Goal: Task Accomplishment & Management: Complete application form

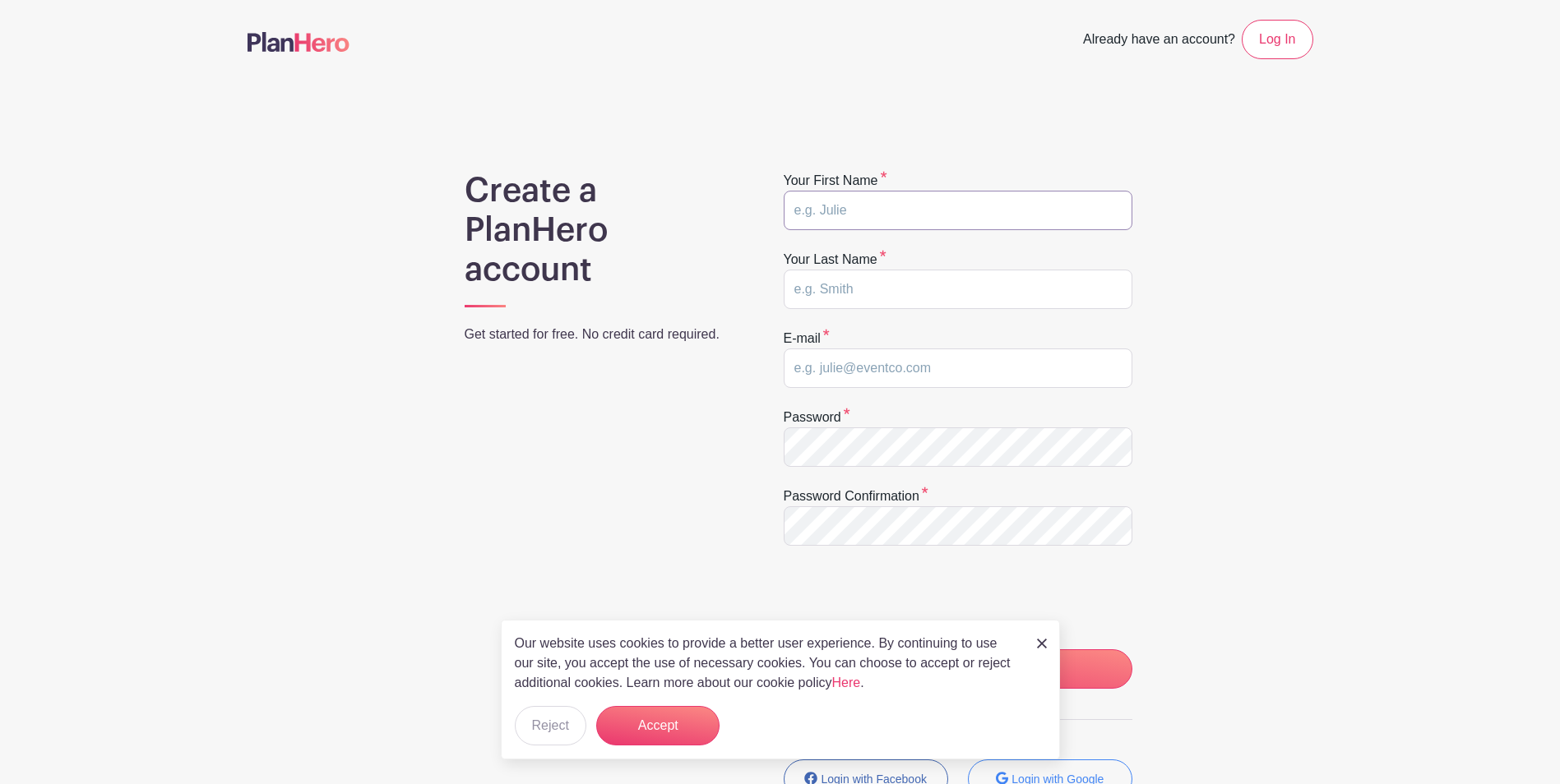
click at [843, 202] on input "text" at bounding box center [957, 210] width 349 height 40
type input "MICHELLE"
type input "Stanton"
type input "[PERSON_NAME][EMAIL_ADDRESS][PERSON_NAME][DOMAIN_NAME]"
drag, startPoint x: 869, startPoint y: 218, endPoint x: 628, endPoint y: 221, distance: 241.0
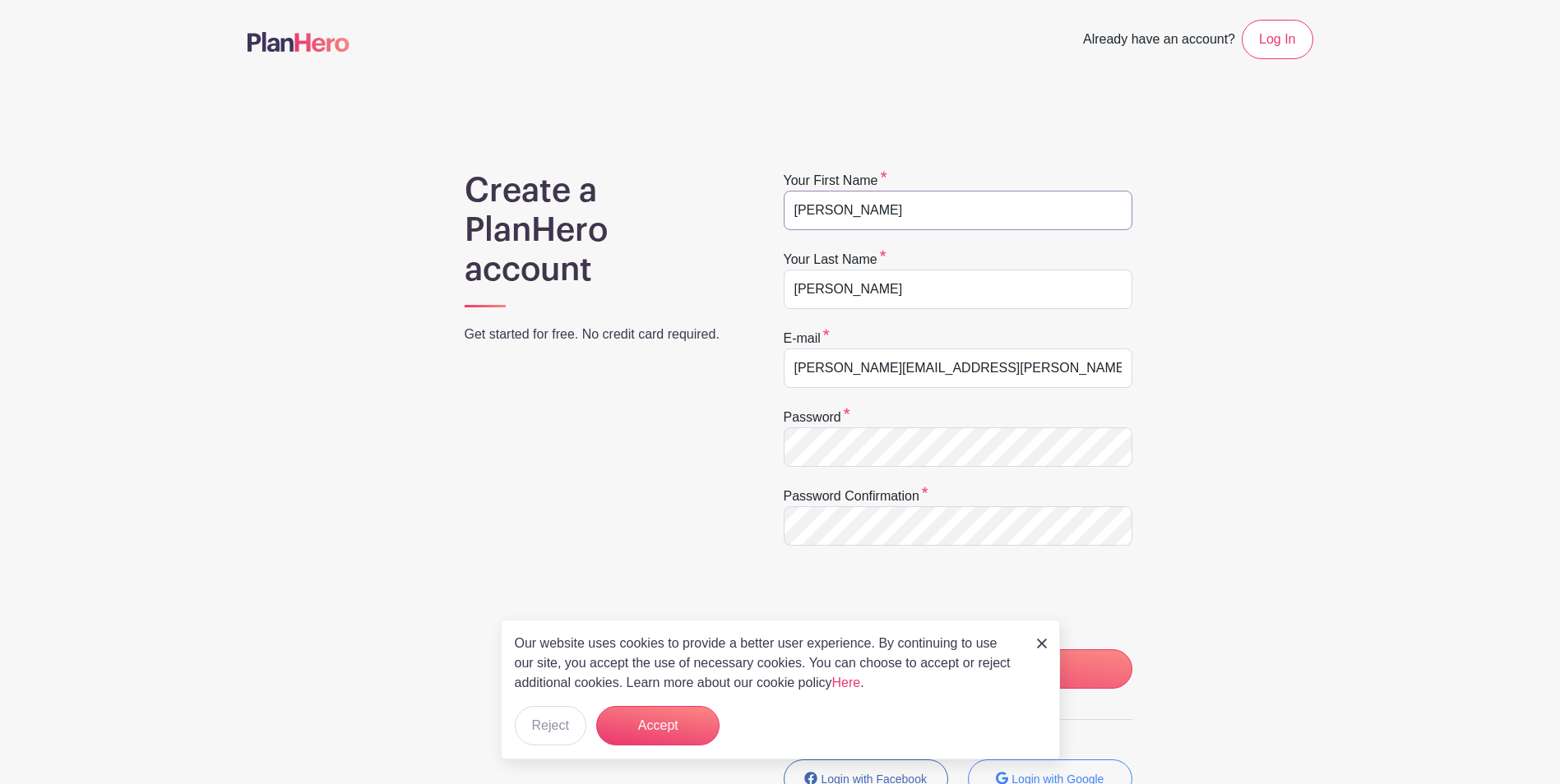
click at [628, 221] on div "Create a PlanHero account Get started for free. No credit card required. Your f…" at bounding box center [780, 520] width 1065 height 700
type input "Michelle"
click at [783, 649] on input "CREATE MY ACCOUNT" at bounding box center [957, 668] width 349 height 40
click at [683, 715] on button "Accept" at bounding box center [658, 725] width 124 height 40
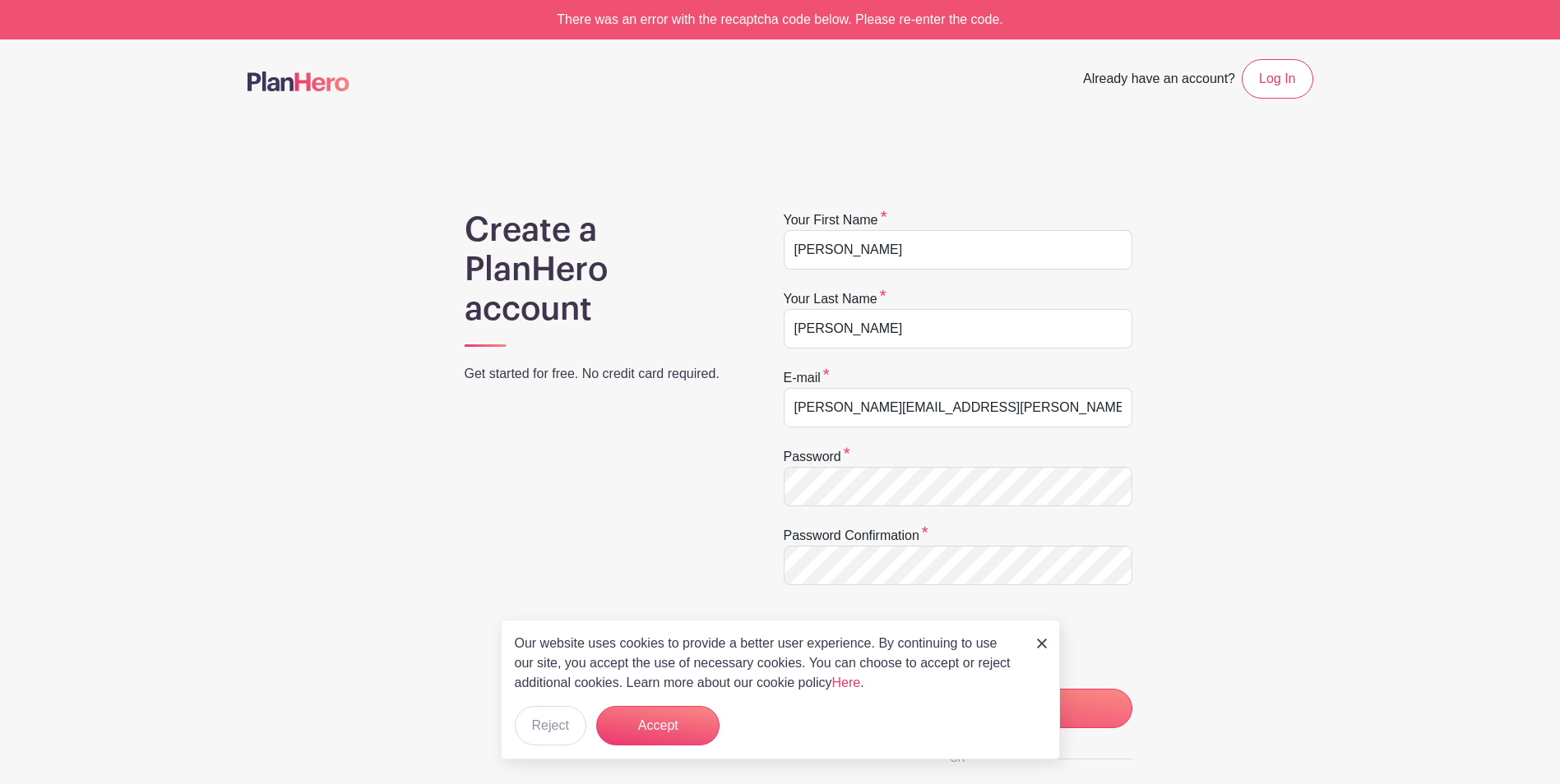
click at [1044, 643] on img at bounding box center [1041, 643] width 10 height 10
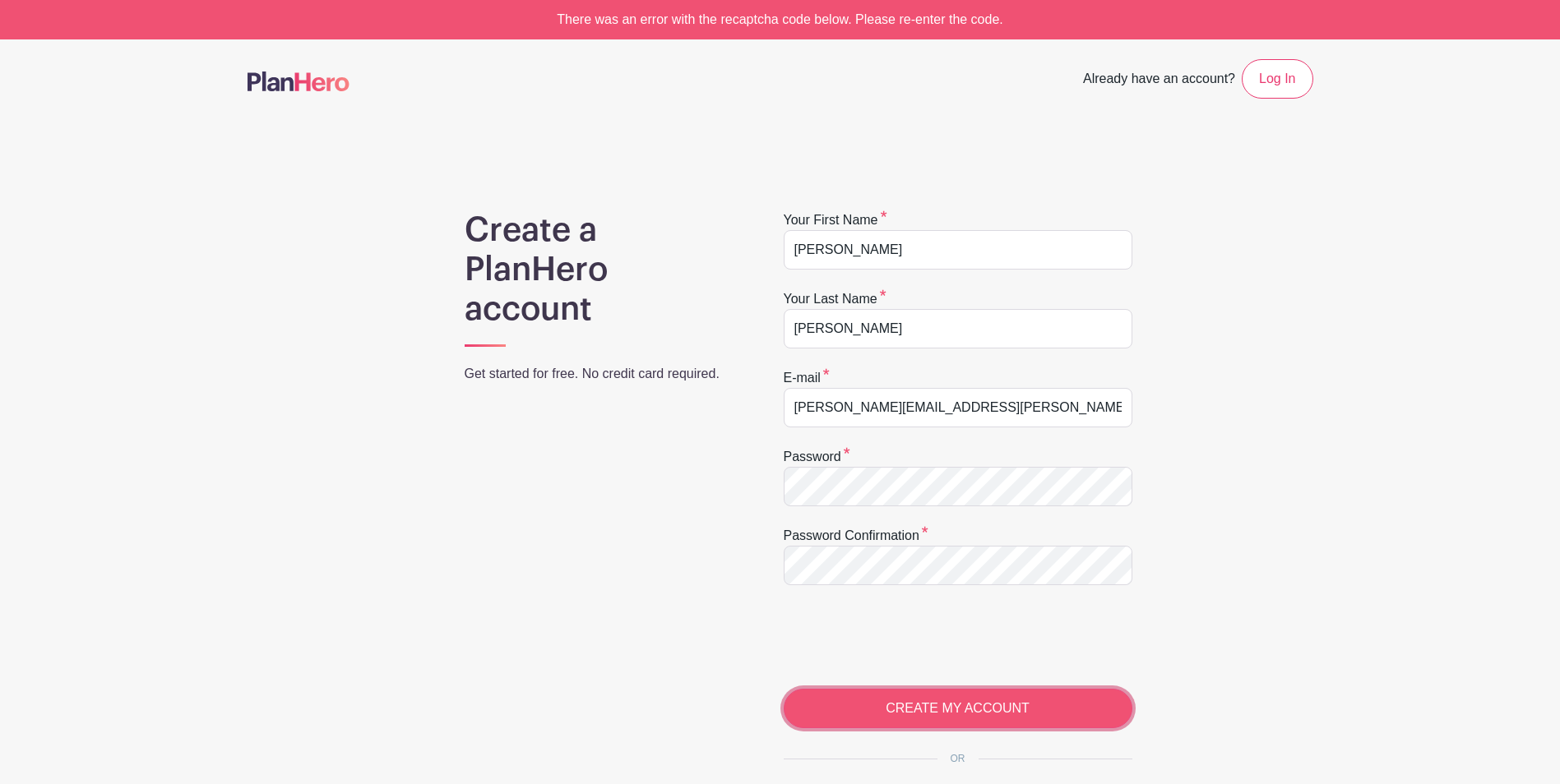
click at [901, 714] on input "CREATE MY ACCOUNT" at bounding box center [957, 708] width 349 height 40
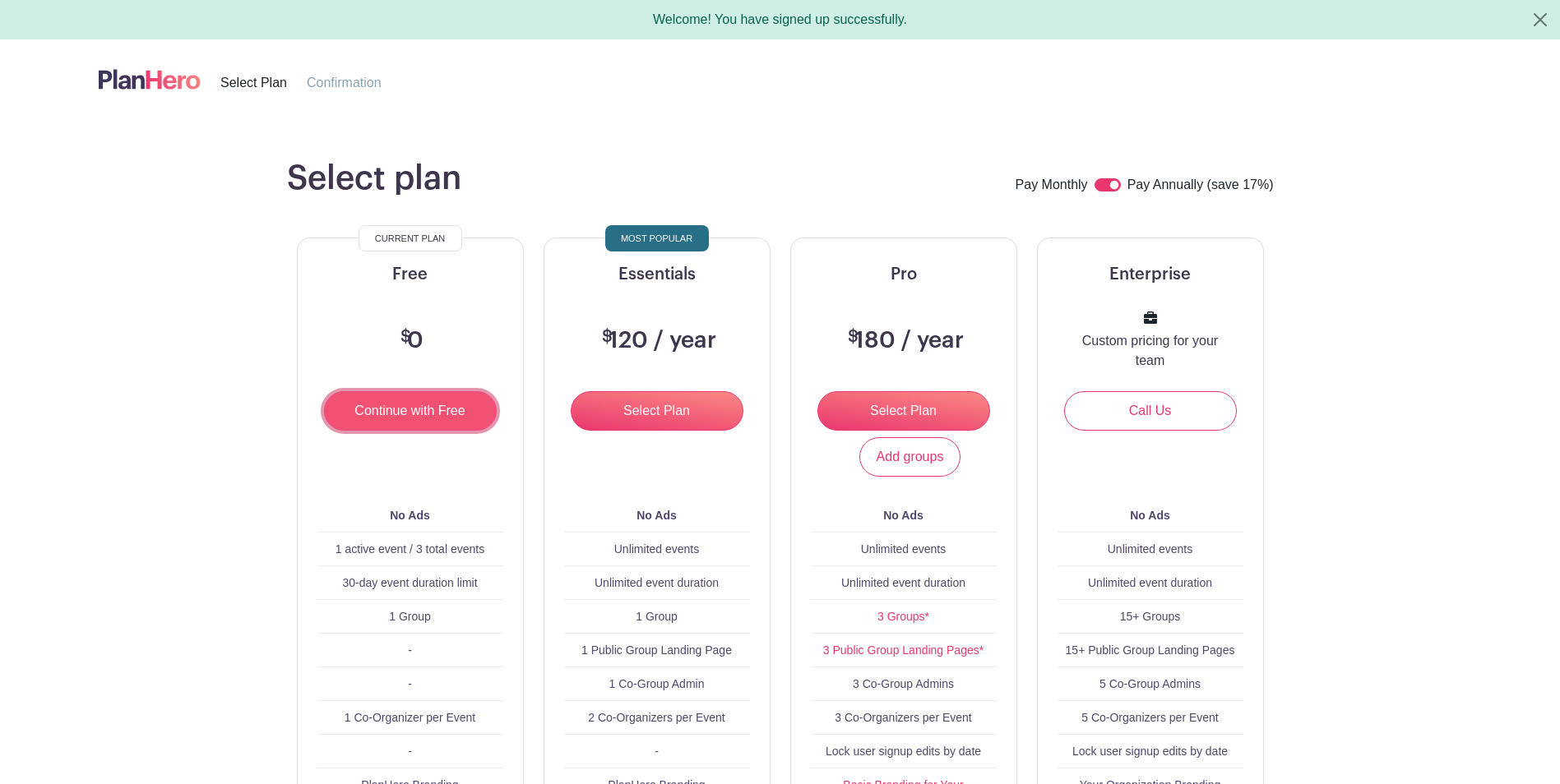
click at [461, 421] on input "Continue with Free" at bounding box center [410, 410] width 173 height 40
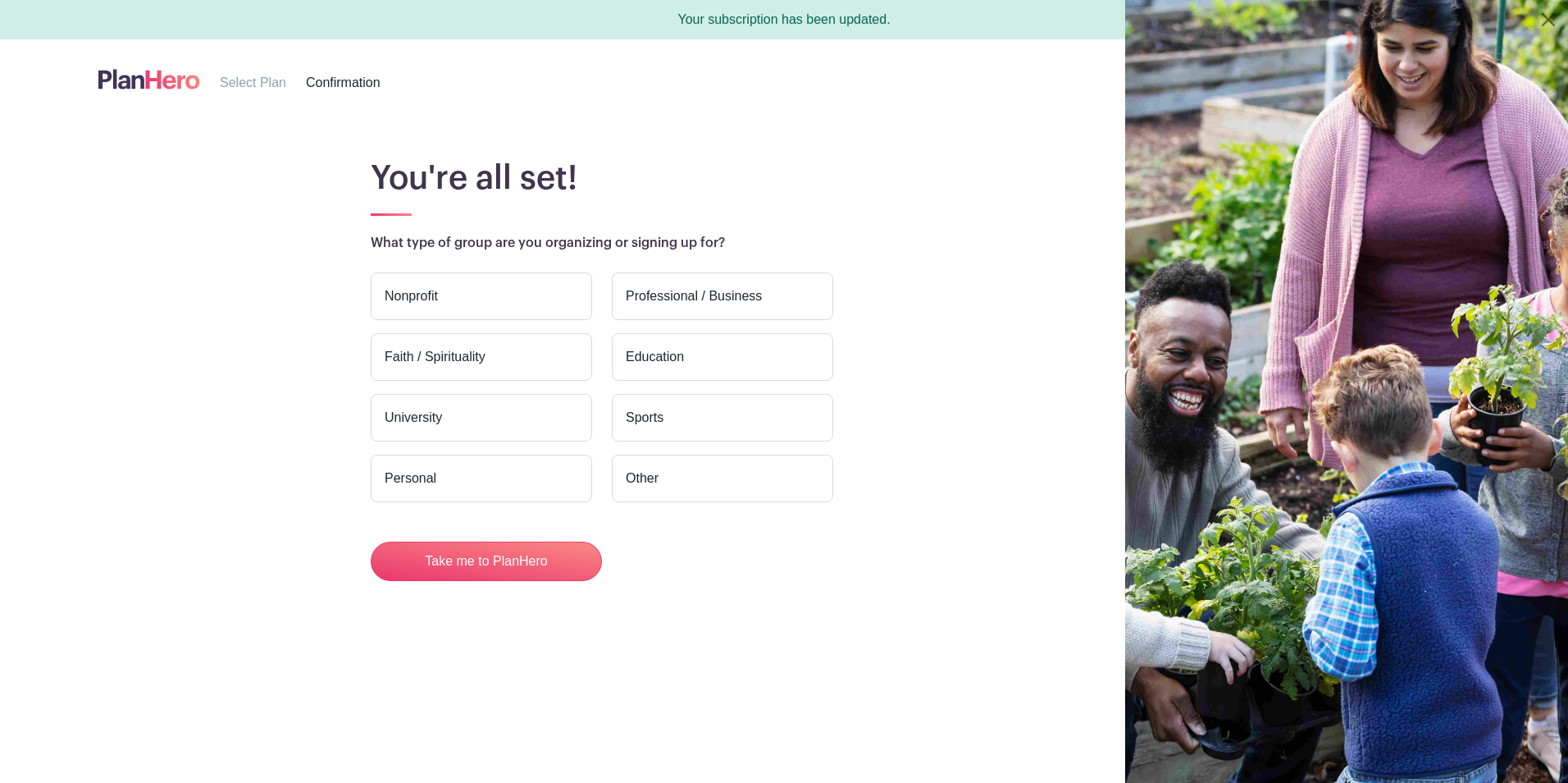
click at [693, 301] on label "Professional / Business" at bounding box center [723, 296] width 222 height 47
click at [0, 0] on input "Professional / Business" at bounding box center [0, 0] width 0 height 0
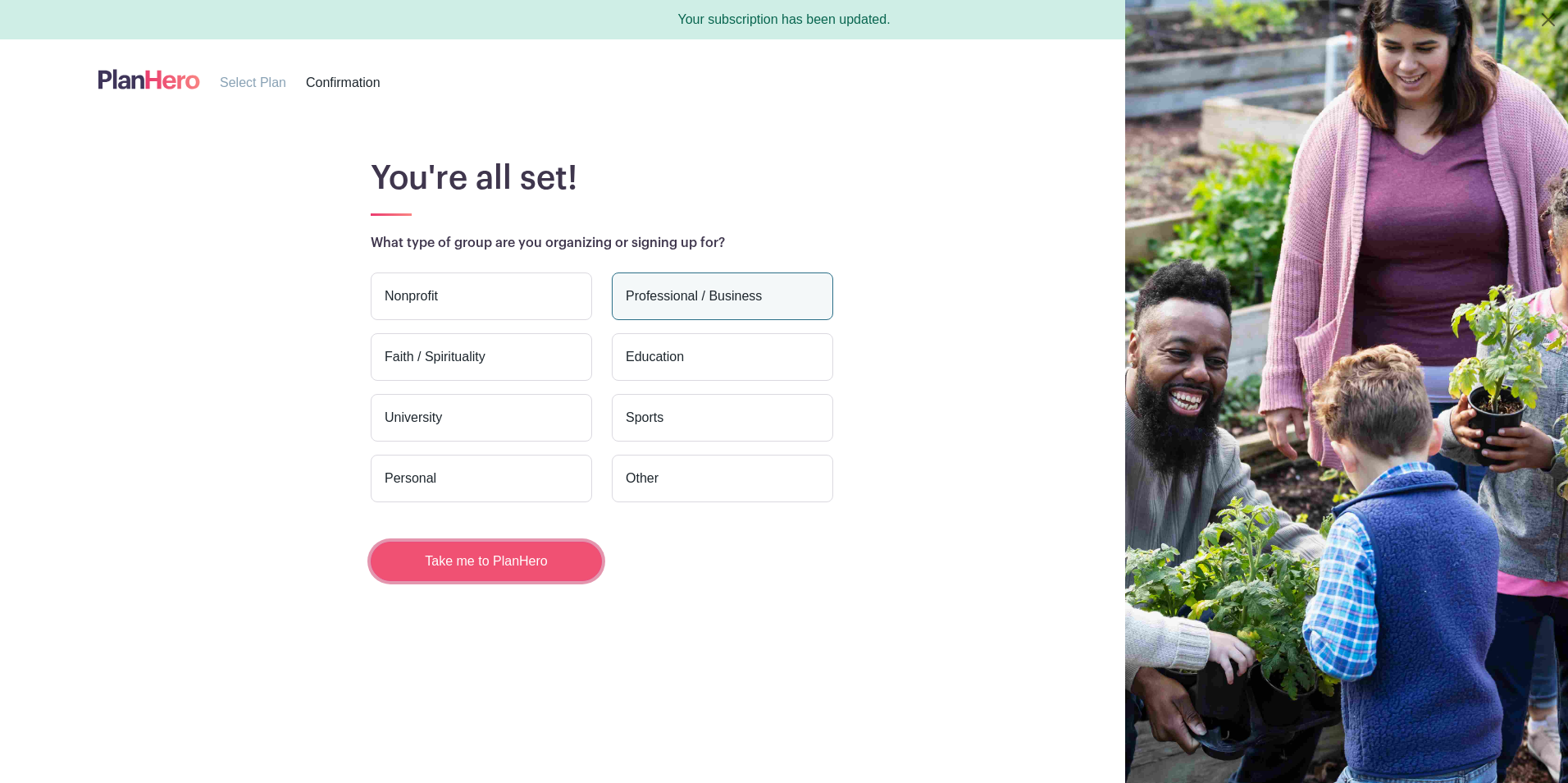
click at [526, 556] on button "Take me to PlanHero" at bounding box center [487, 561] width 231 height 40
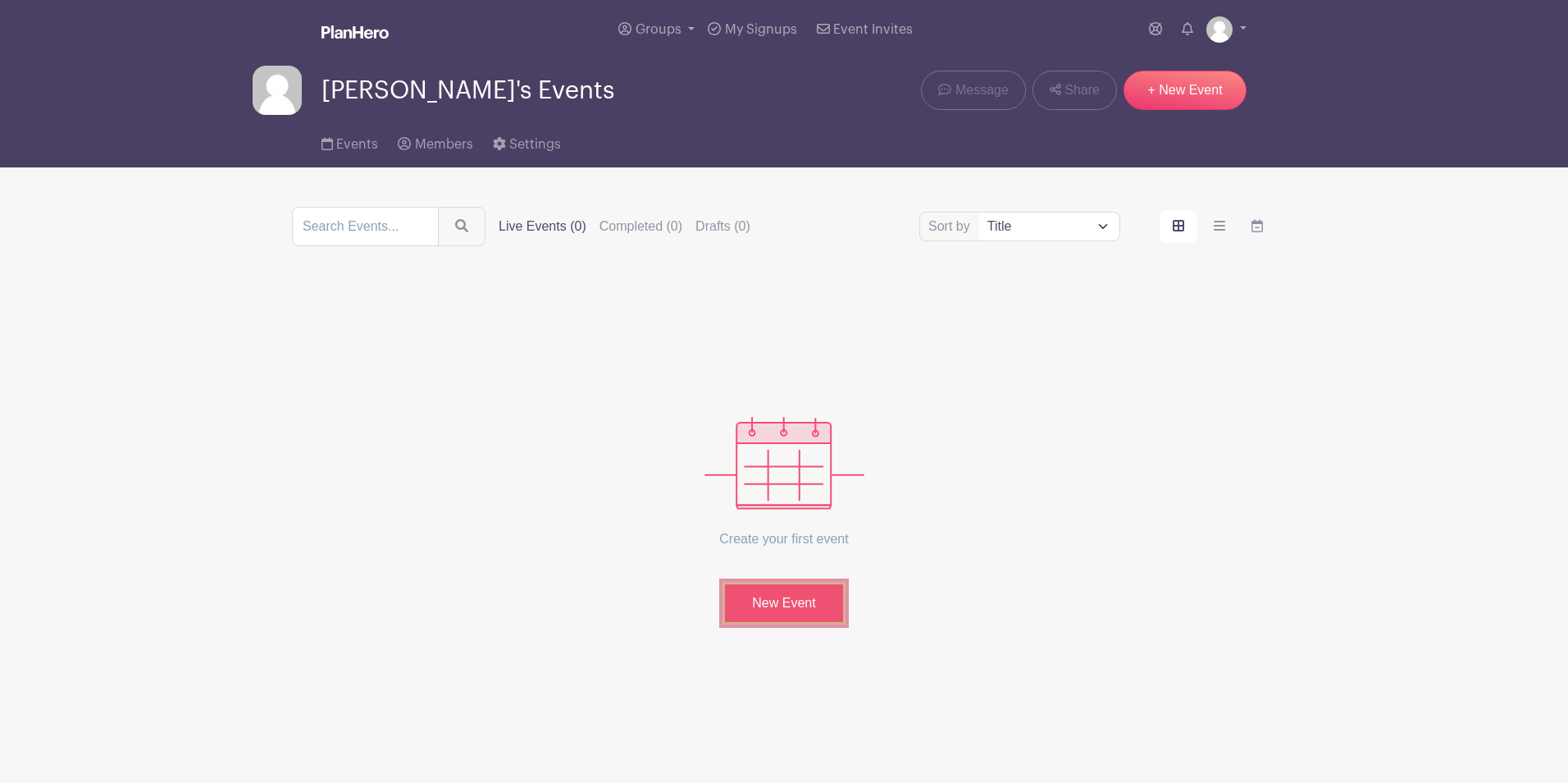
click at [789, 605] on link "New Event" at bounding box center [784, 603] width 123 height 42
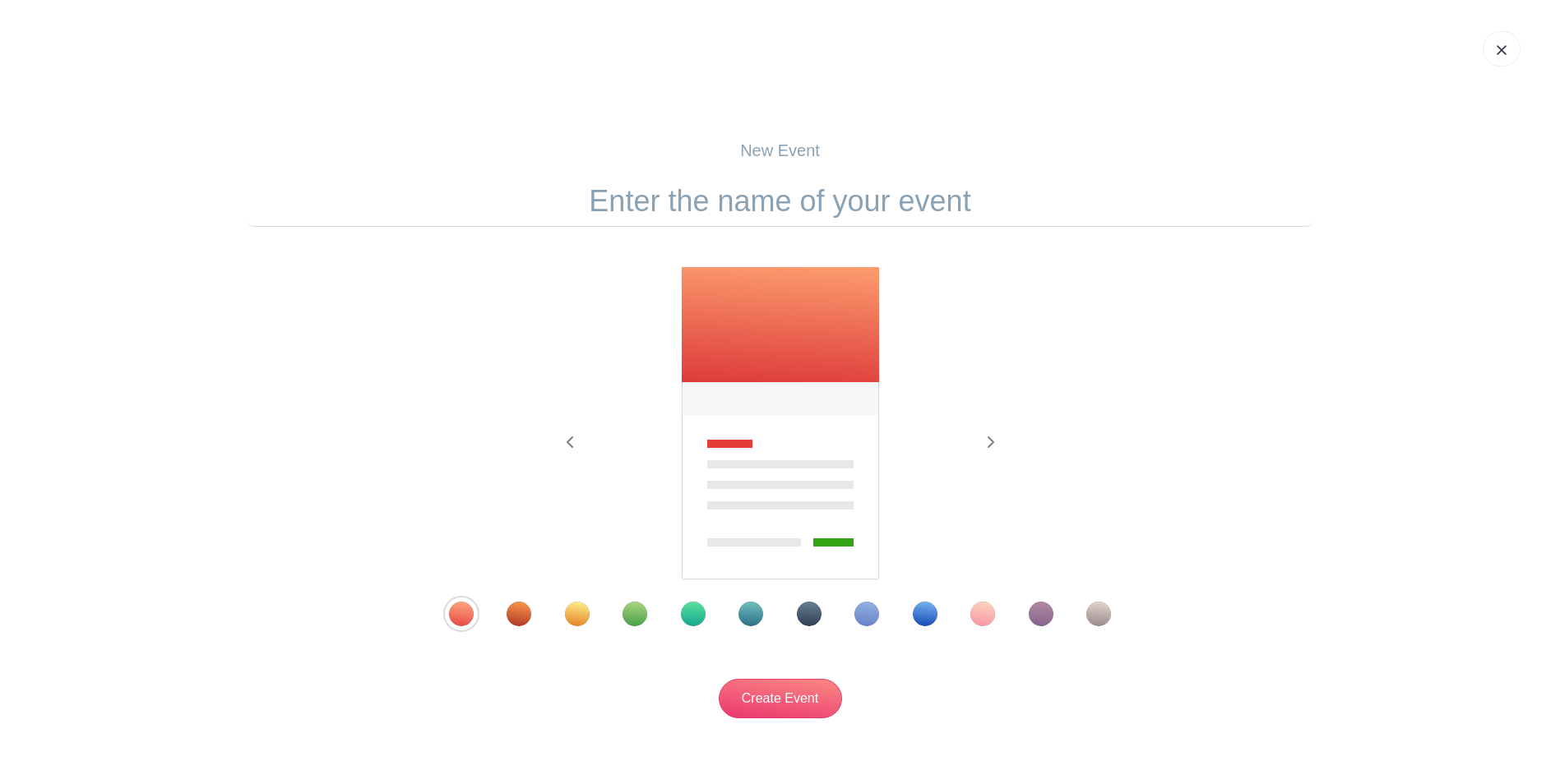
click at [861, 614] on div "Template 8" at bounding box center [866, 614] width 25 height 25
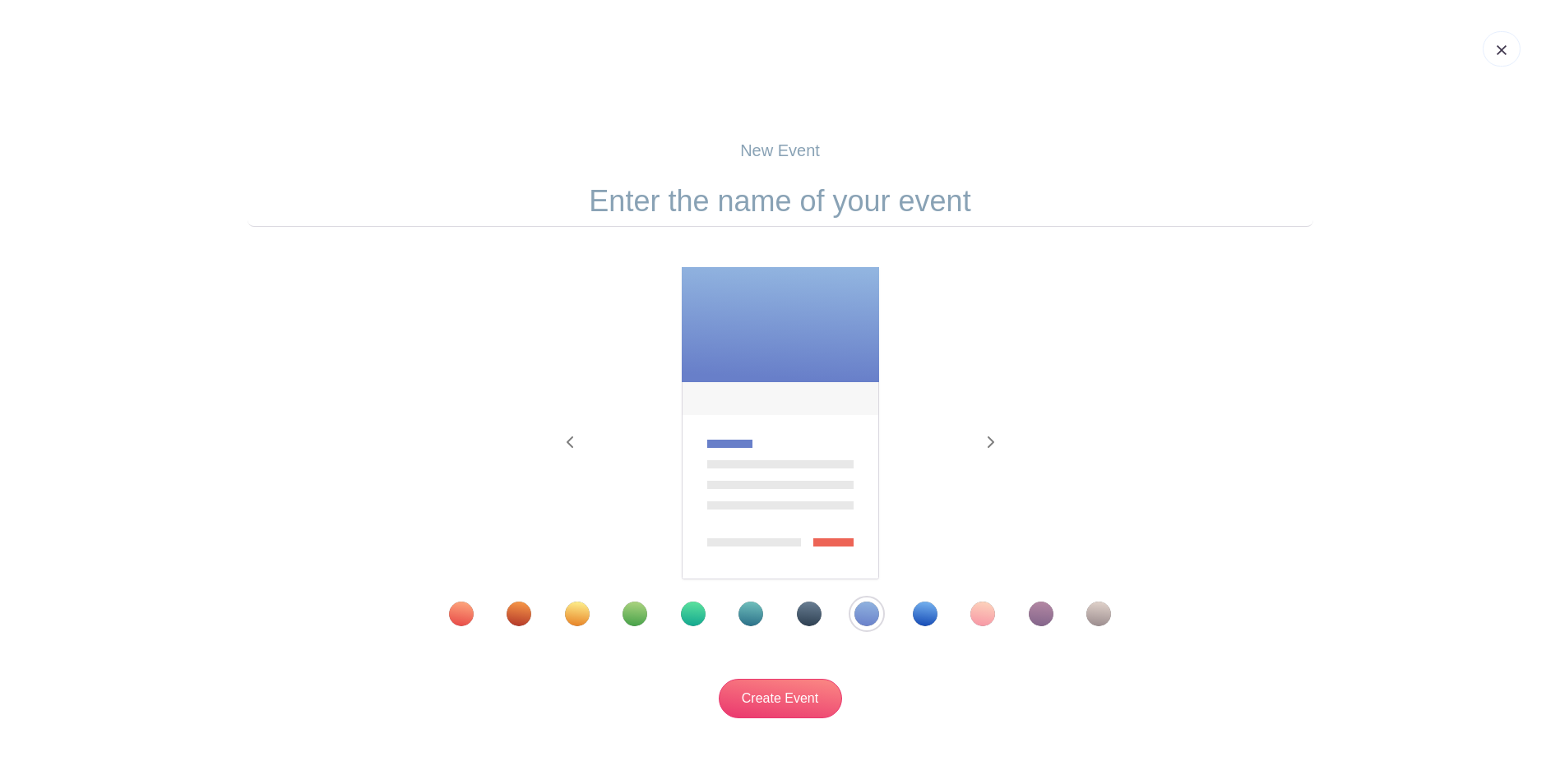
click at [933, 617] on div "Template 9" at bounding box center [925, 614] width 25 height 25
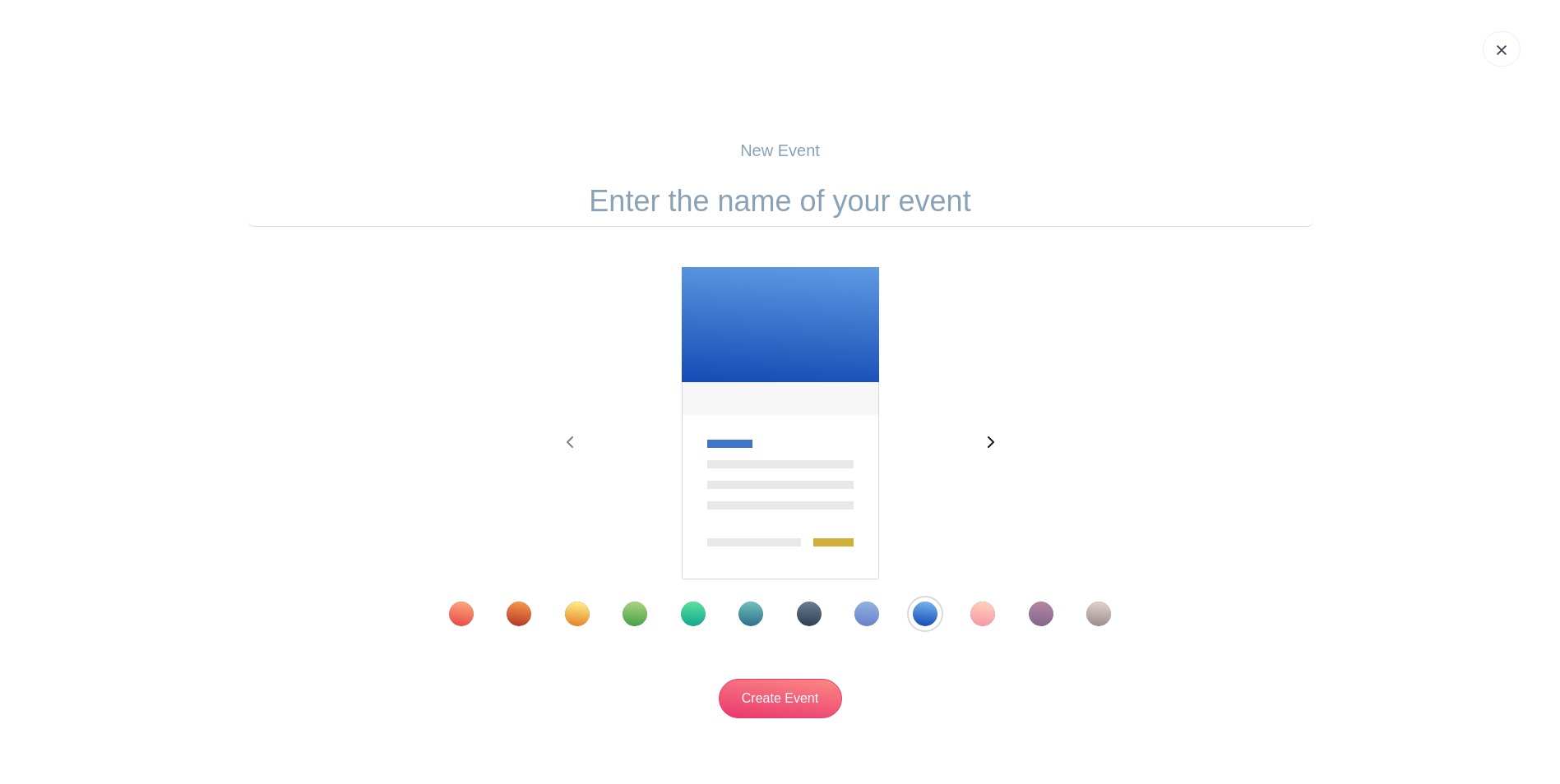
click at [995, 443] on span "button" at bounding box center [989, 443] width 26 height 19
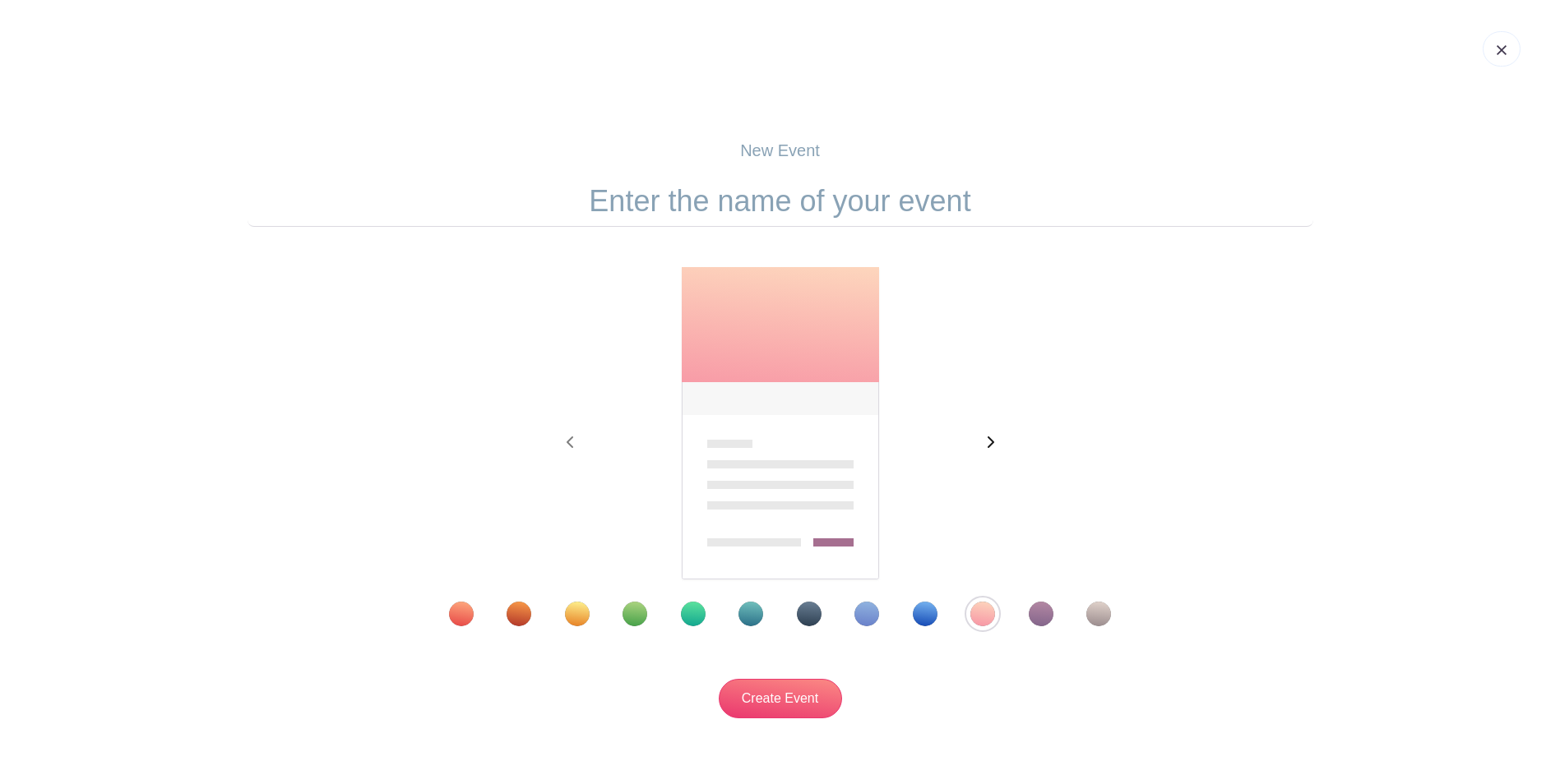
click at [995, 443] on span "button" at bounding box center [989, 443] width 26 height 19
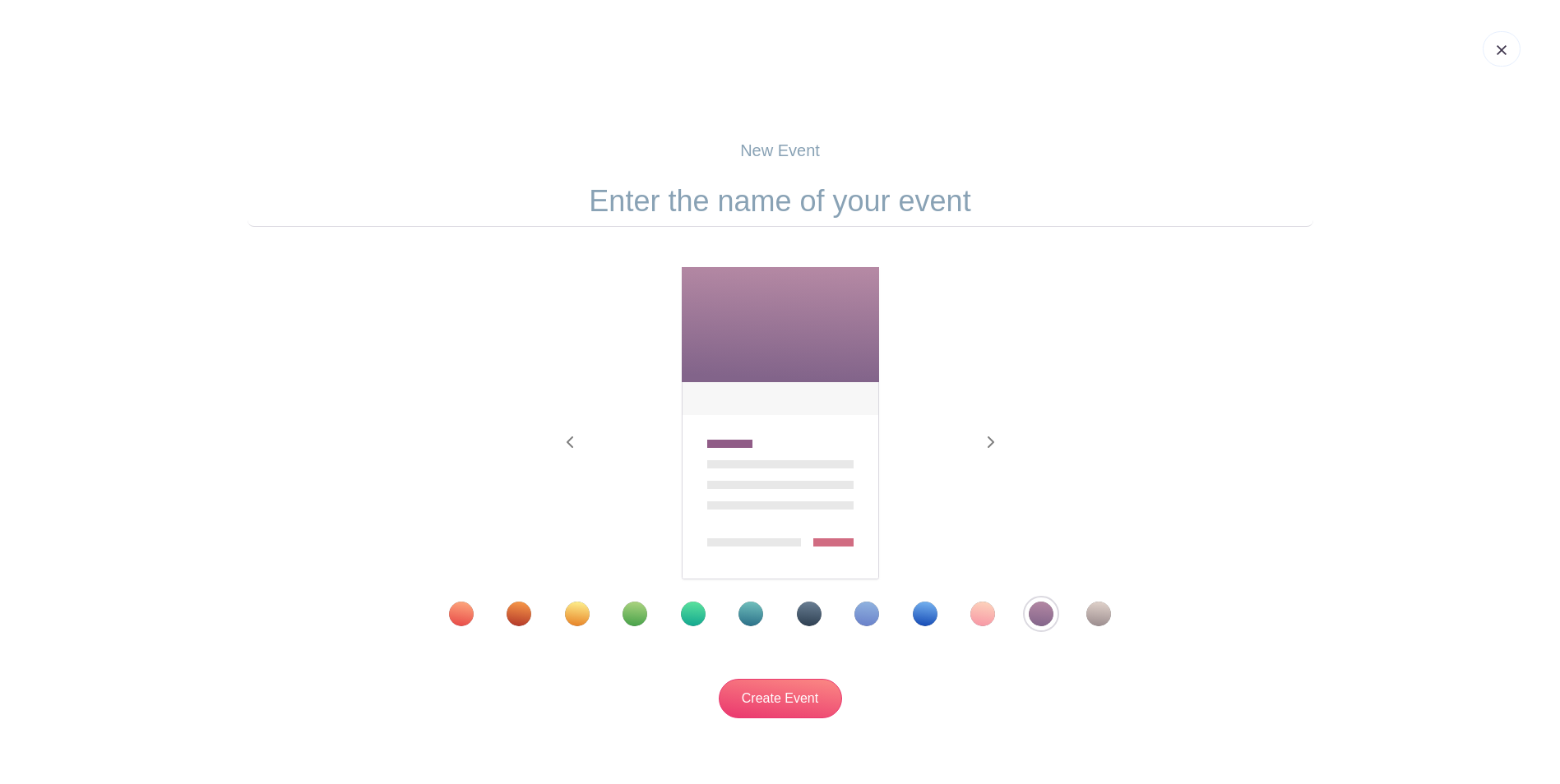
click at [856, 617] on div "Template 8" at bounding box center [866, 614] width 25 height 25
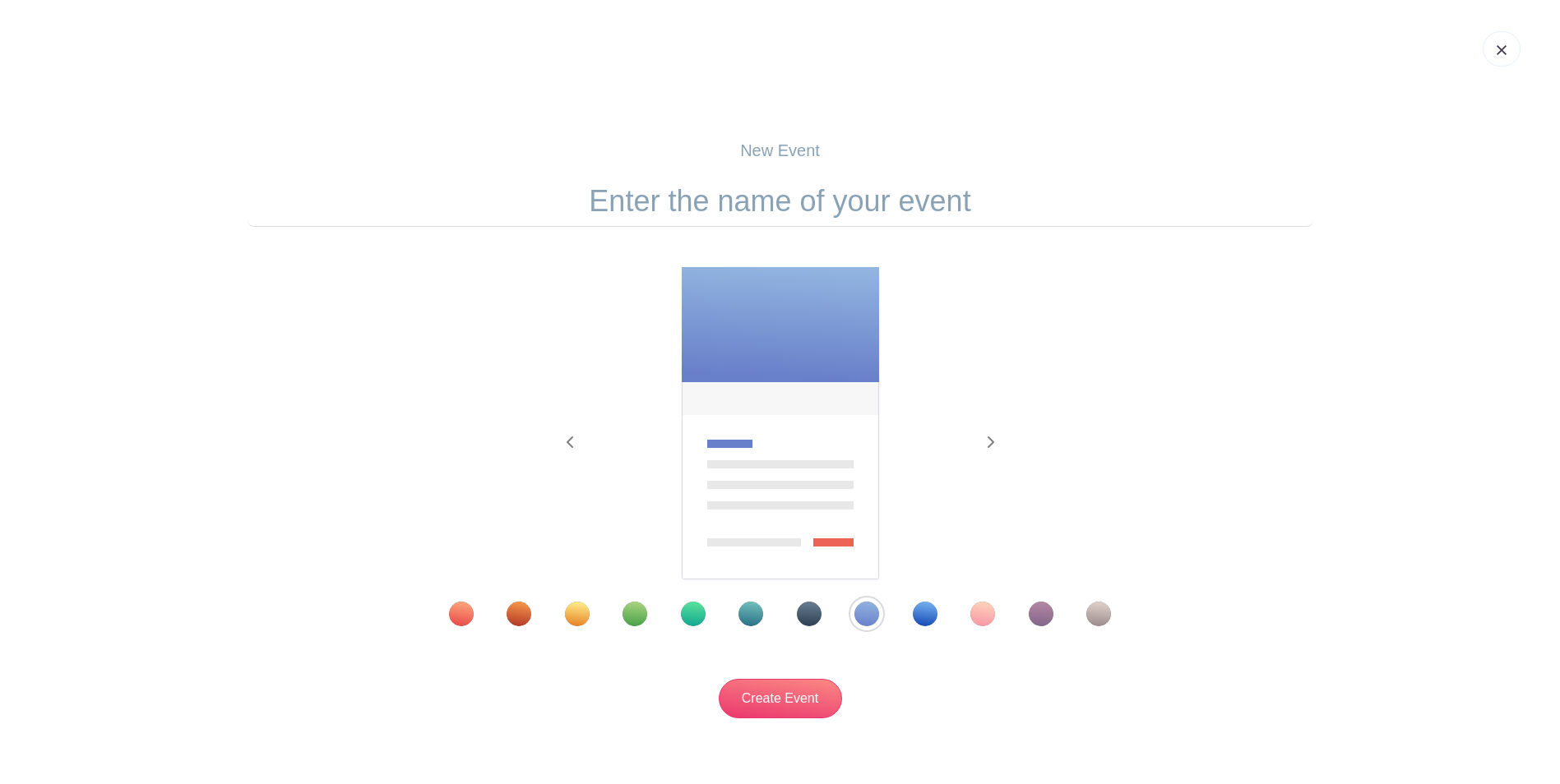
click at [803, 620] on div "Template 7" at bounding box center [809, 614] width 25 height 25
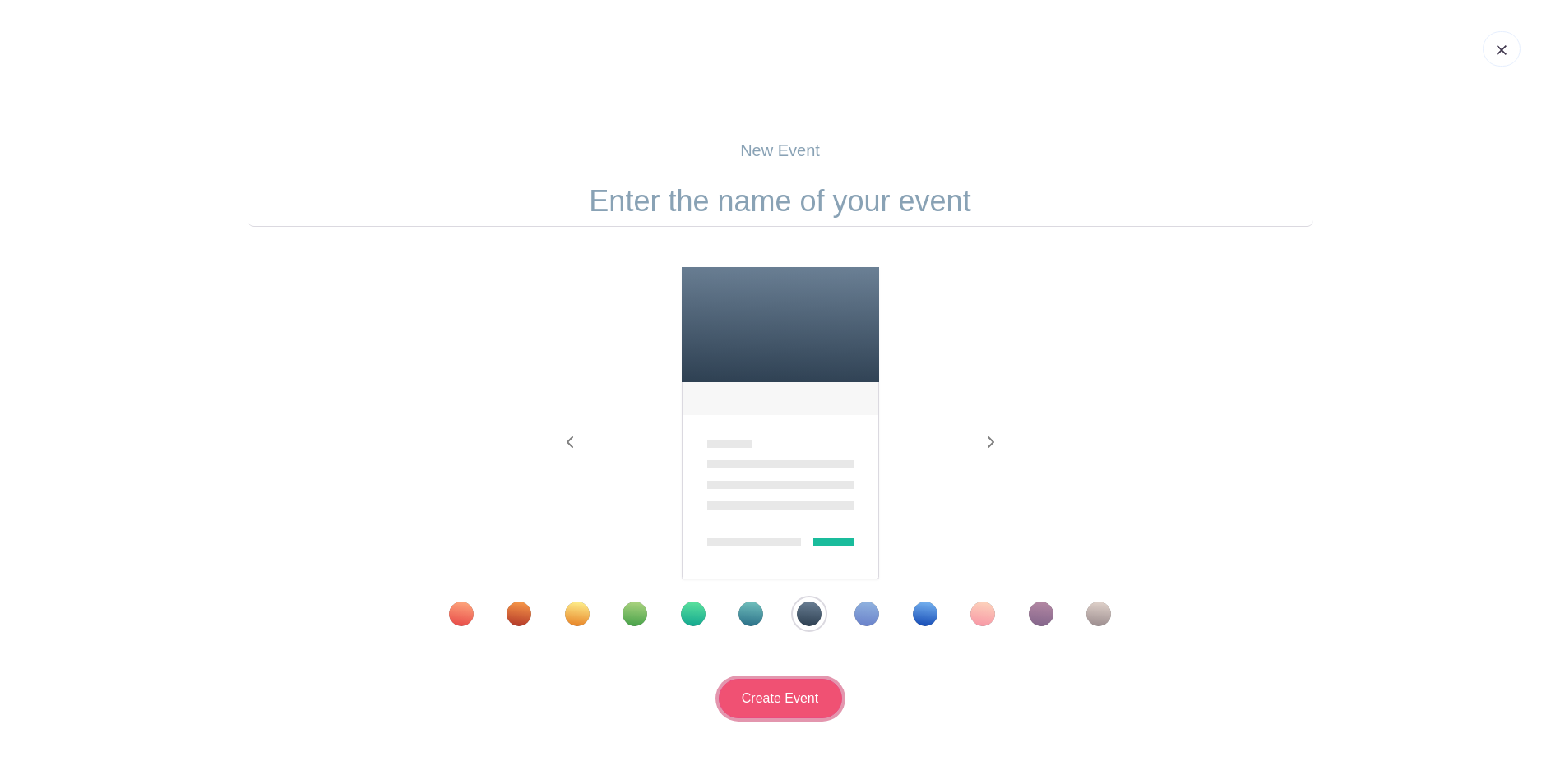
click at [796, 704] on input "Create Event" at bounding box center [780, 698] width 124 height 40
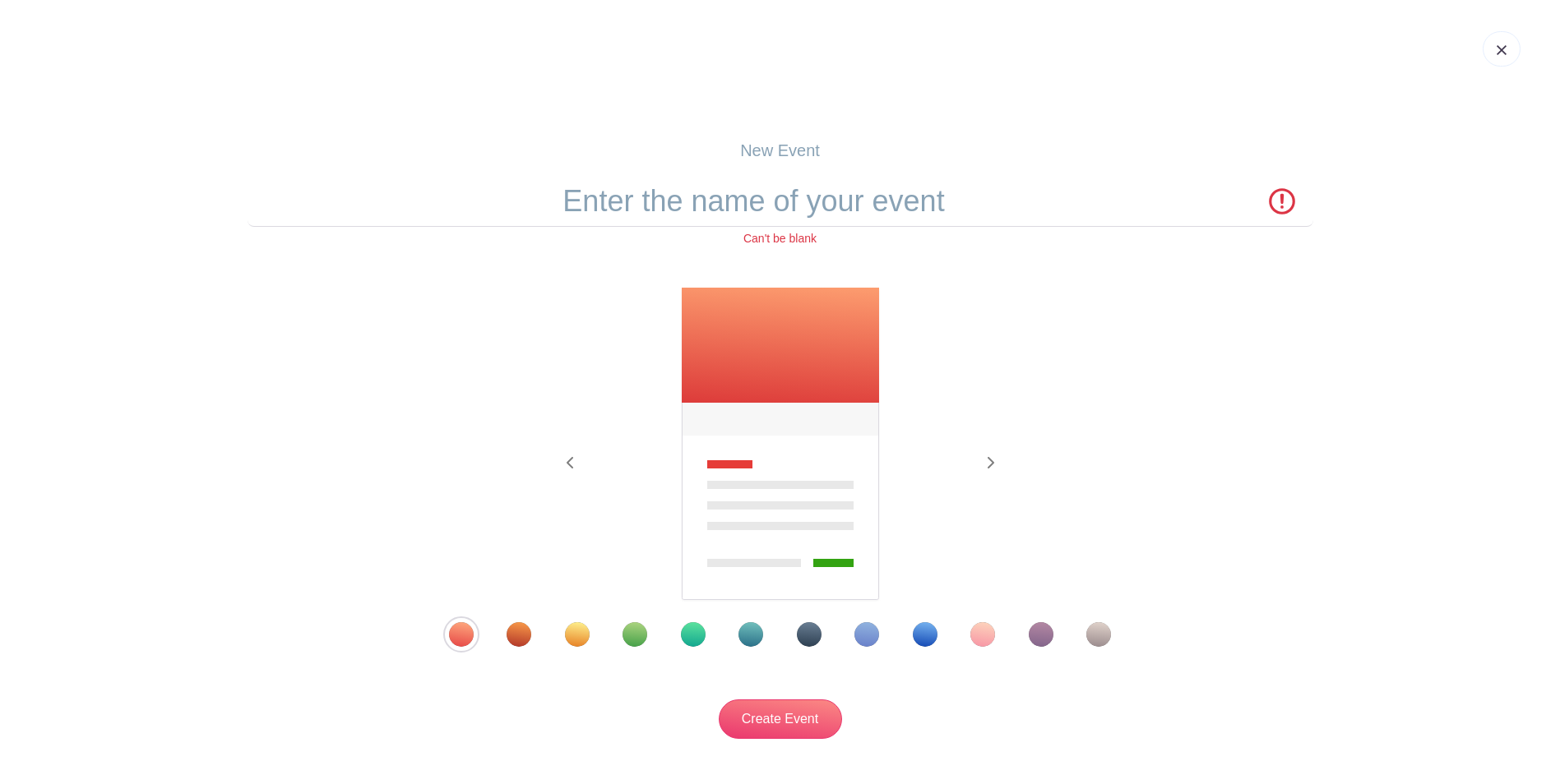
click at [807, 633] on div "Template 7" at bounding box center [809, 634] width 25 height 25
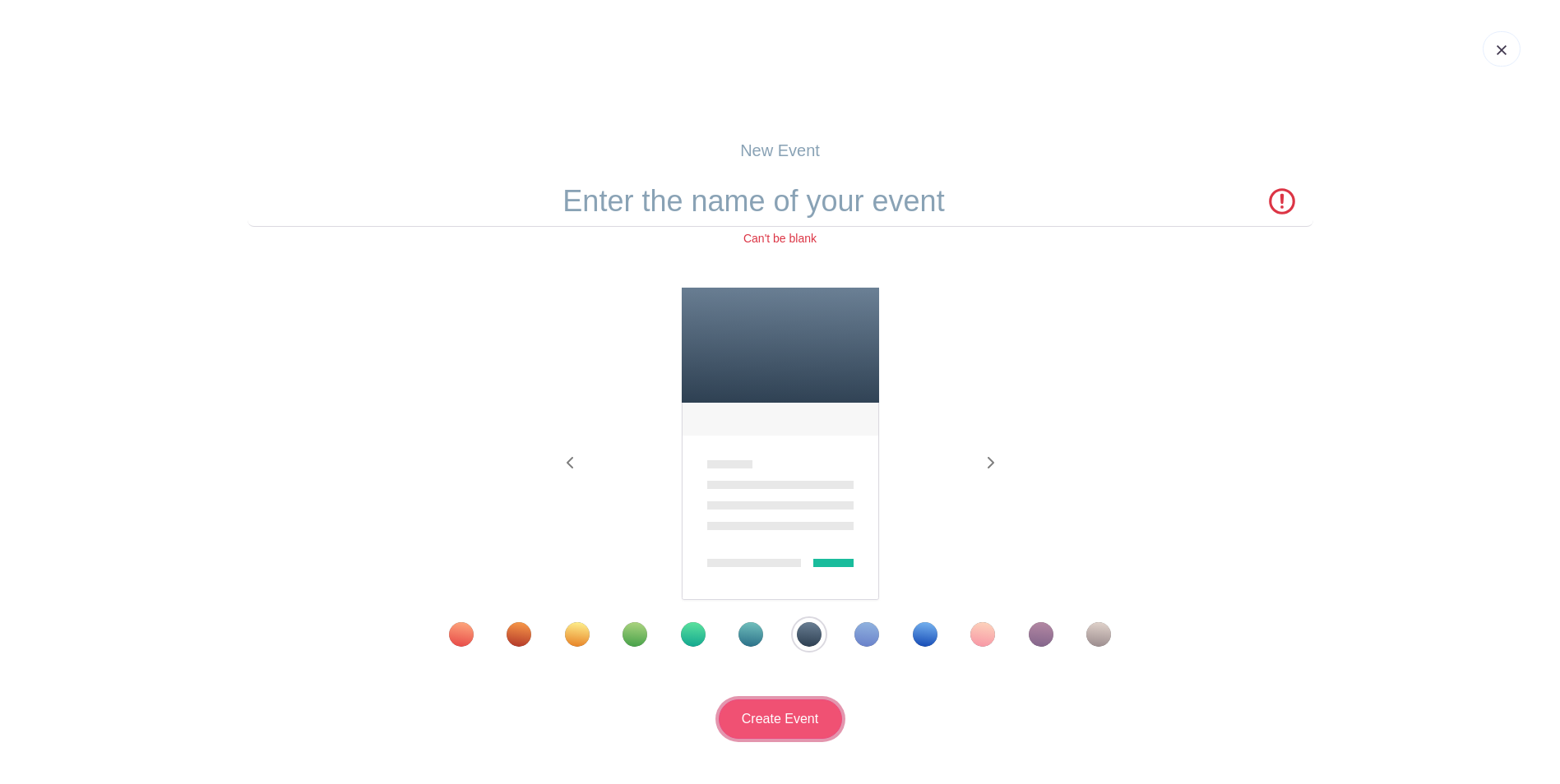
click at [812, 714] on input "Create Event" at bounding box center [780, 718] width 124 height 40
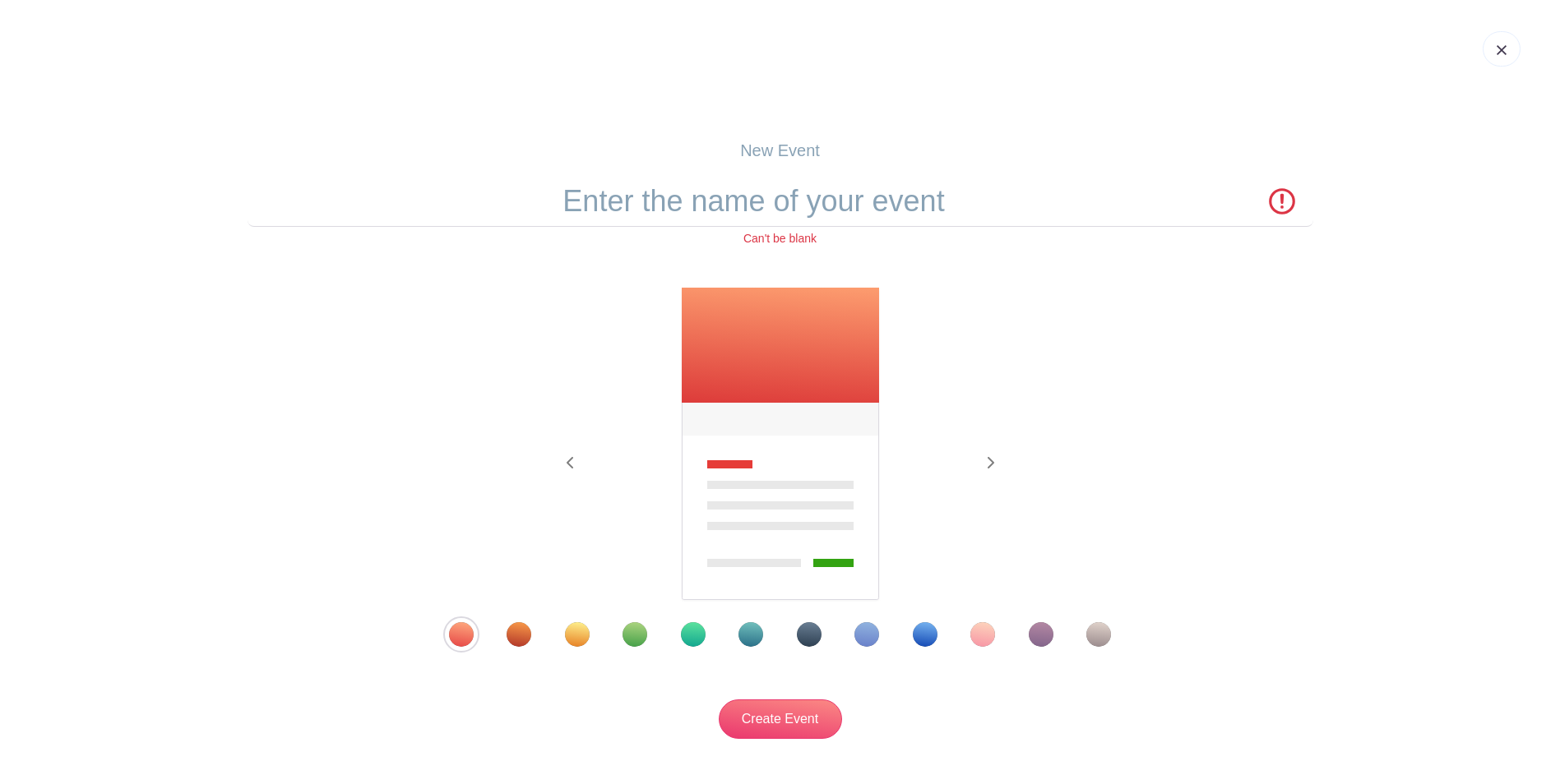
click at [804, 628] on div "Template 7" at bounding box center [809, 634] width 25 height 25
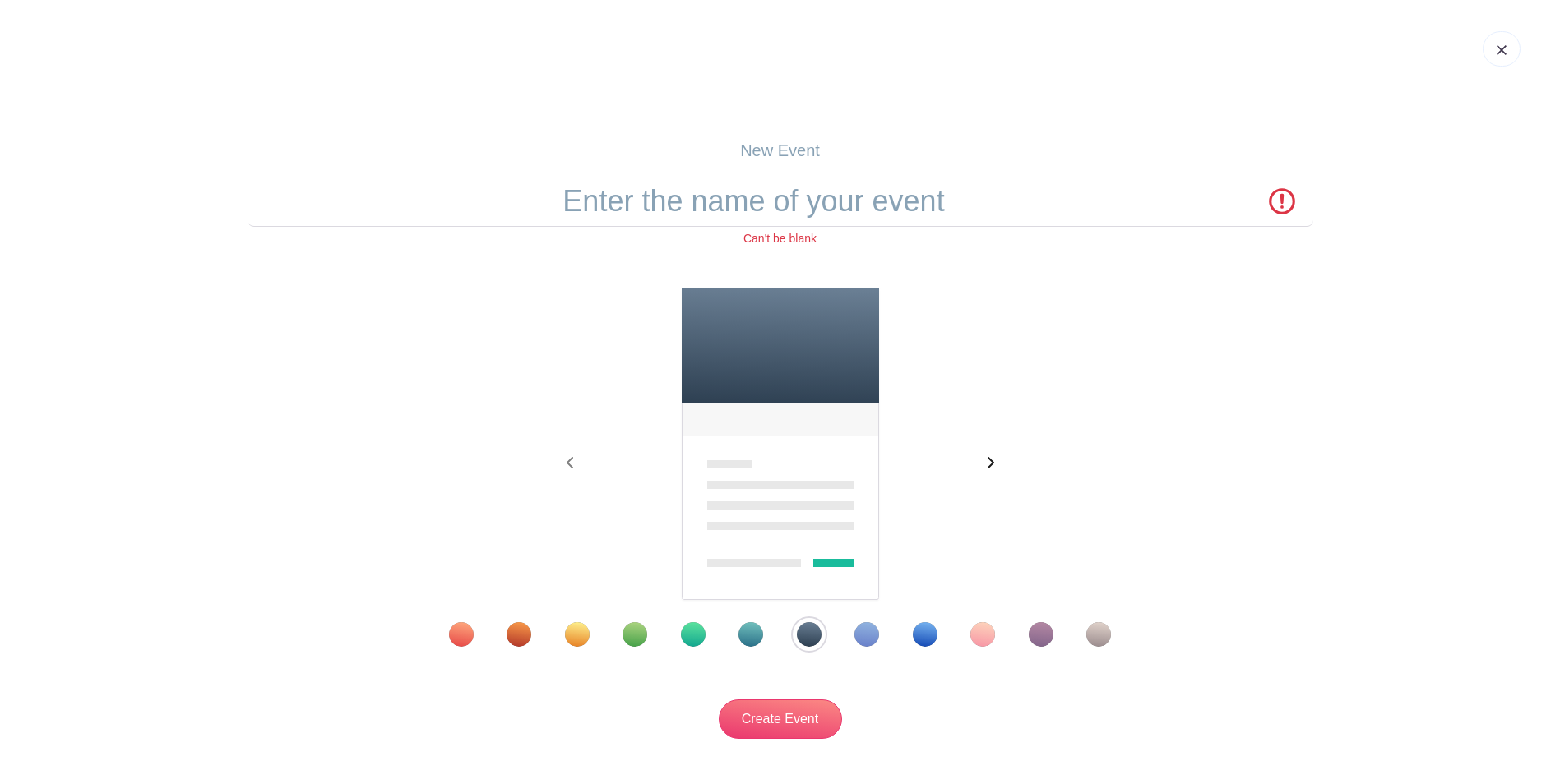
click at [998, 461] on span "button" at bounding box center [989, 463] width 26 height 19
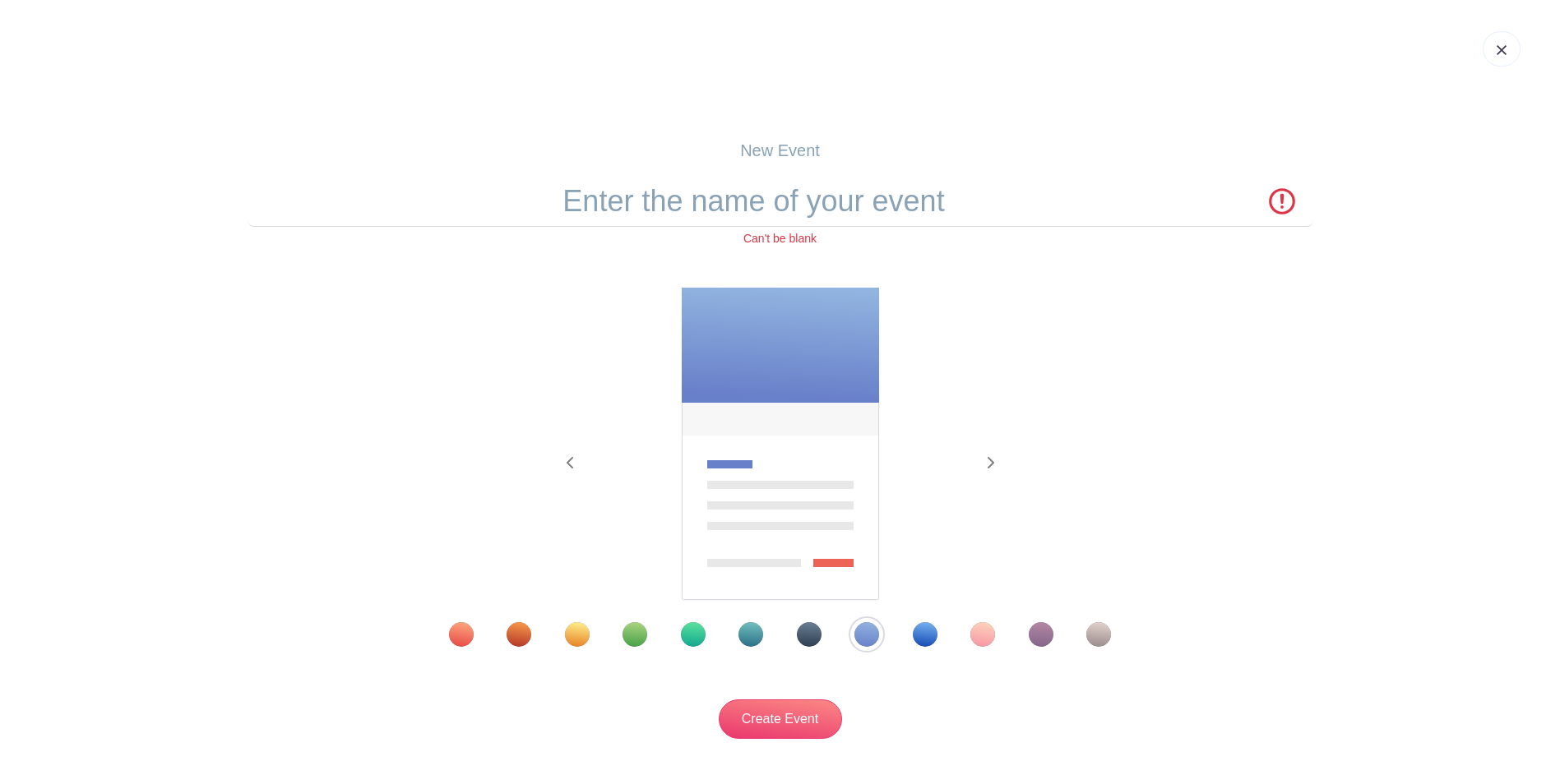
click at [811, 635] on div "Template 7" at bounding box center [809, 634] width 25 height 25
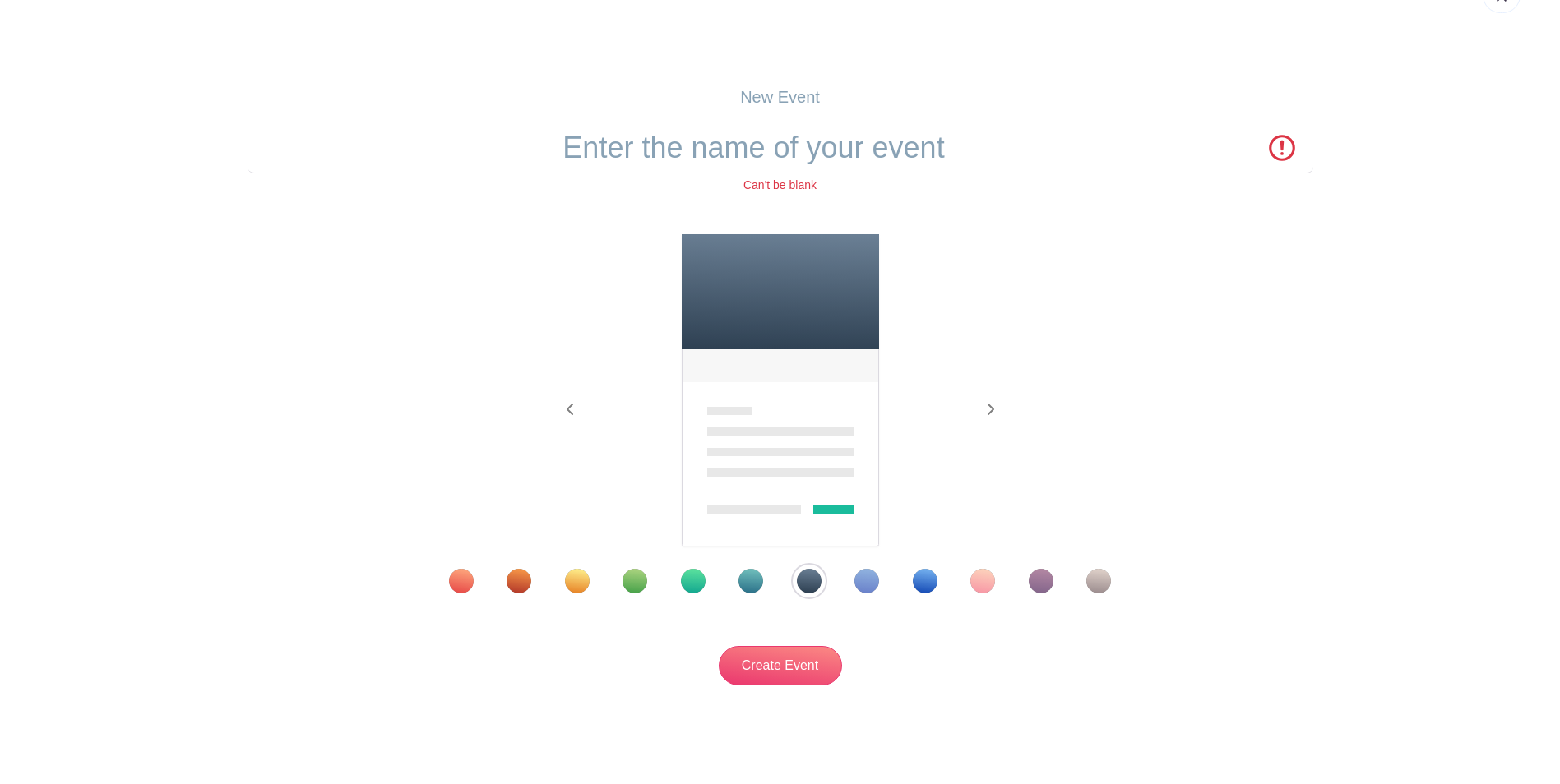
scroll to position [97, 0]
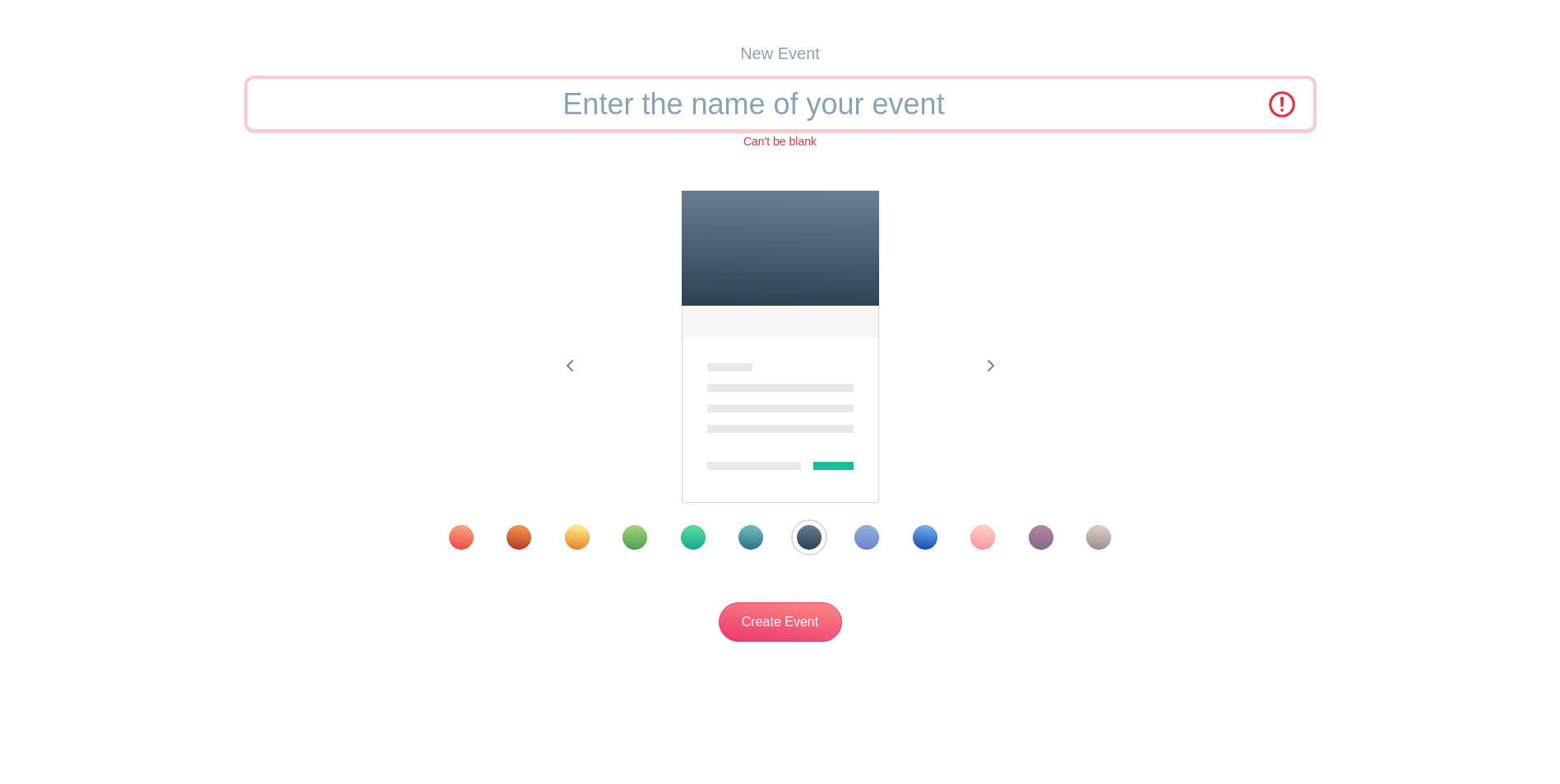
click at [763, 102] on input "text" at bounding box center [780, 104] width 1065 height 51
click at [768, 106] on input "text" at bounding box center [780, 104] width 1065 height 51
paste input "Fosterlove Fundraiser"
type input "Fosterlove Fundraiser"
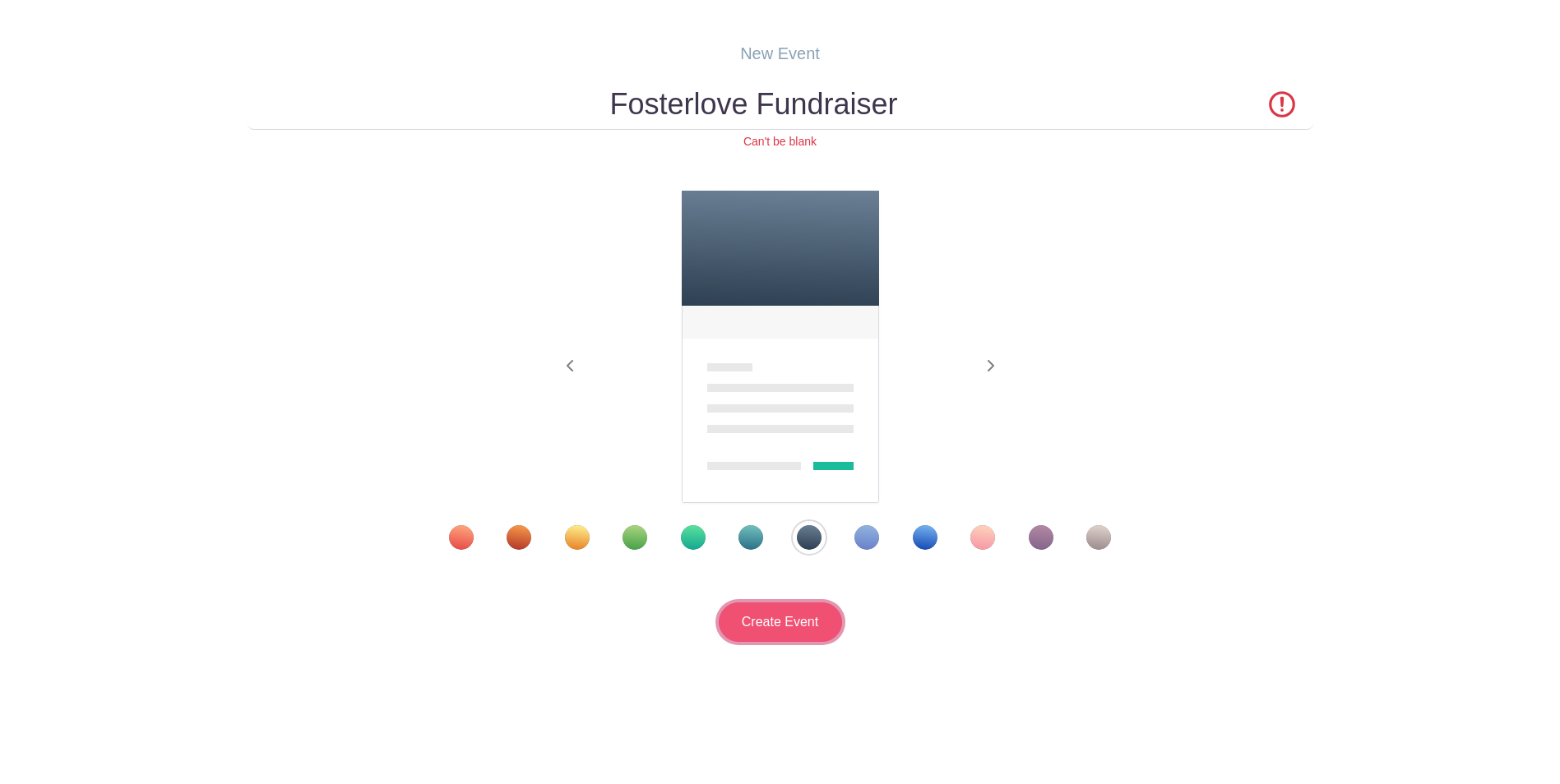
click at [823, 621] on input "Create Event" at bounding box center [780, 622] width 124 height 40
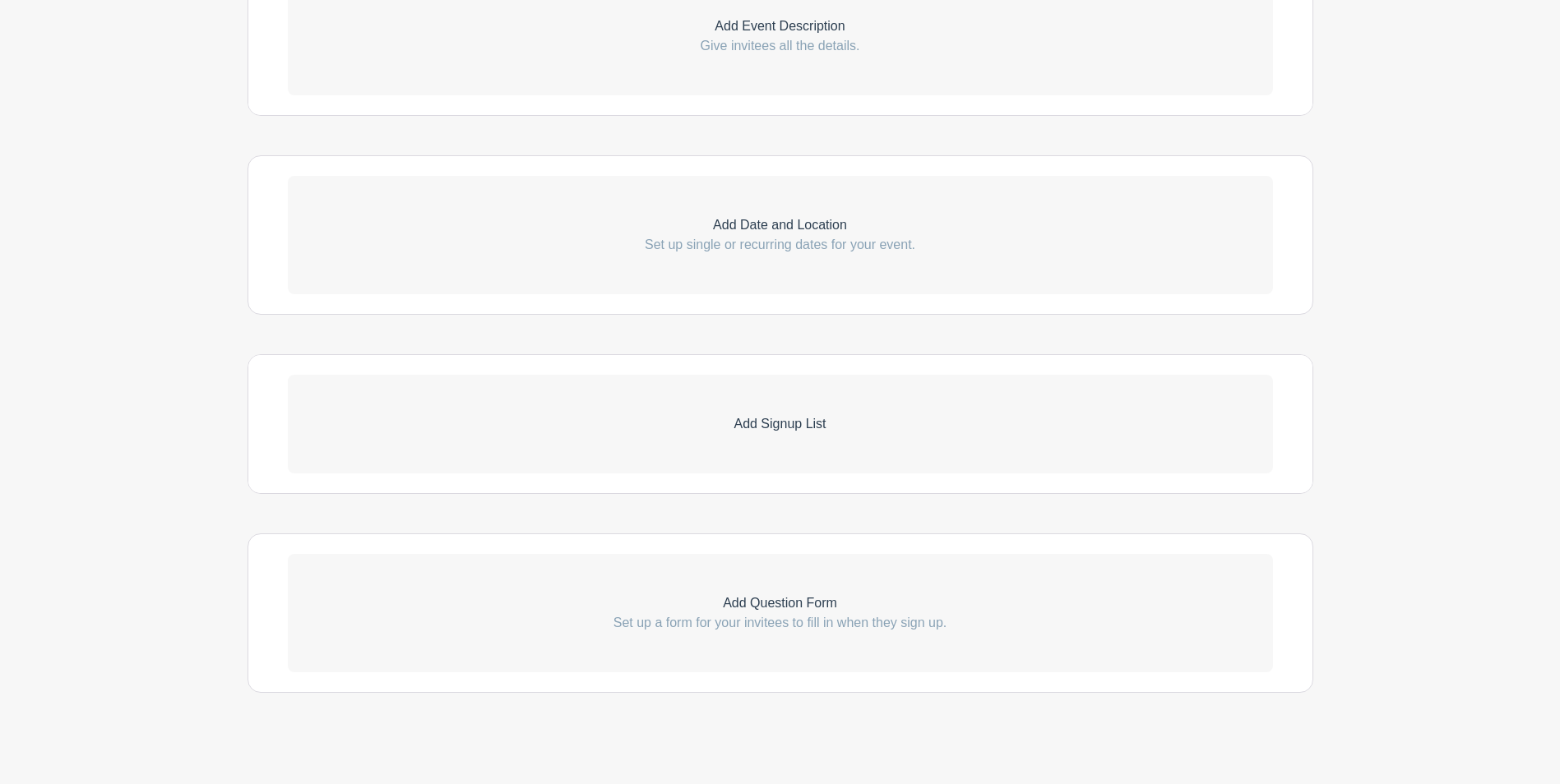
scroll to position [582, 0]
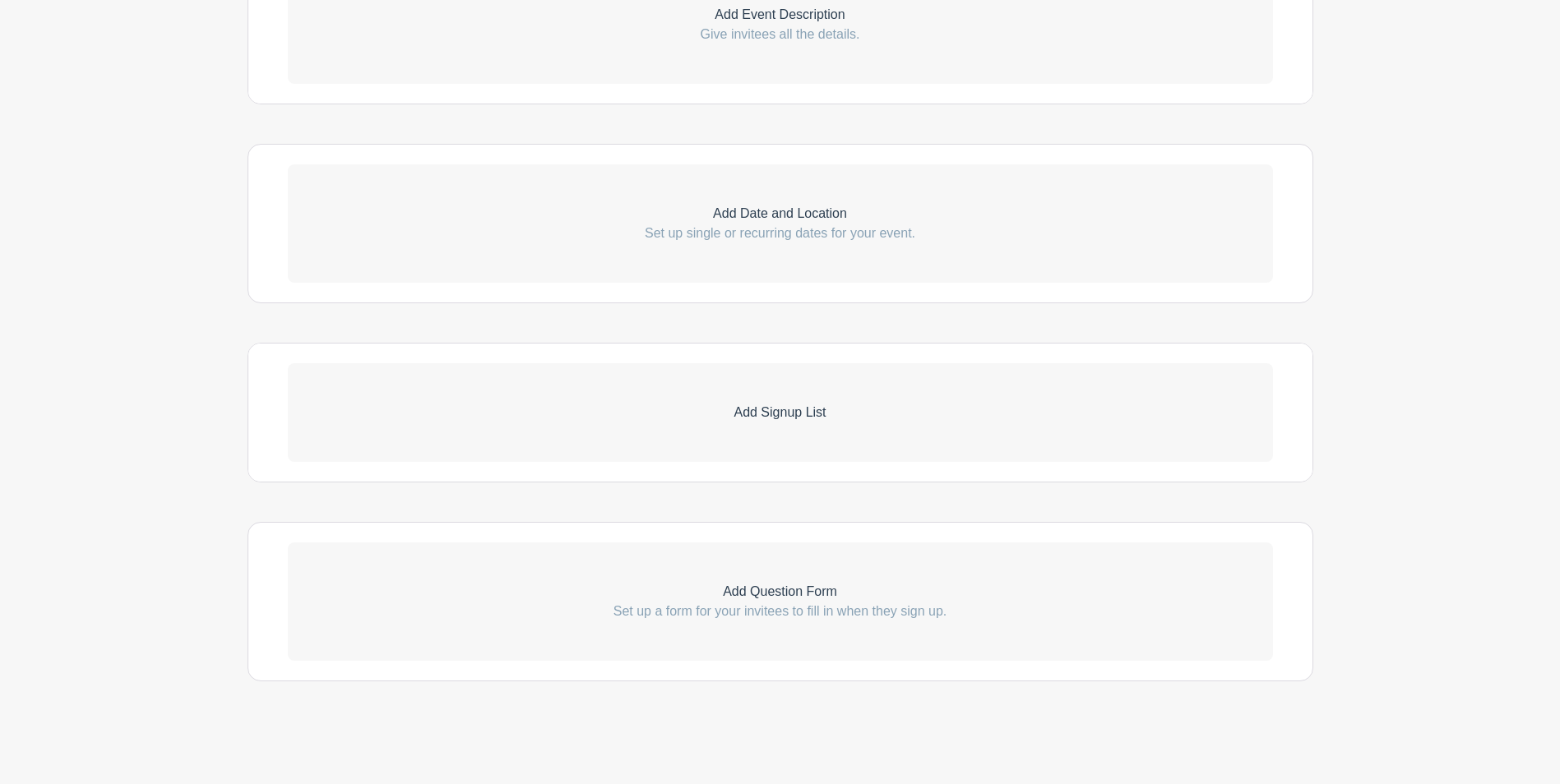
click at [908, 436] on link "Add Signup List" at bounding box center [780, 412] width 985 height 98
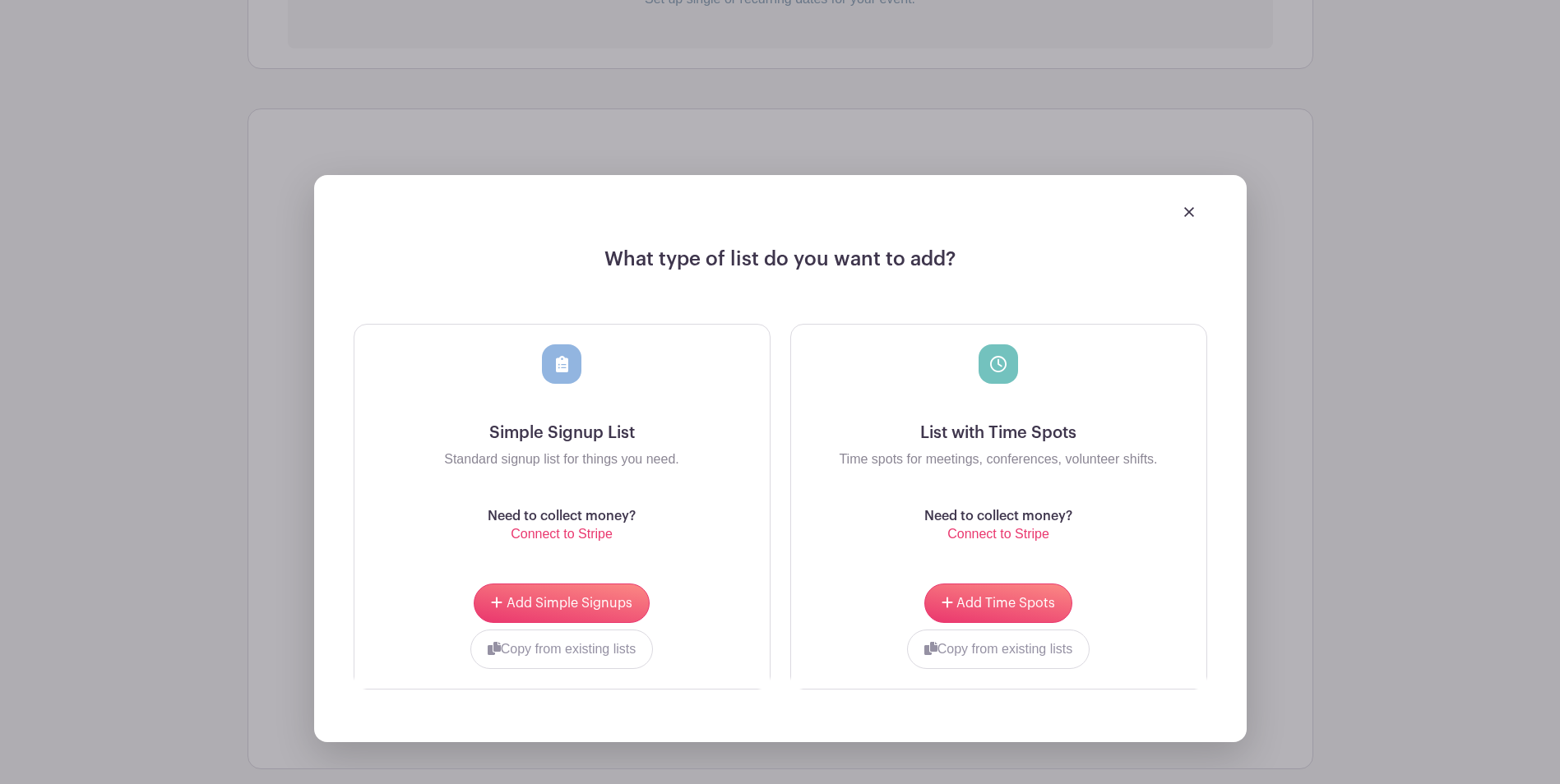
scroll to position [829, 0]
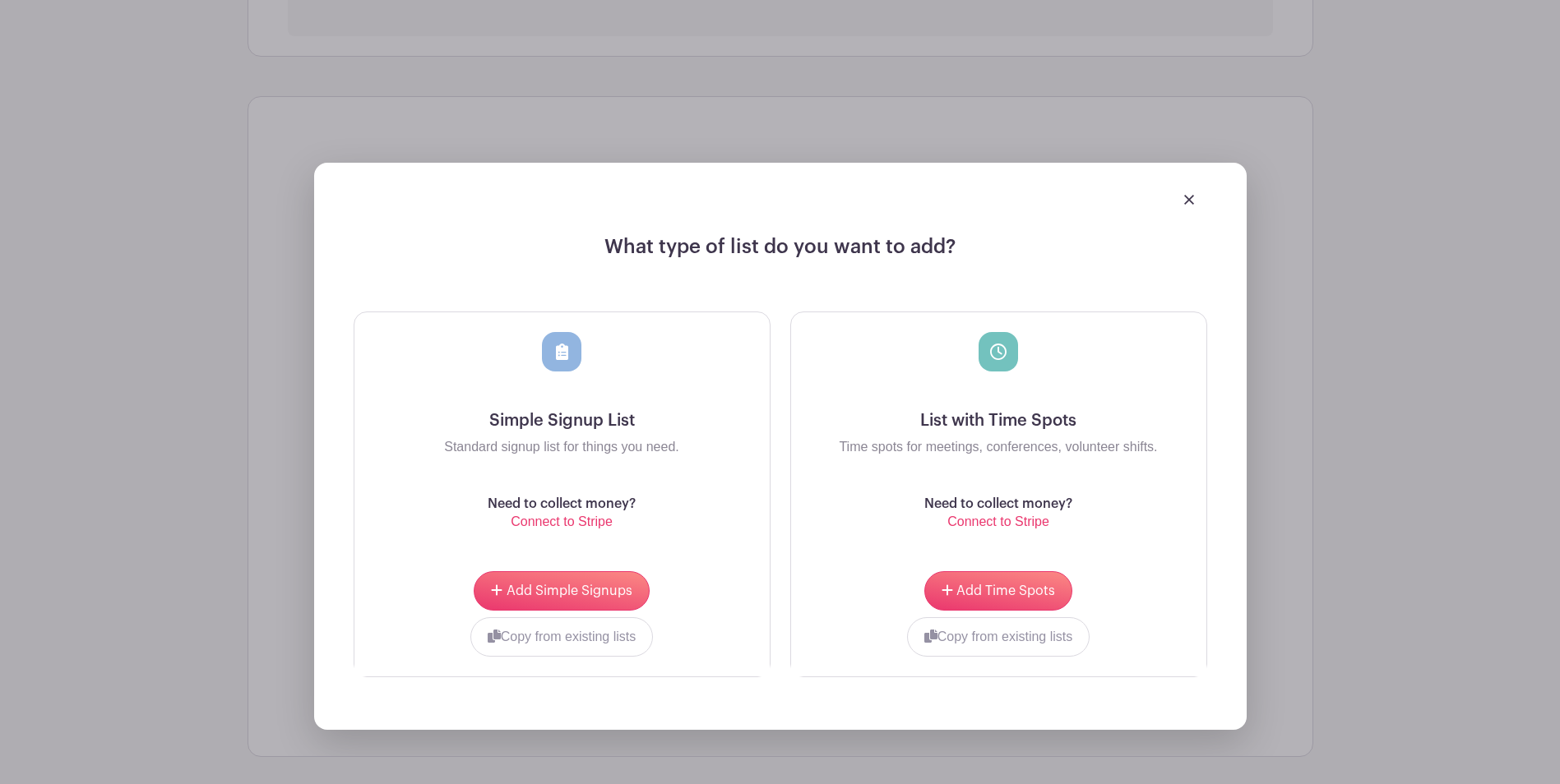
click at [1191, 209] on div at bounding box center [780, 199] width 853 height 46
click at [1191, 202] on img at bounding box center [1189, 200] width 10 height 10
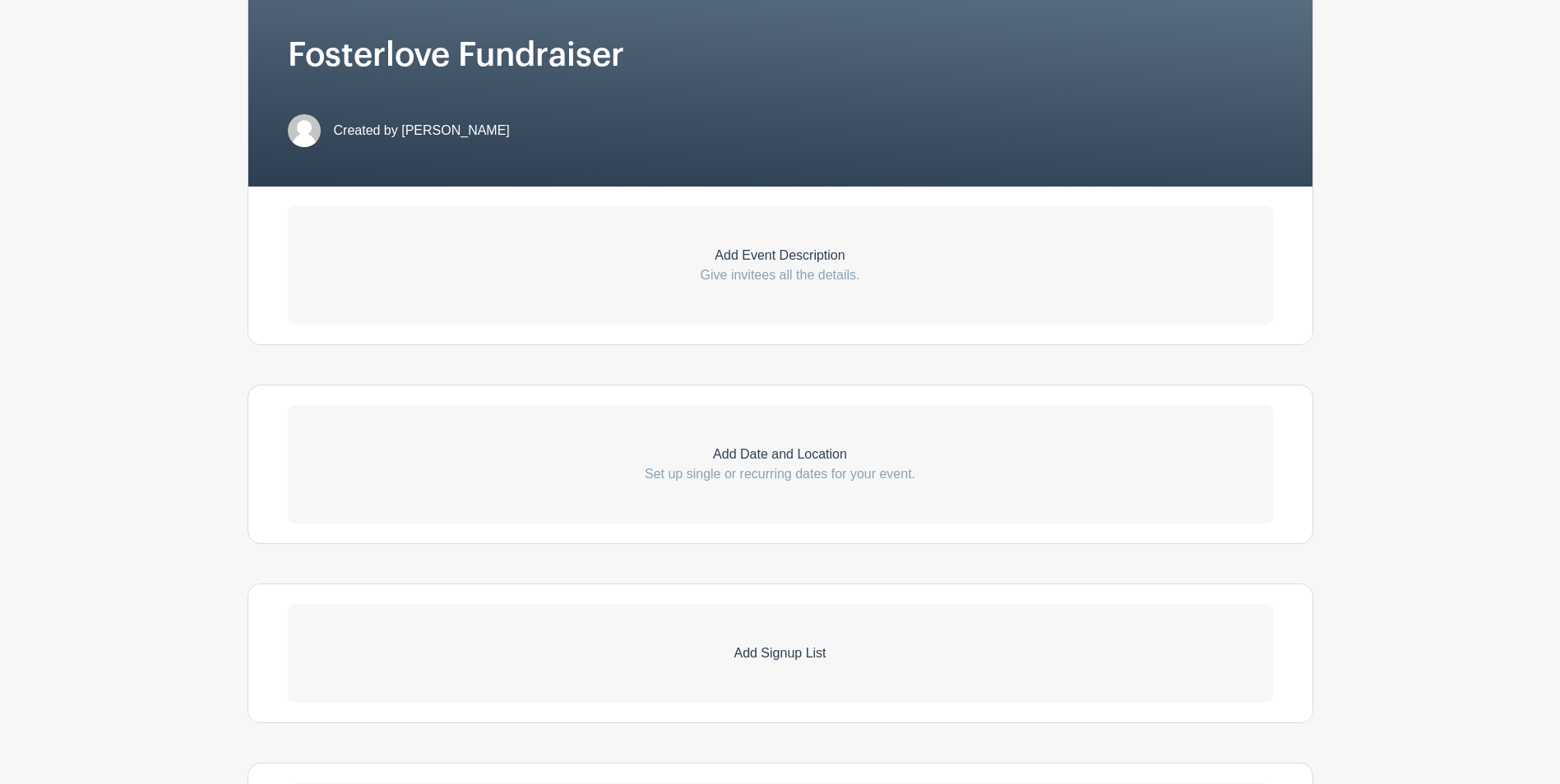
scroll to position [336, 0]
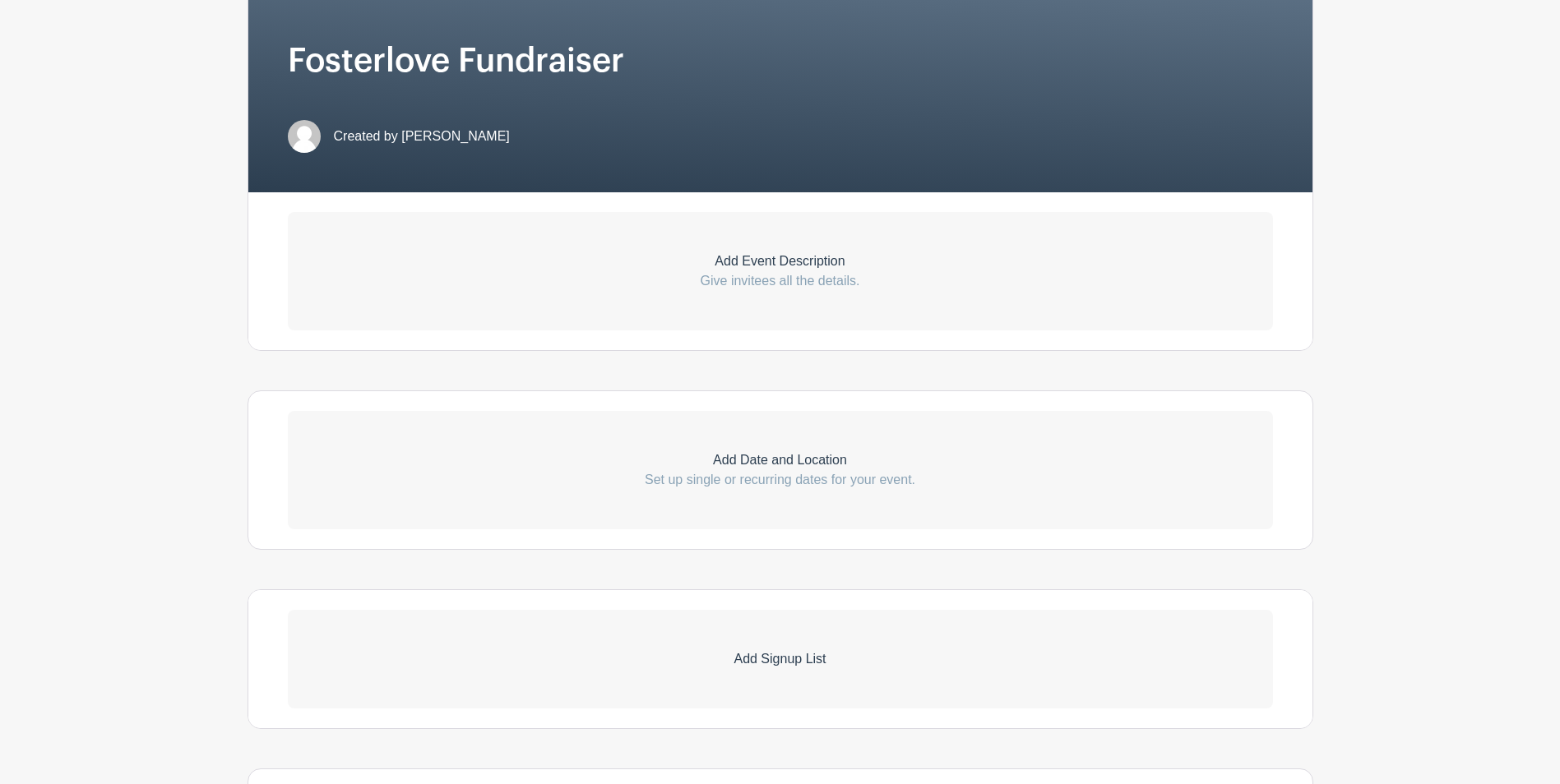
click at [911, 268] on p "Add Event Description" at bounding box center [780, 261] width 985 height 19
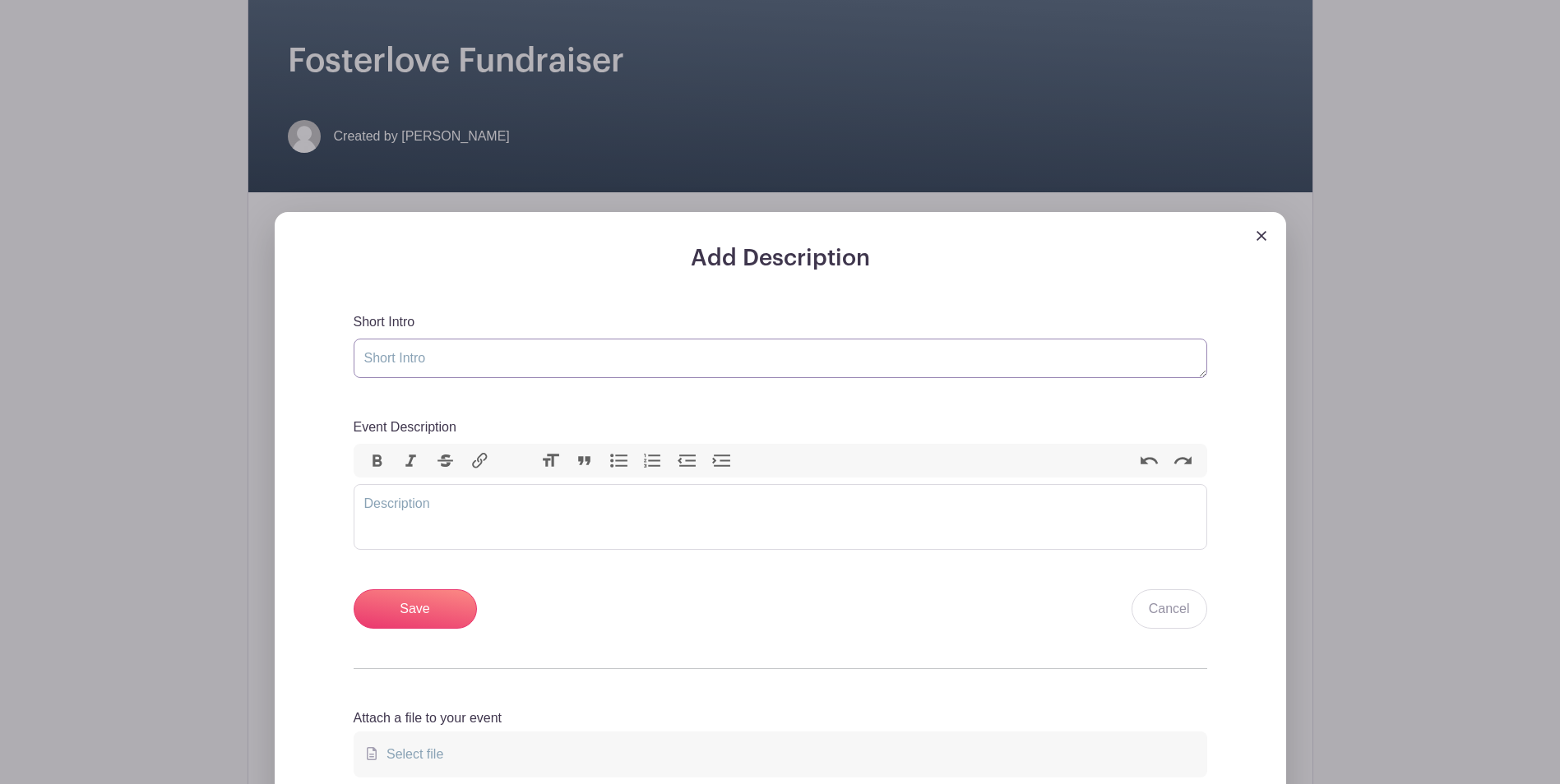
click at [397, 354] on textarea "Short Intro" at bounding box center [780, 358] width 853 height 40
click at [439, 507] on trix-editor "Event Description" at bounding box center [780, 517] width 853 height 66
paste trix-editor "<div>We are organizing a donation drive to support [PERSON_NAME] youth with per…"
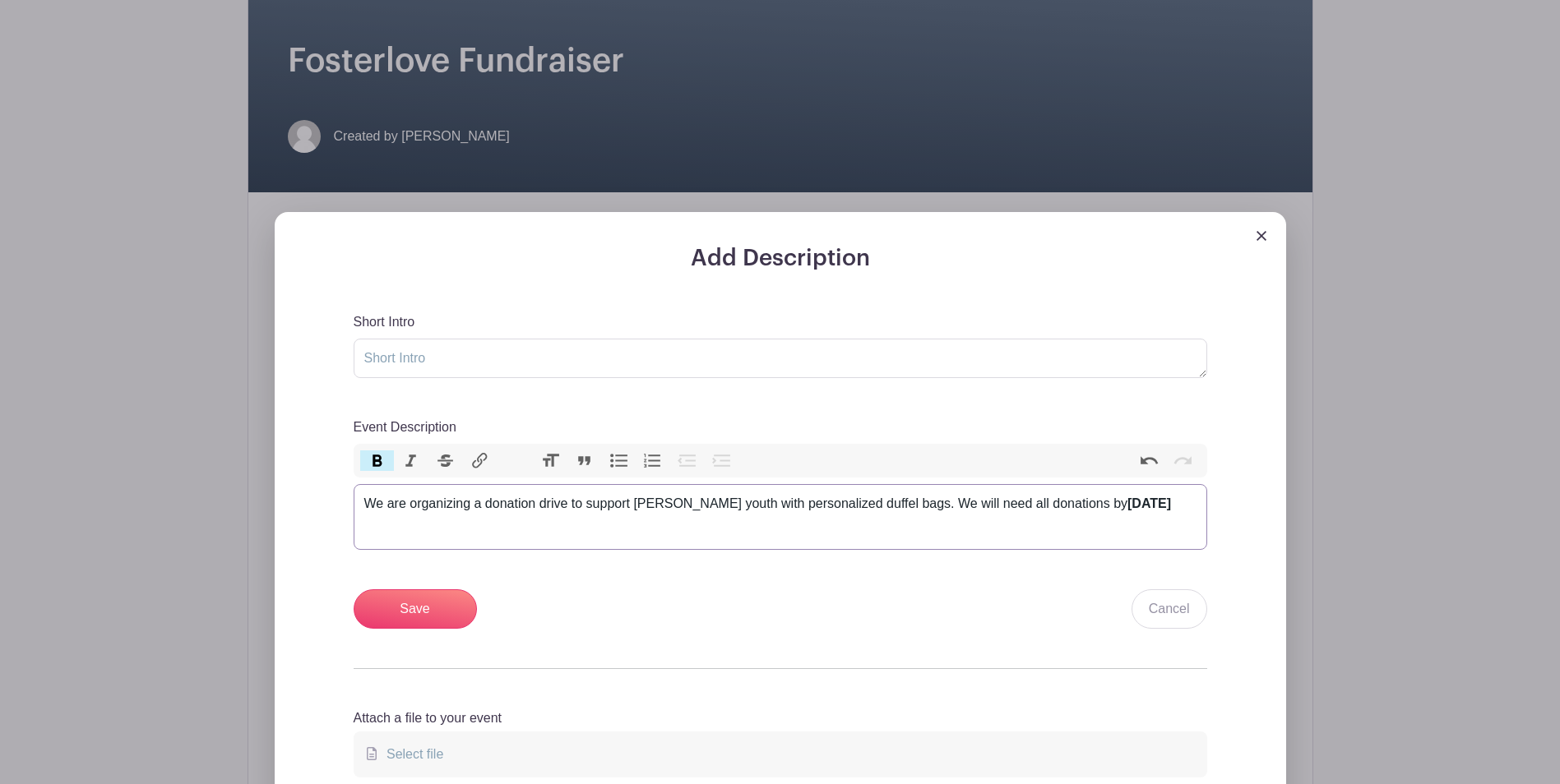
type trix-editor "<div>We are organizing a donation drive to support [PERSON_NAME] youth with per…"
click at [416, 616] on input "Save" at bounding box center [415, 608] width 124 height 40
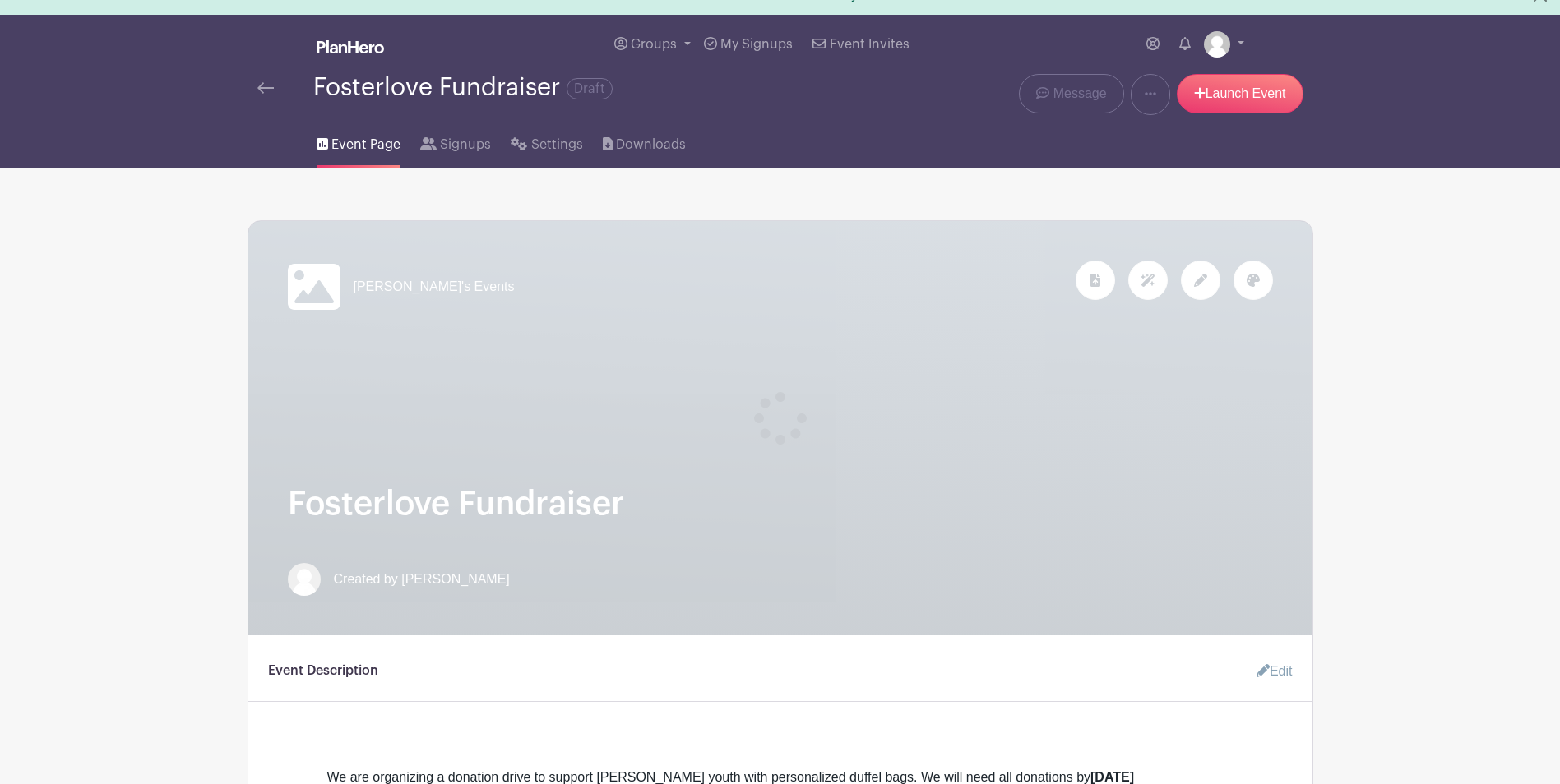
scroll to position [0, 0]
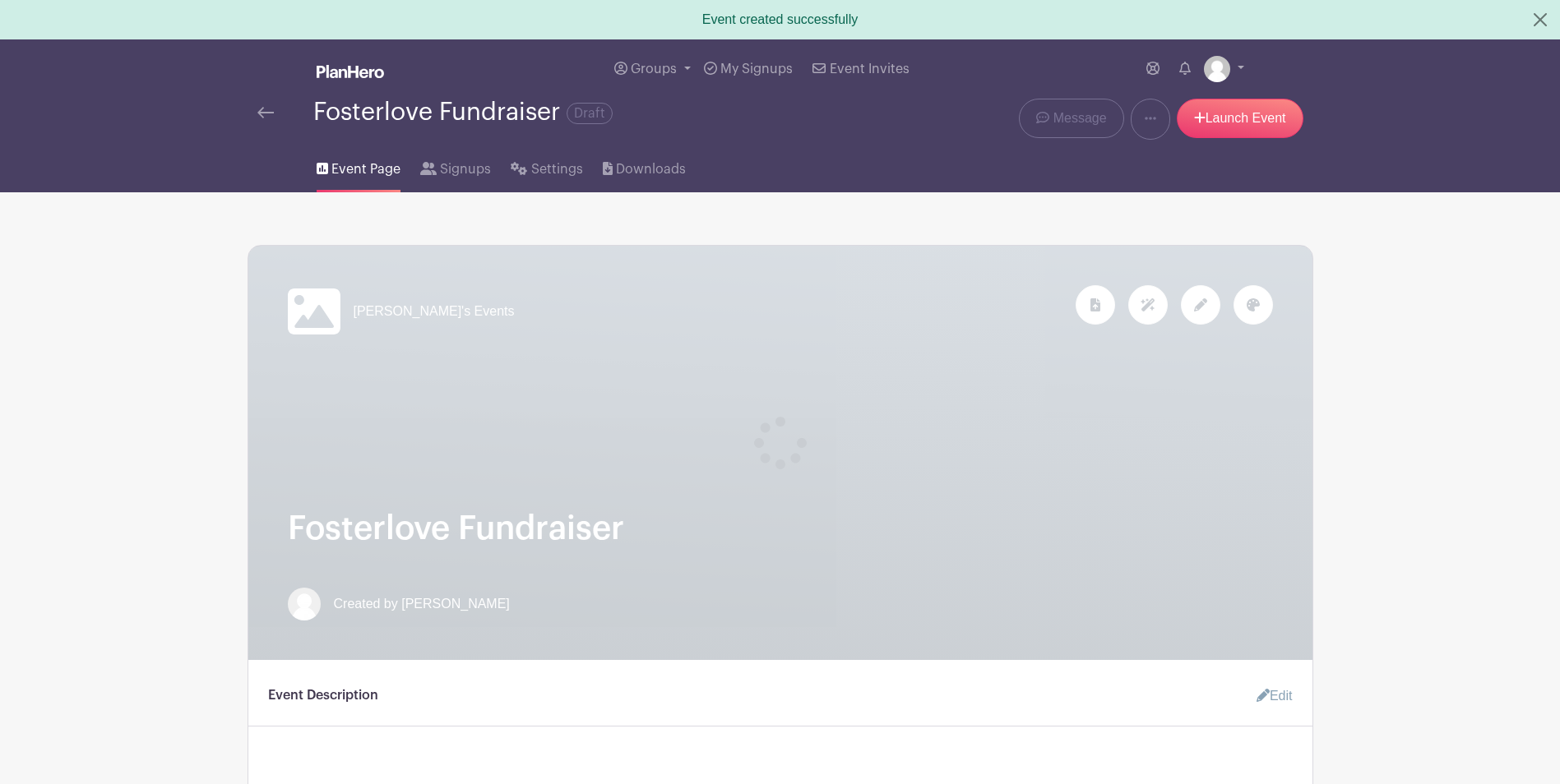
click at [270, 114] on img at bounding box center [265, 113] width 16 height 12
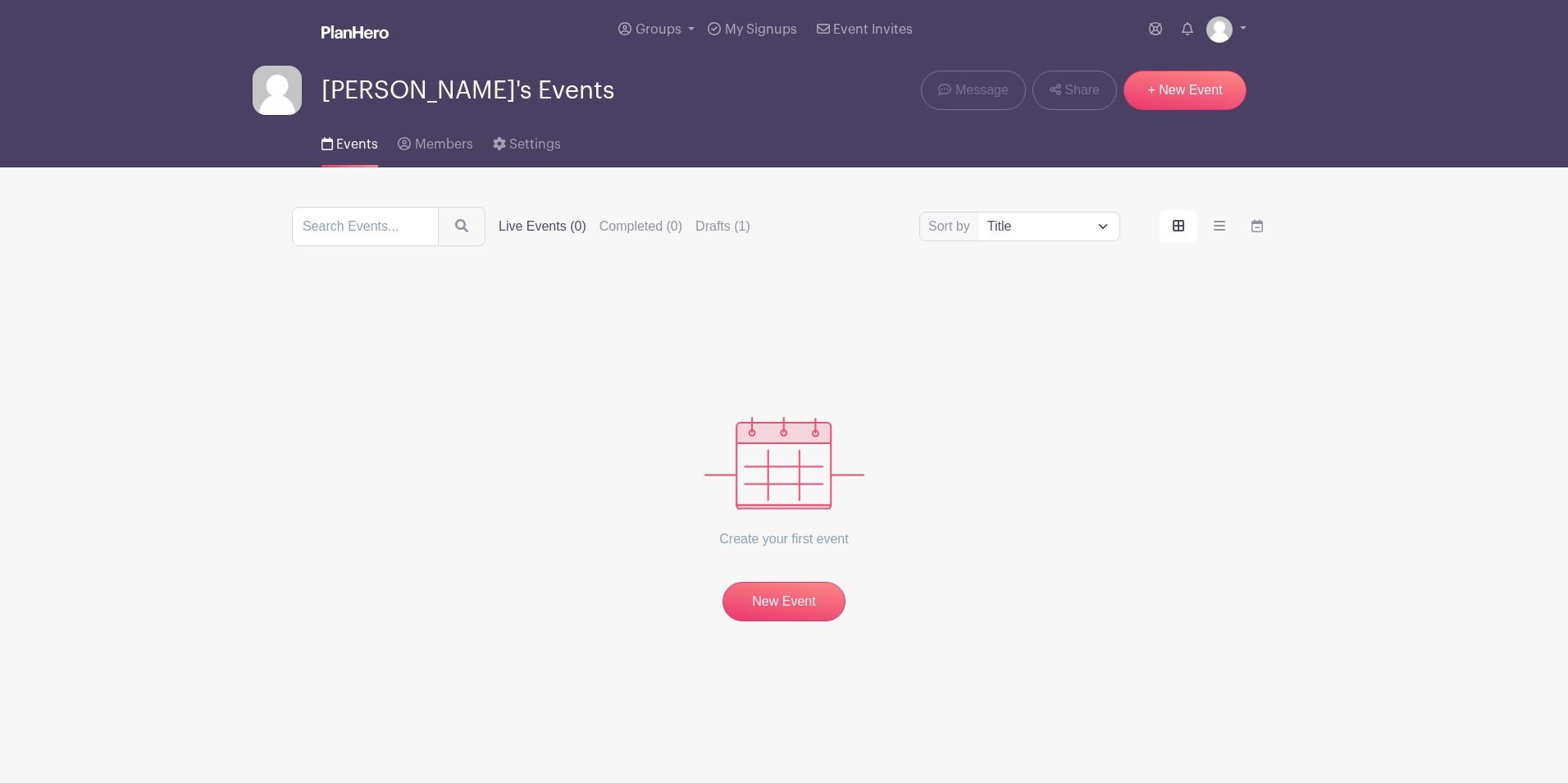
click at [420, 82] on span "[PERSON_NAME]'s Events" at bounding box center [468, 91] width 293 height 27
click at [548, 225] on label "Live Events (0)" at bounding box center [542, 227] width 88 height 19
click at [0, 0] on input "Live Events (0)" at bounding box center [0, 0] width 0 height 0
click at [288, 94] on img at bounding box center [277, 90] width 49 height 49
click at [621, 226] on label "Completed (0)" at bounding box center [641, 227] width 83 height 19
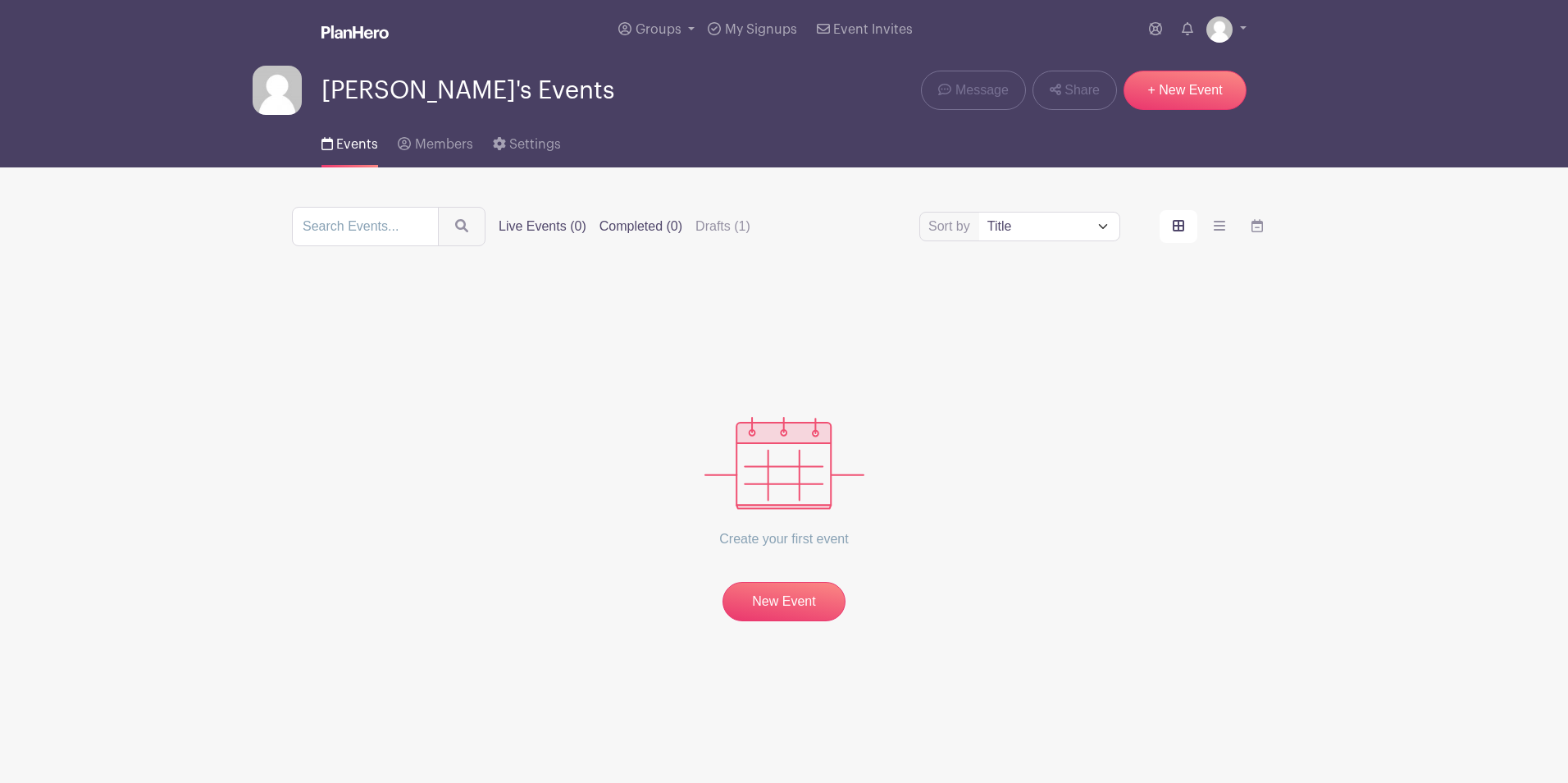
click at [0, 0] on input "Completed (0)" at bounding box center [0, 0] width 0 height 0
click at [725, 230] on label "Drafts (1)" at bounding box center [723, 227] width 55 height 19
click at [0, 0] on input "Drafts (1)" at bounding box center [0, 0] width 0 height 0
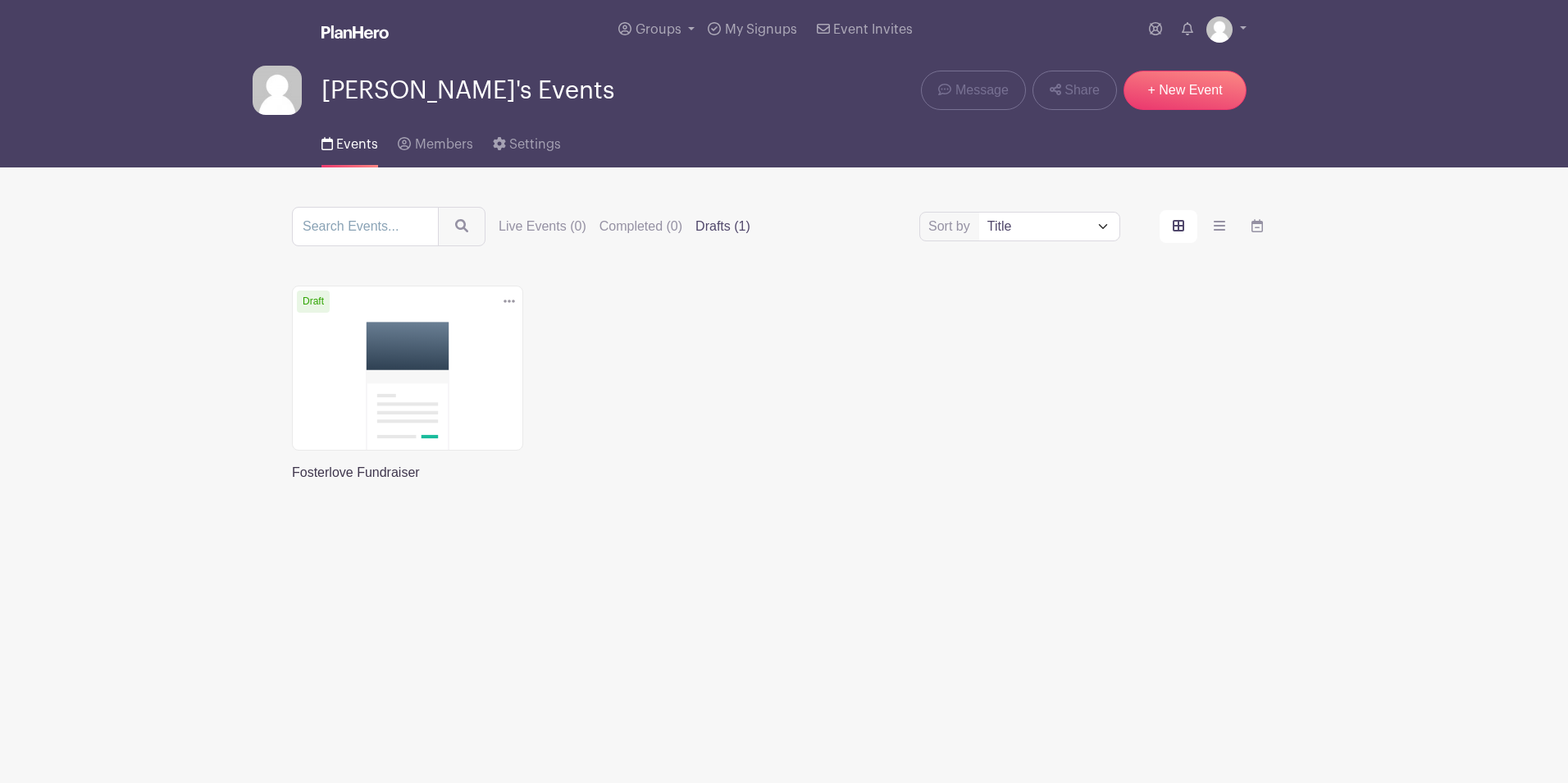
click at [506, 302] on icon at bounding box center [510, 302] width 12 height 14
click at [292, 482] on link at bounding box center [292, 482] width 0 height 0
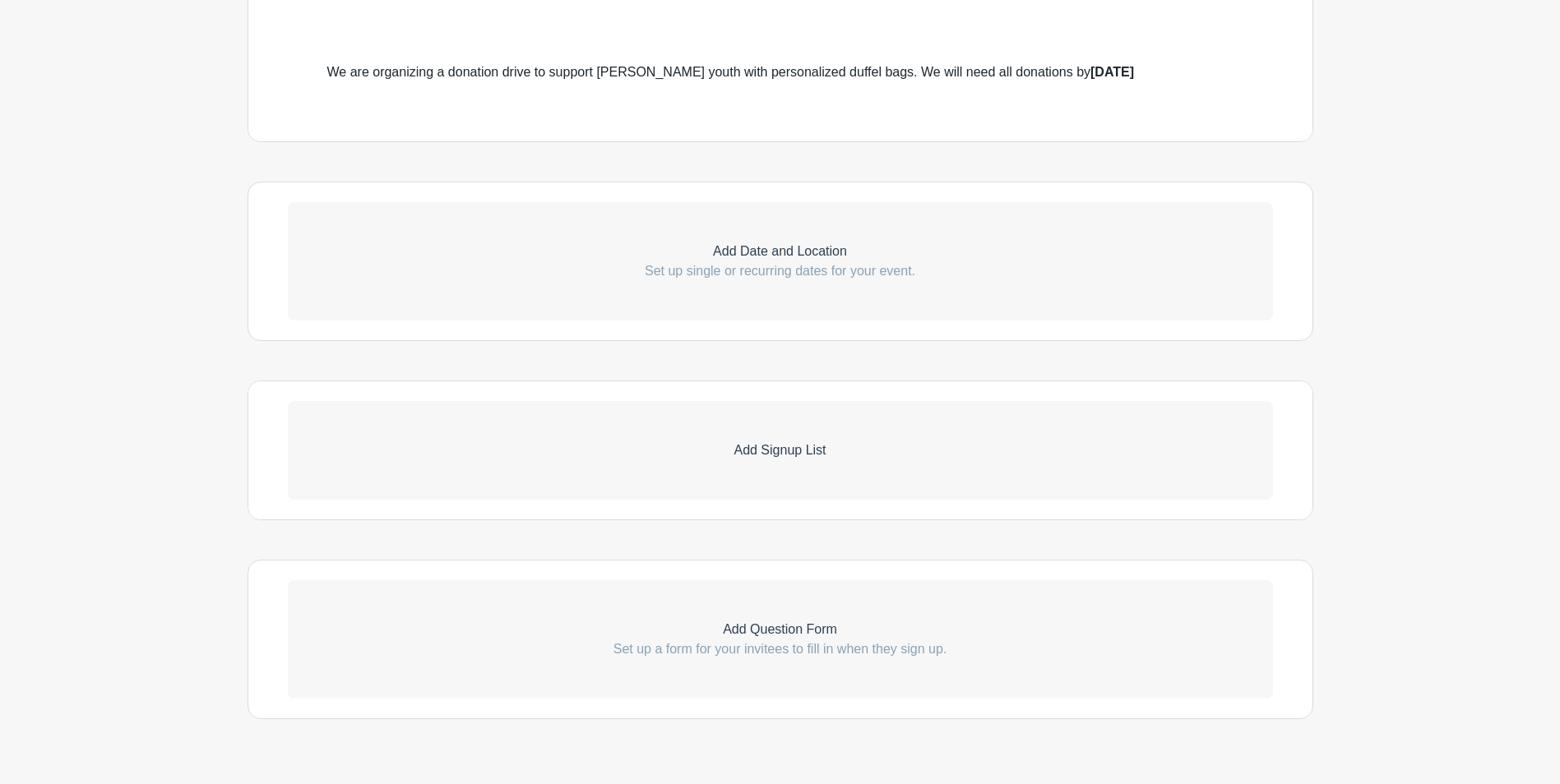
scroll to position [597, 0]
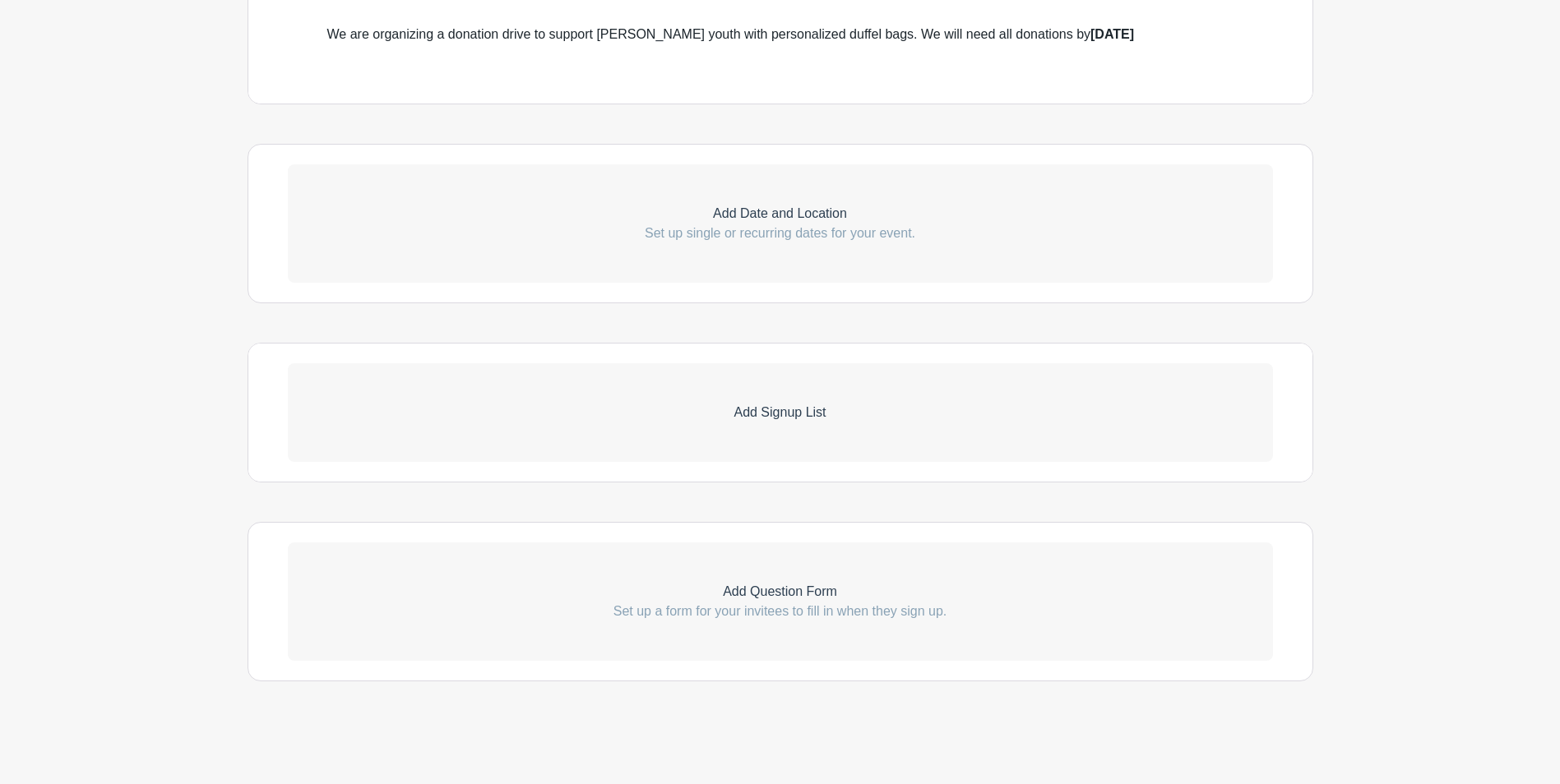
click at [899, 589] on p "Add Question Form" at bounding box center [780, 592] width 985 height 19
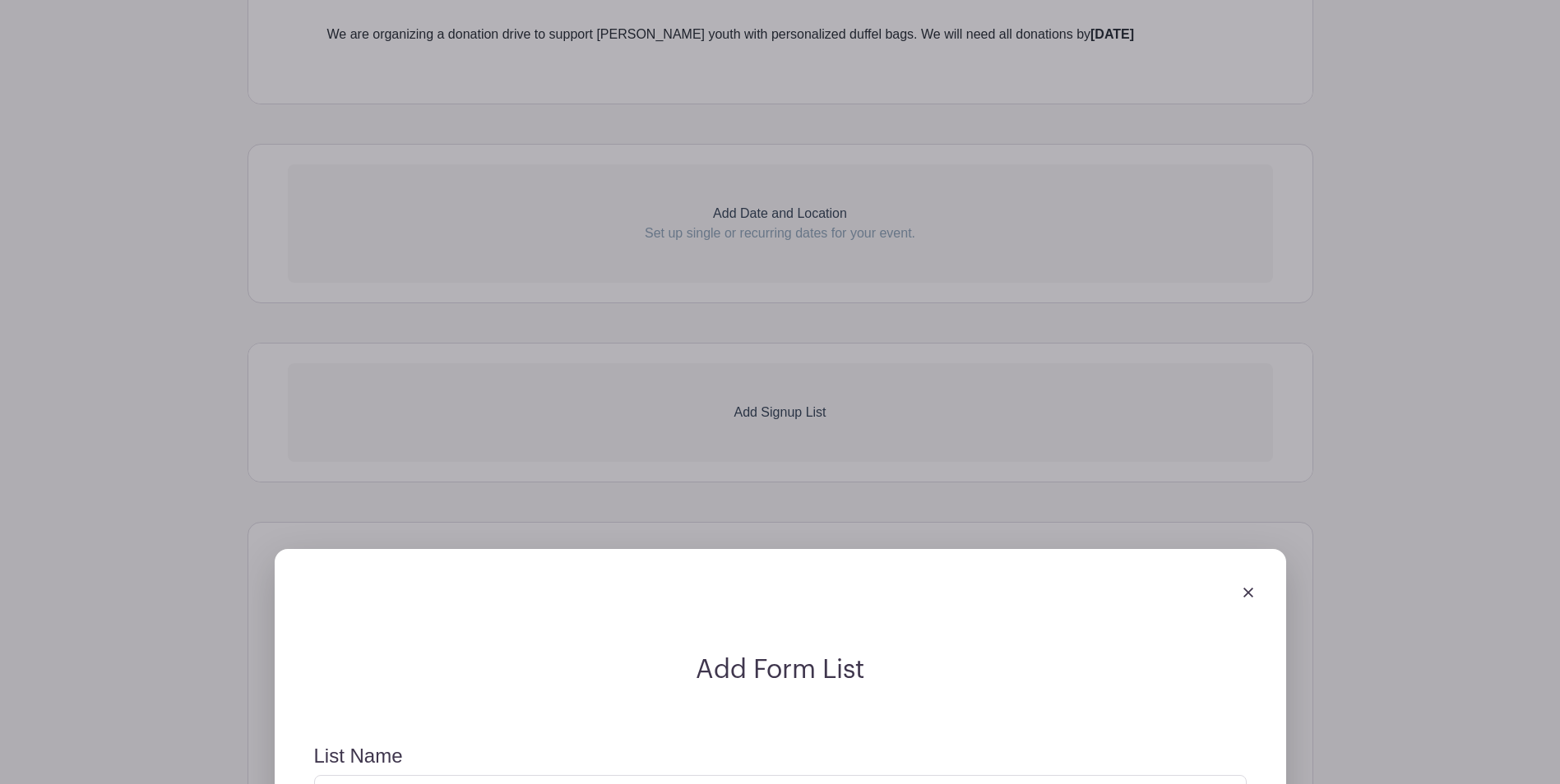
scroll to position [1007, 0]
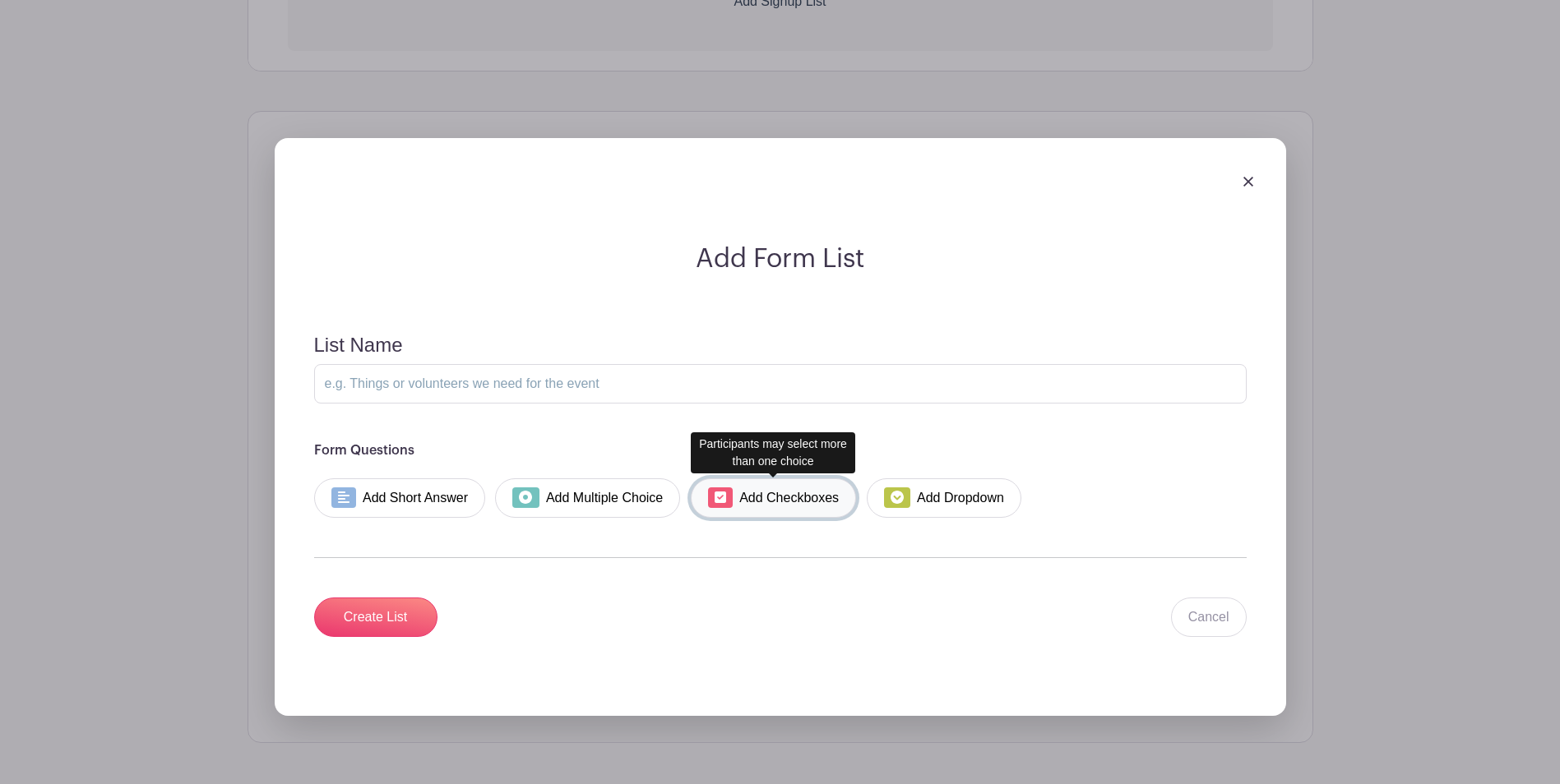
click at [817, 502] on link "Add Checkboxes" at bounding box center [773, 497] width 165 height 40
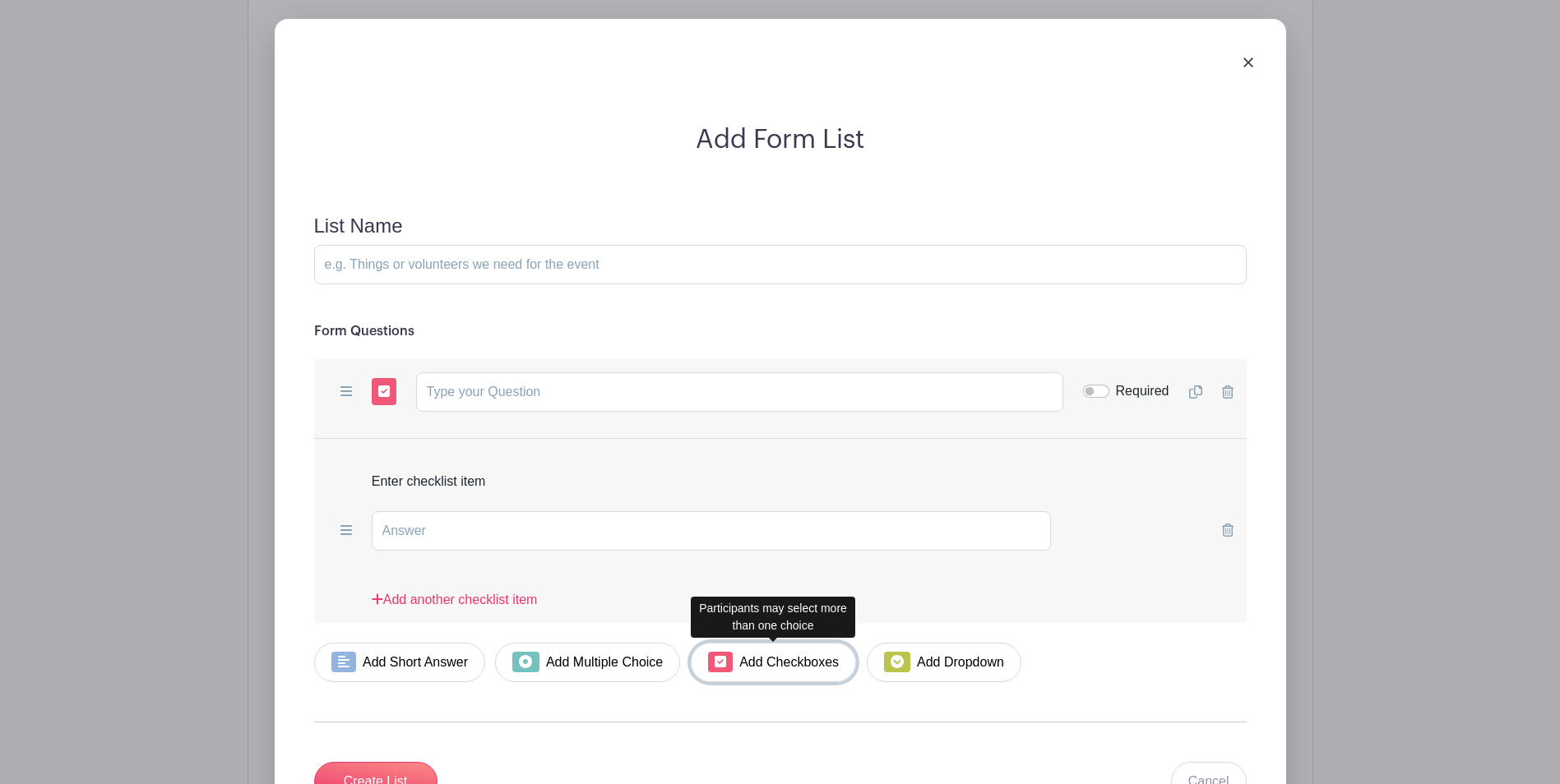
scroll to position [1336, 0]
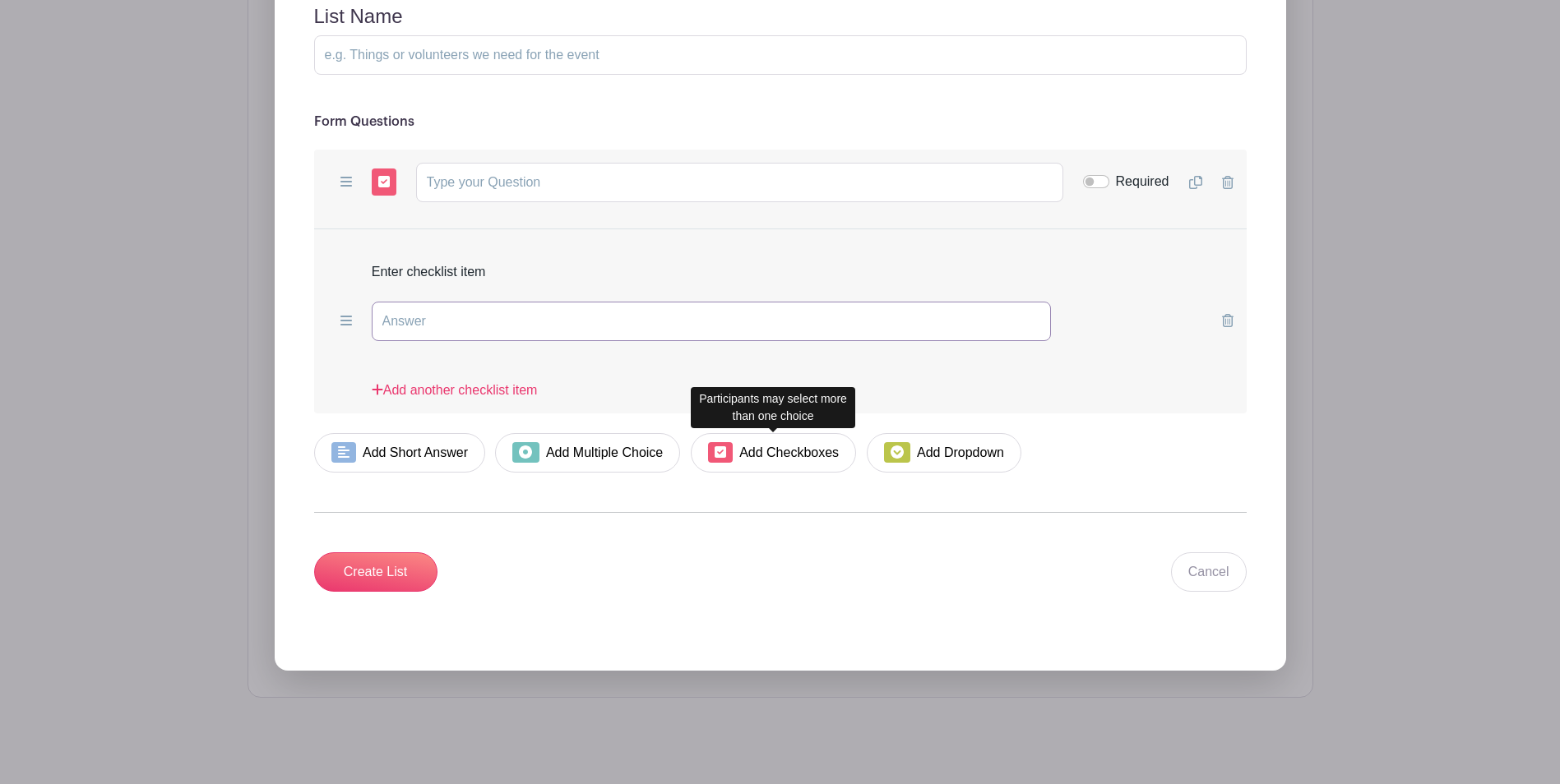
click at [920, 328] on input "text" at bounding box center [712, 321] width 680 height 40
click at [354, 322] on span at bounding box center [347, 321] width 25 height 27
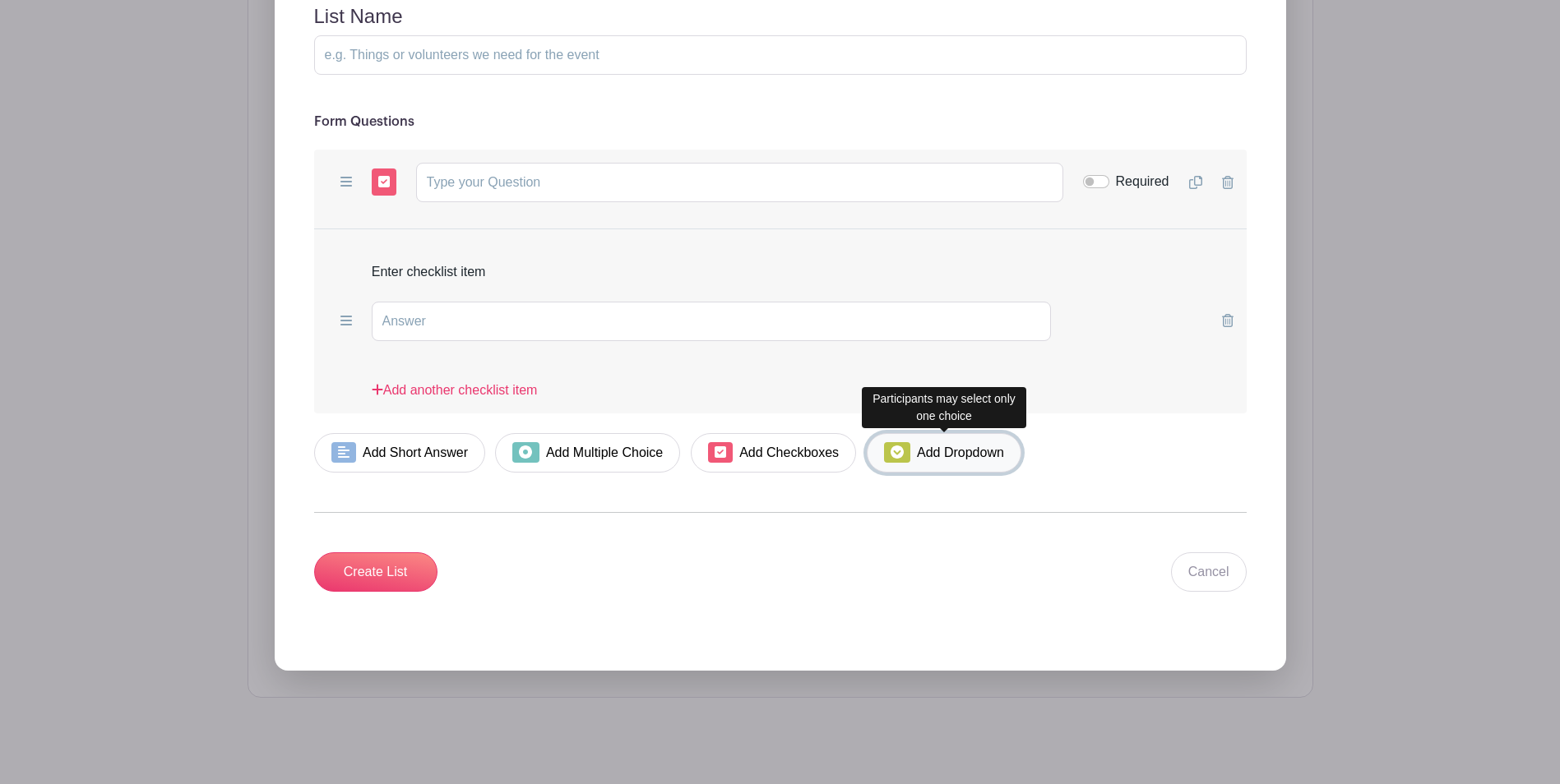
click at [958, 448] on link "Add Dropdown" at bounding box center [944, 453] width 155 height 40
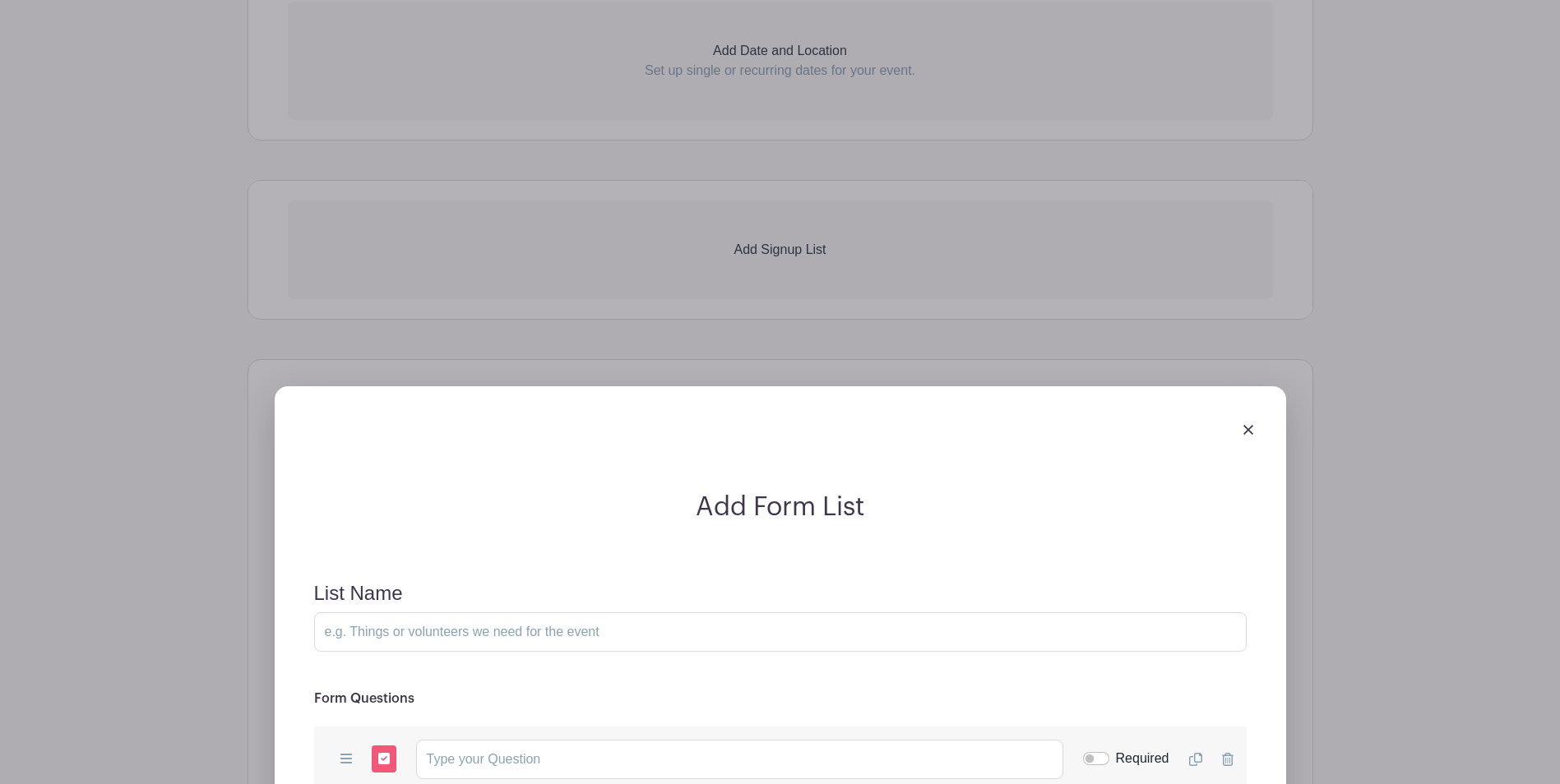
scroll to position [761, 0]
click at [1248, 428] on img at bounding box center [1248, 428] width 10 height 10
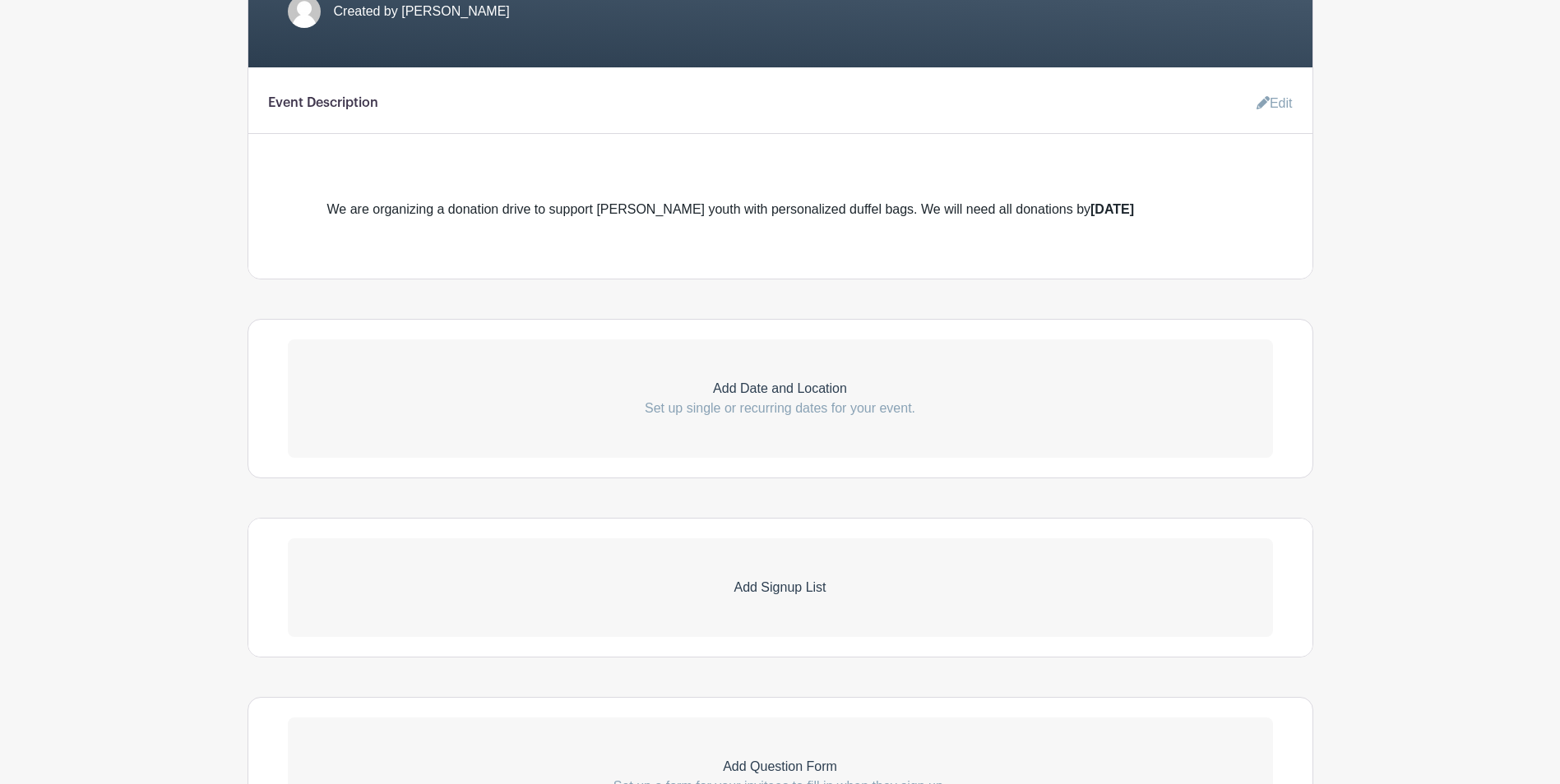
scroll to position [597, 0]
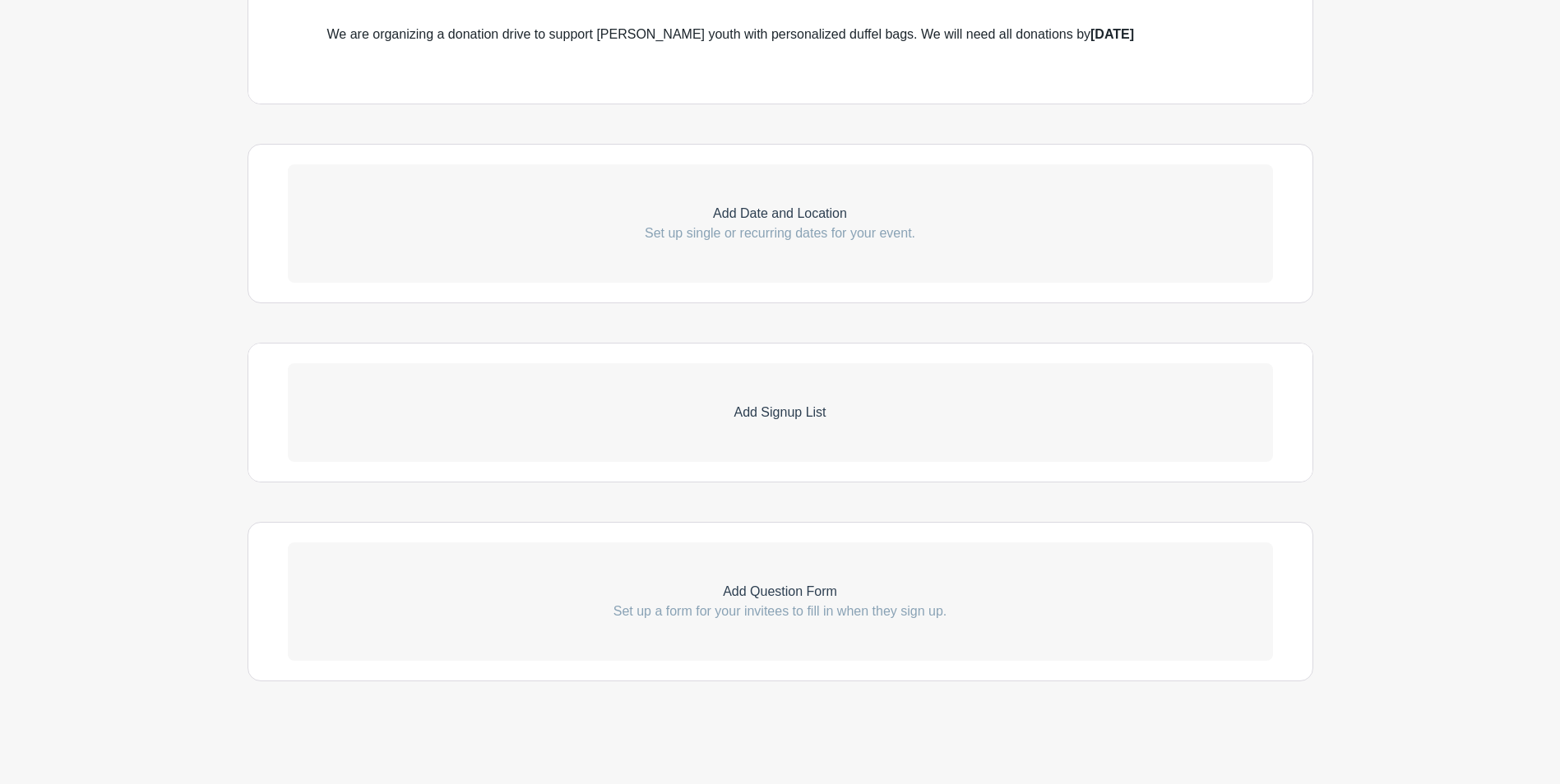
click at [777, 407] on p "Add Signup List" at bounding box center [780, 412] width 985 height 19
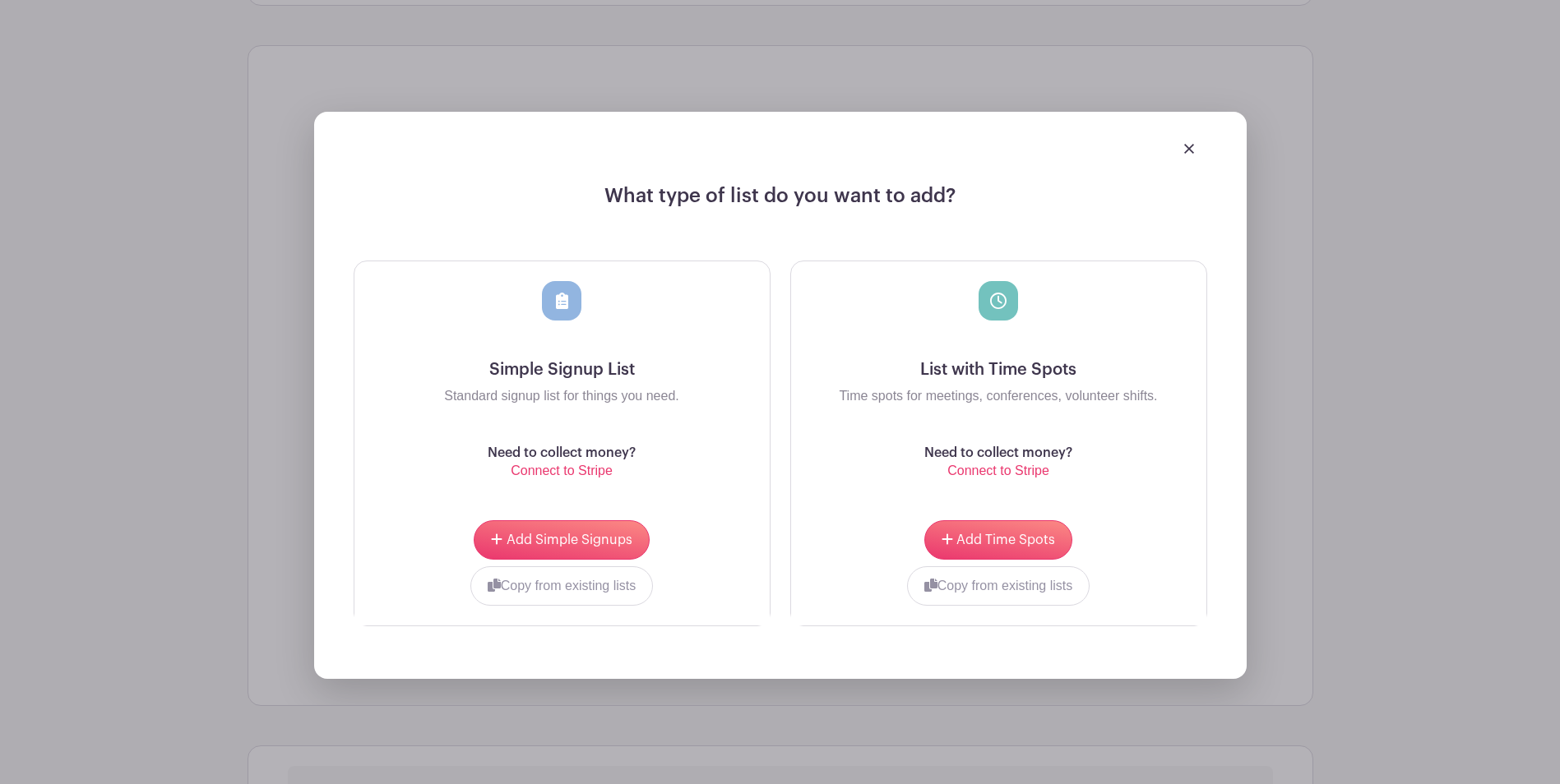
scroll to position [925, 0]
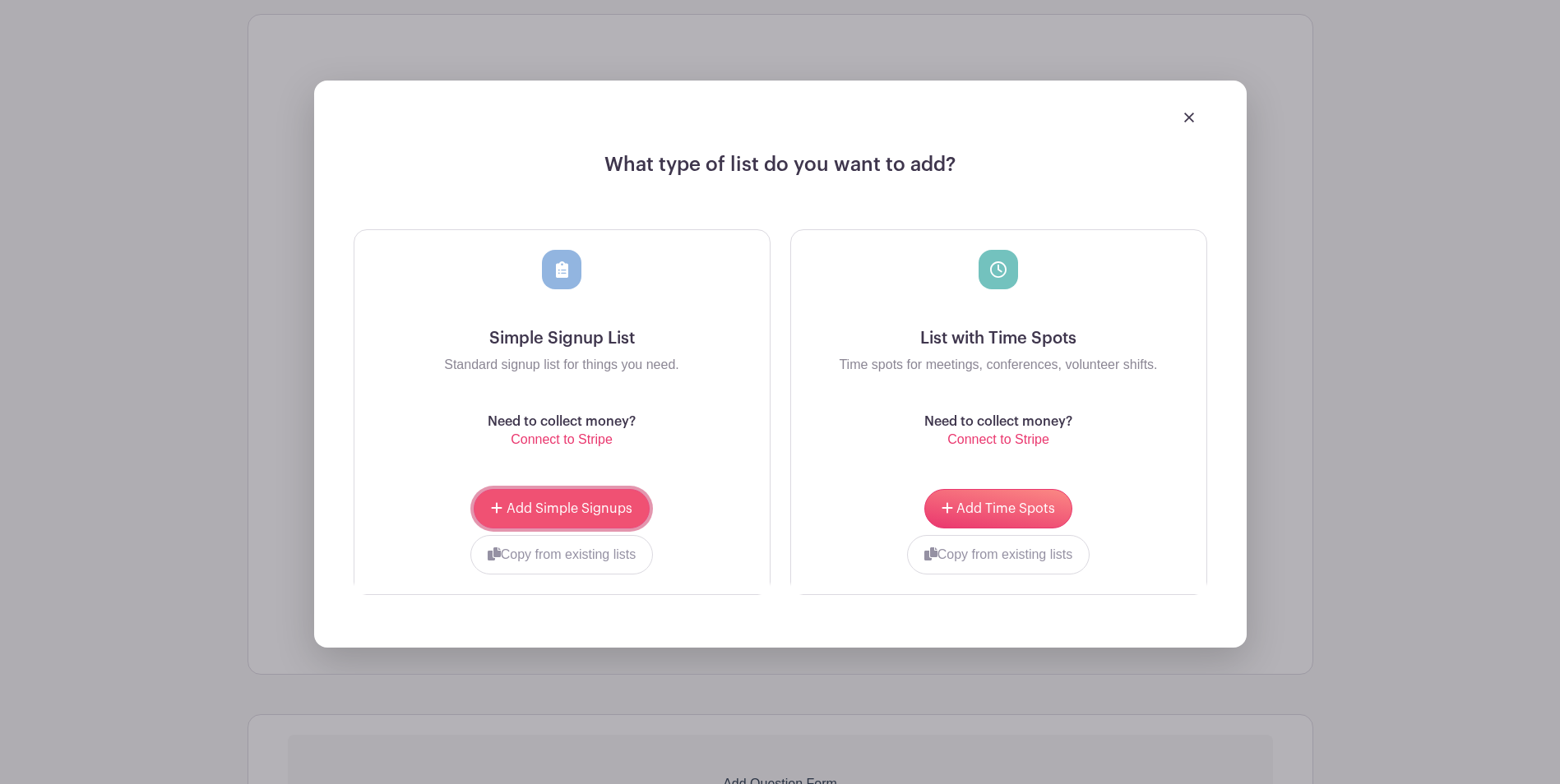
click at [606, 509] on span "Add Simple Signups" at bounding box center [569, 509] width 126 height 14
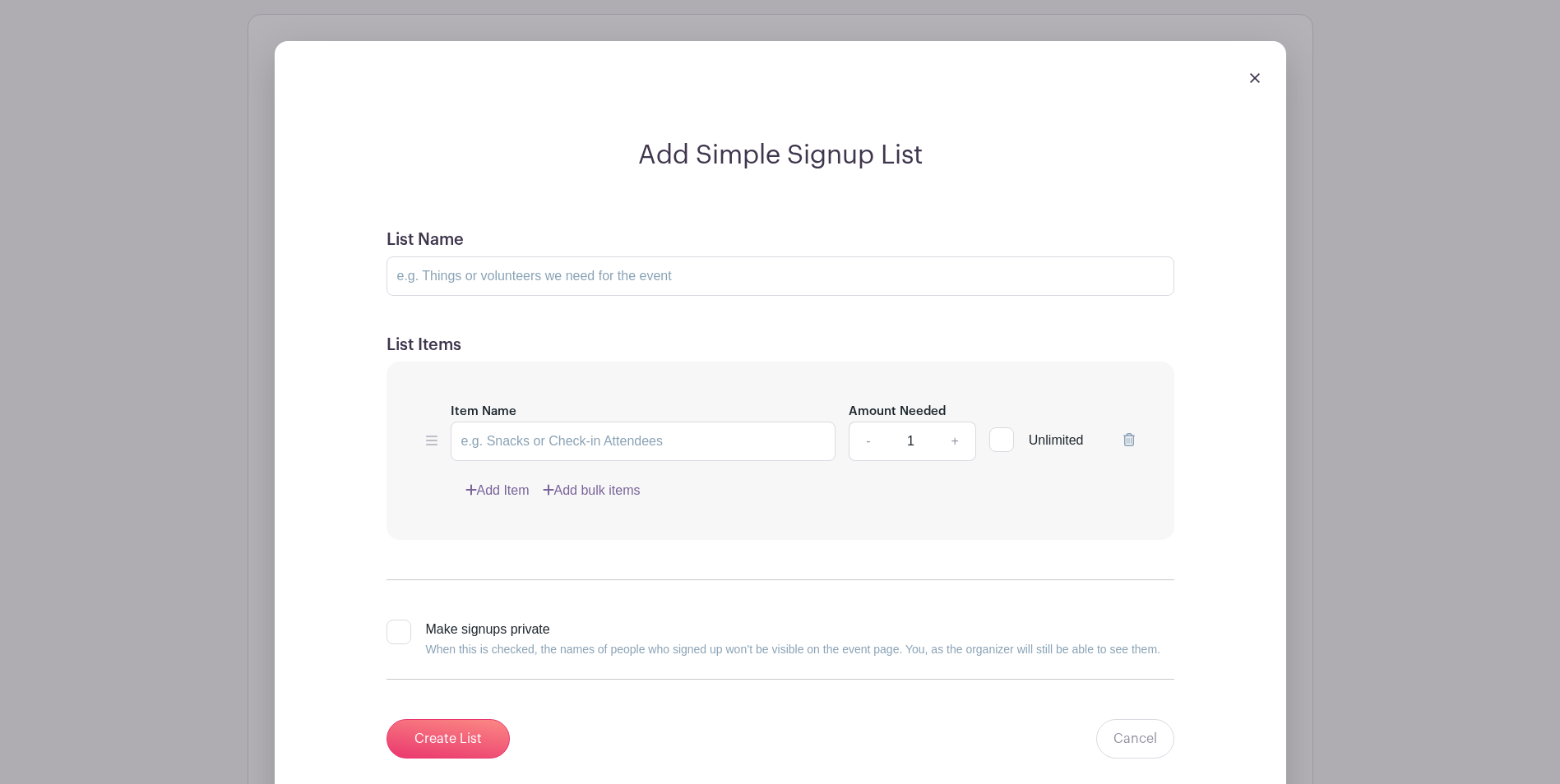
drag, startPoint x: 920, startPoint y: 438, endPoint x: 901, endPoint y: 444, distance: 19.9
click at [901, 444] on input "1" at bounding box center [910, 441] width 49 height 40
type input "32"
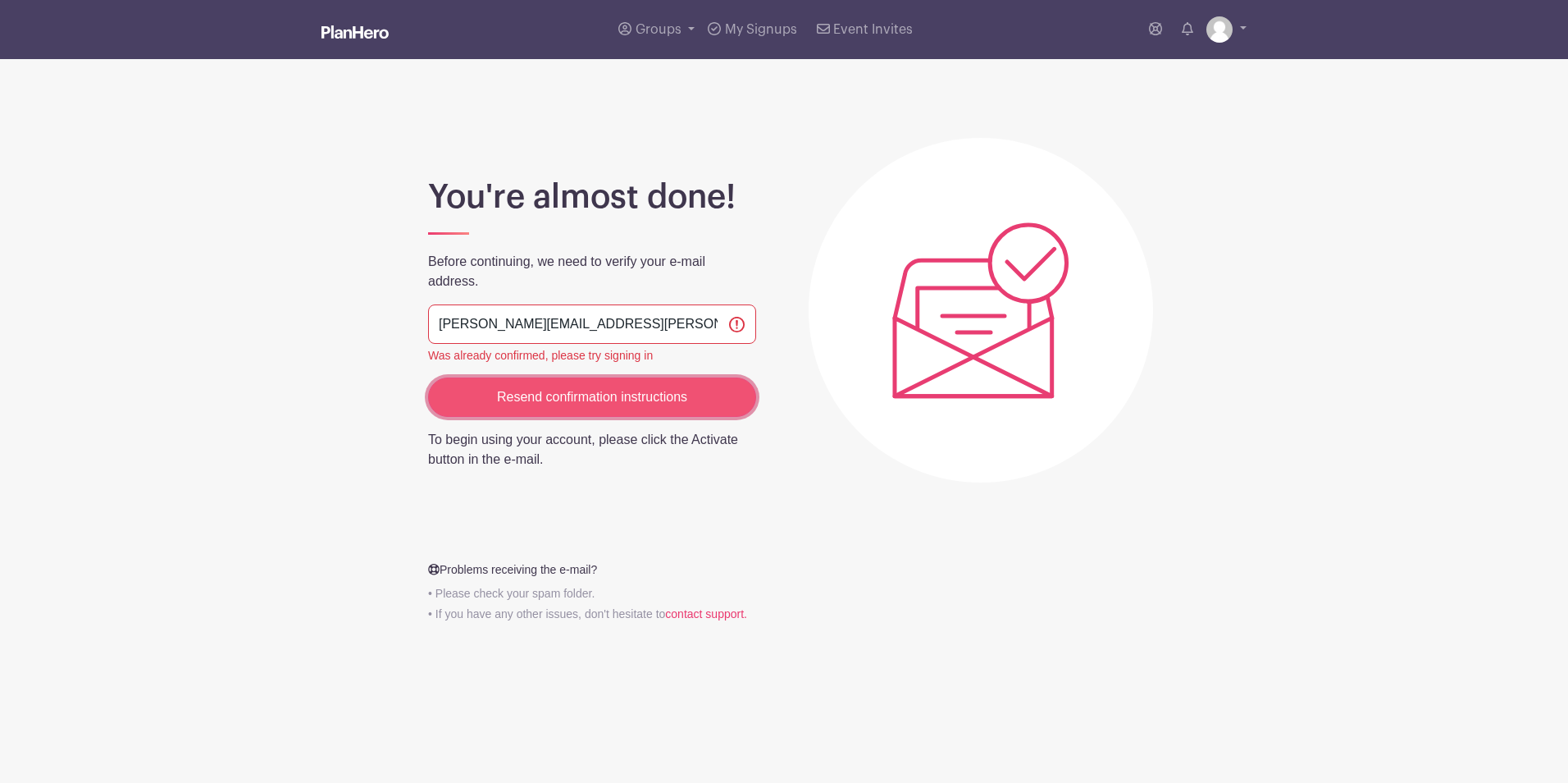
click at [656, 399] on input "Resend confirmation instructions" at bounding box center [592, 397] width 328 height 40
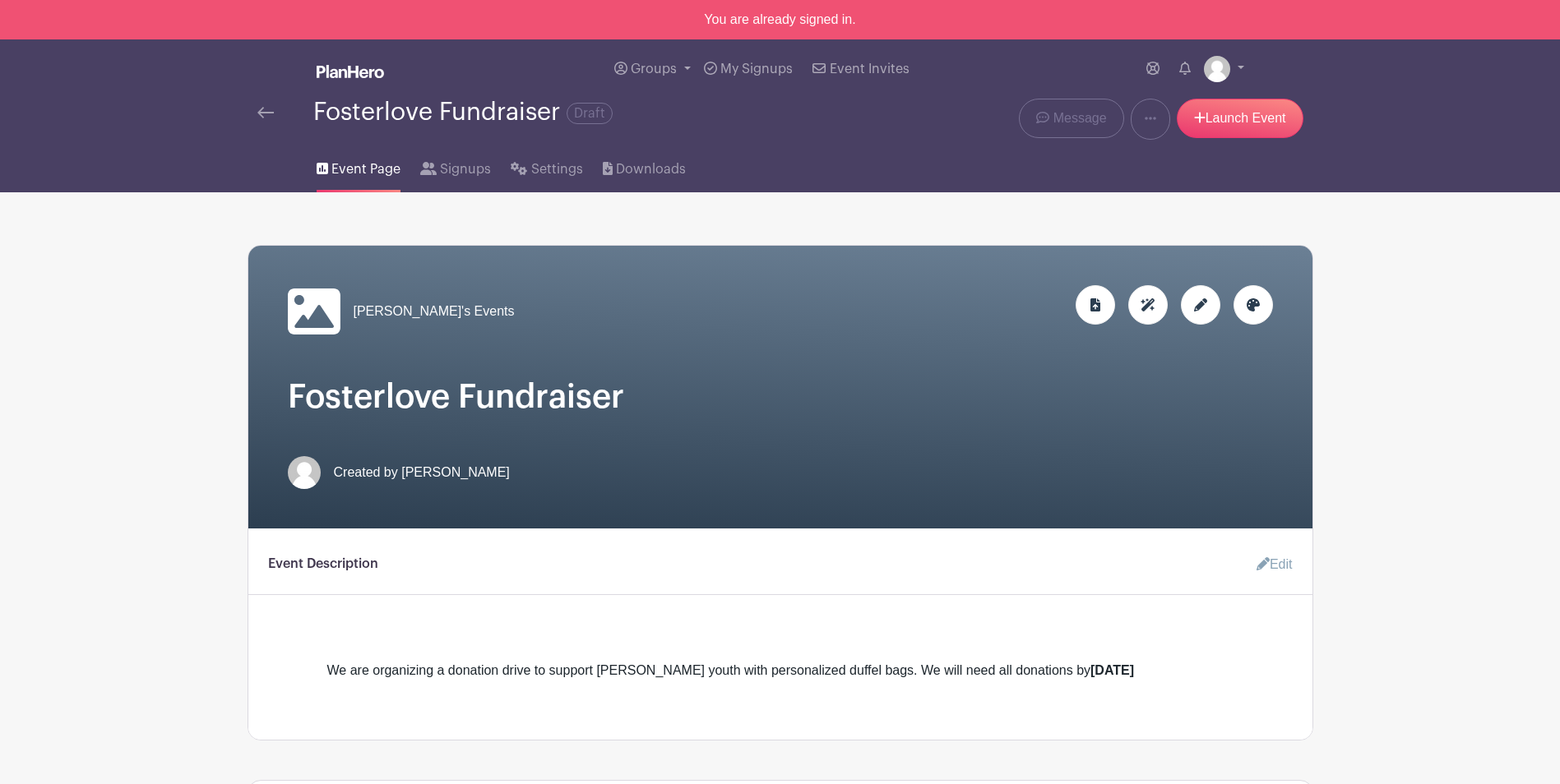
drag, startPoint x: 441, startPoint y: 109, endPoint x: 564, endPoint y: 112, distance: 123.0
click at [564, 112] on div "Fosterlove Fundraiser Draft" at bounding box center [463, 112] width 299 height 27
copy div "Fundraiser"
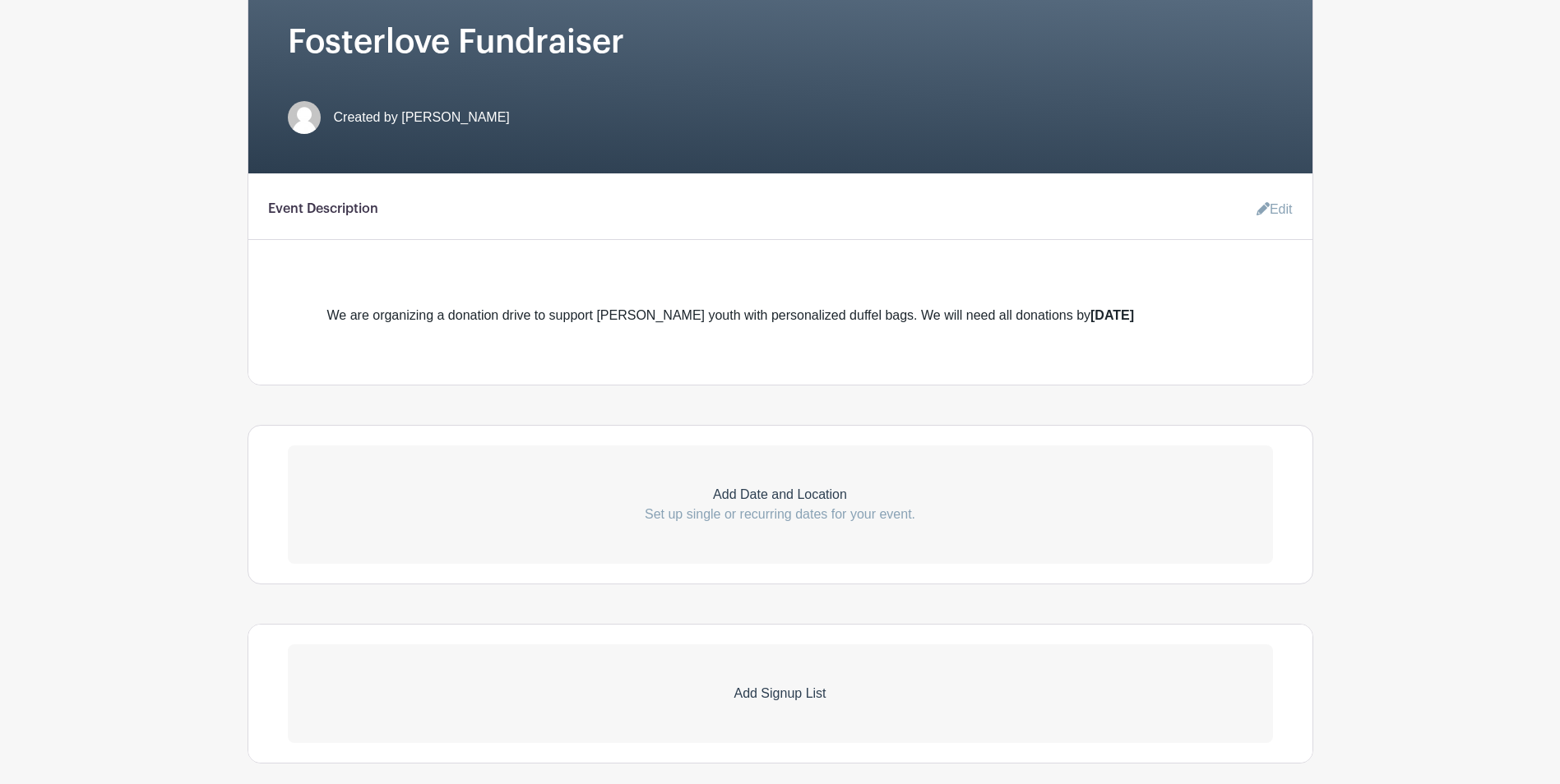
scroll to position [411, 0]
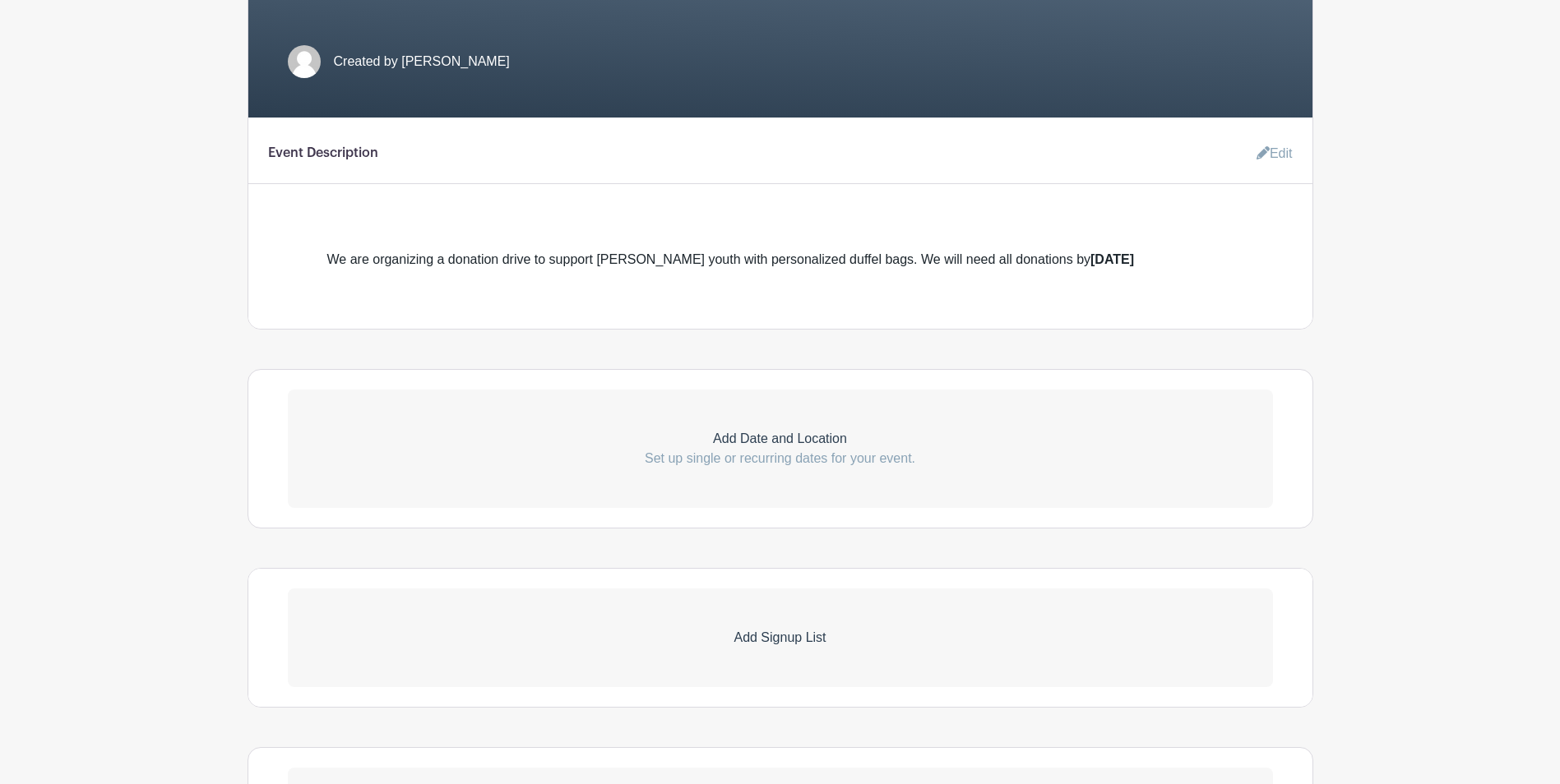
click at [614, 399] on link "Add Date and Location Set up single or recurring dates for your event." at bounding box center [780, 448] width 985 height 119
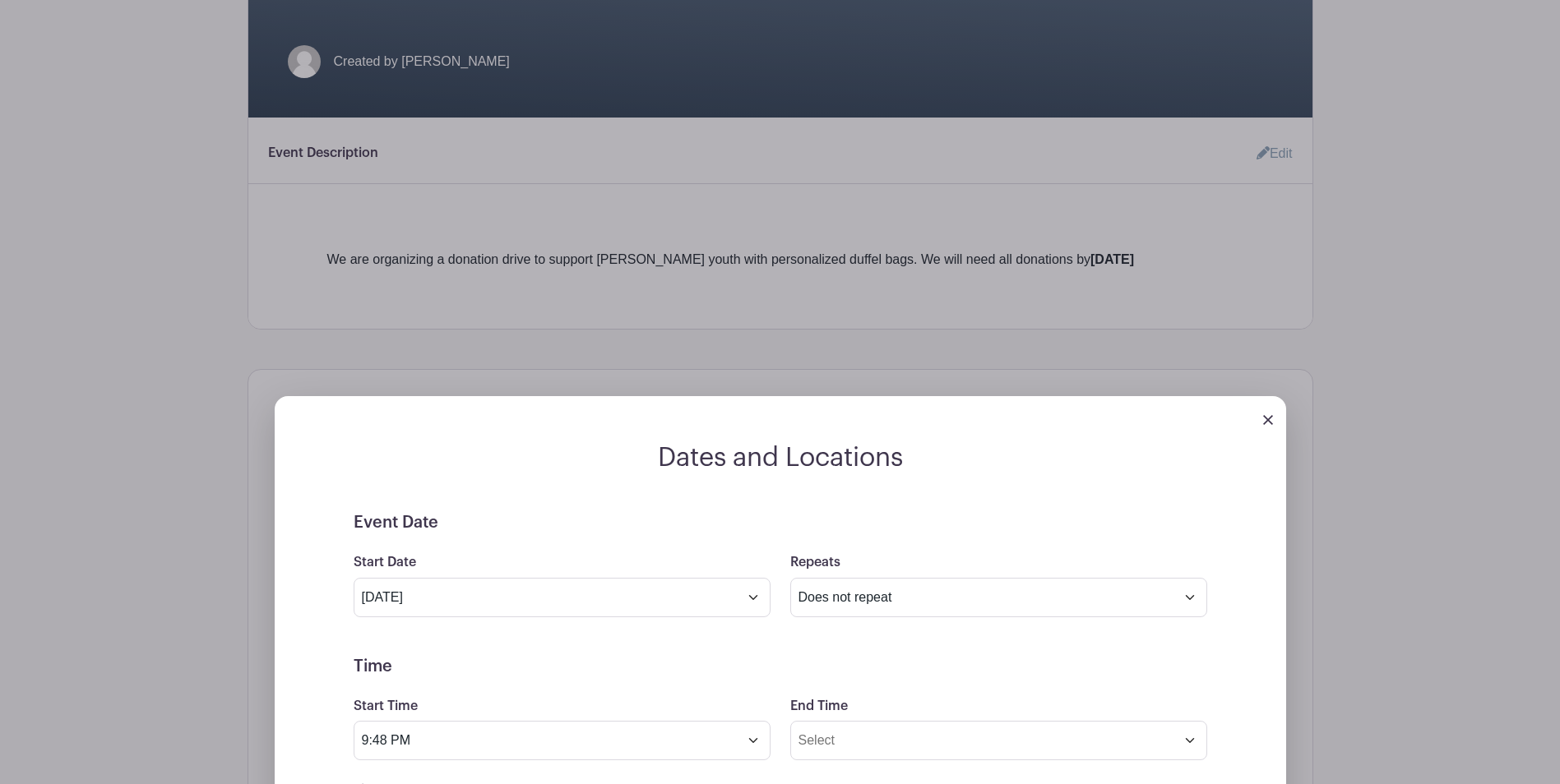
click at [1271, 419] on img at bounding box center [1267, 420] width 10 height 10
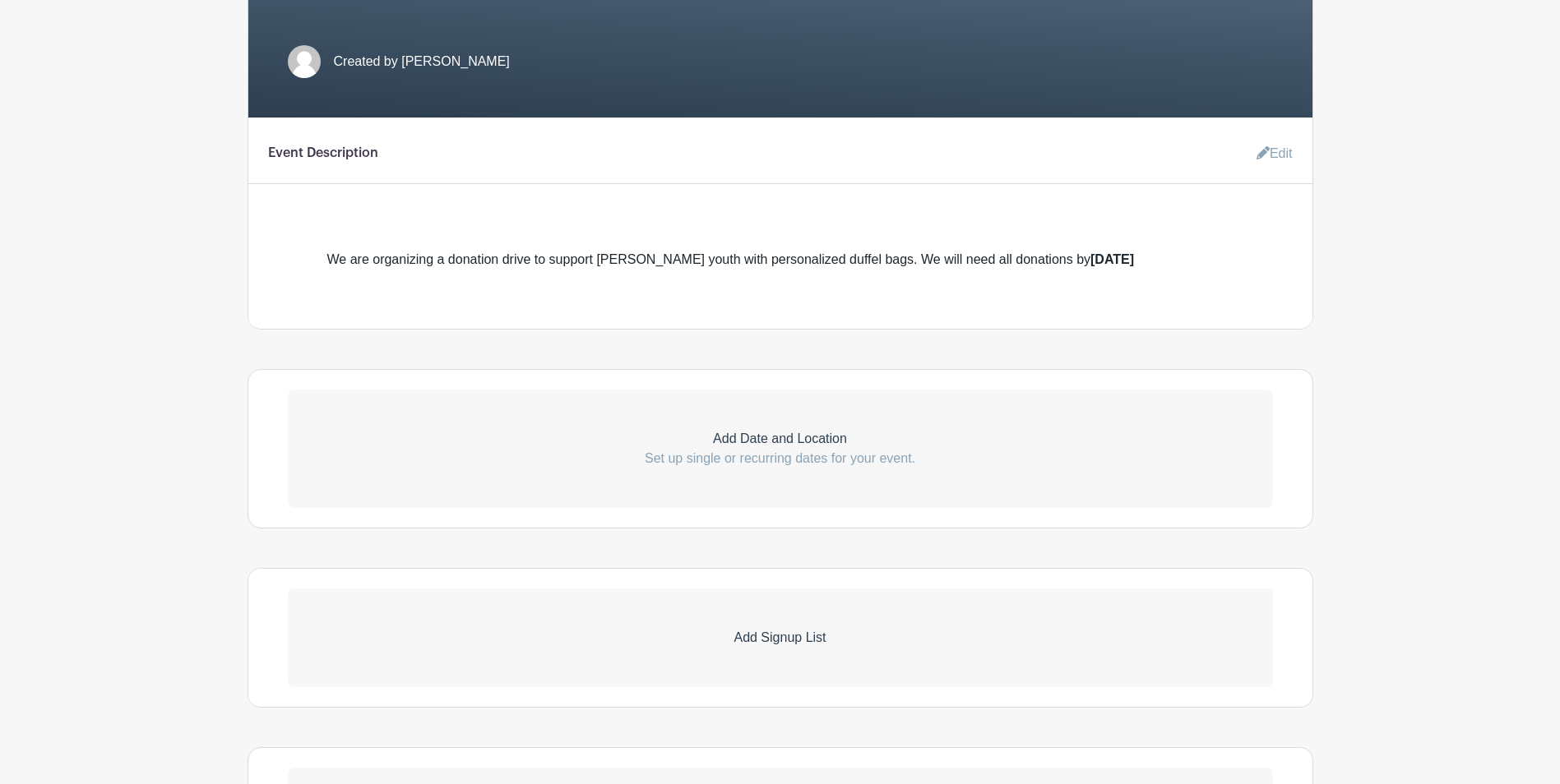
scroll to position [636, 0]
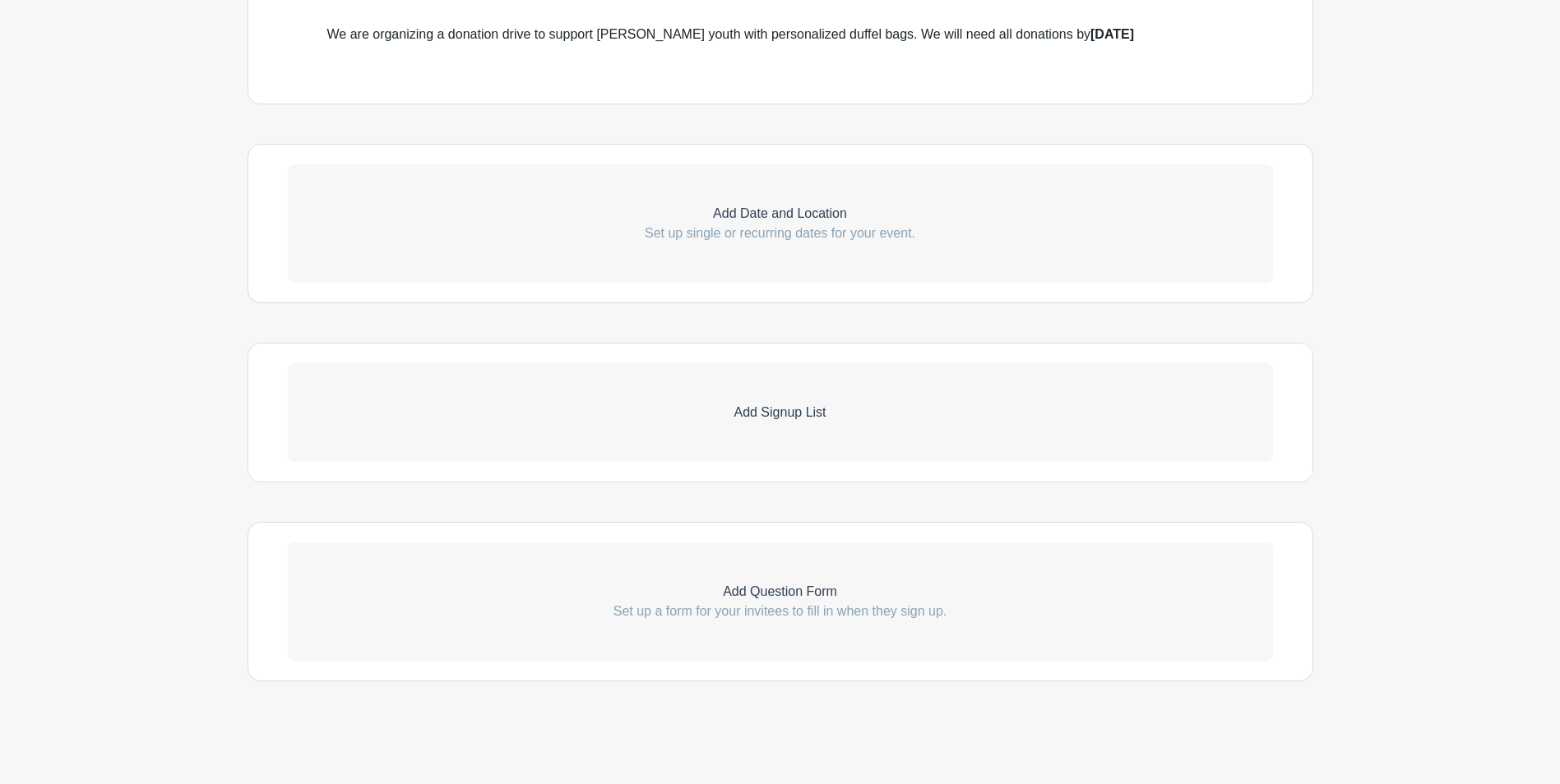
click at [802, 411] on p "Add Signup List" at bounding box center [780, 412] width 985 height 19
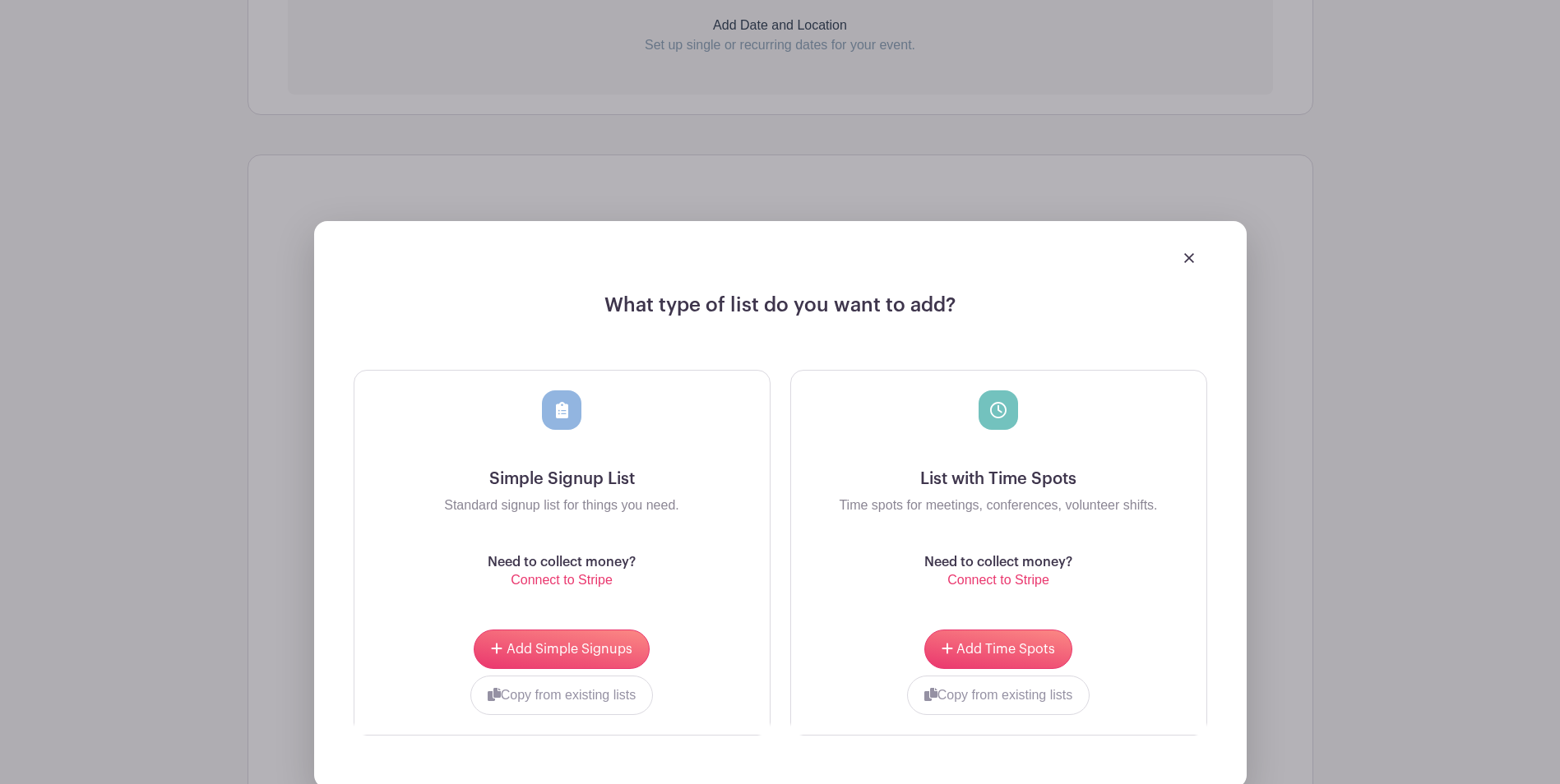
scroll to position [965, 0]
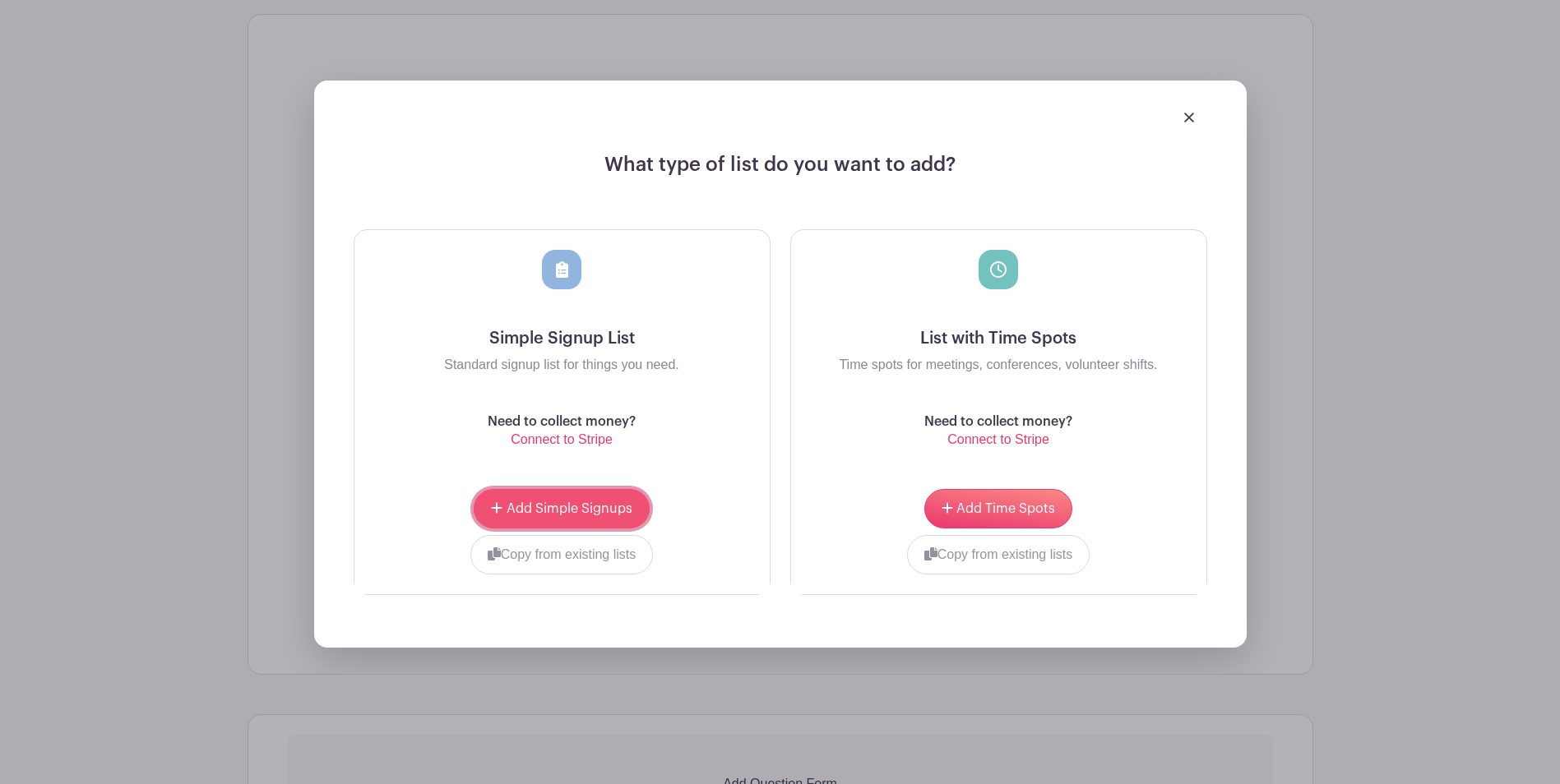
click at [583, 498] on button "Add Simple Signups" at bounding box center [560, 508] width 175 height 40
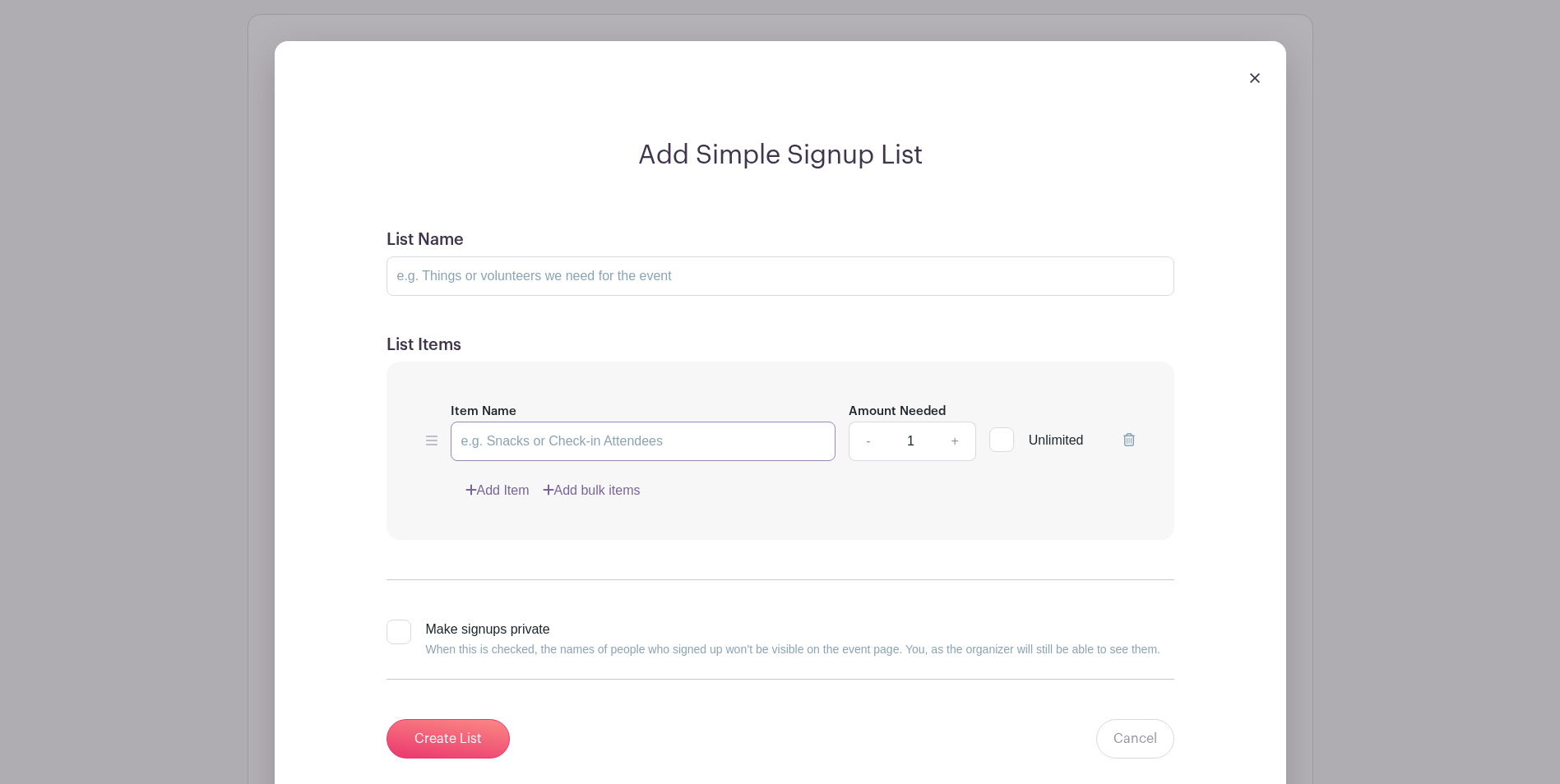
click at [526, 450] on input "Item Name" at bounding box center [642, 441] width 385 height 40
drag, startPoint x: 911, startPoint y: 444, endPoint x: 903, endPoint y: 440, distance: 8.9
click at [903, 440] on input "1" at bounding box center [910, 441] width 49 height 40
type input "32"
click at [587, 442] on input "Item Name" at bounding box center [642, 441] width 385 height 40
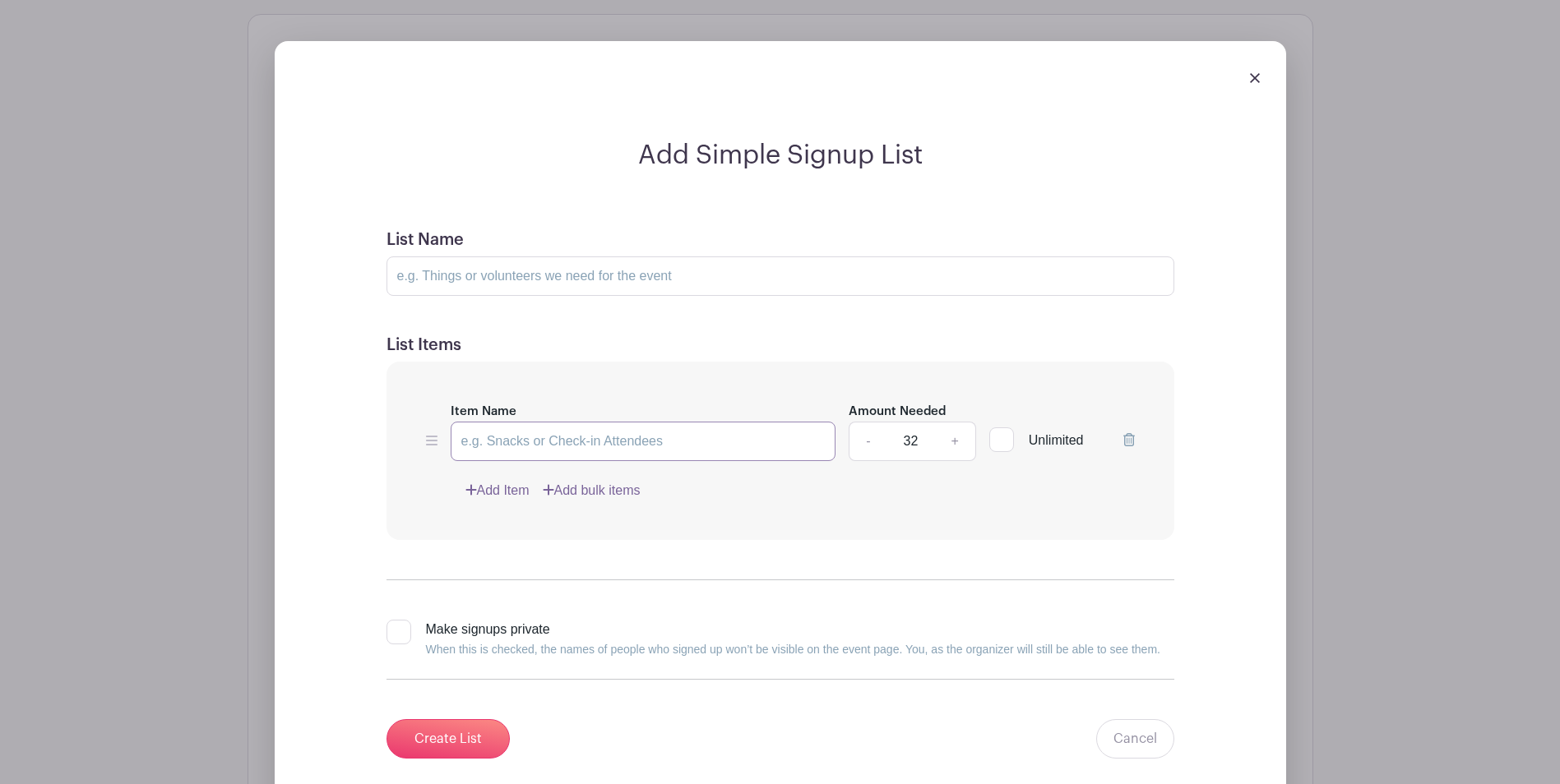
paste input "duffel bags"
drag, startPoint x: 468, startPoint y: 444, endPoint x: 456, endPoint y: 442, distance: 12.2
click at [456, 442] on input "duffel bags" at bounding box center [642, 441] width 385 height 40
click at [618, 441] on input "Duffel bags" at bounding box center [642, 441] width 385 height 40
type input "Duffel bag"
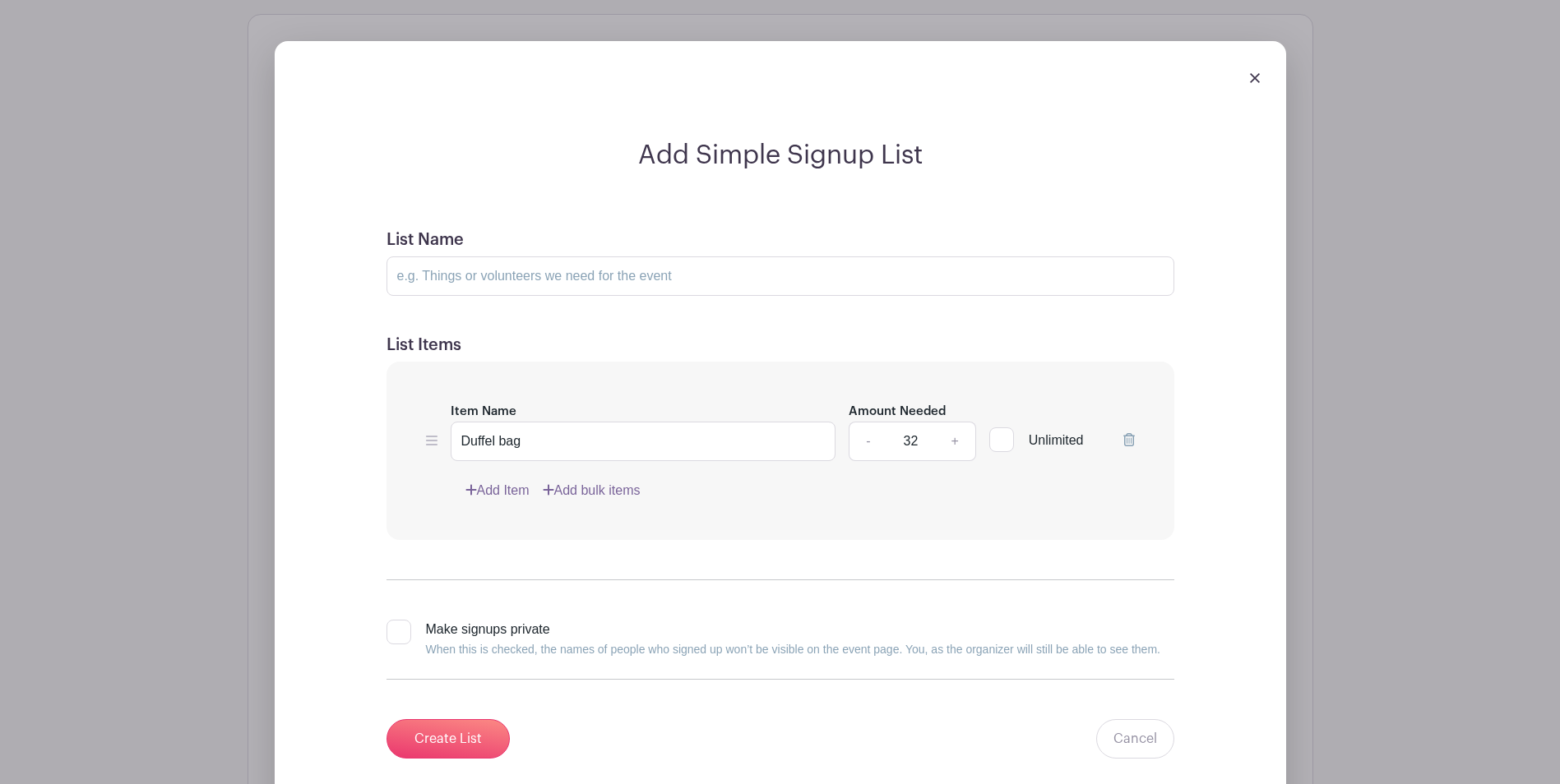
click at [406, 633] on div at bounding box center [399, 632] width 25 height 25
click at [397, 630] on input "Make signups private When this is checked, the names of people who signed up wo…" at bounding box center [391, 625] width 11 height 11
checkbox input "true"
click at [497, 490] on link "Add Item" at bounding box center [497, 490] width 64 height 19
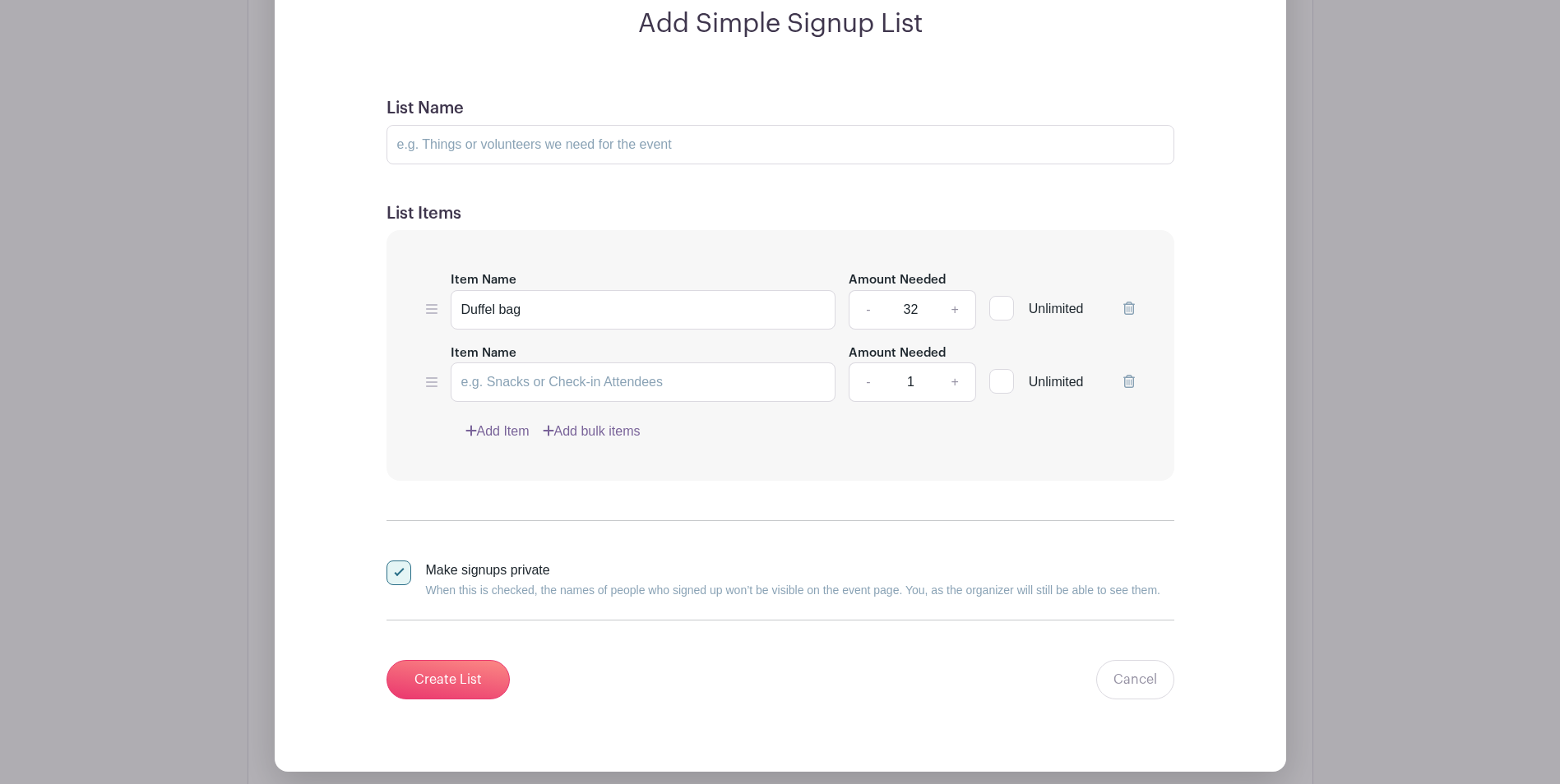
scroll to position [965, 0]
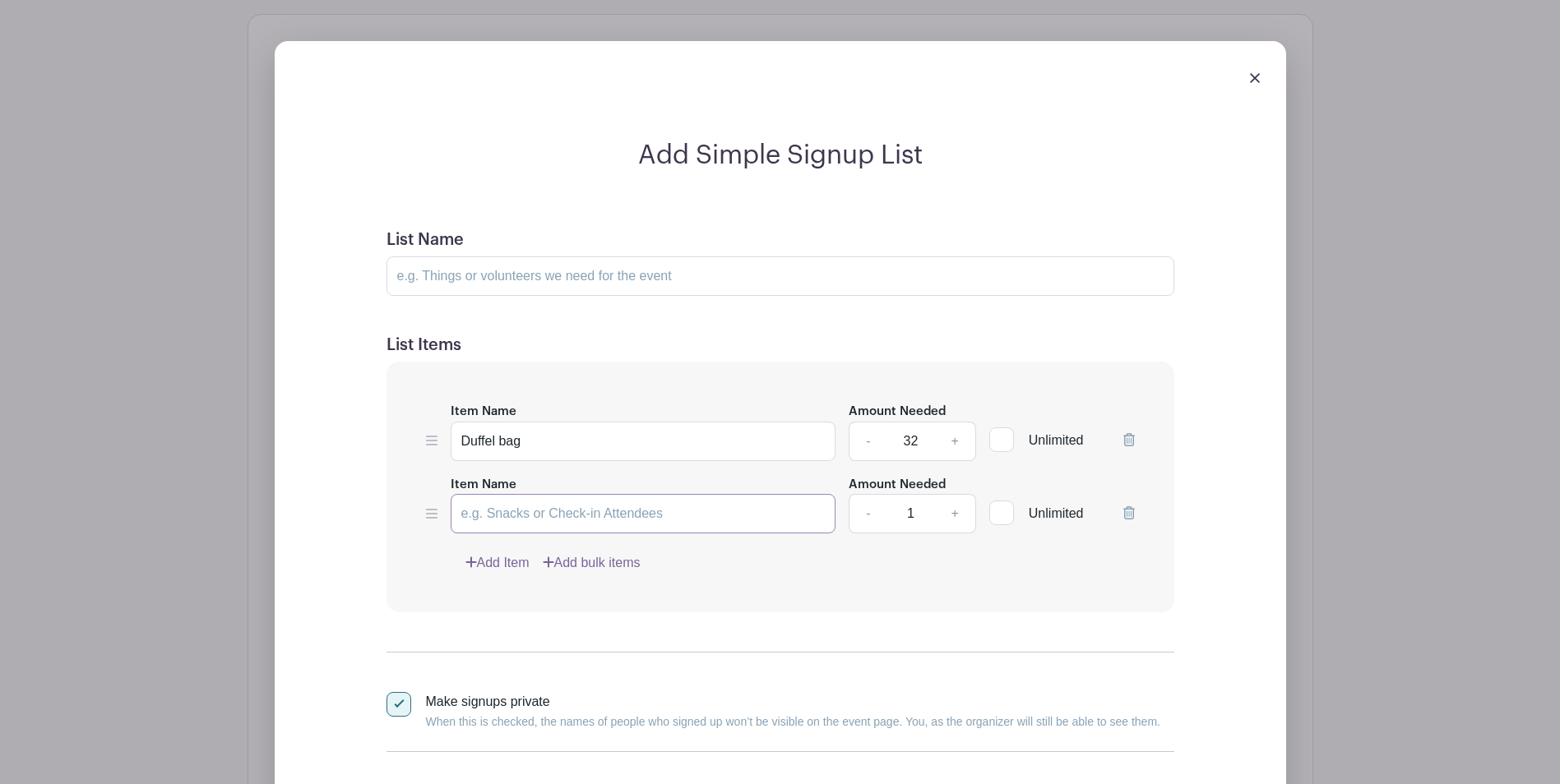
click at [579, 518] on input "Item Name" at bounding box center [642, 514] width 385 height 40
paste input "journals (non-spiral)"
type input "journals (non-spiral)"
drag, startPoint x: 921, startPoint y: 517, endPoint x: 892, endPoint y: 517, distance: 29.0
click at [892, 517] on input "1" at bounding box center [910, 514] width 49 height 40
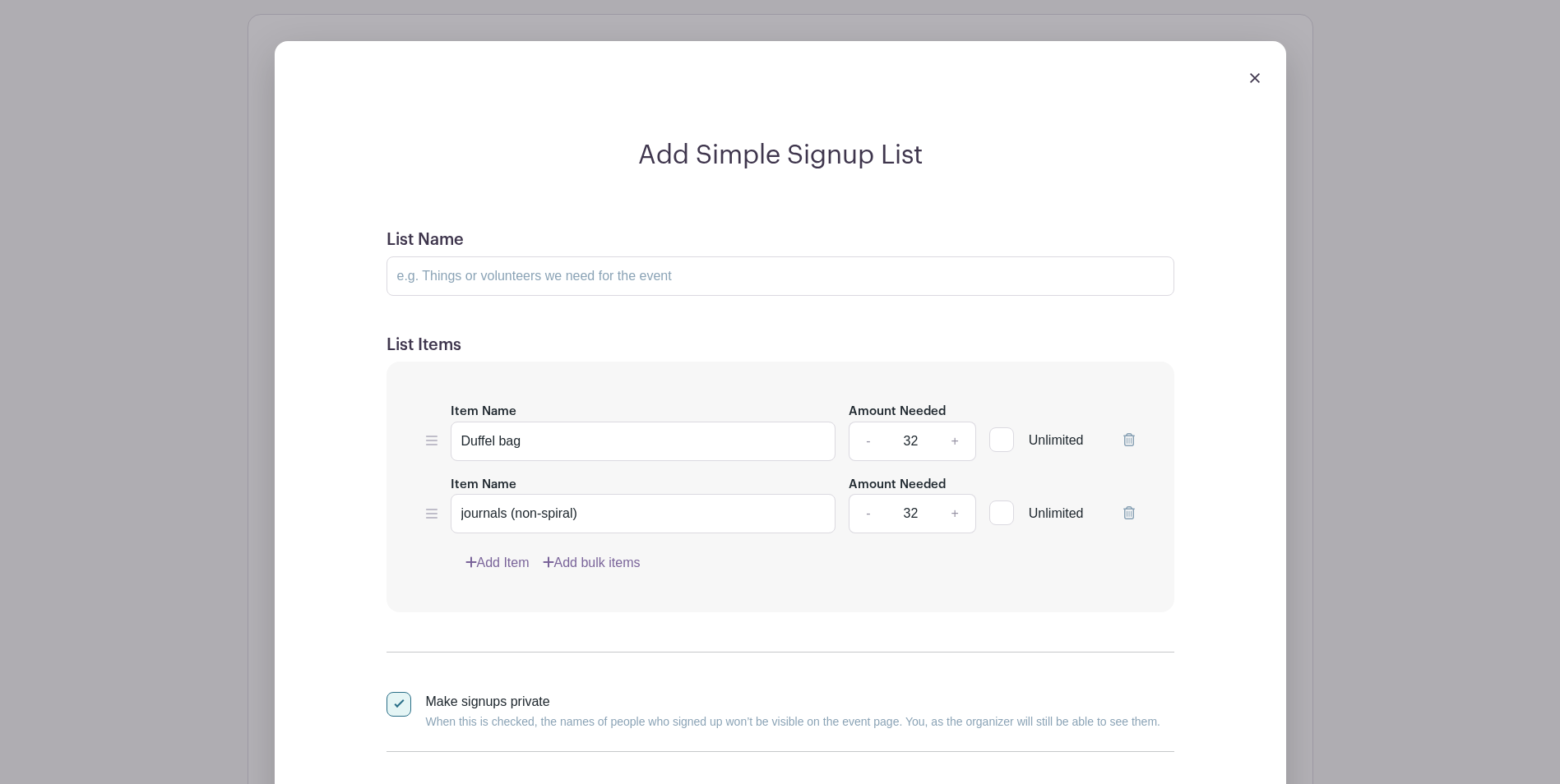
type input "32"
drag, startPoint x: 467, startPoint y: 515, endPoint x: 450, endPoint y: 521, distance: 18.0
click at [451, 520] on input "journals (non-spiral)" at bounding box center [642, 514] width 385 height 40
type input "Journals (non-spiral)"
click at [497, 566] on link "Add Item" at bounding box center [497, 563] width 64 height 19
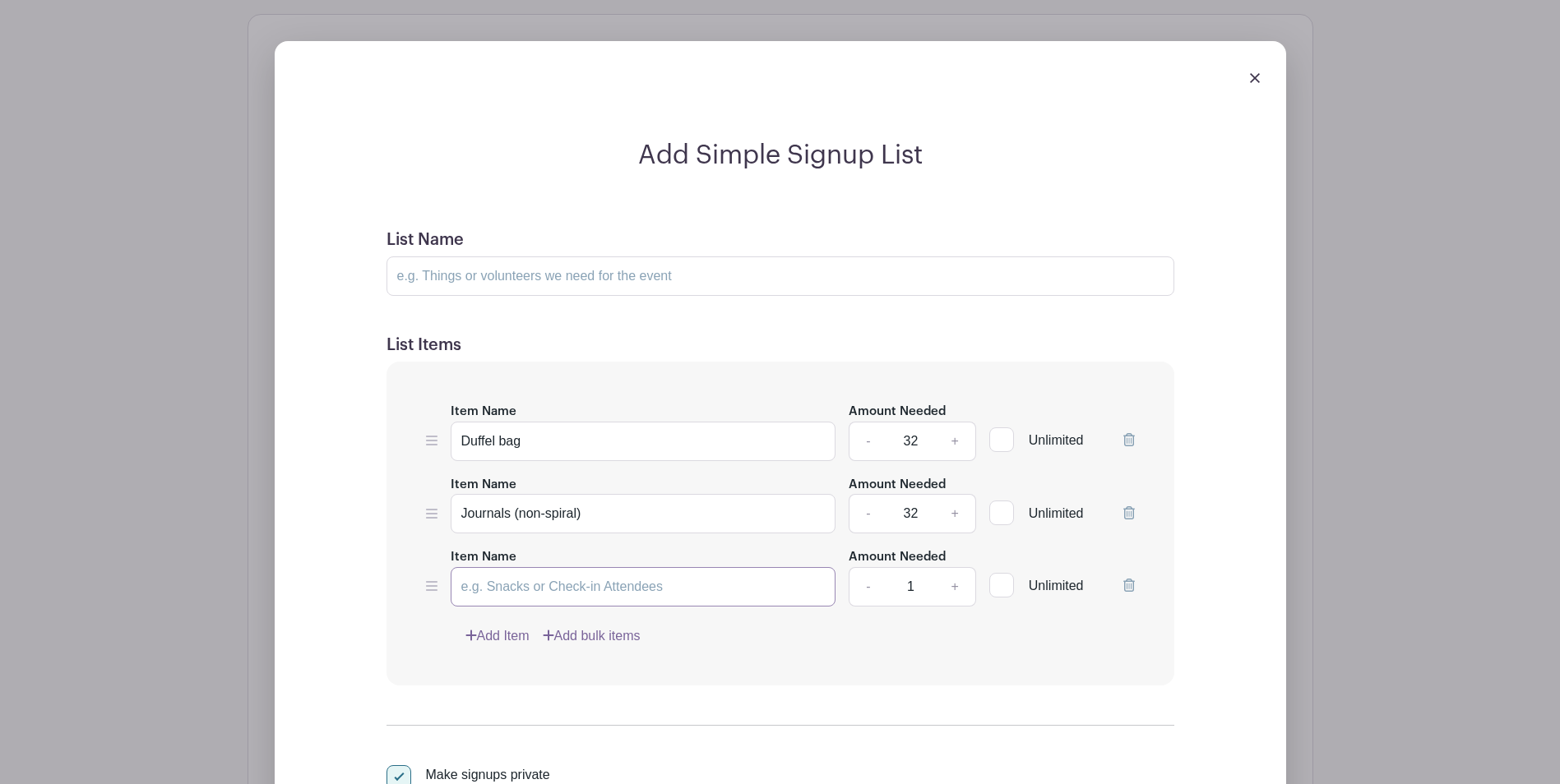
click at [512, 582] on input "Item Name" at bounding box center [642, 586] width 385 height 40
paste input "pens"
drag, startPoint x: 468, startPoint y: 588, endPoint x: 451, endPoint y: 590, distance: 17.1
click at [451, 590] on input "pens" at bounding box center [642, 586] width 385 height 40
type input "Pens"
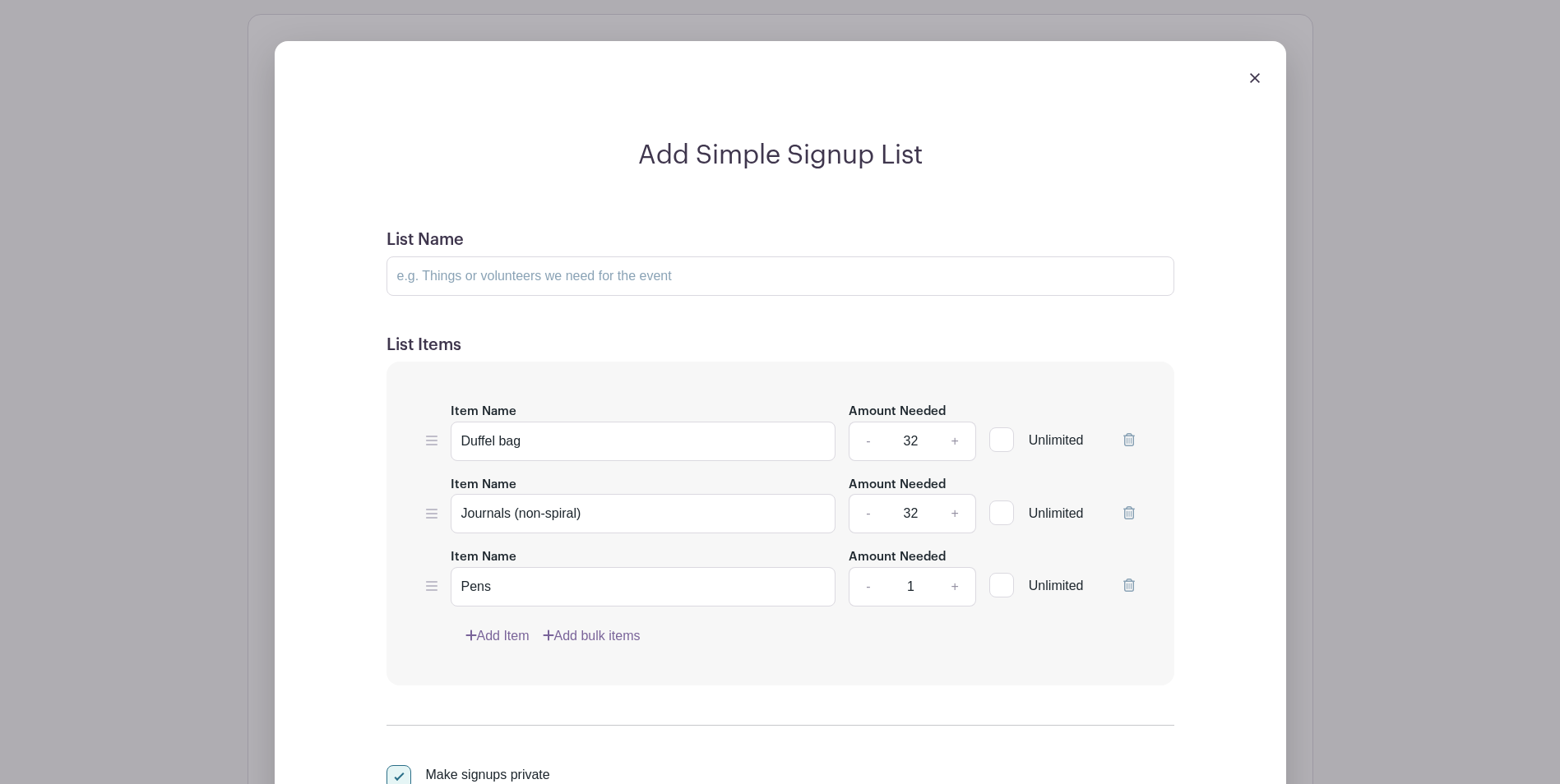
click at [915, 584] on input "1" at bounding box center [910, 586] width 49 height 40
click at [493, 637] on link "Add Item" at bounding box center [497, 636] width 64 height 19
click at [581, 664] on input "Item Name" at bounding box center [642, 658] width 385 height 40
paste input "pencils,"
drag, startPoint x: 466, startPoint y: 659, endPoint x: 450, endPoint y: 659, distance: 16.0
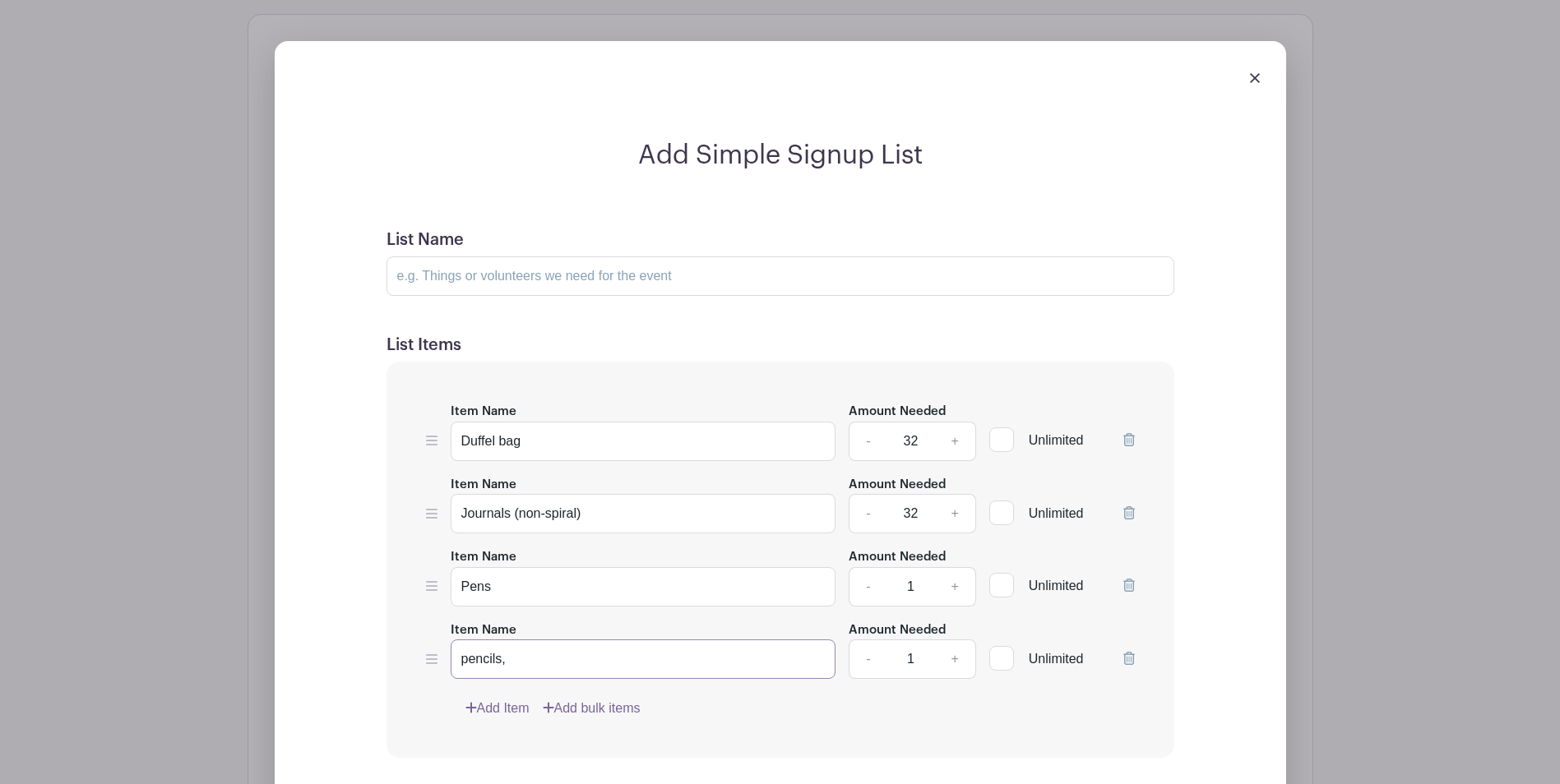
click at [450, 659] on input "pencils," at bounding box center [642, 658] width 385 height 40
type input "Pencils"
click at [512, 709] on link "Add Item" at bounding box center [497, 708] width 64 height 19
click at [483, 736] on input "Item Name" at bounding box center [642, 732] width 385 height 40
paste input "crayons"
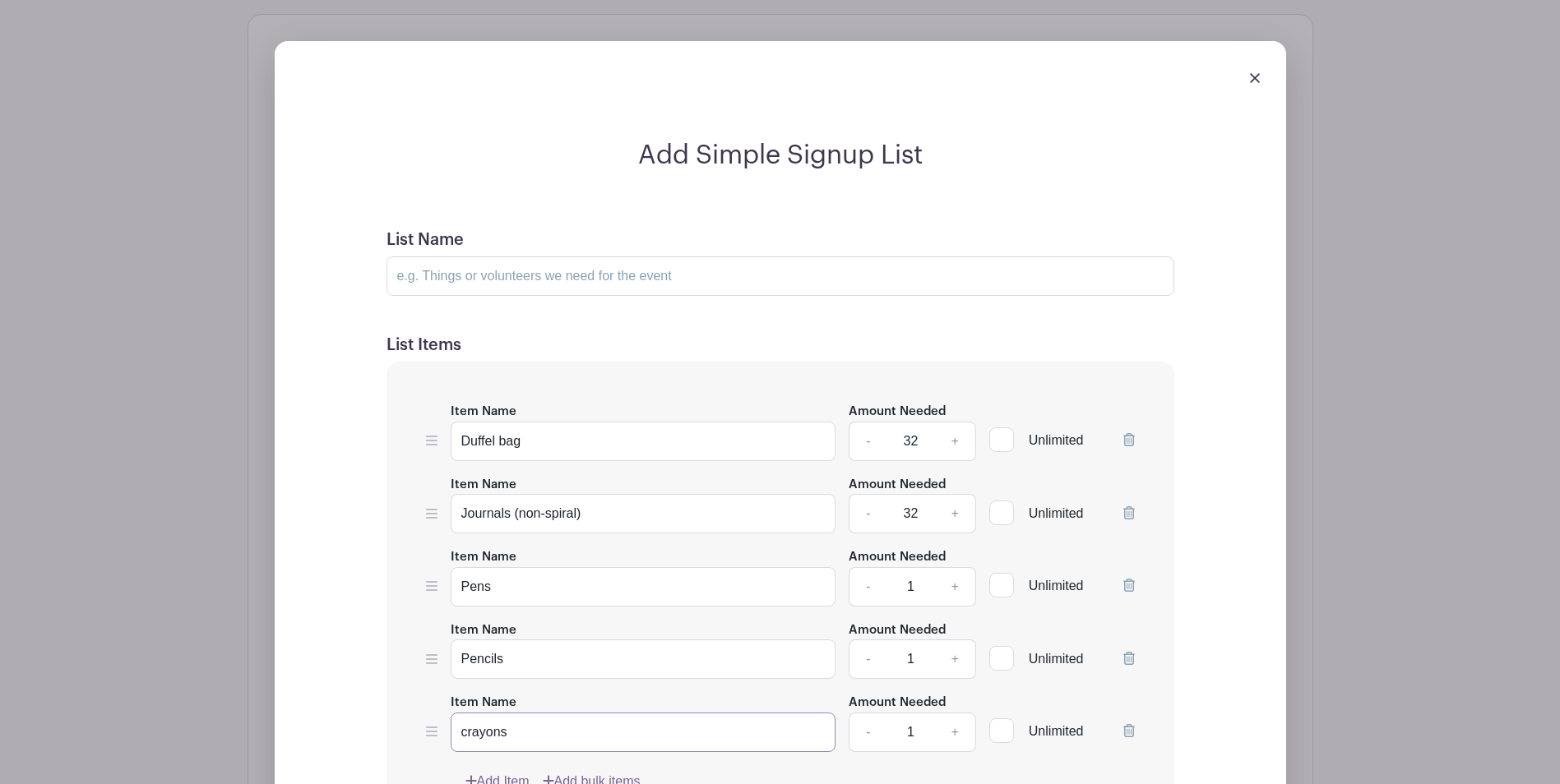
drag, startPoint x: 466, startPoint y: 732, endPoint x: 449, endPoint y: 732, distance: 17.0
click at [449, 732] on div "Item Name crayons Amount Needed - 1 + Unlimited" at bounding box center [780, 722] width 709 height 60
type input "Crayons"
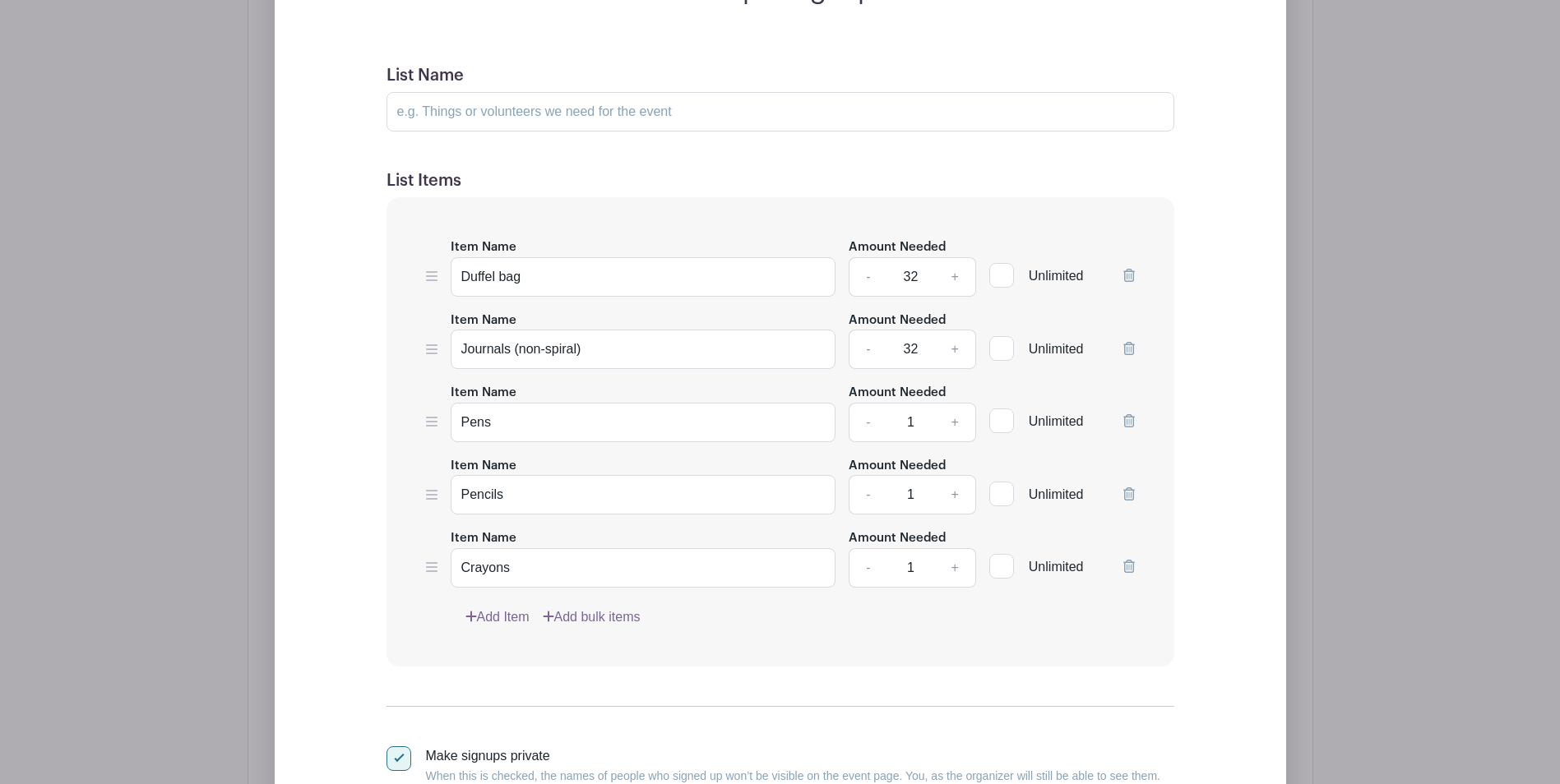
click at [519, 618] on link "Add Item" at bounding box center [497, 617] width 64 height 19
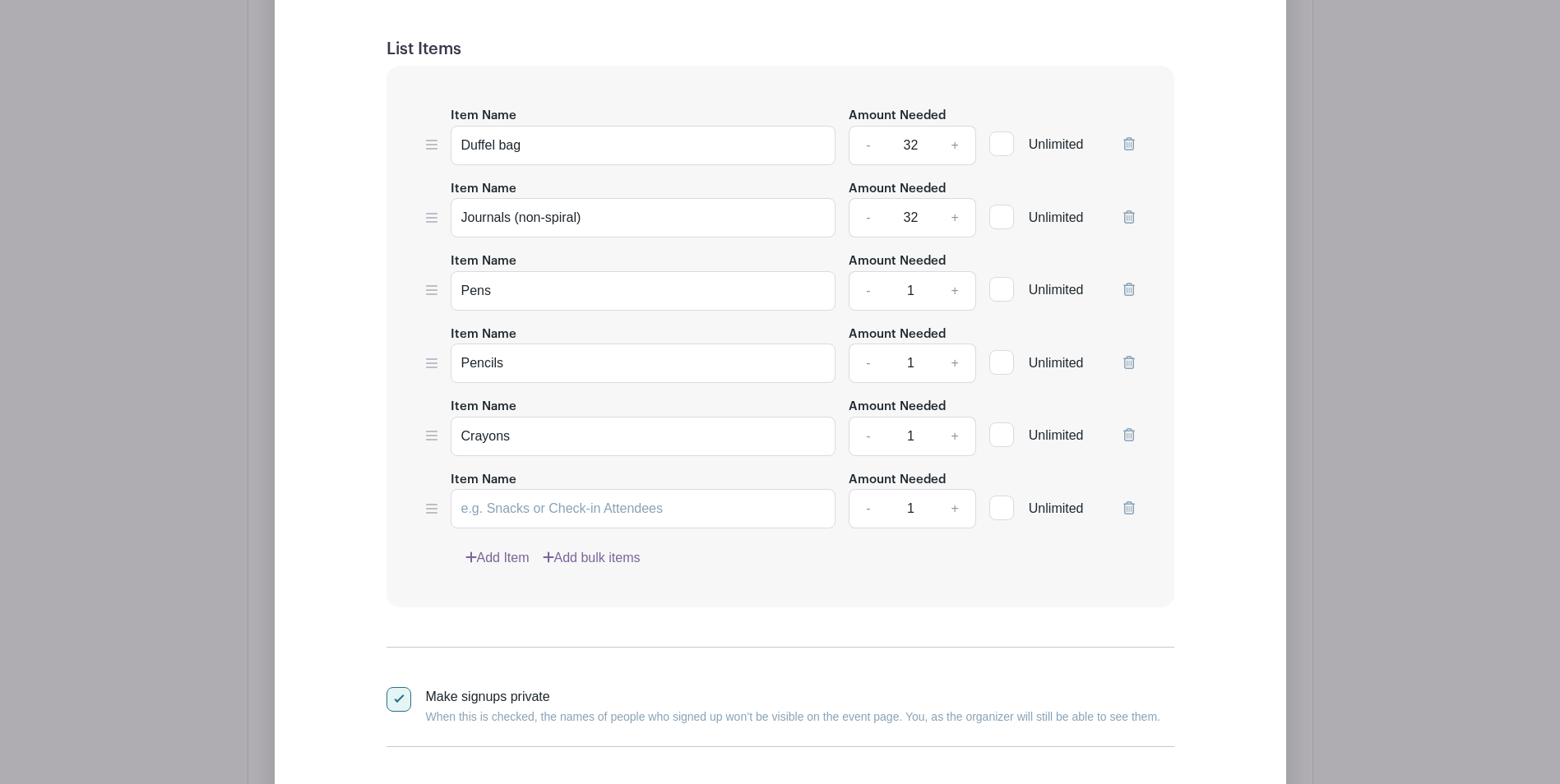
scroll to position [1129, 0]
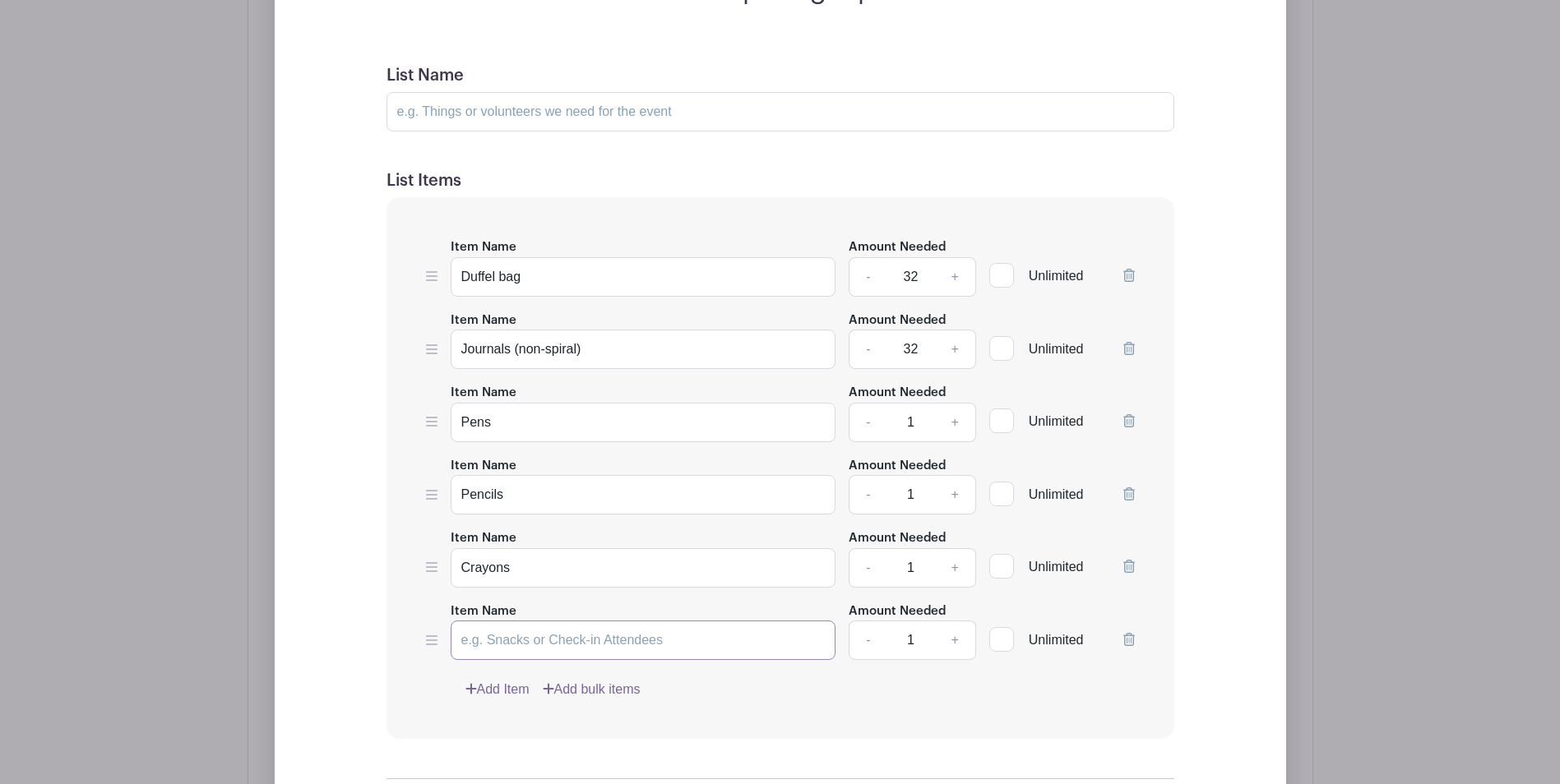
click at [510, 645] on input "Item Name" at bounding box center [642, 640] width 385 height 40
paste input "teddy bears"
drag, startPoint x: 467, startPoint y: 638, endPoint x: 457, endPoint y: 637, distance: 10.0
click at [457, 637] on input "teddy bears" at bounding box center [642, 640] width 385 height 40
type input "Teddy bears"
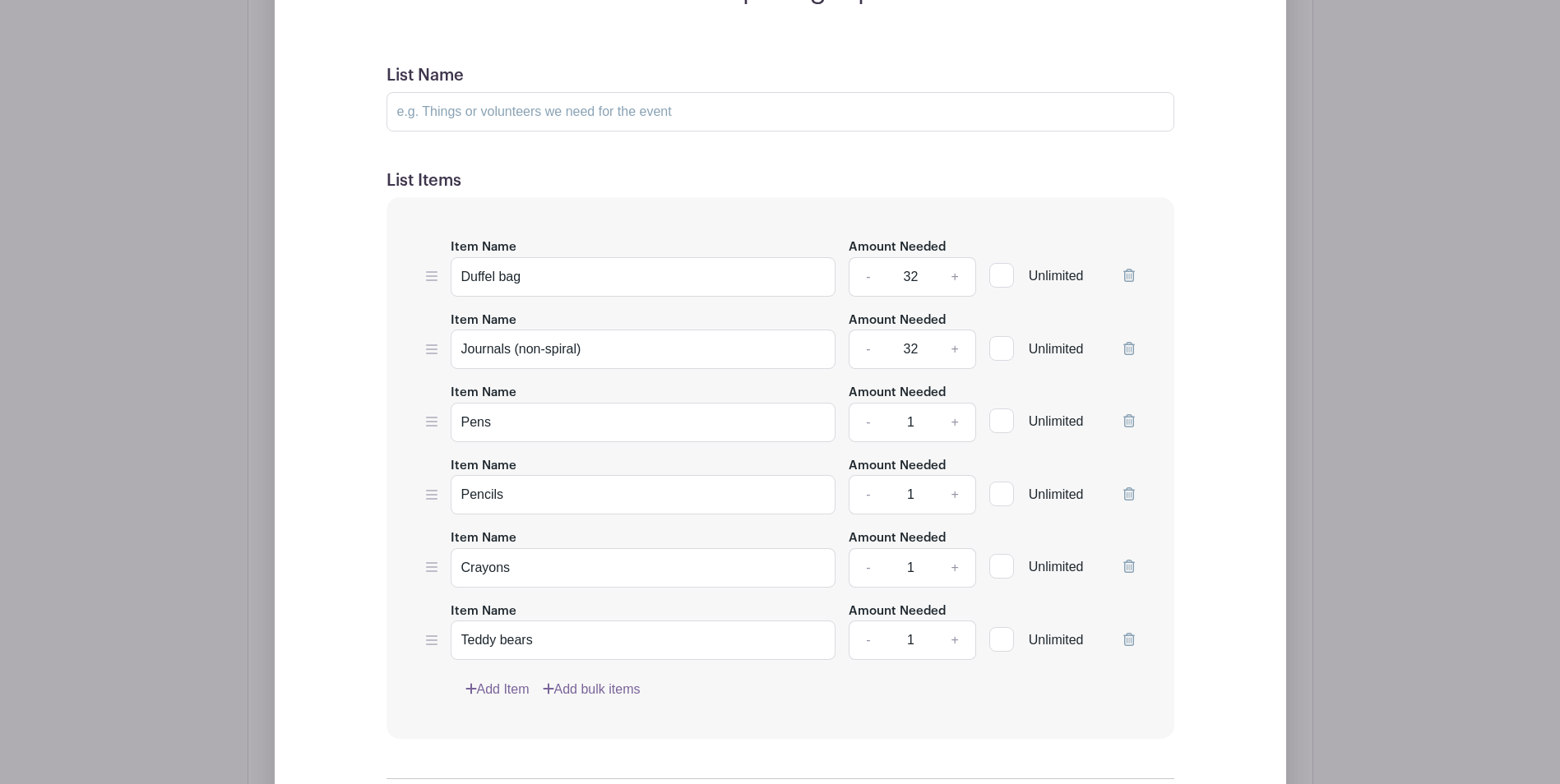
click at [505, 685] on link "Add Item" at bounding box center [497, 689] width 64 height 19
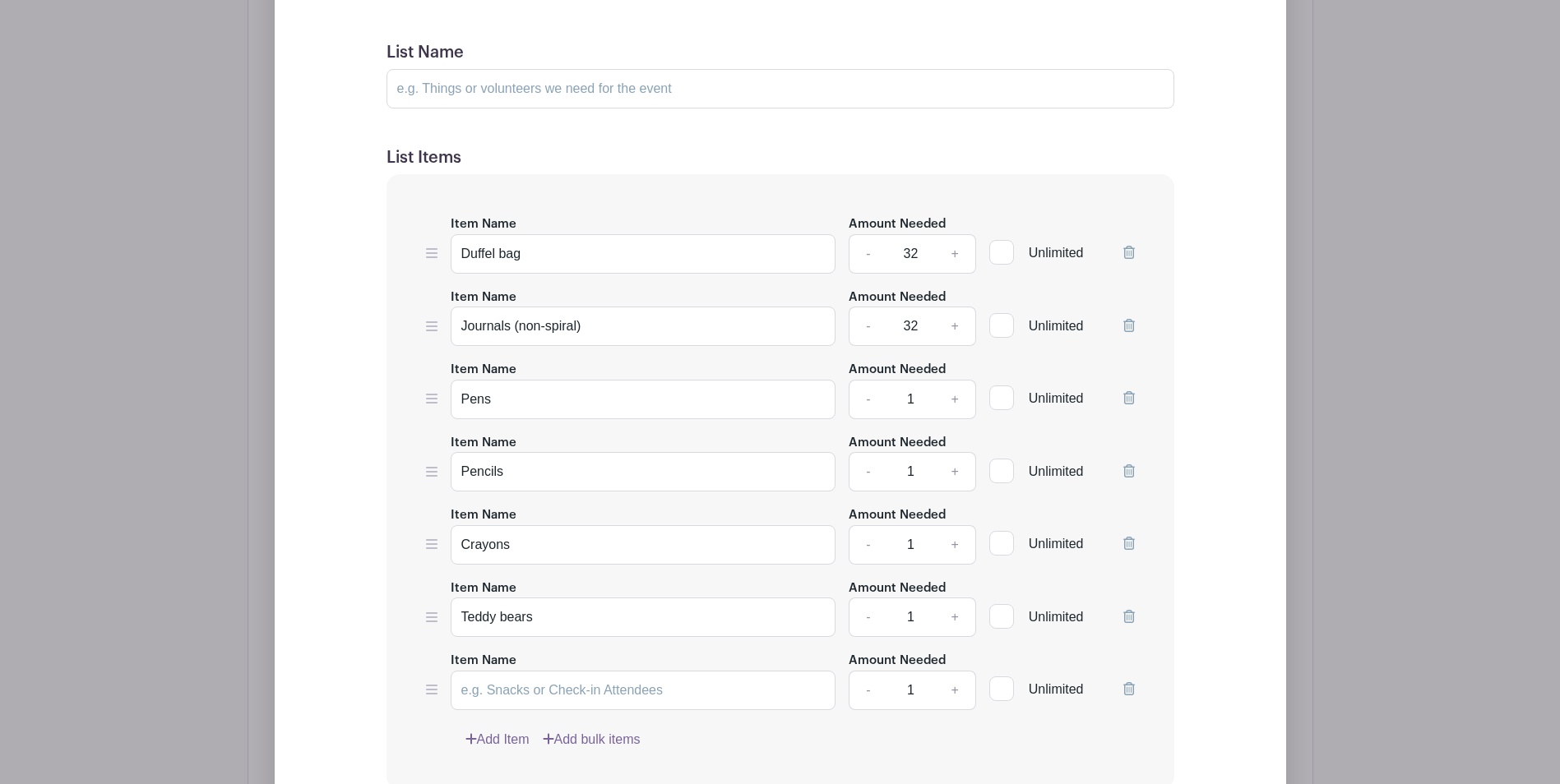
scroll to position [1212, 0]
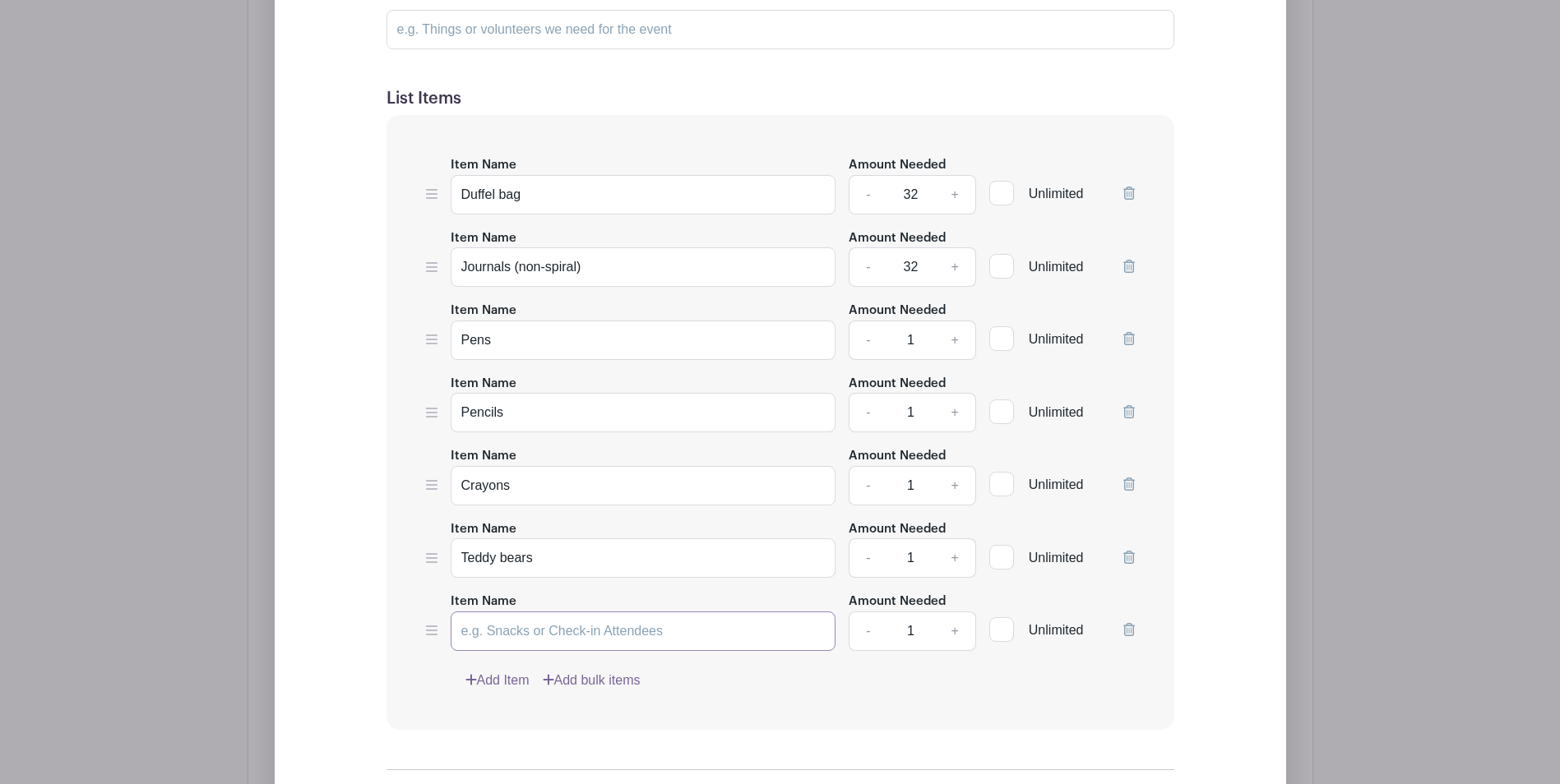
click at [477, 637] on input "Item Name" at bounding box center [642, 630] width 385 height 40
paste input "water bottles"
click at [469, 630] on input "water bottles" at bounding box center [642, 630] width 385 height 40
type input "Water bottles"
click at [515, 682] on link "Add Item" at bounding box center [497, 681] width 64 height 19
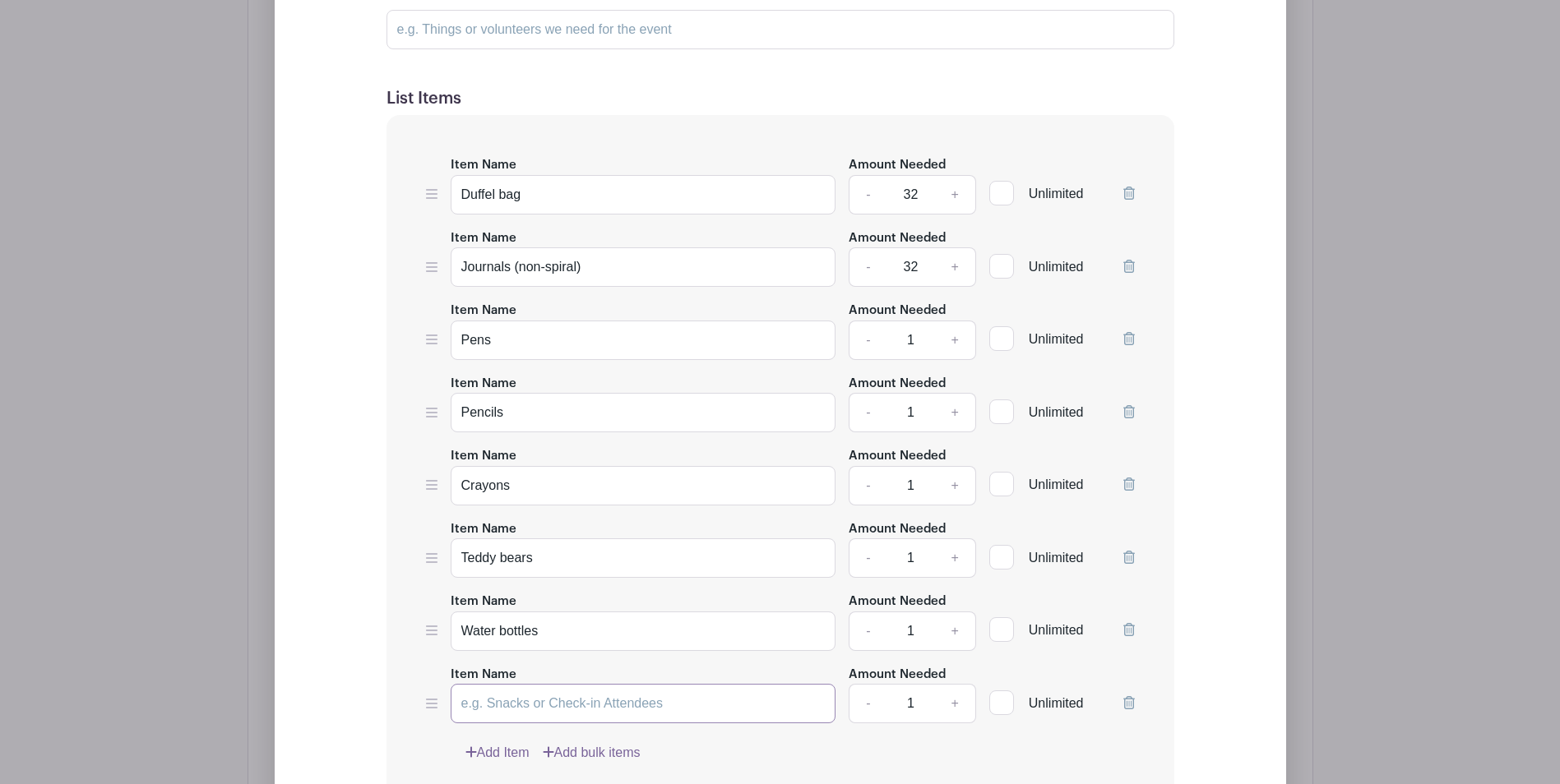
click at [654, 716] on input "Item Name" at bounding box center [642, 703] width 385 height 40
paste input "pillowcases"
click at [457, 701] on input "pillowcases" at bounding box center [642, 703] width 385 height 40
type input "Pillowcases"
click at [494, 742] on div "Item Name Duffel bag Amount Needed - 32 + Unlimited Item Name Journals (non-spi…" at bounding box center [780, 459] width 787 height 687
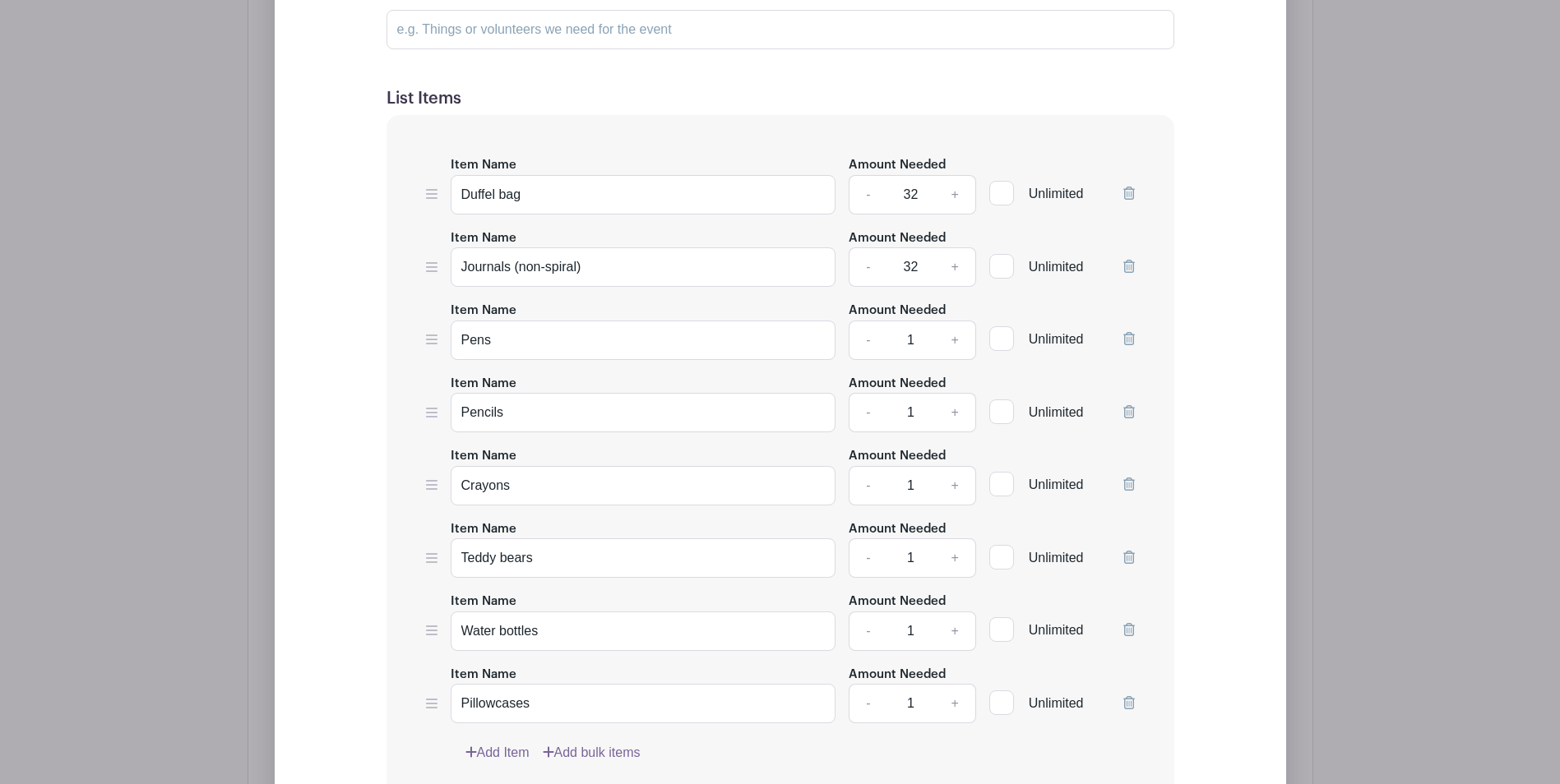
click at [497, 756] on link "Add Item" at bounding box center [497, 752] width 64 height 19
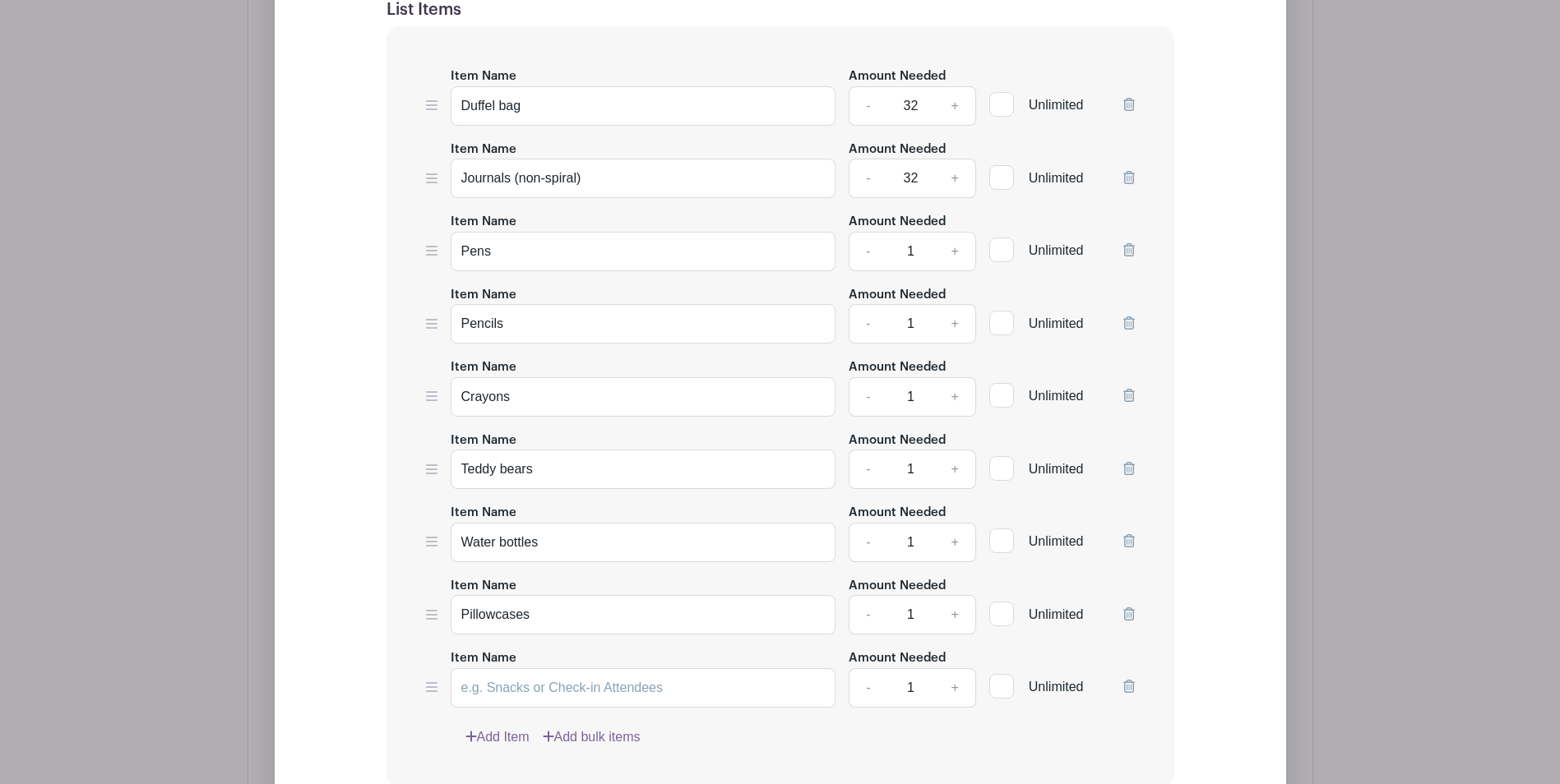
scroll to position [1458, 0]
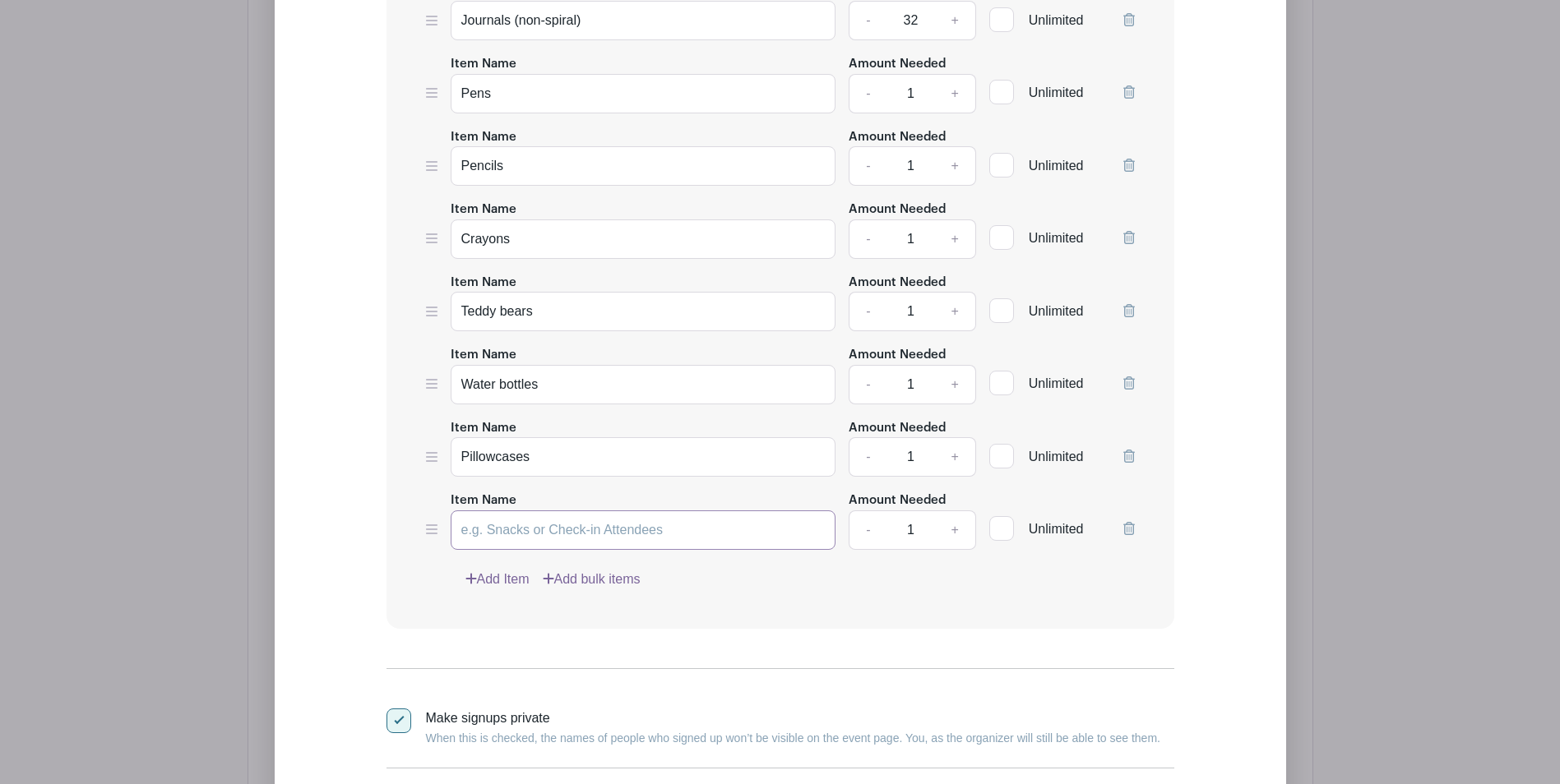
click at [498, 529] on input "Item Name" at bounding box center [642, 530] width 385 height 40
paste input "themed twin sets"
drag, startPoint x: 466, startPoint y: 531, endPoint x: 455, endPoint y: 531, distance: 11.0
click at [455, 531] on input "themed twin sets" at bounding box center [642, 530] width 385 height 40
type input "Themed twin sets"
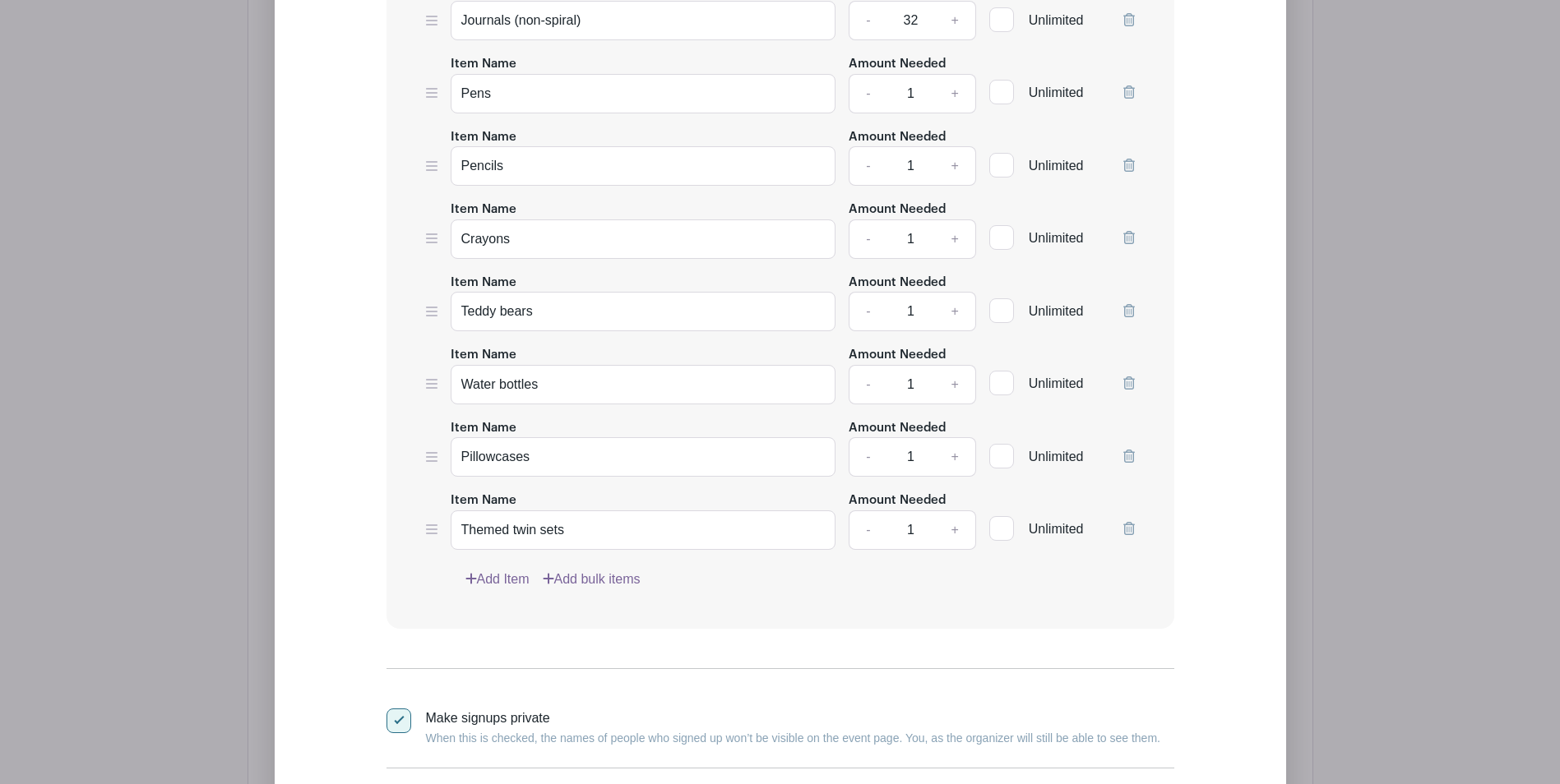
click at [504, 571] on link "Add Item" at bounding box center [497, 579] width 64 height 19
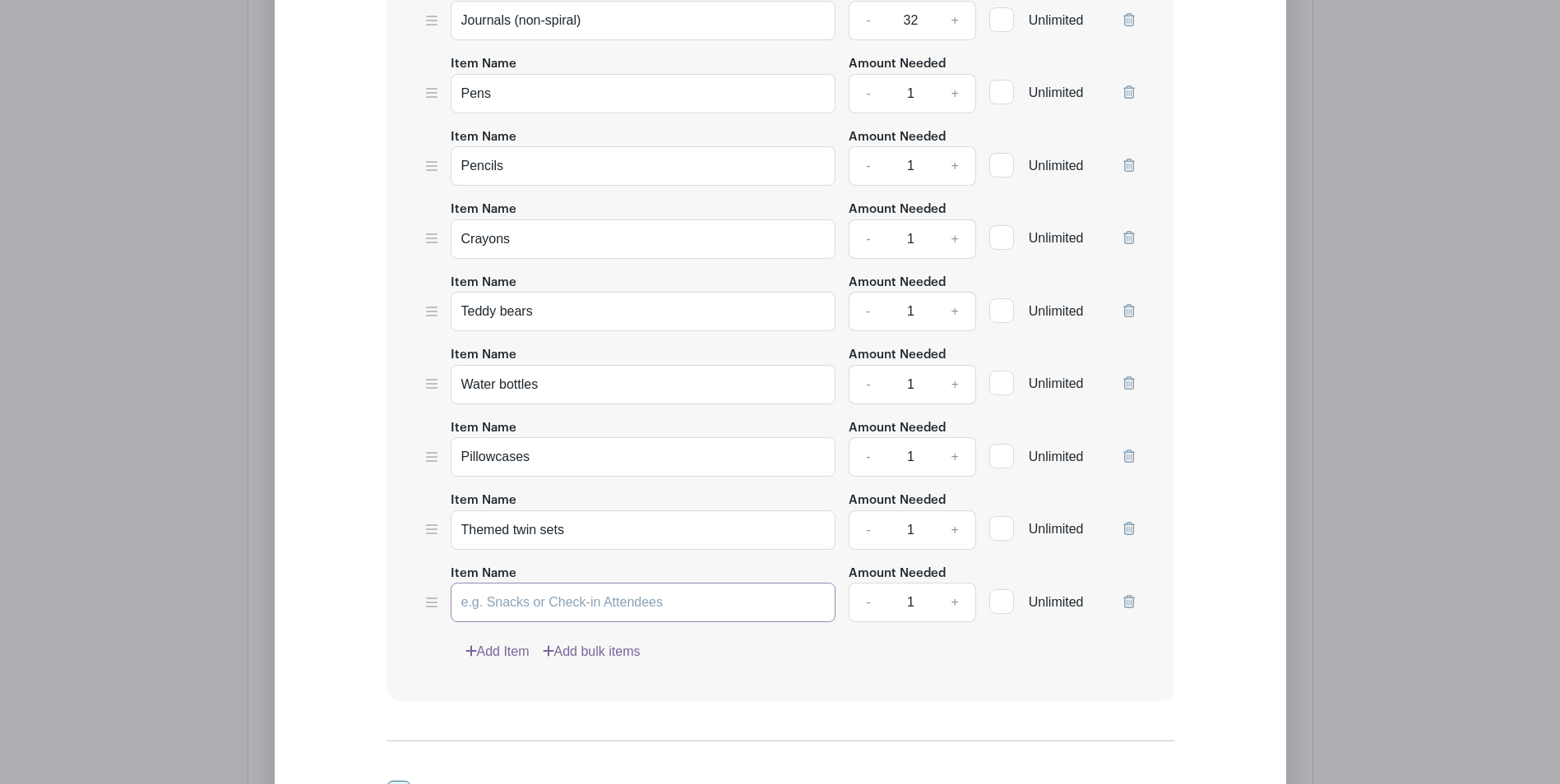
click at [579, 604] on input "Item Name" at bounding box center [642, 602] width 385 height 40
paste input "toothbrushes"
drag, startPoint x: 467, startPoint y: 607, endPoint x: 457, endPoint y: 607, distance: 10.0
click at [457, 607] on input "toothbrushes" at bounding box center [642, 602] width 385 height 40
type input "Toothbrushes"
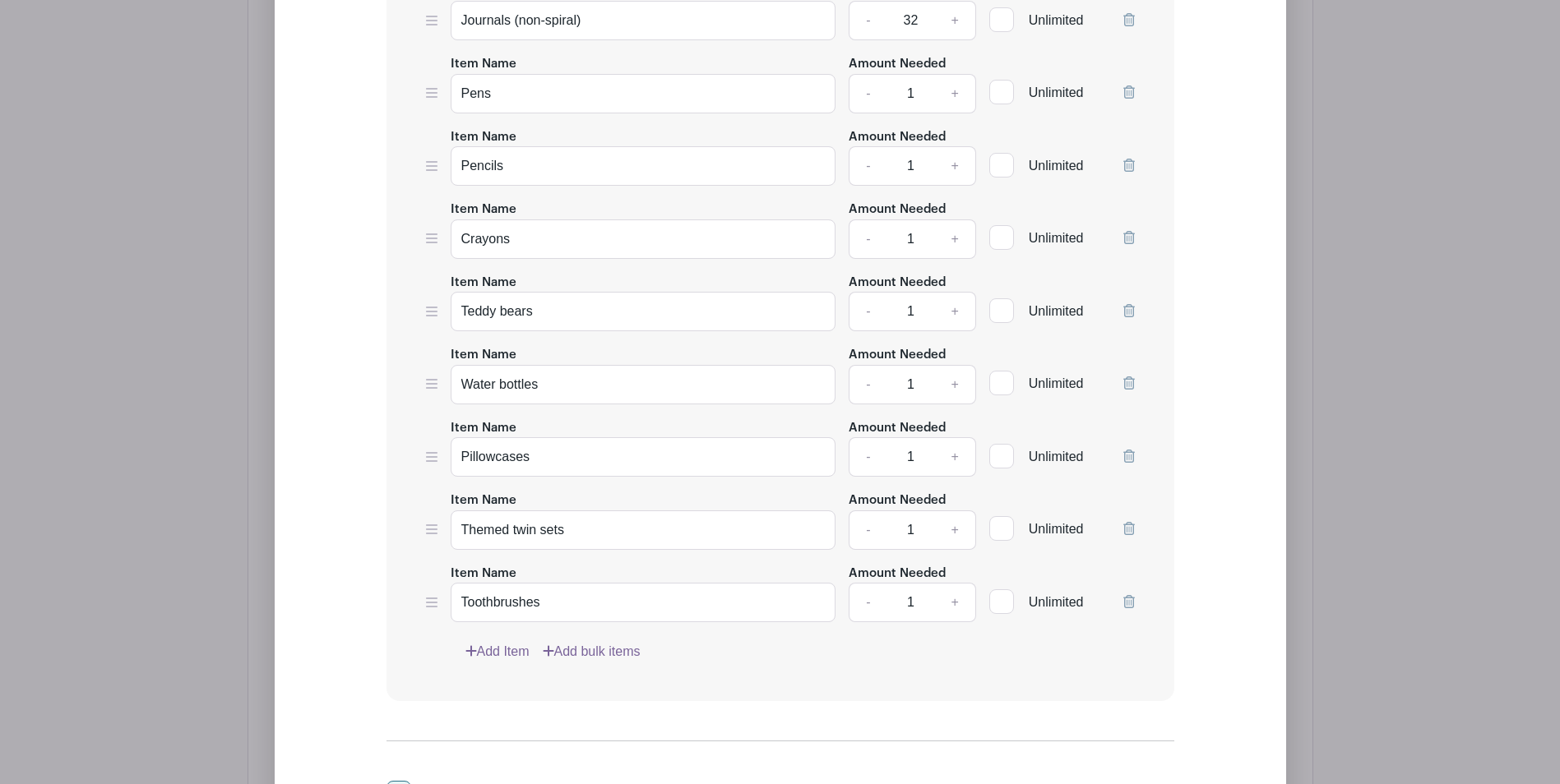
click at [509, 650] on link "Add Item" at bounding box center [497, 652] width 64 height 19
click at [507, 673] on input "Item Name" at bounding box center [642, 675] width 385 height 40
paste input "kid-friendly toothpaste"
click at [467, 680] on input "kid-friendly toothpaste" at bounding box center [642, 675] width 385 height 40
type input "Kid-friendly toothpaste"
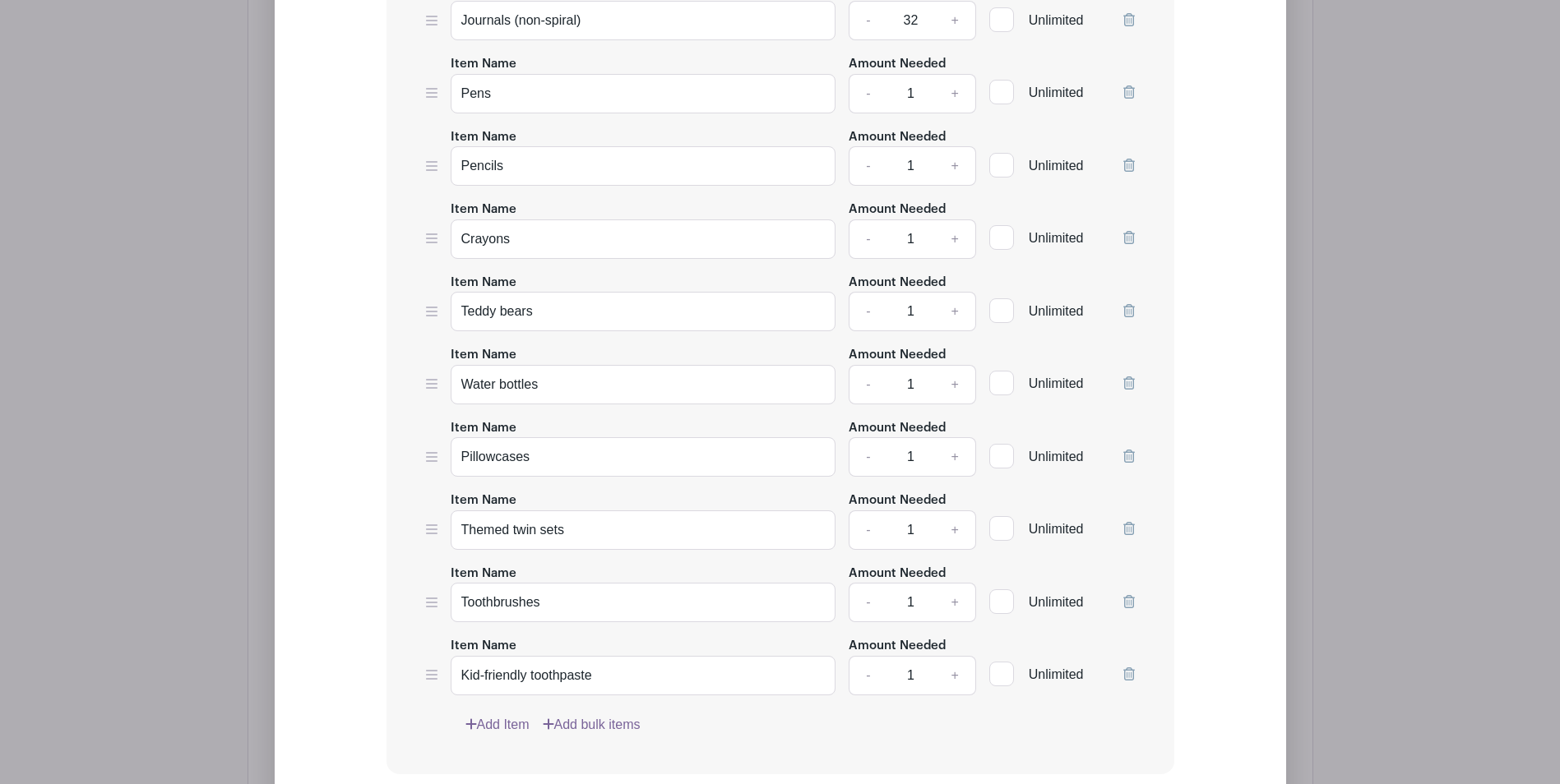
click at [521, 720] on link "Add Item" at bounding box center [497, 724] width 64 height 19
click at [495, 740] on input "Item Name" at bounding box center [642, 747] width 385 height 40
paste input "small shampoos/conditioners"
click at [465, 752] on input "small shampoos/conditioners" at bounding box center [642, 747] width 385 height 40
type input "Small shampoos/conditioners"
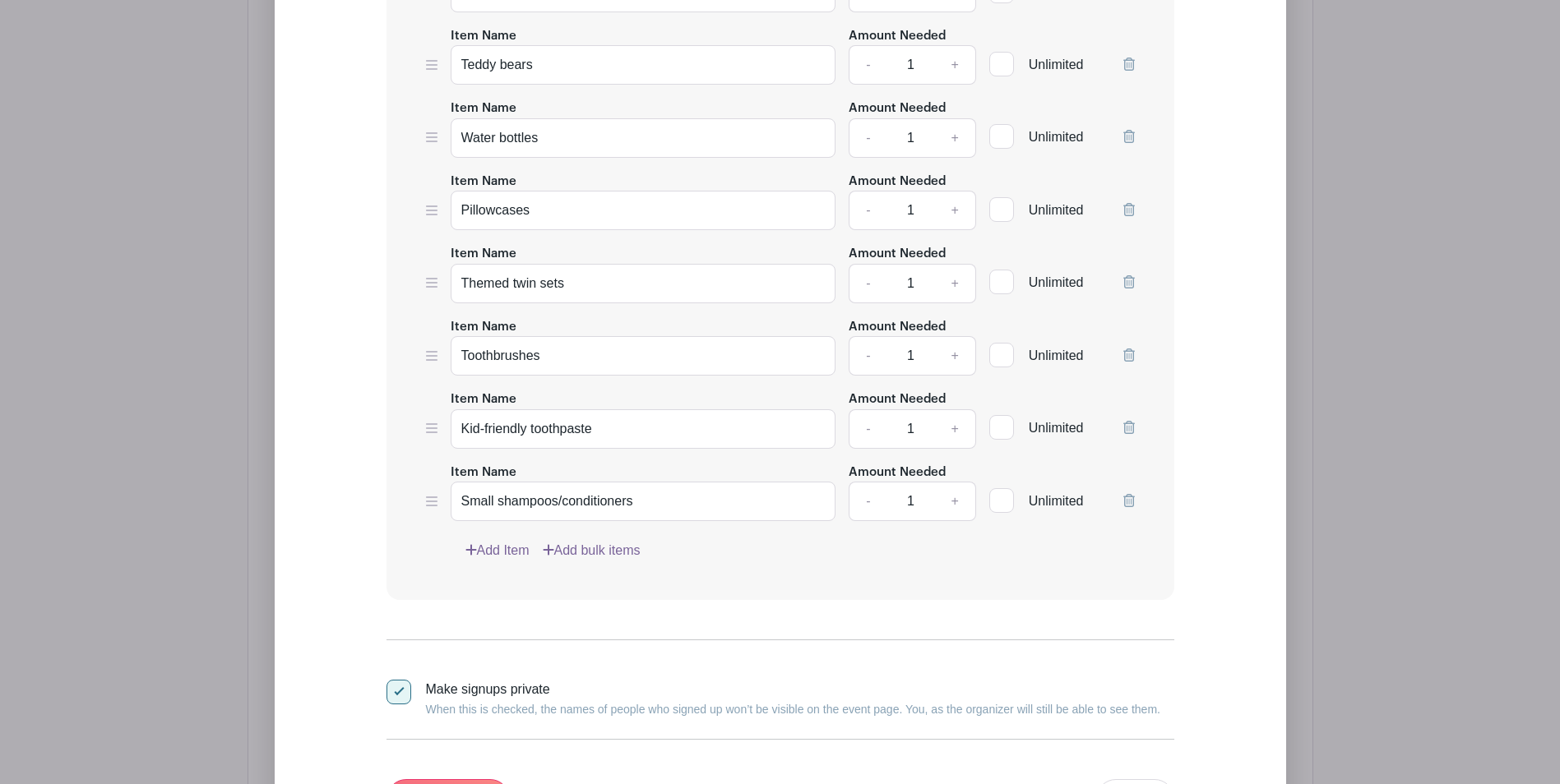
click at [514, 545] on link "Add Item" at bounding box center [497, 550] width 64 height 19
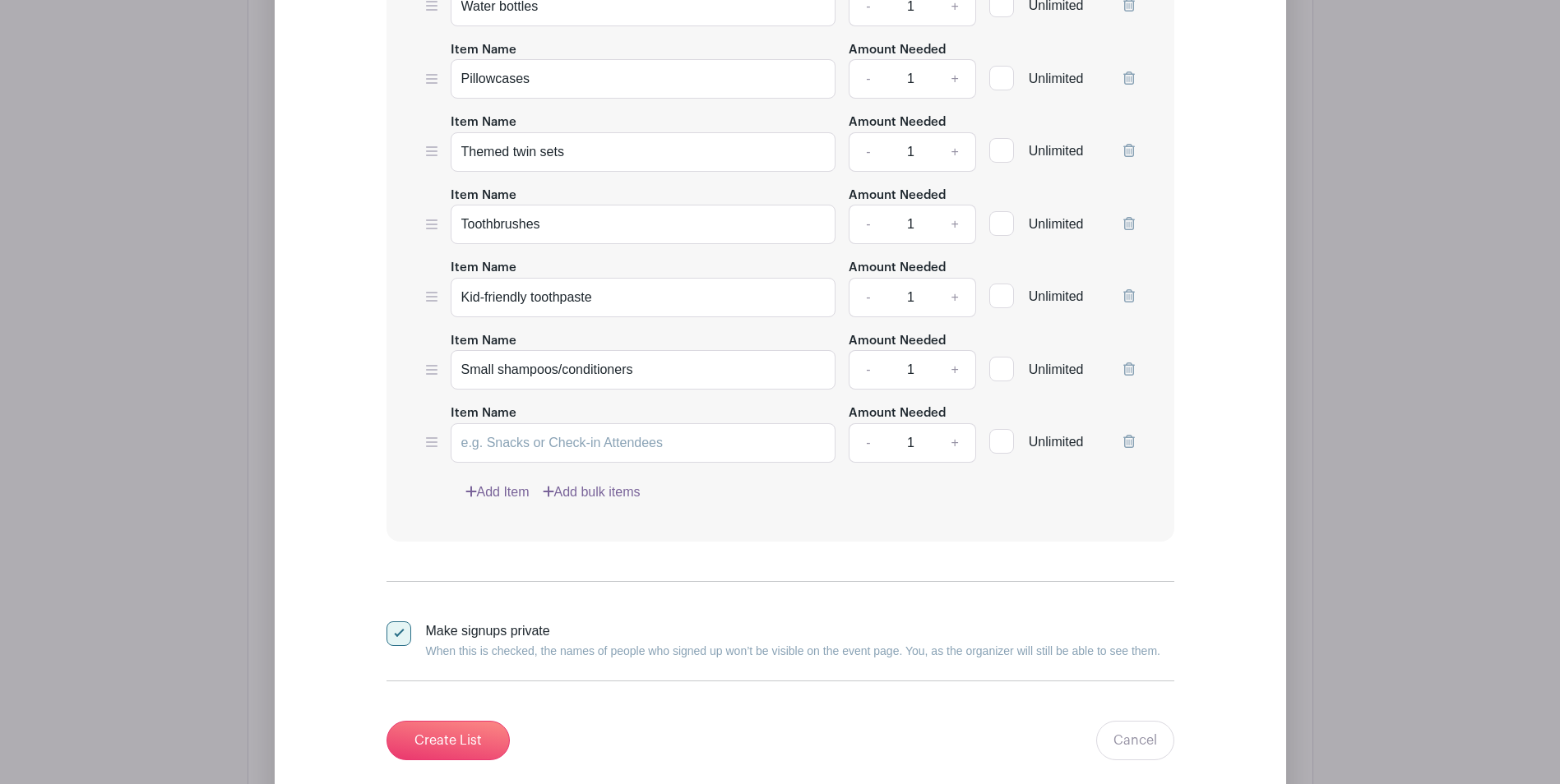
scroll to position [1704, 0]
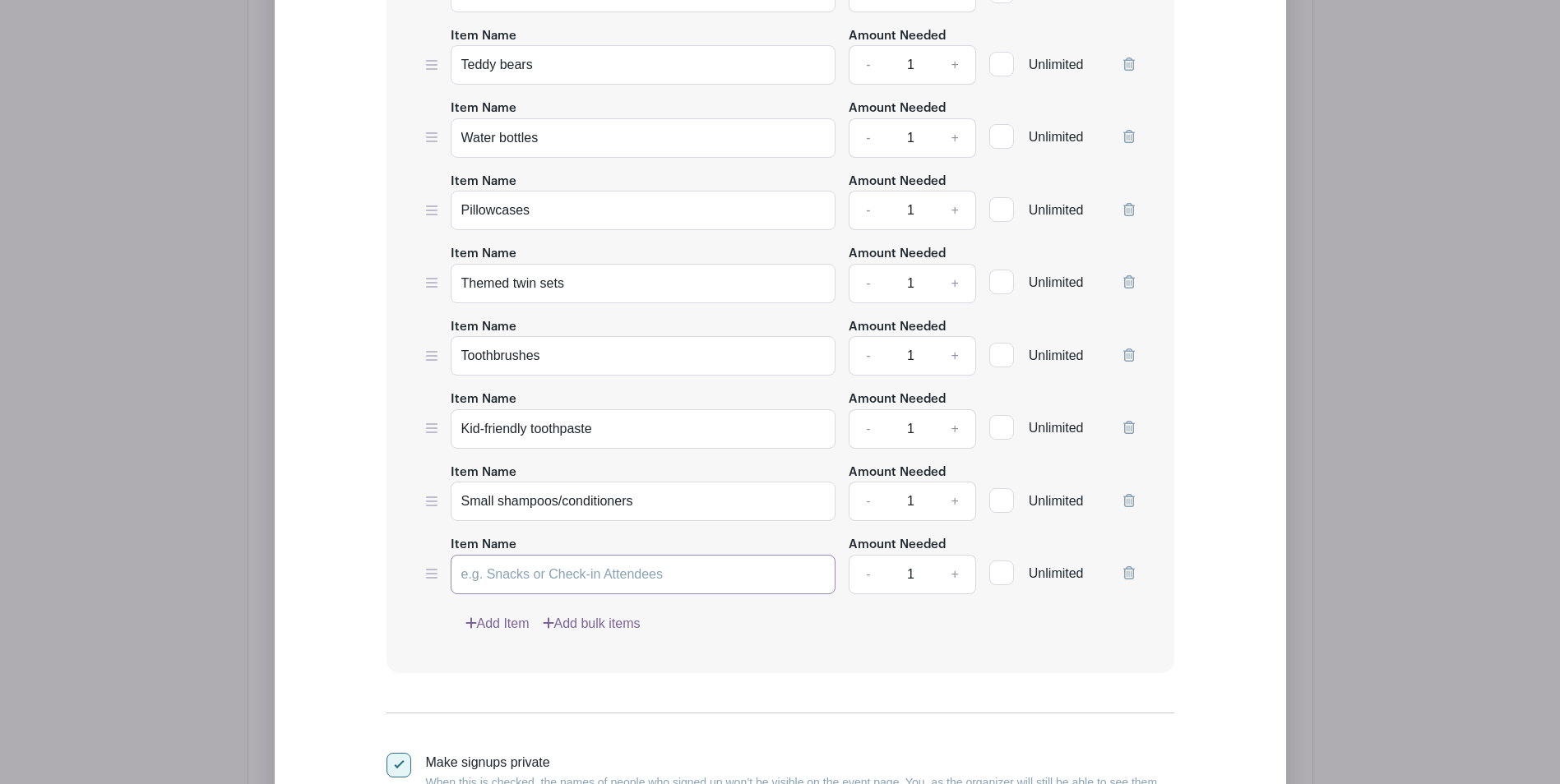
click at [519, 572] on input "Item Name" at bounding box center [642, 574] width 385 height 40
paste input "kid-themed soap"
drag, startPoint x: 467, startPoint y: 577, endPoint x: 456, endPoint y: 575, distance: 11.2
click at [456, 575] on input "kid-themed soap" at bounding box center [642, 574] width 385 height 40
type input "Kid-themed soap"
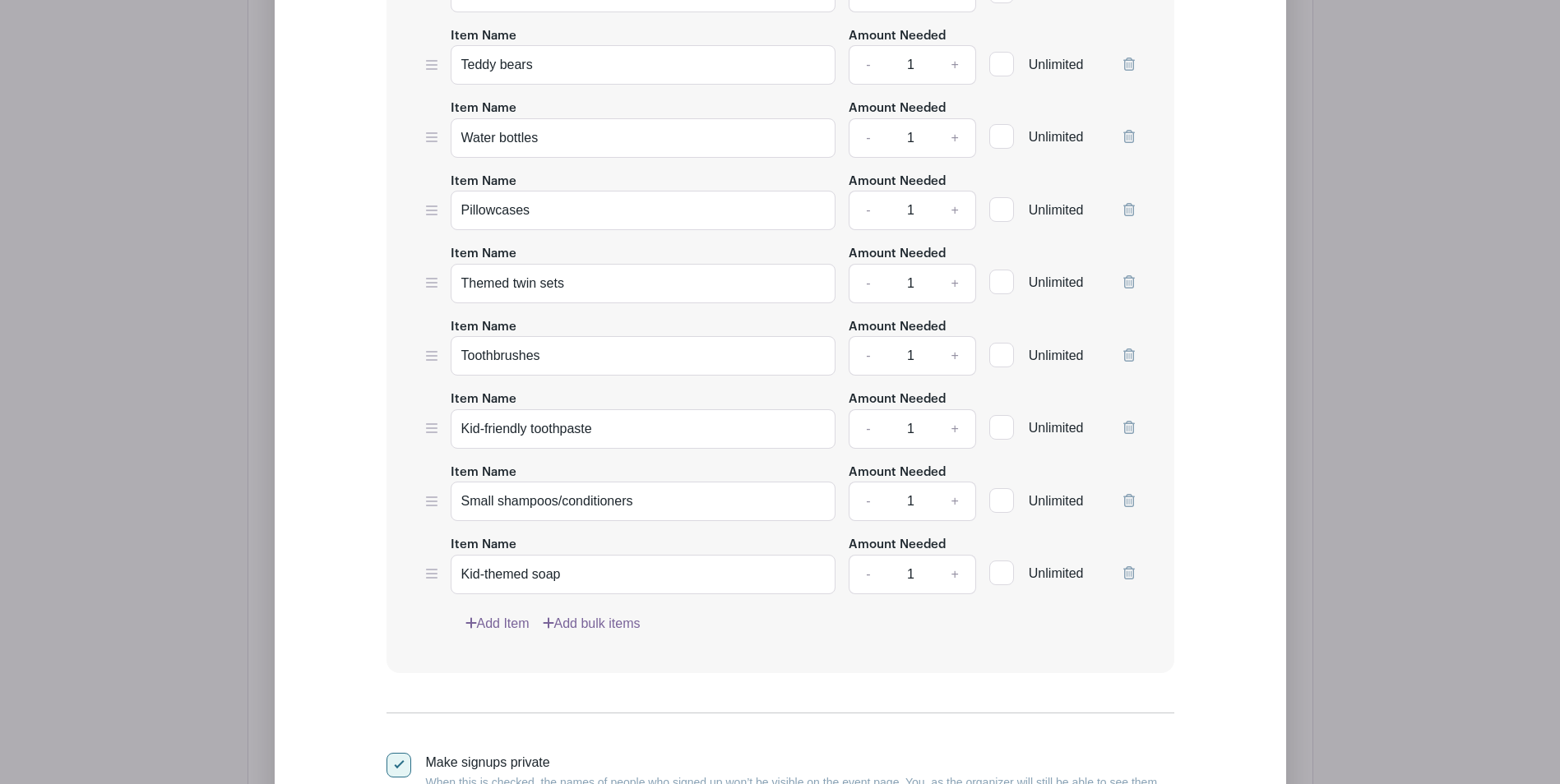
drag, startPoint x: 918, startPoint y: 572, endPoint x: 899, endPoint y: 574, distance: 19.1
click at [899, 574] on input "1" at bounding box center [910, 574] width 49 height 40
type input "32"
drag, startPoint x: 922, startPoint y: 509, endPoint x: 870, endPoint y: 502, distance: 52.5
click at [870, 502] on div "- 1 +" at bounding box center [912, 501] width 128 height 40
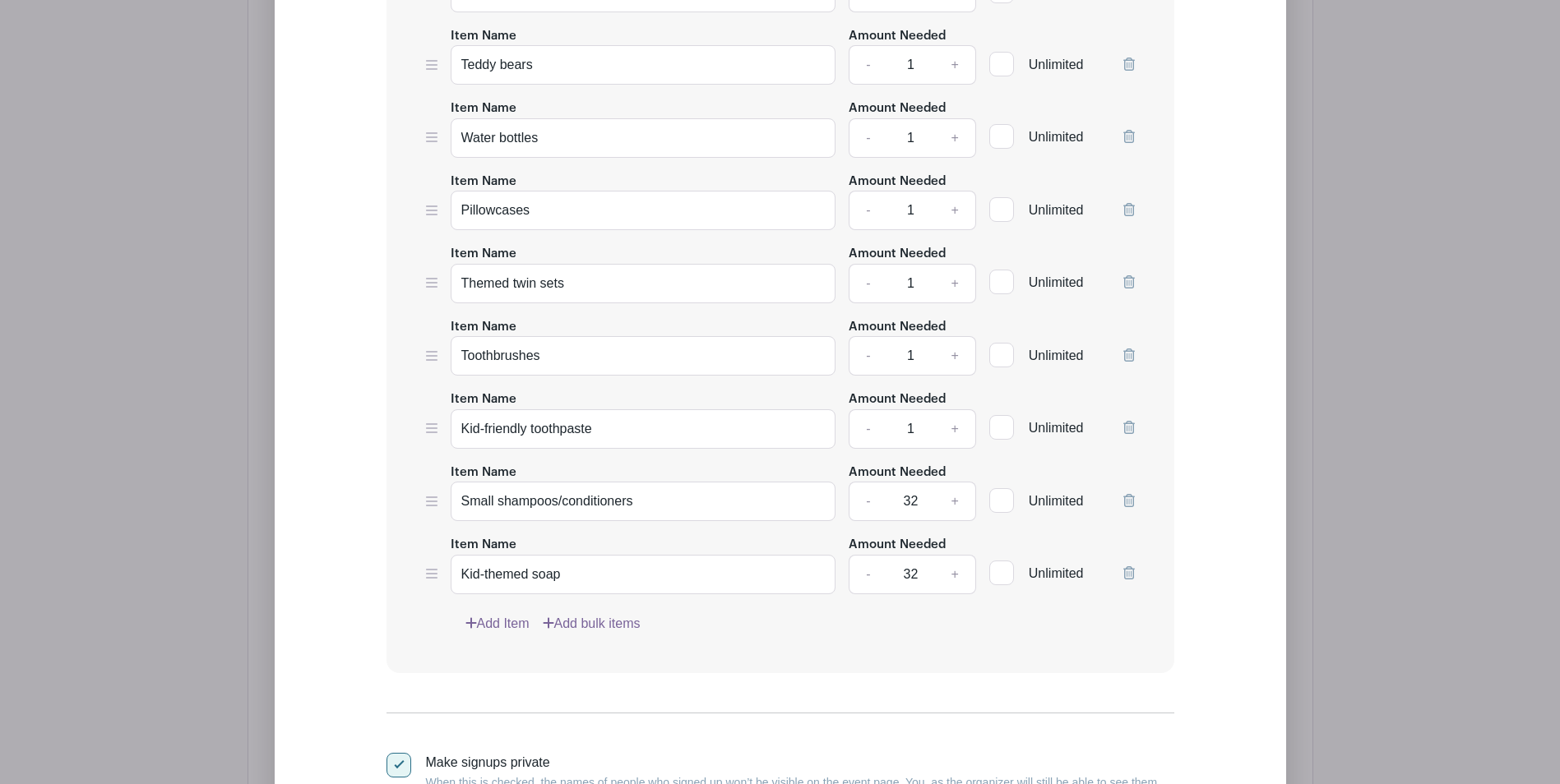
type input "32"
click at [871, 431] on div "- 1 +" at bounding box center [912, 429] width 128 height 40
type input "32"
drag, startPoint x: 923, startPoint y: 356, endPoint x: 879, endPoint y: 356, distance: 44.0
click at [879, 356] on div "- 1 +" at bounding box center [912, 355] width 128 height 40
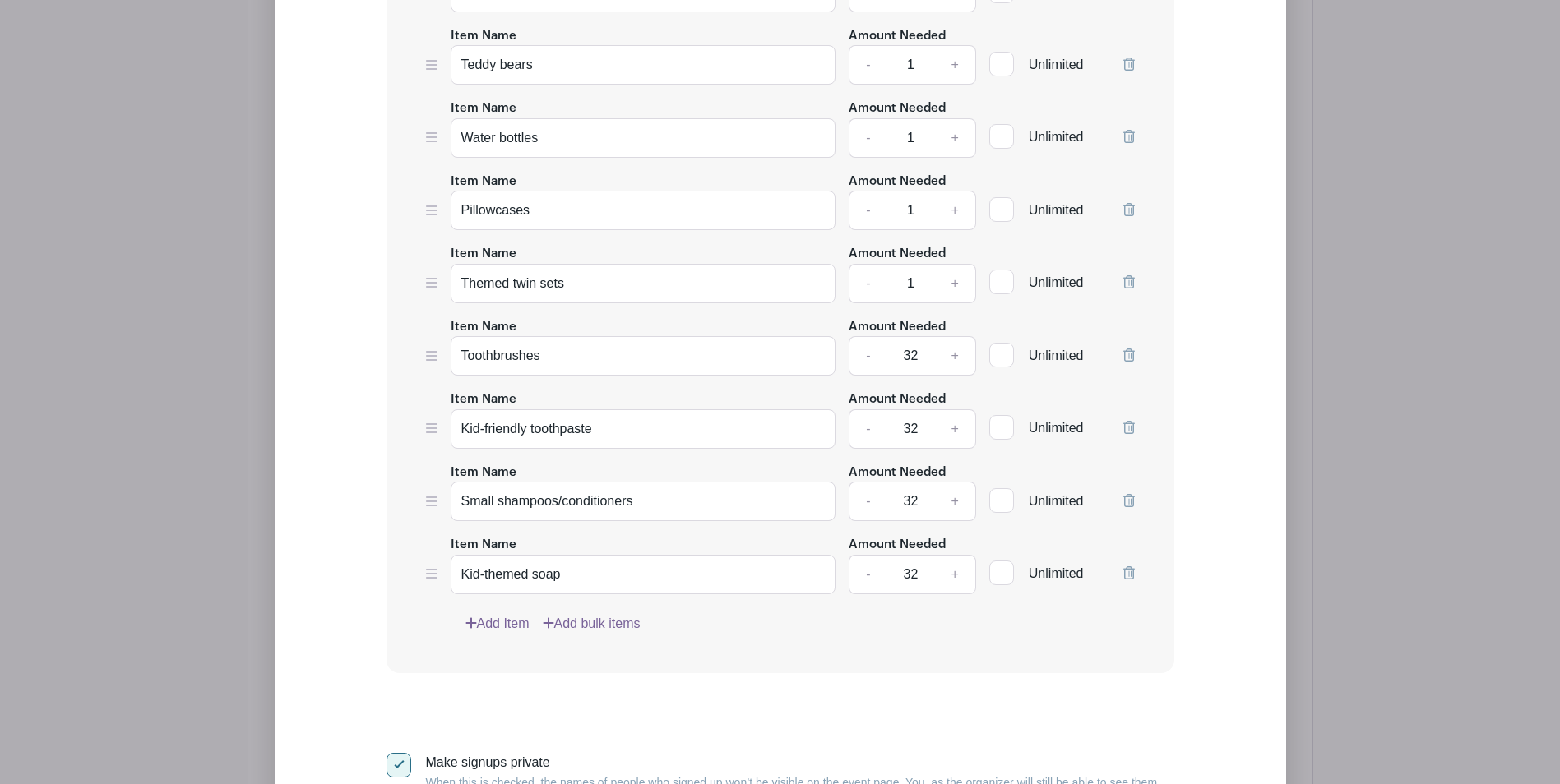
type input "32"
drag, startPoint x: 919, startPoint y: 286, endPoint x: 872, endPoint y: 287, distance: 47.0
click at [872, 287] on div "- 1 +" at bounding box center [912, 283] width 128 height 40
type input "32"
drag, startPoint x: 930, startPoint y: 208, endPoint x: 855, endPoint y: 212, distance: 75.1
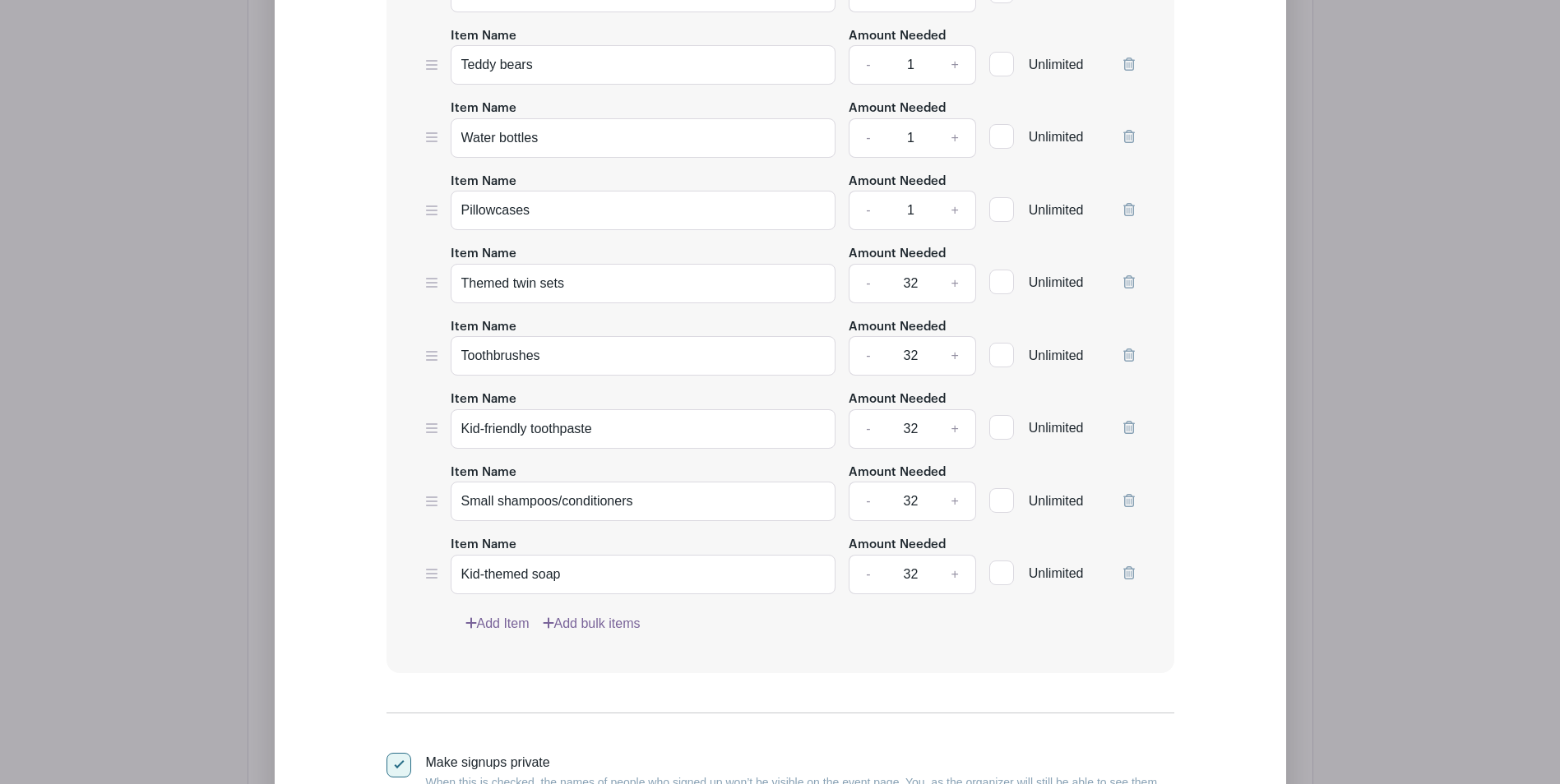
click at [855, 212] on div "- 1 +" at bounding box center [912, 210] width 128 height 40
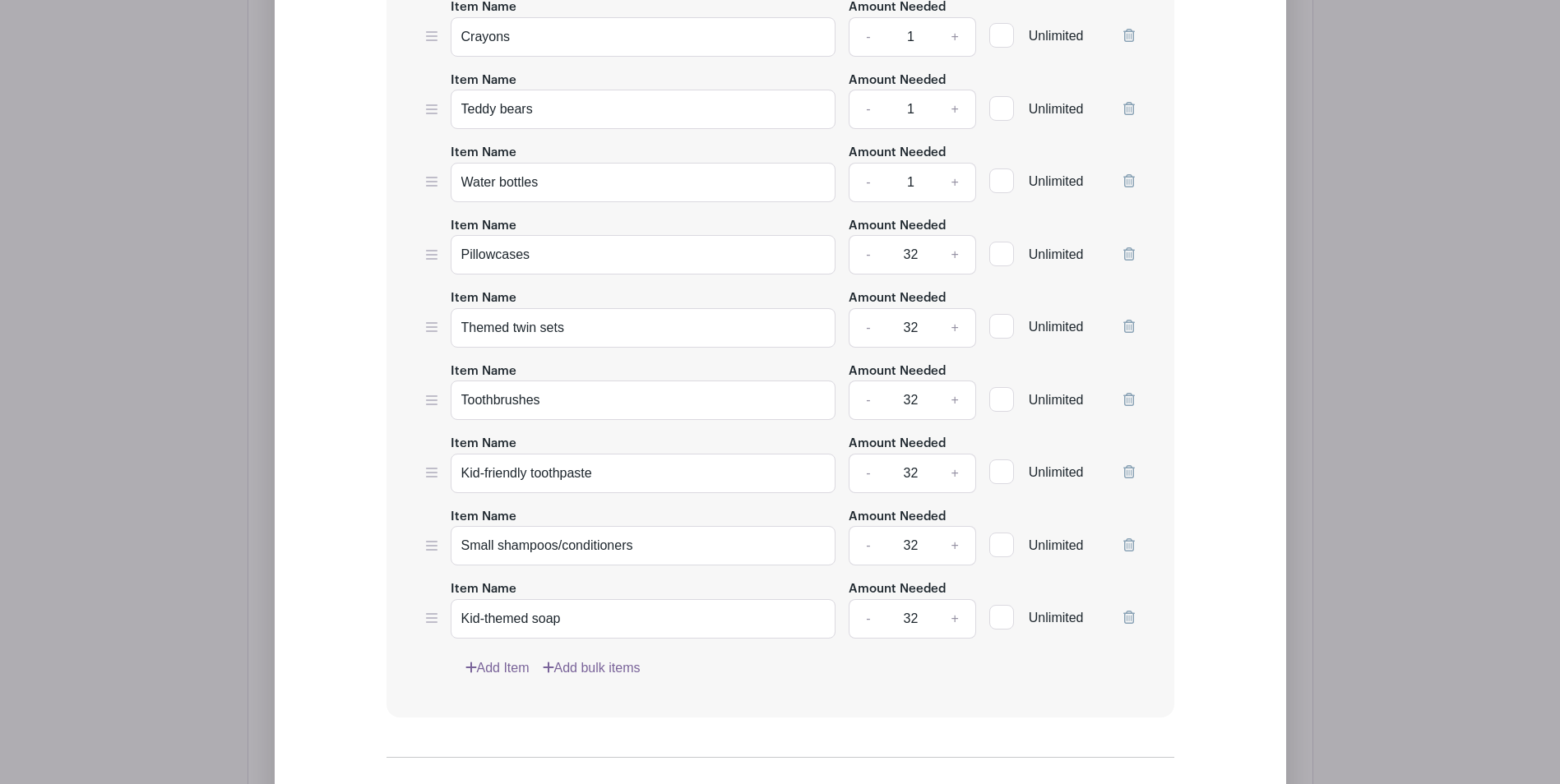
scroll to position [1622, 0]
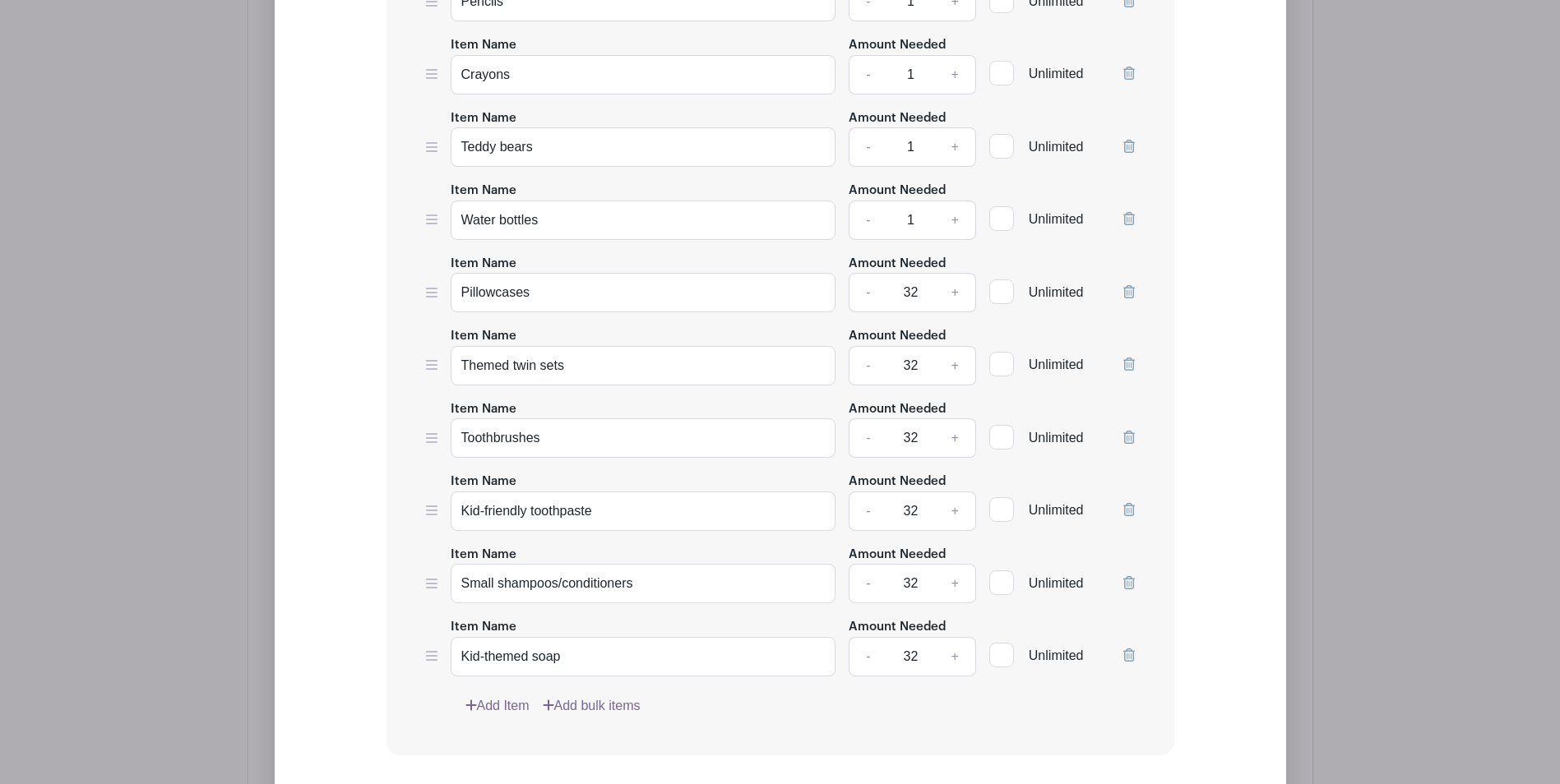
type input "32"
click at [918, 205] on input "1" at bounding box center [910, 220] width 49 height 40
drag, startPoint x: 915, startPoint y: 219, endPoint x: 867, endPoint y: 219, distance: 48.0
click at [867, 219] on div "- 1 +" at bounding box center [912, 220] width 128 height 40
type input "32"
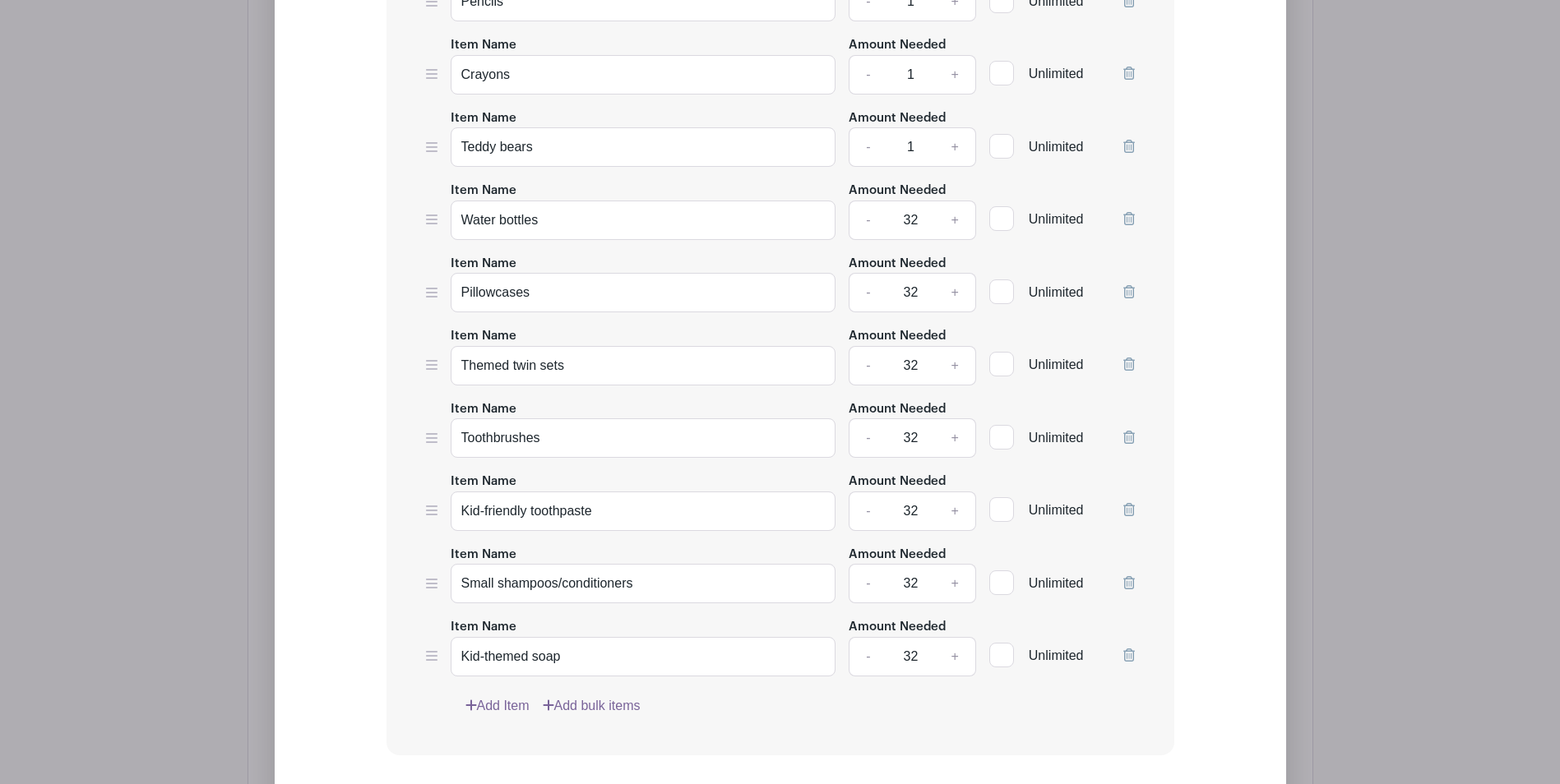
drag, startPoint x: 925, startPoint y: 151, endPoint x: 887, endPoint y: 152, distance: 38.0
click at [887, 152] on input "1" at bounding box center [910, 147] width 49 height 40
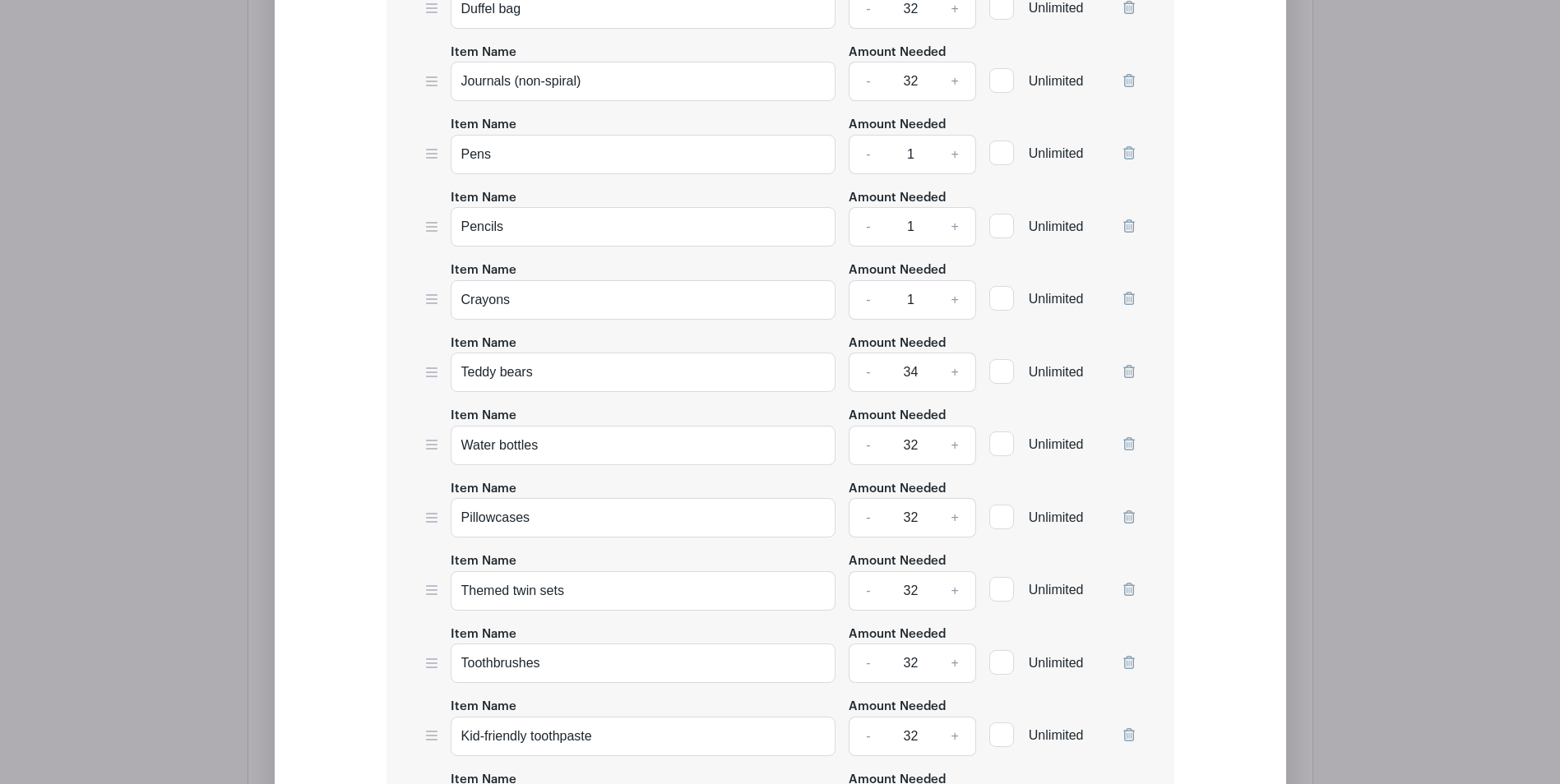
scroll to position [1376, 0]
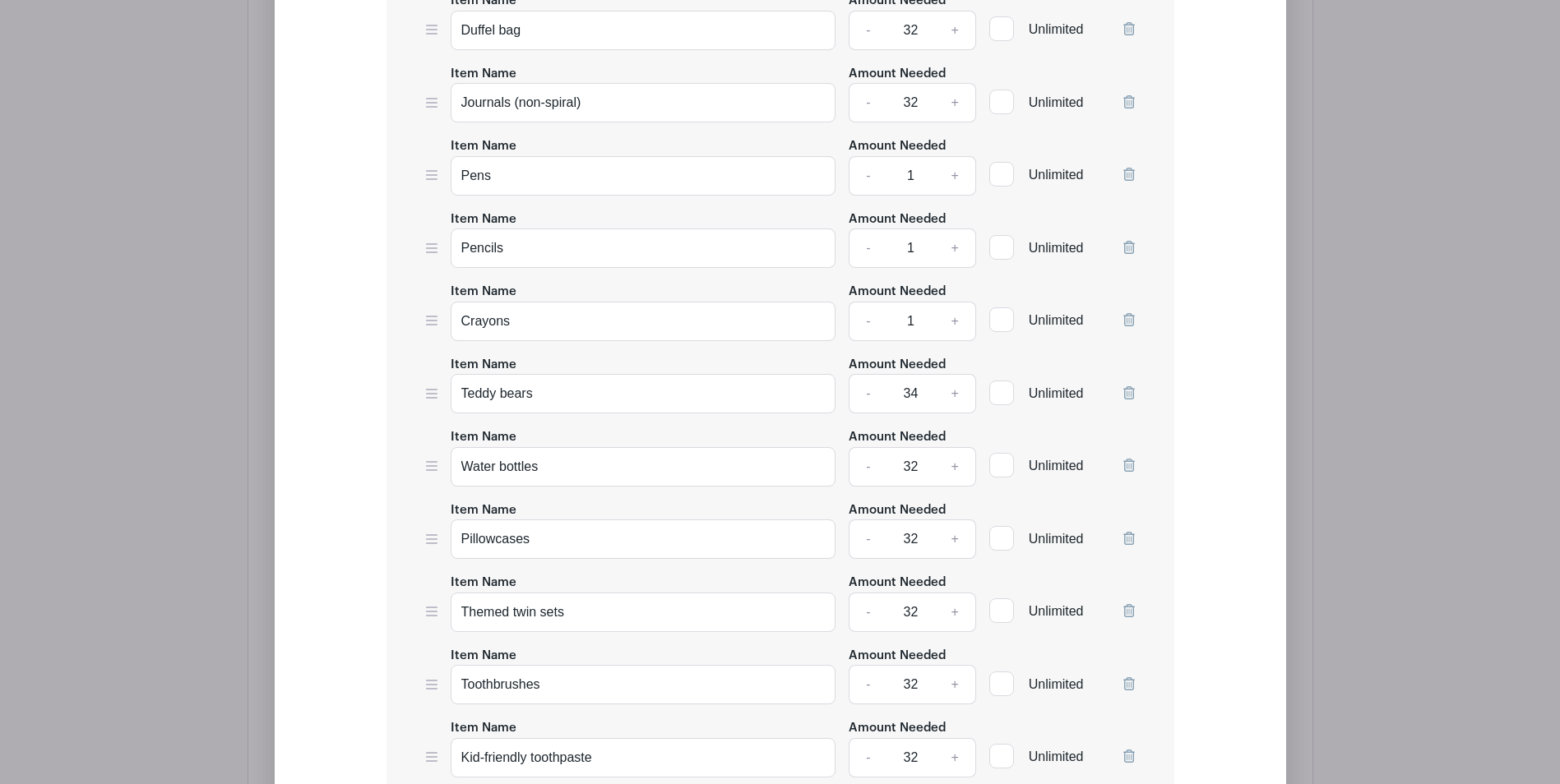
type input "34"
drag, startPoint x: 931, startPoint y: 324, endPoint x: 888, endPoint y: 322, distance: 43.0
click at [888, 322] on input "1" at bounding box center [910, 321] width 49 height 40
type input "32"
drag, startPoint x: 922, startPoint y: 248, endPoint x: 864, endPoint y: 251, distance: 58.1
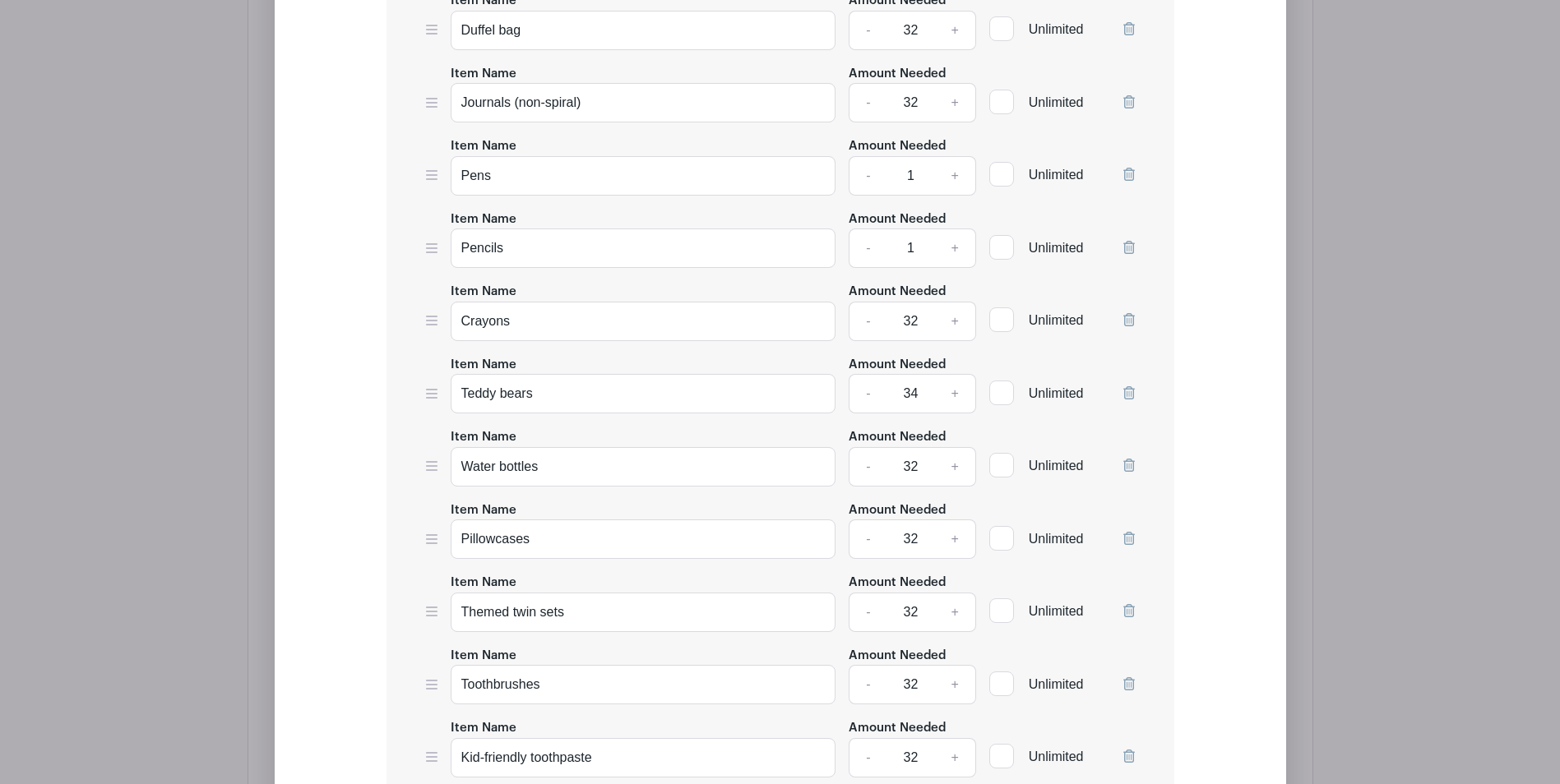
click at [864, 251] on div "- 1 +" at bounding box center [912, 248] width 128 height 40
type input "32"
drag, startPoint x: 924, startPoint y: 182, endPoint x: 845, endPoint y: 175, distance: 79.3
click at [845, 175] on div "Item Name Pens Amount Needed - 1 + Unlimited" at bounding box center [780, 165] width 709 height 60
type input "32"
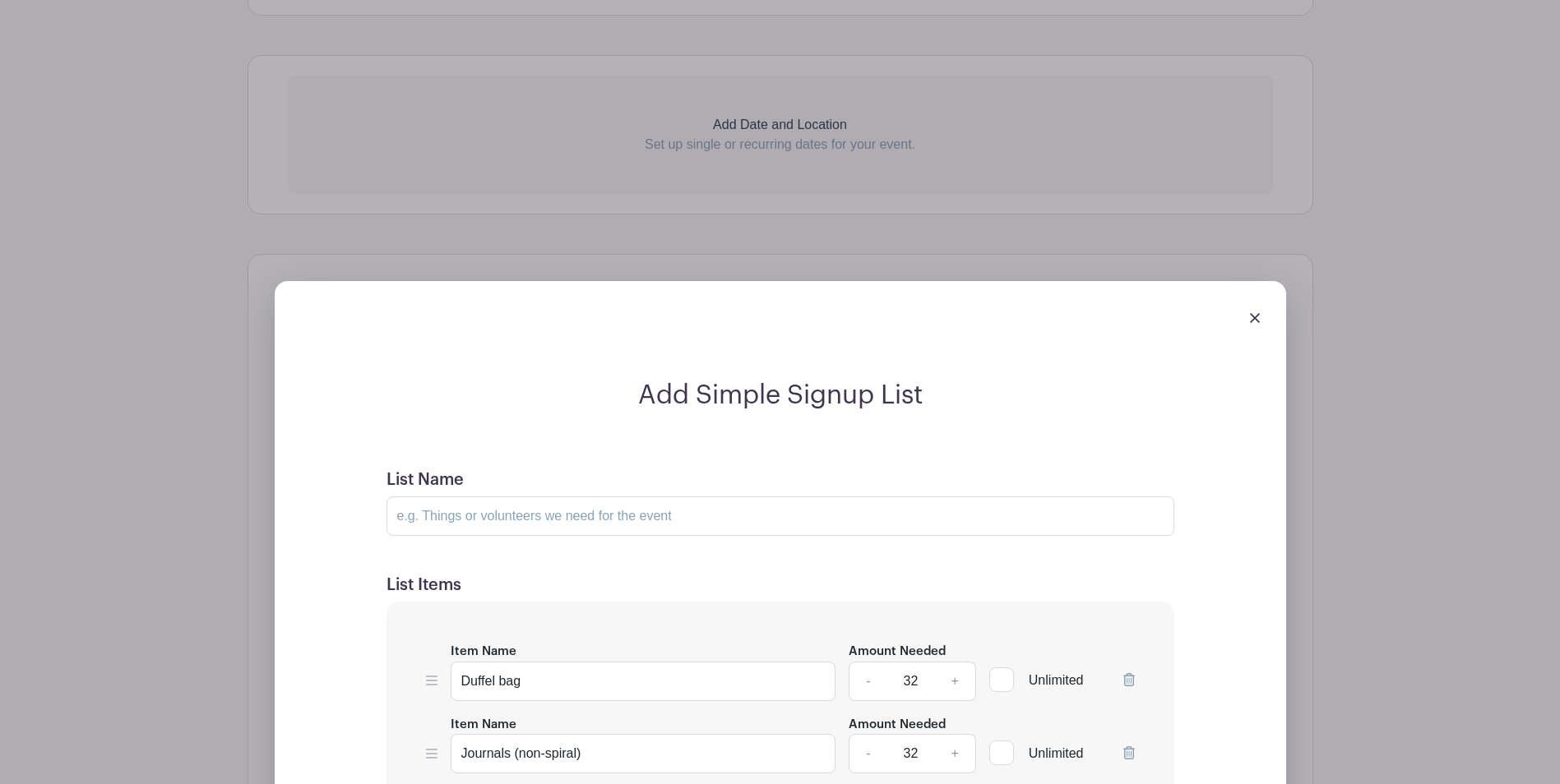
scroll to position [718, 0]
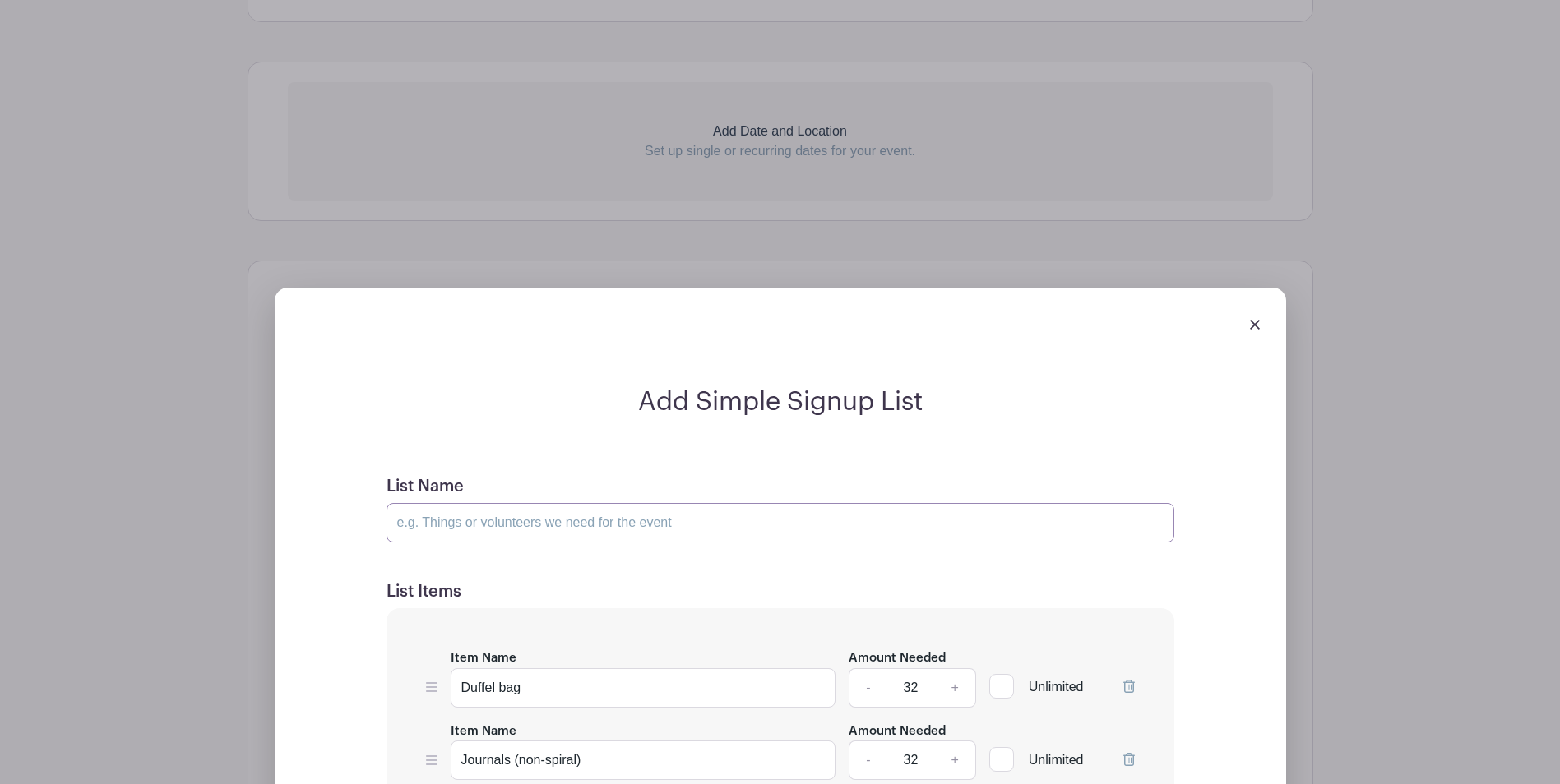
click at [625, 523] on input "List Name" at bounding box center [780, 522] width 787 height 40
paste input "duffel bag, Fosterlove"
drag, startPoint x: 463, startPoint y: 521, endPoint x: 615, endPoint y: 526, distance: 152.1
click at [615, 526] on input "duffel bag, Fosterlove" at bounding box center [780, 522] width 787 height 40
click at [395, 521] on input "duffel bag, Fosterlove" at bounding box center [780, 522] width 787 height 40
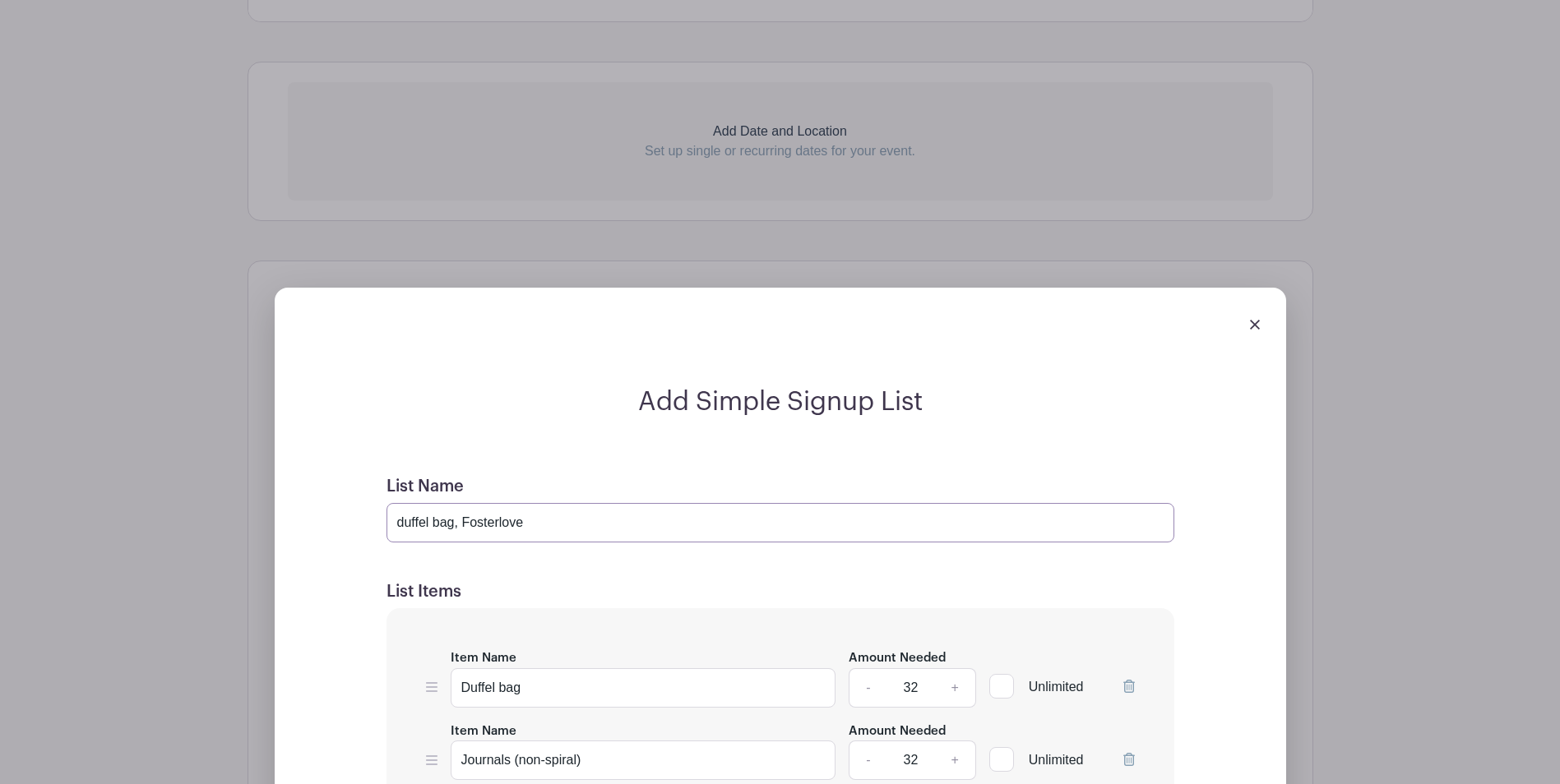
paste input "Fosterlove"
drag, startPoint x: 522, startPoint y: 528, endPoint x: 633, endPoint y: 522, distance: 111.2
click at [620, 524] on input "Fosterlove duffel bag, Fosterlove" at bounding box center [780, 522] width 787 height 40
click at [462, 523] on input "Fosterlove duffel bags and Supplies" at bounding box center [780, 522] width 787 height 40
click at [499, 524] on input "Fosterlove Duffel bags and Supplies" at bounding box center [780, 522] width 787 height 40
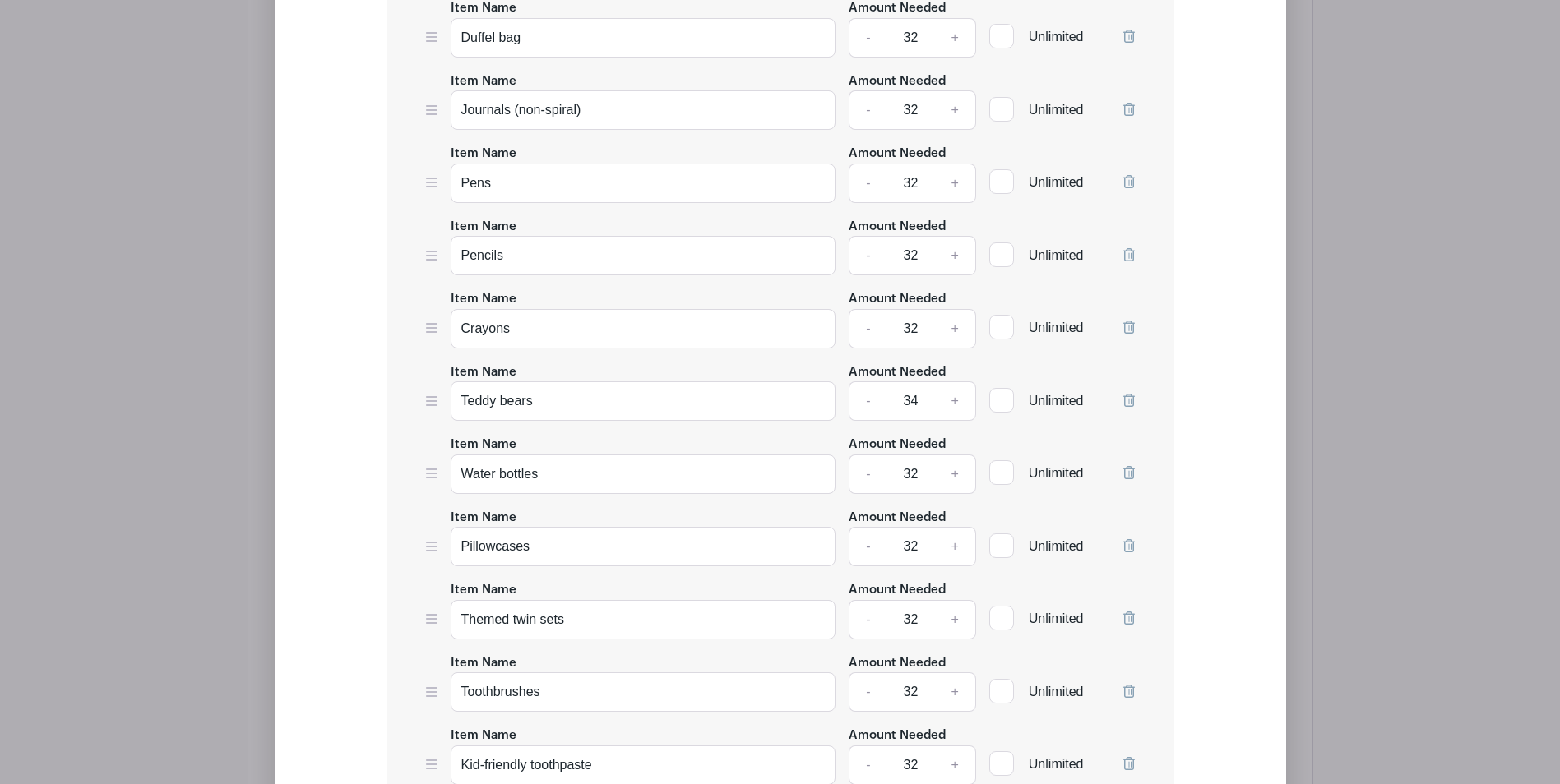
scroll to position [1638, 0]
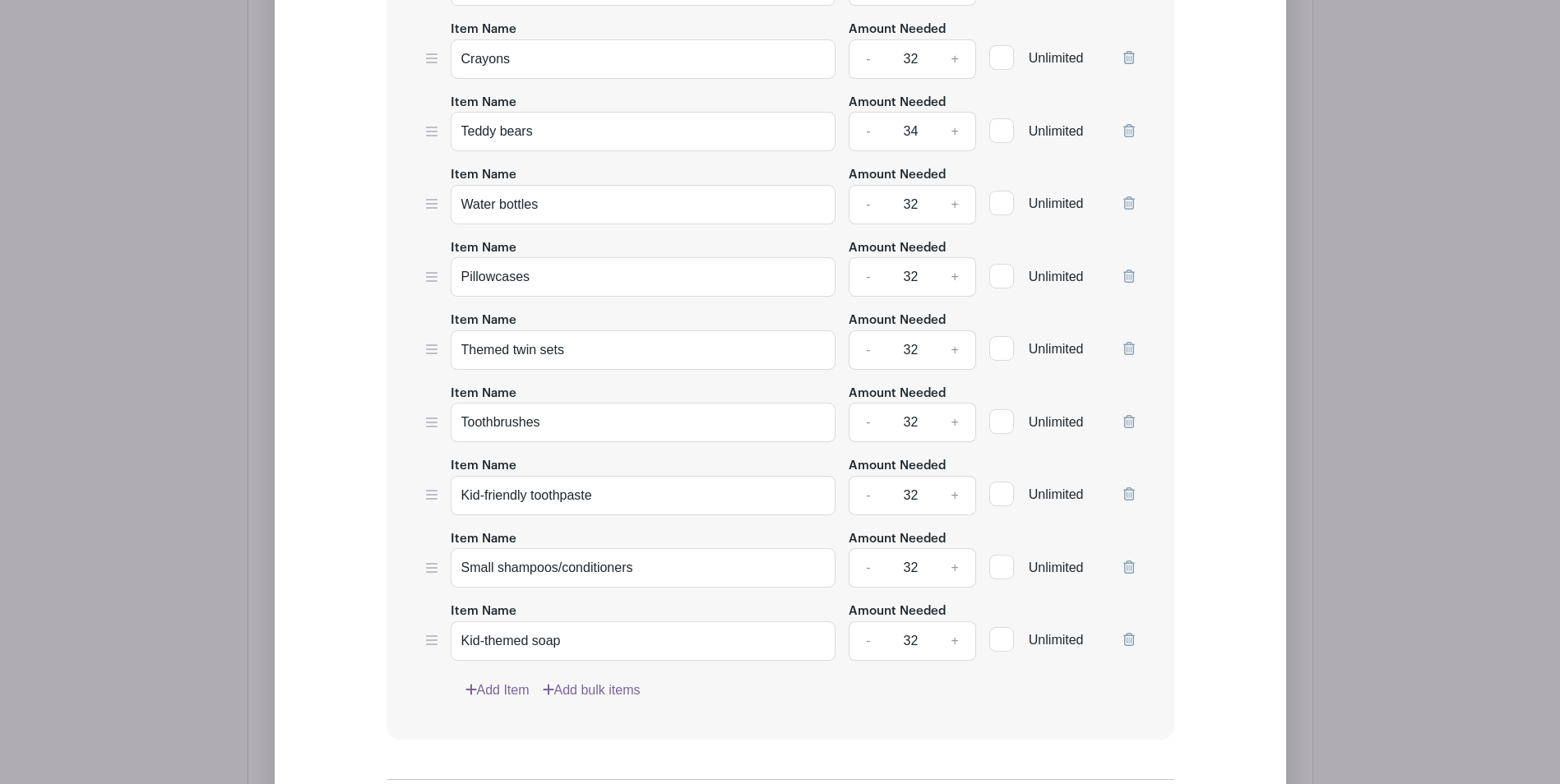
type input "Fosterlove Duffel Bags and Supplies"
click at [875, 133] on link "-" at bounding box center [866, 131] width 38 height 40
type input "32"
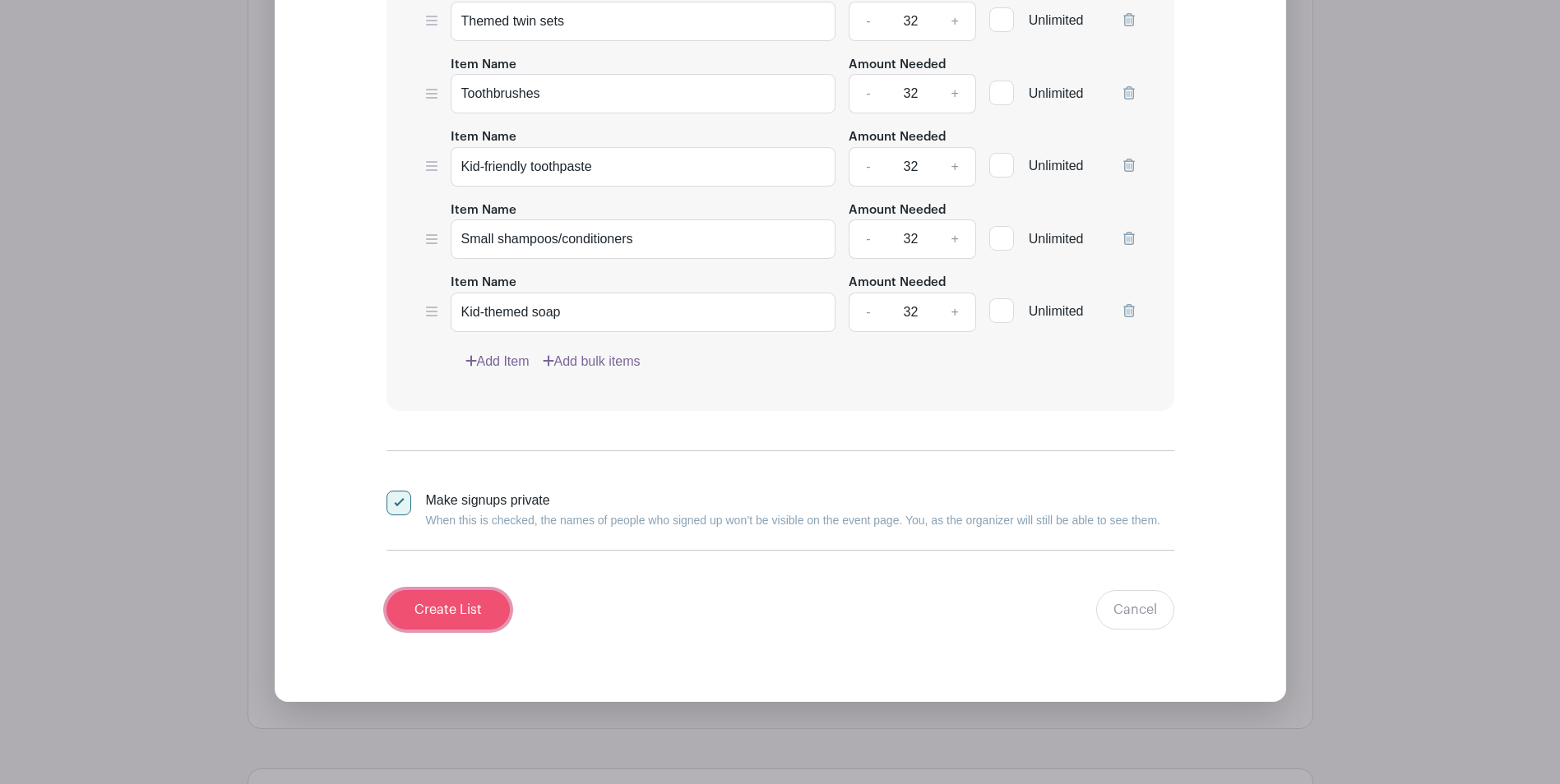
click at [468, 615] on input "Create List" at bounding box center [448, 609] width 124 height 40
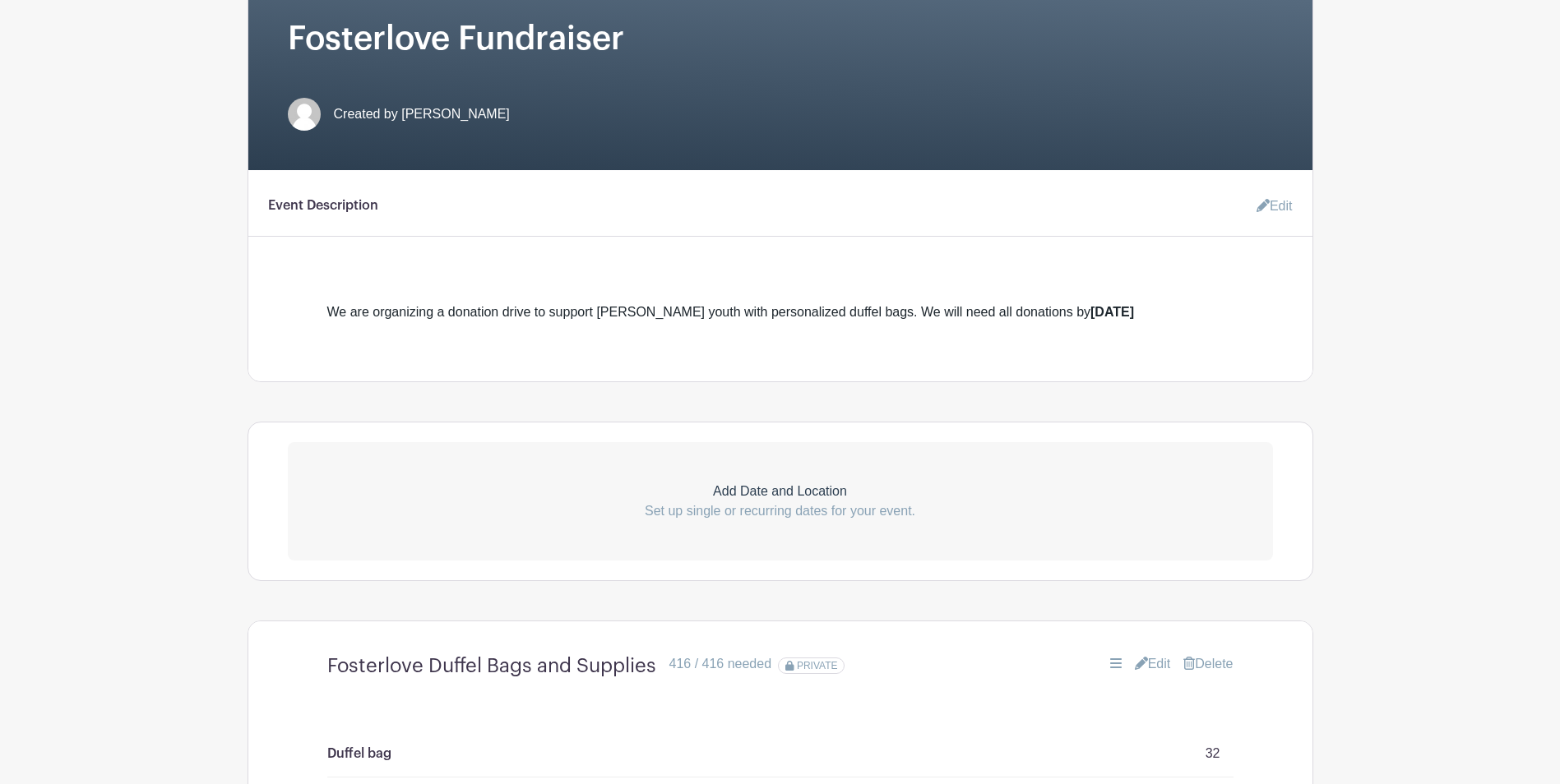
scroll to position [355, 0]
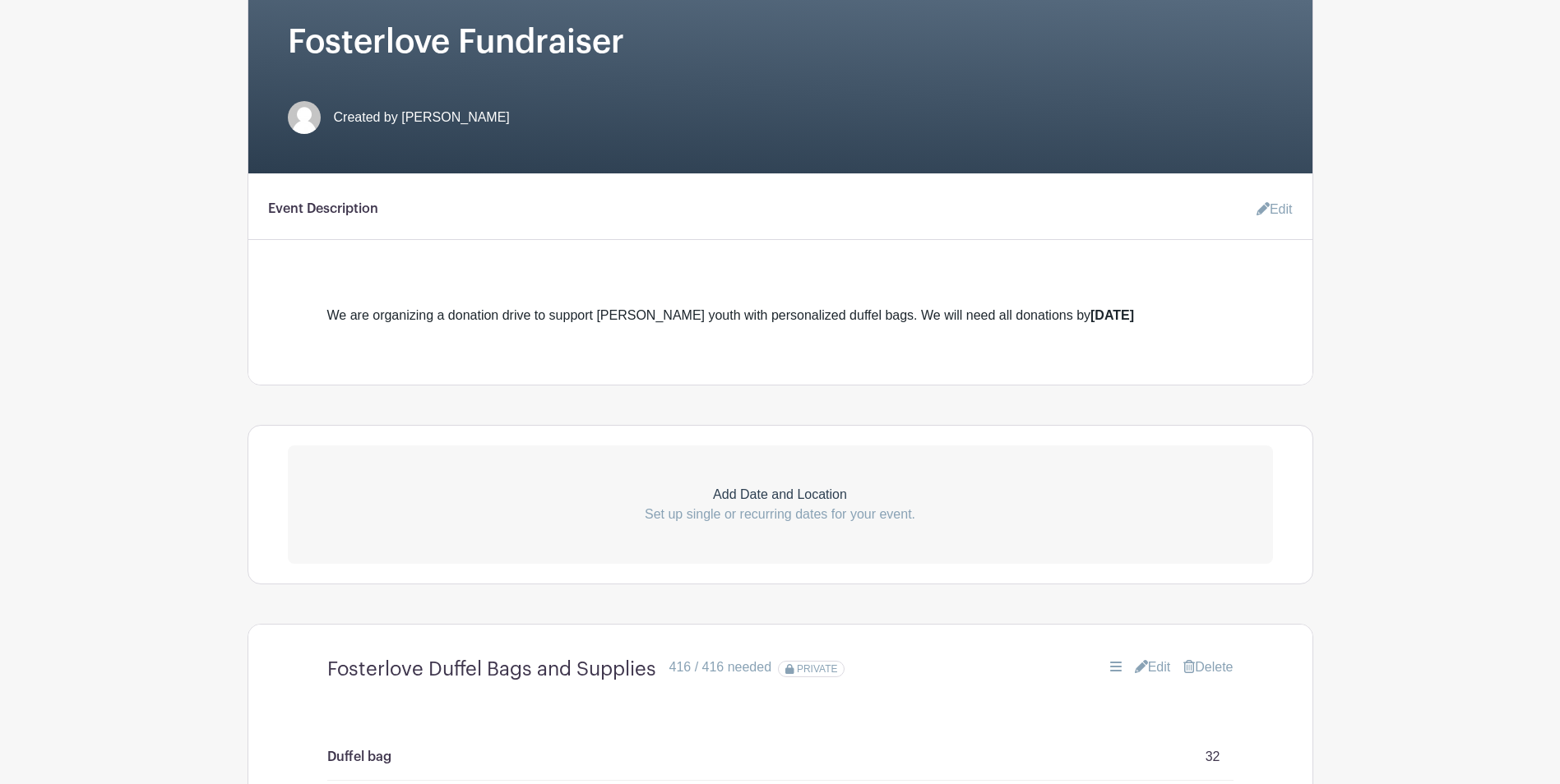
click at [951, 331] on div "Event Description Edit We are organizing a donation drive to support foster you…" at bounding box center [780, 279] width 1064 height 211
click at [1039, 295] on div "We are organizing a donation drive to support foster youth with personalized du…" at bounding box center [780, 302] width 985 height 46
click at [1264, 208] on icon at bounding box center [1263, 209] width 14 height 14
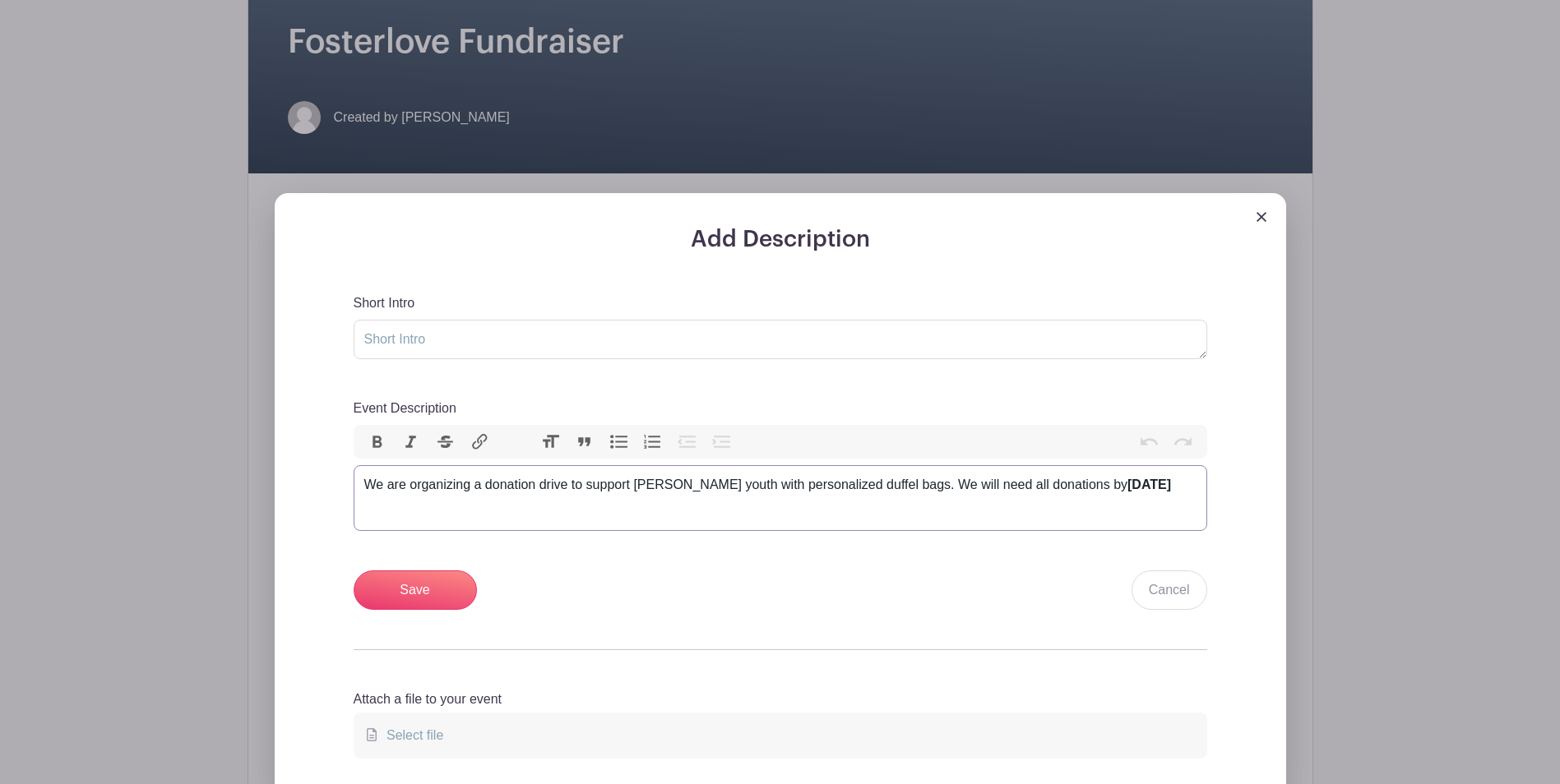
click at [1159, 489] on div "We are organizing a donation drive to support foster youth with personalized du…" at bounding box center [780, 485] width 832 height 19
paste trix-editor "&nbsp;</div><ul><li>During our meeting in Charlotte on Tuesday, October 7th, ou…"
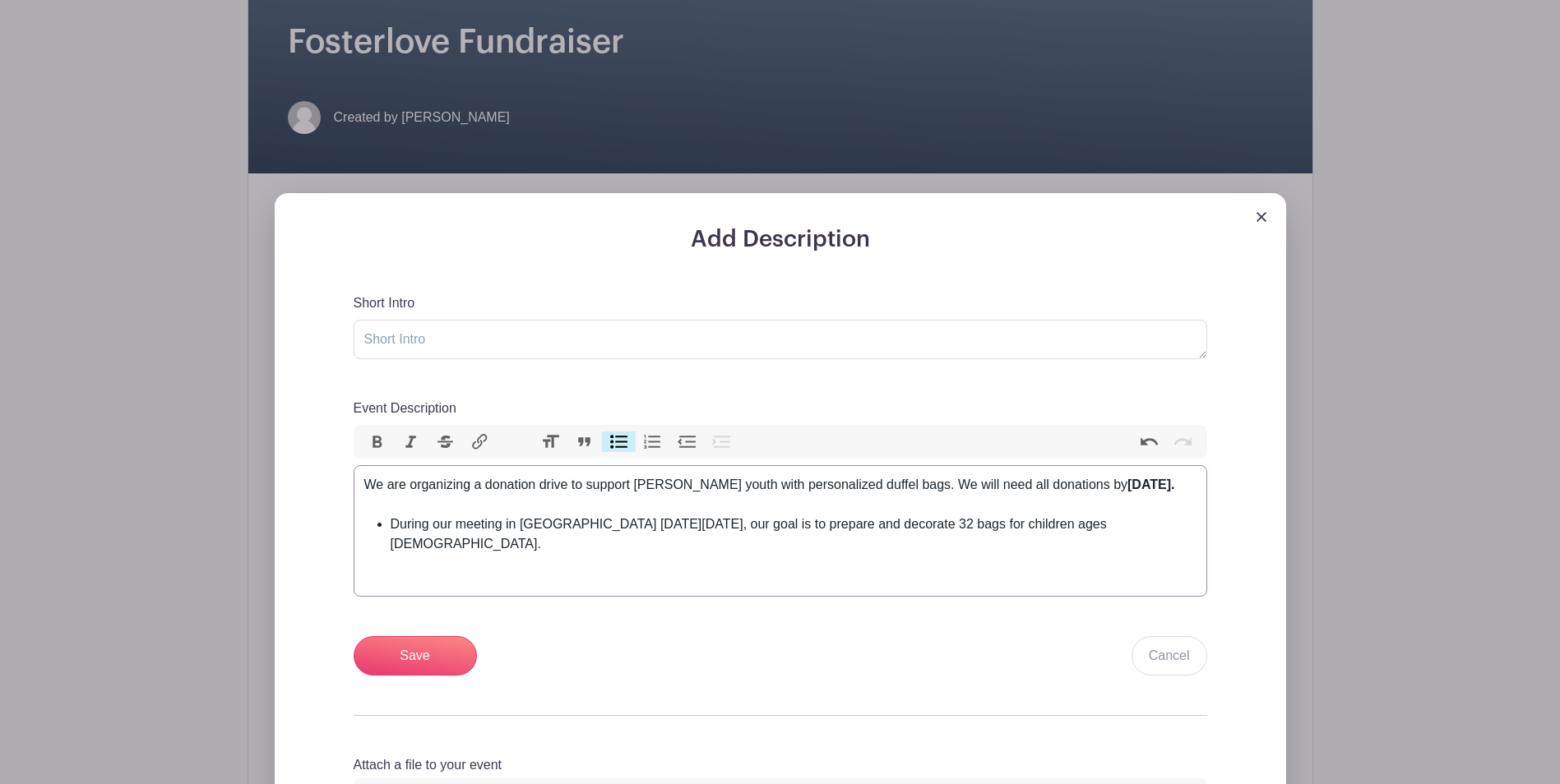
drag, startPoint x: 388, startPoint y: 525, endPoint x: 304, endPoint y: 525, distance: 84.0
click at [304, 525] on div "Add Description Short Intro Event Description Bold Italic Strikethrough Link He…" at bounding box center [780, 528] width 1011 height 671
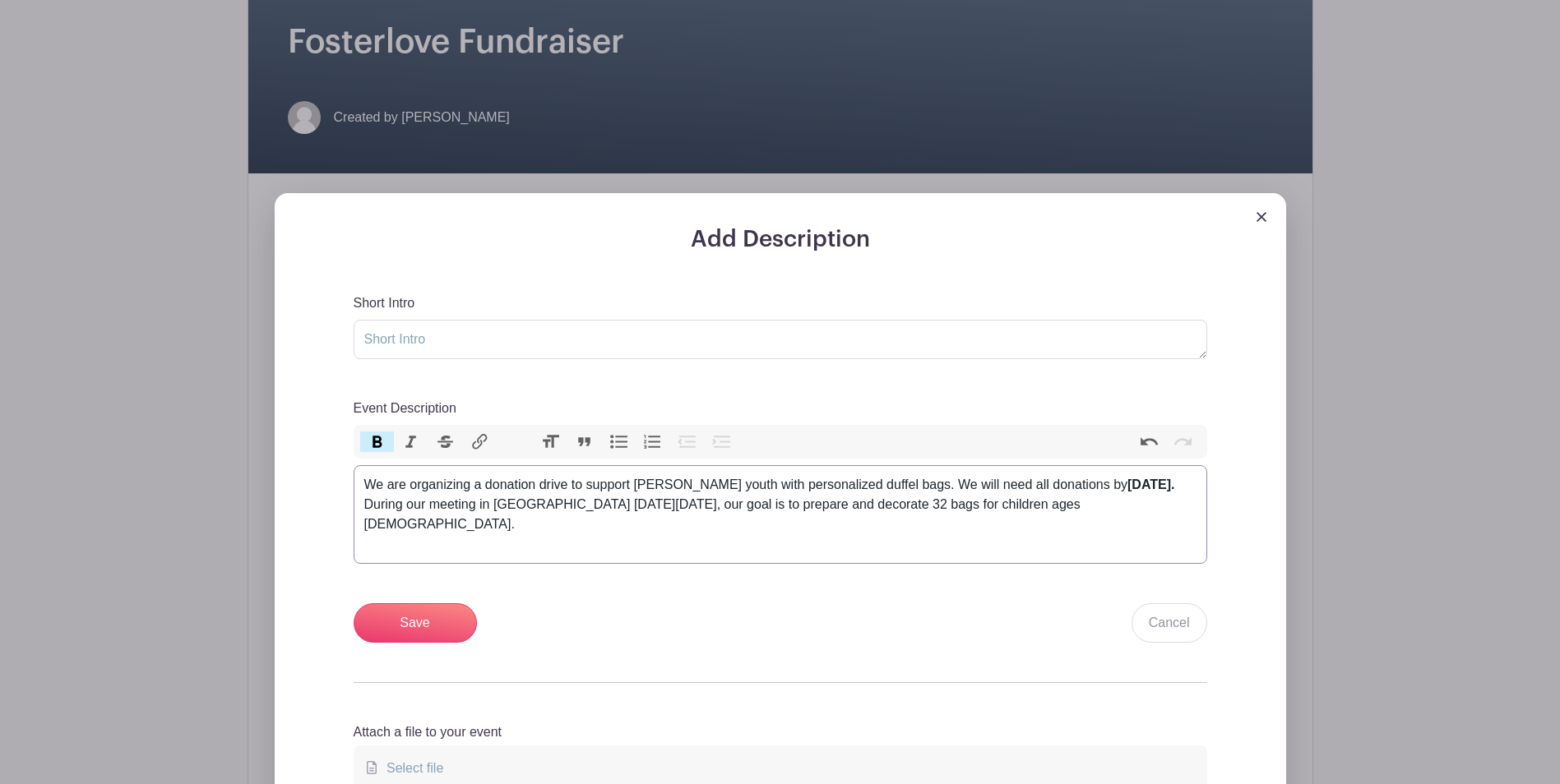
type trix-editor "<div>We are organizing a donation drive to support foster youth with personaliz…"
click at [456, 603] on input "Save" at bounding box center [415, 623] width 124 height 40
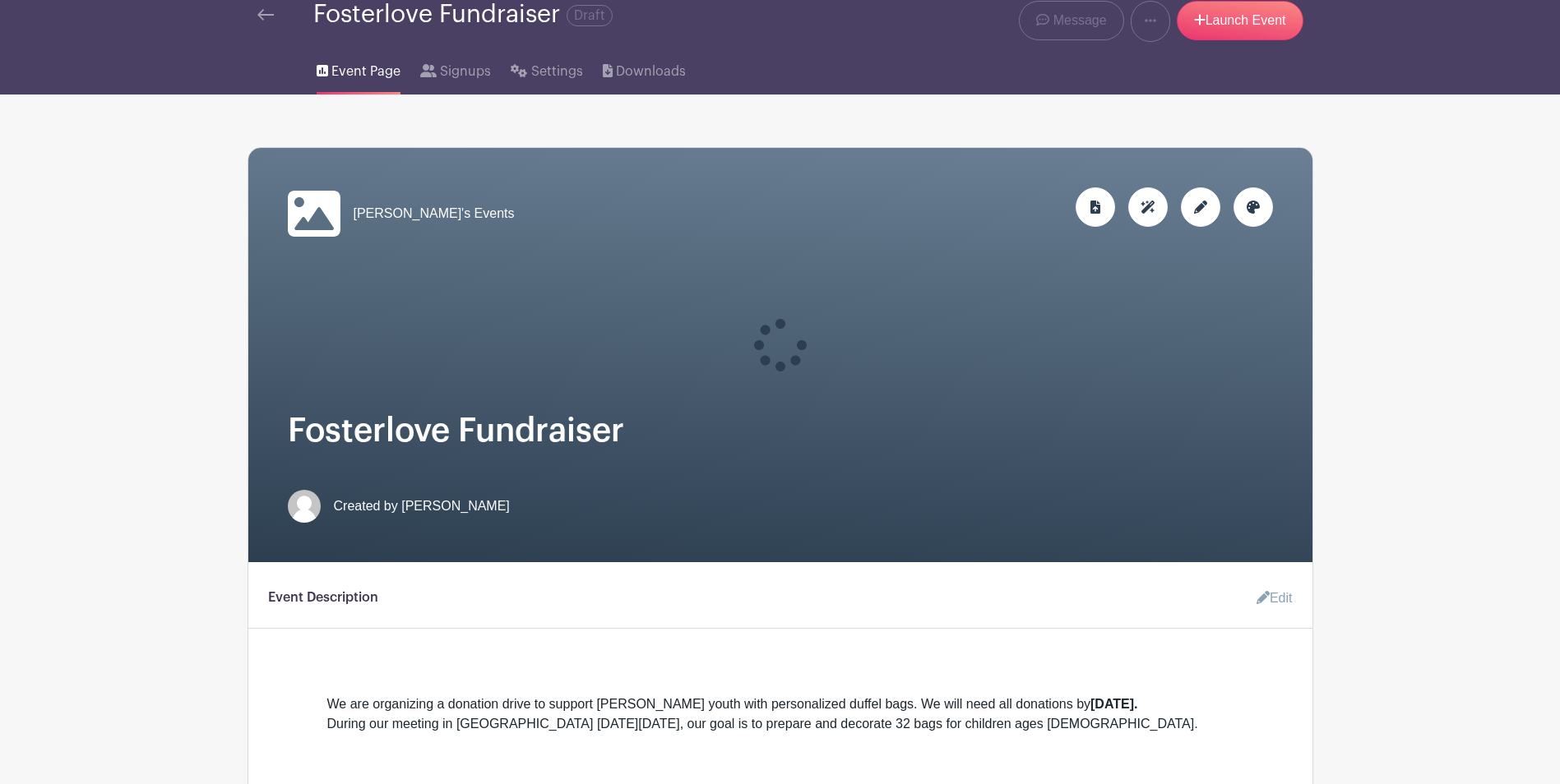
scroll to position [0, 0]
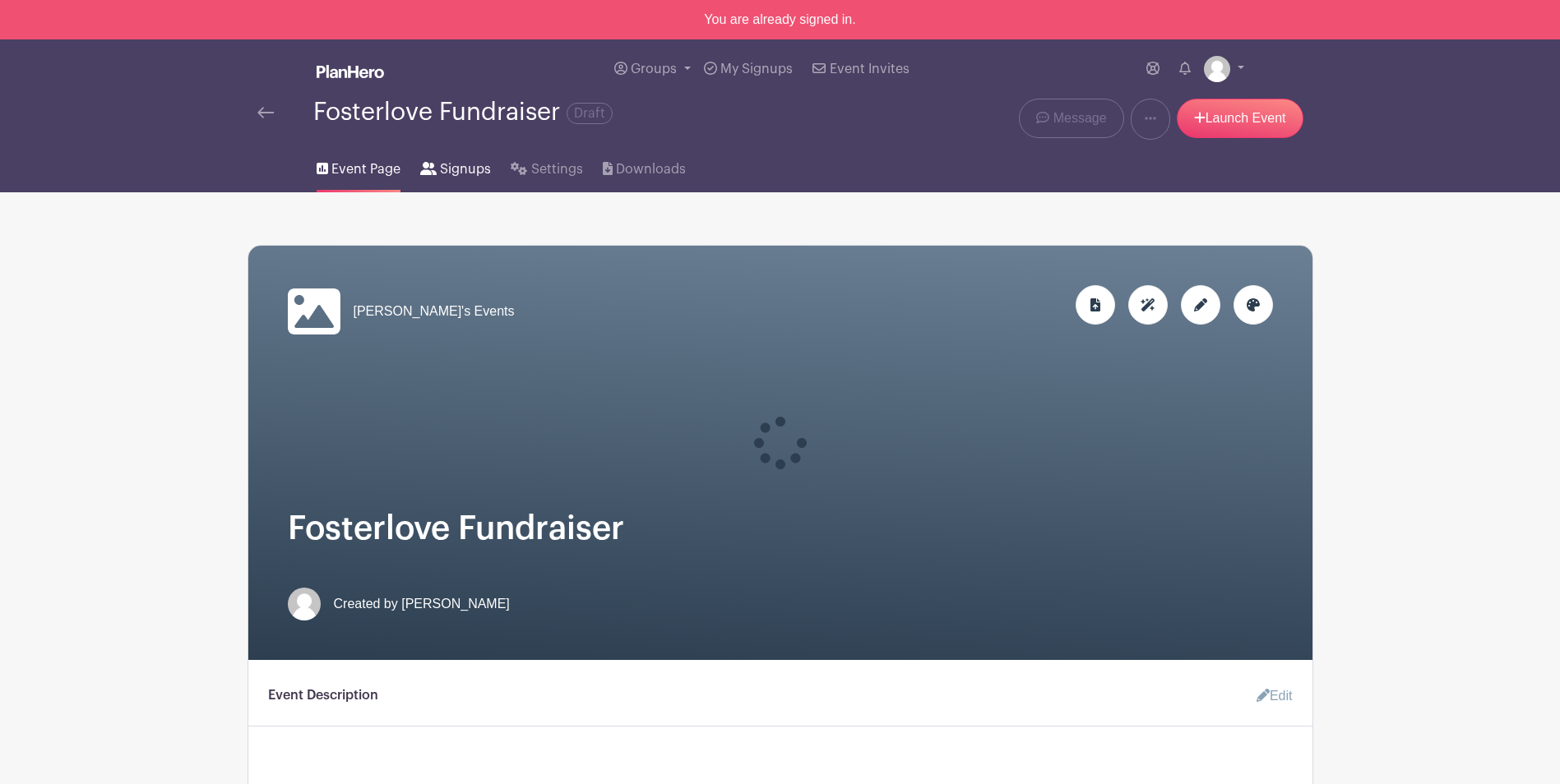
click at [461, 169] on span "Signups" at bounding box center [465, 169] width 51 height 19
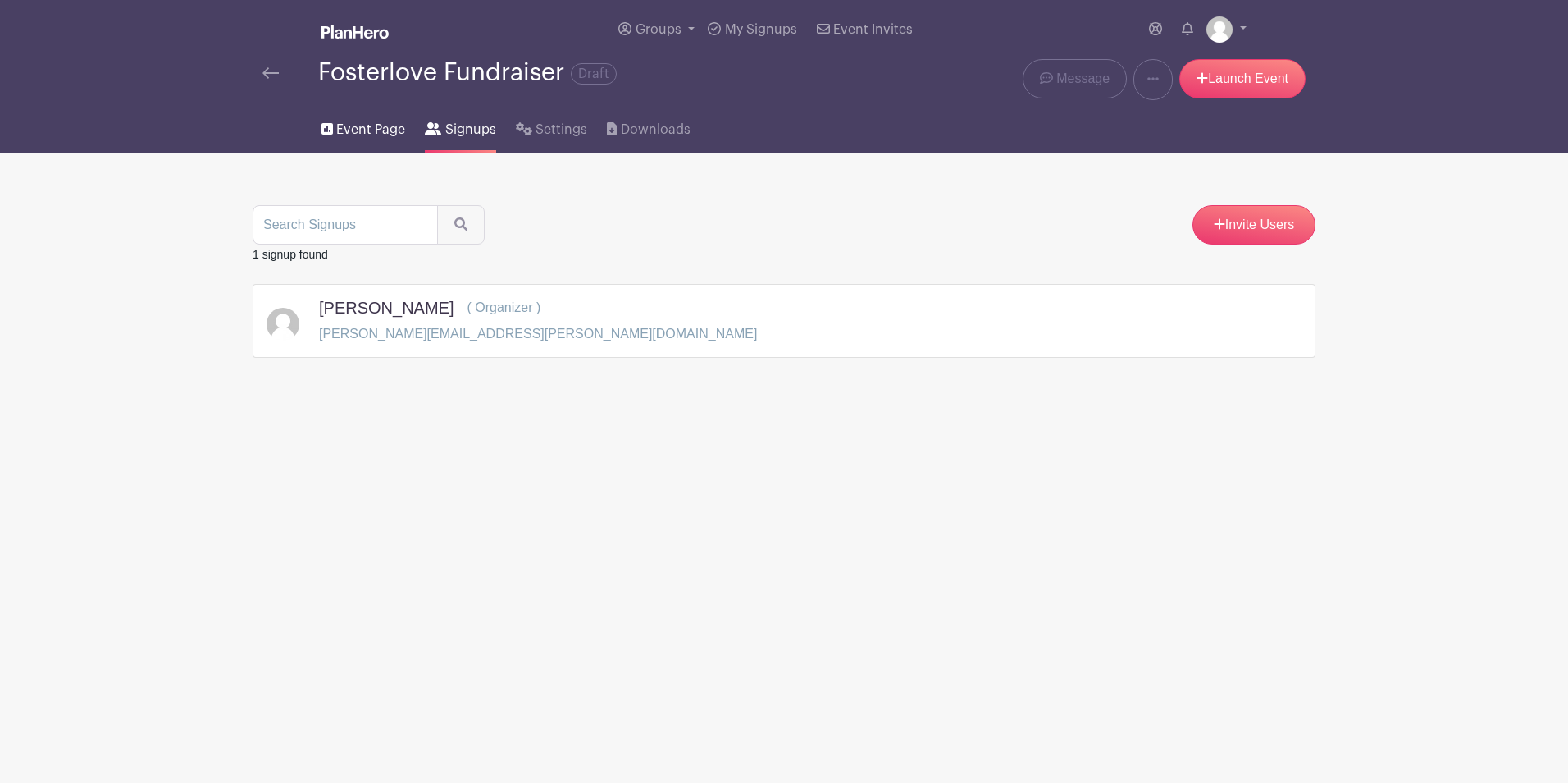
click at [383, 141] on link "Event Page" at bounding box center [363, 126] width 84 height 52
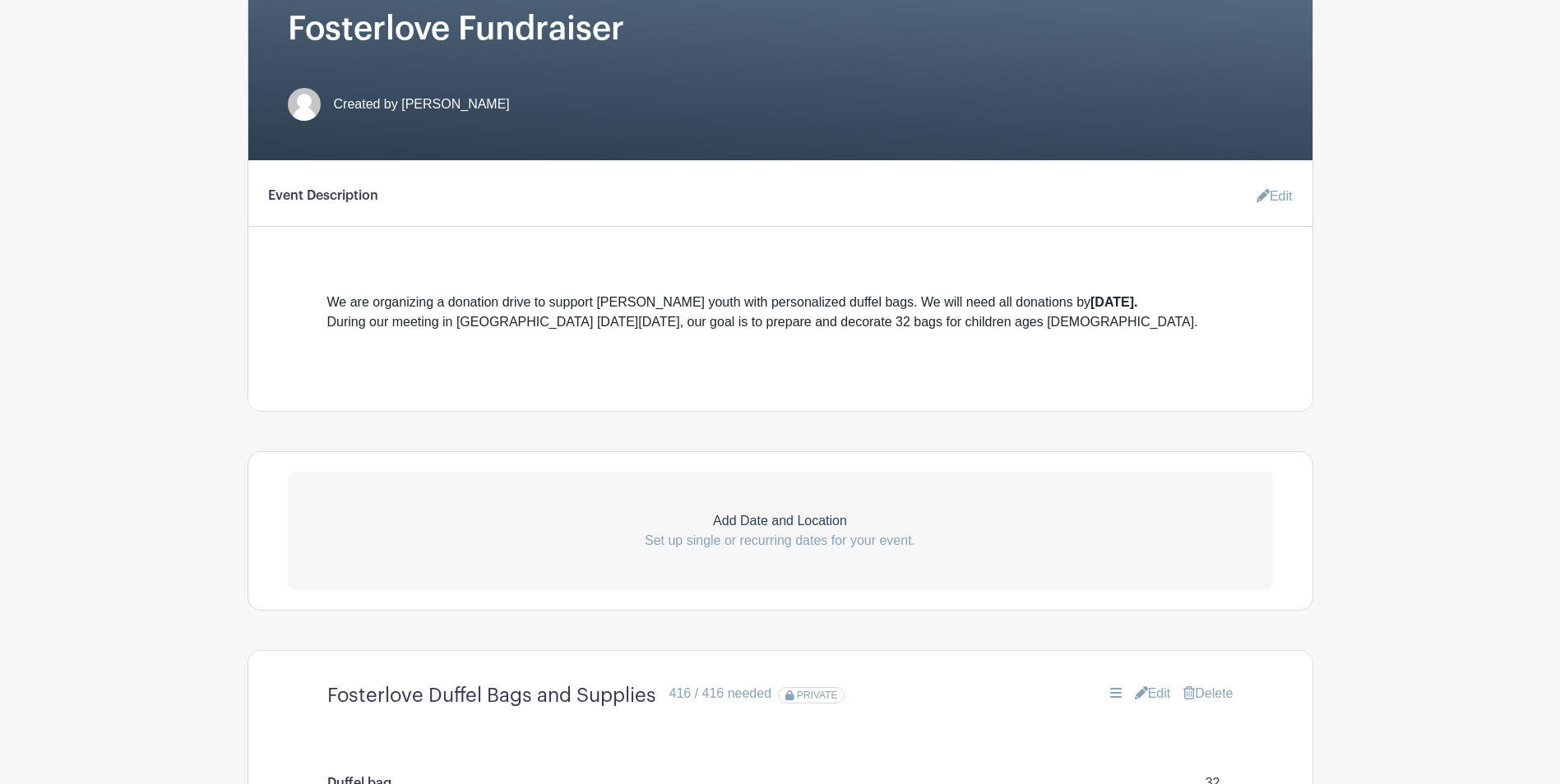
scroll to position [822, 0]
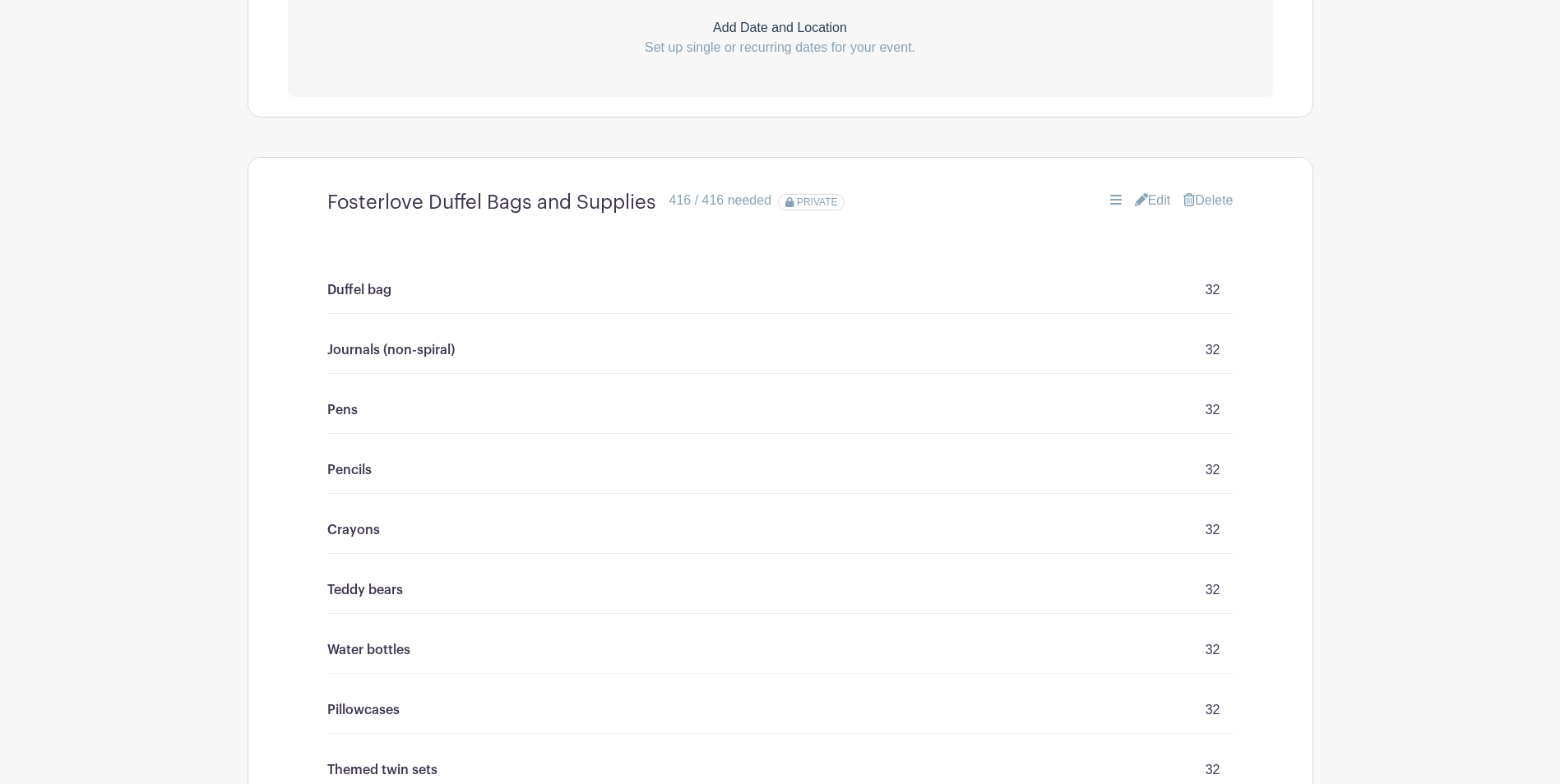
click at [1144, 196] on link "Edit" at bounding box center [1152, 200] width 36 height 19
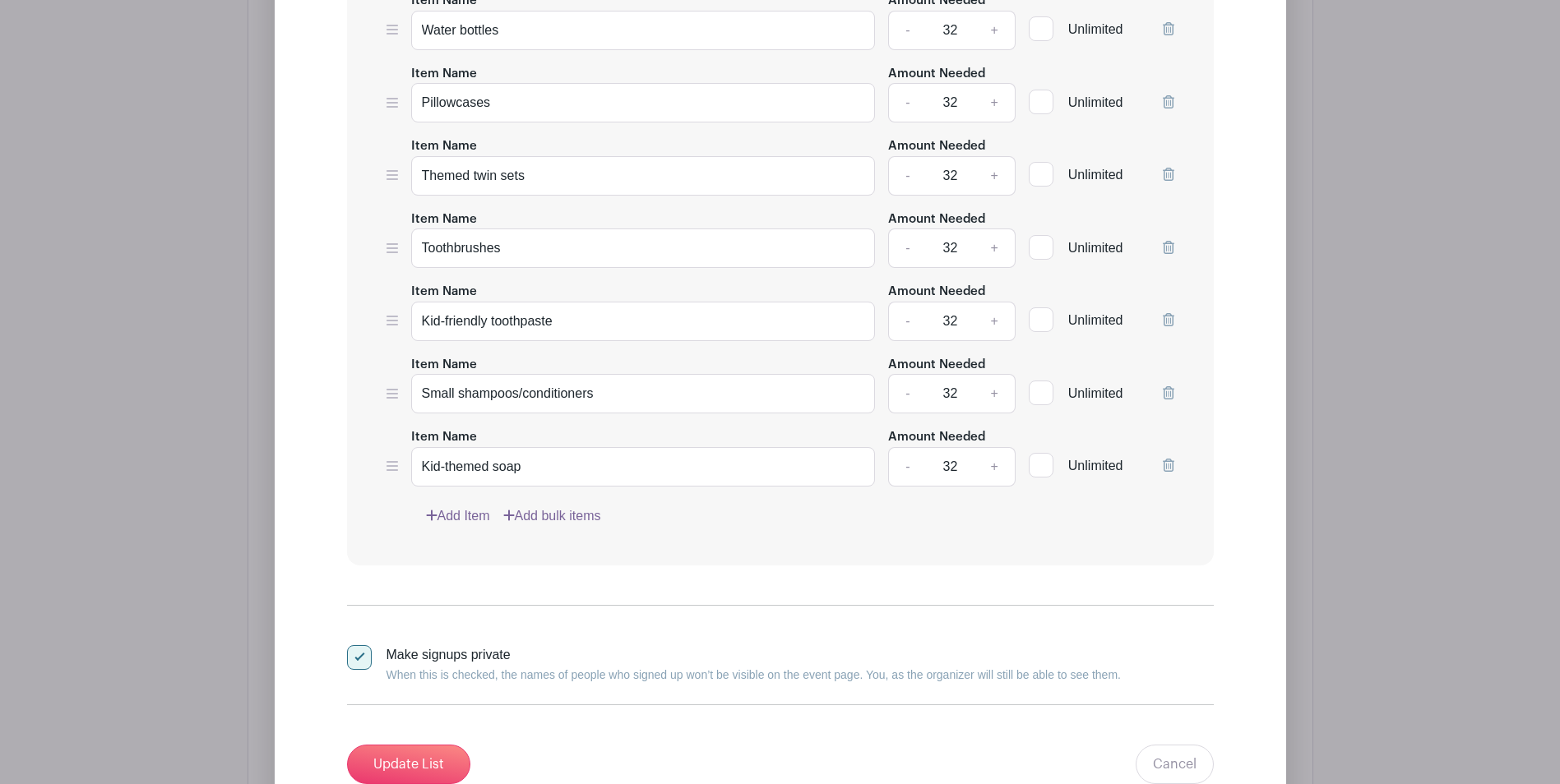
scroll to position [2055, 0]
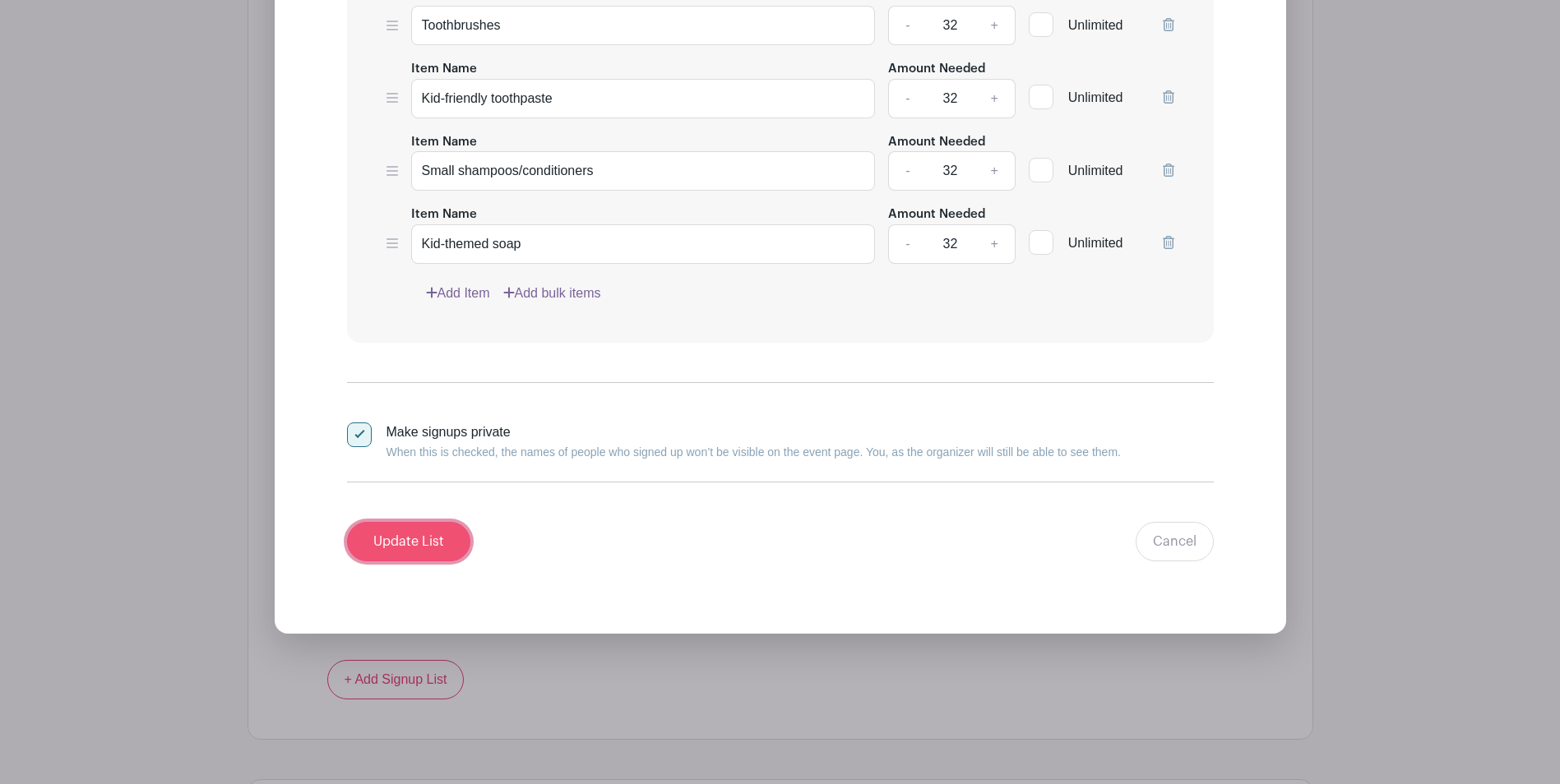
click at [426, 540] on input "Update List" at bounding box center [409, 541] width 124 height 40
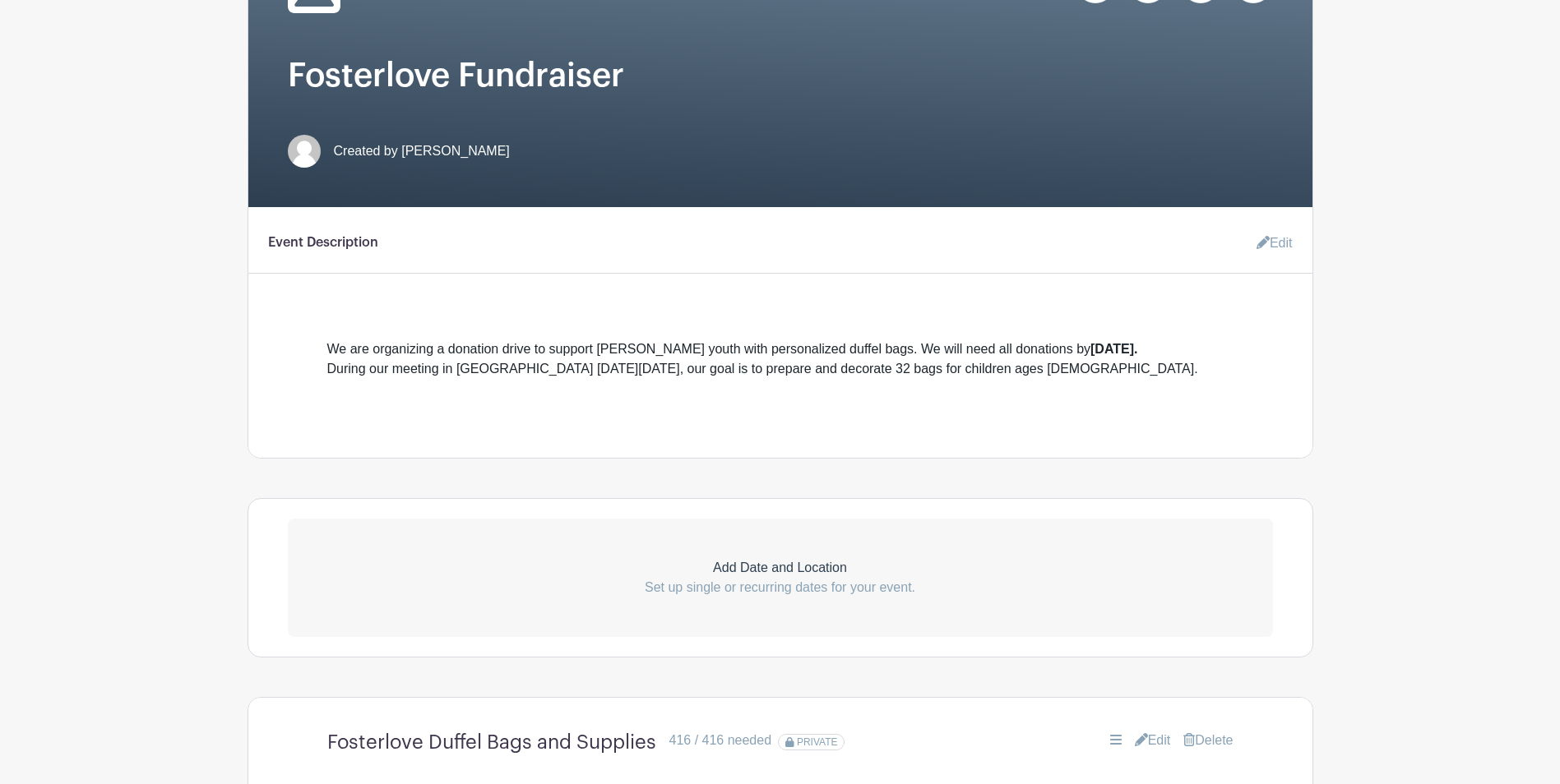
scroll to position [0, 0]
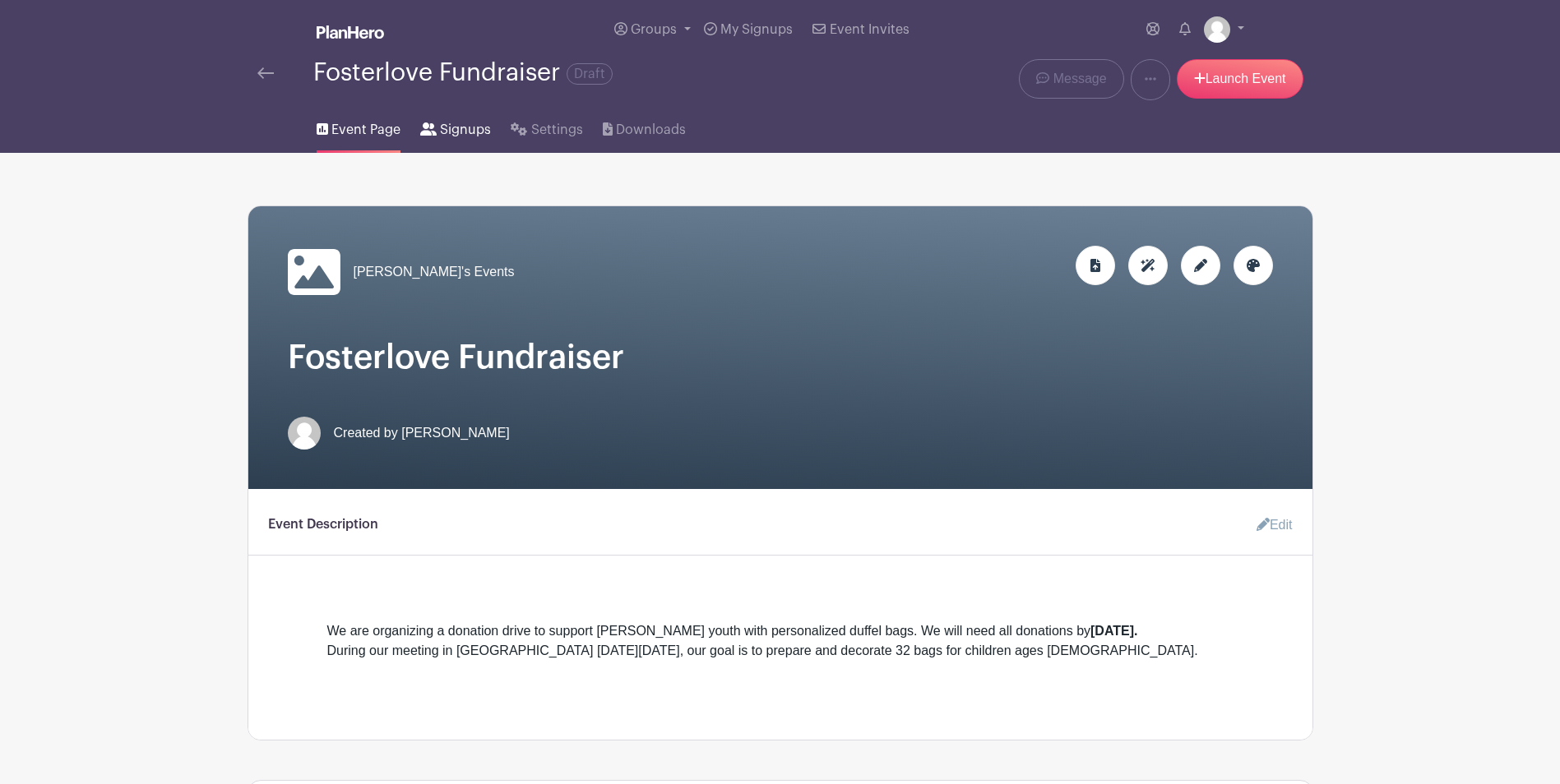
click at [446, 127] on span "Signups" at bounding box center [465, 129] width 51 height 19
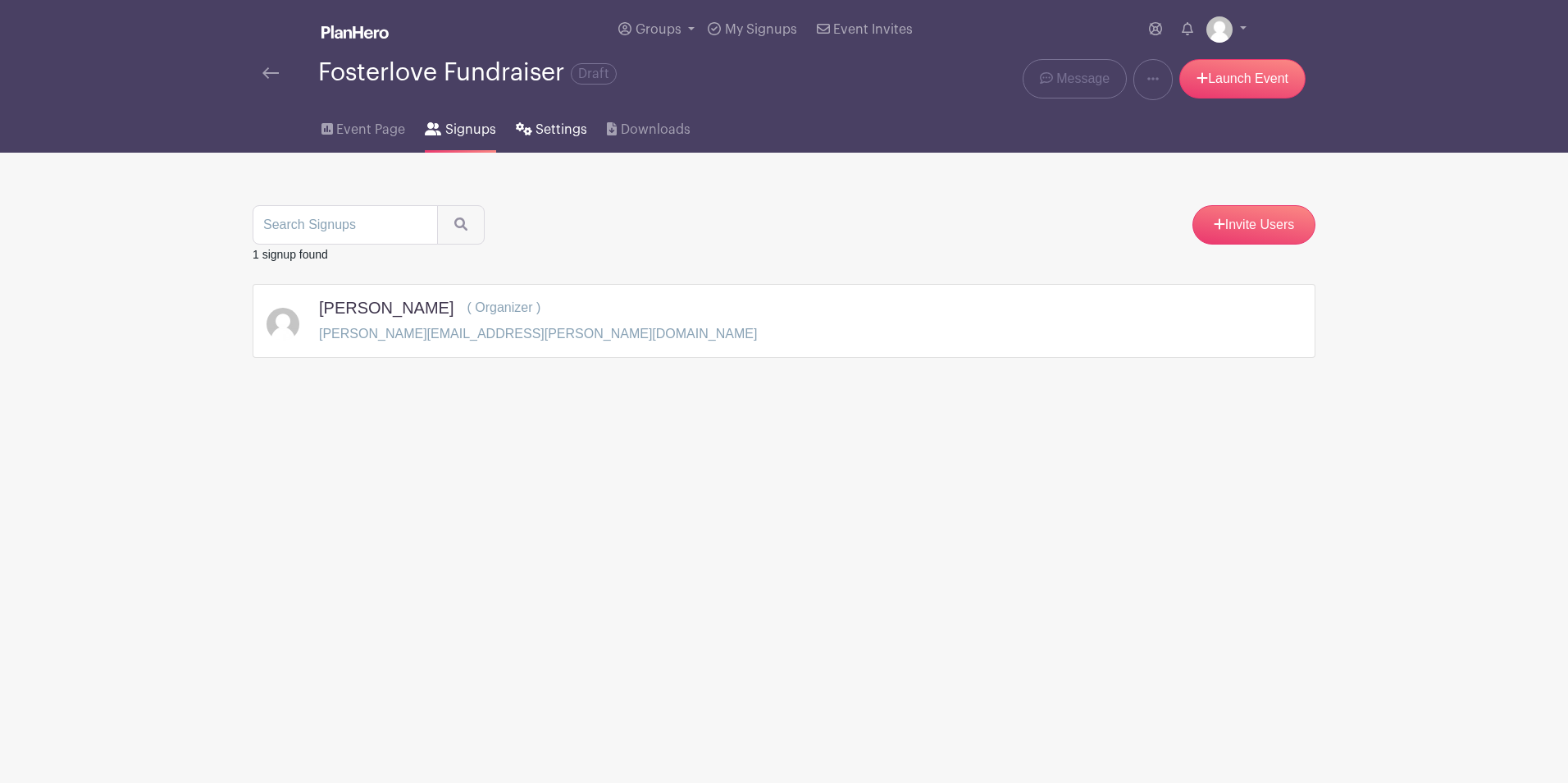
click at [526, 134] on icon at bounding box center [523, 129] width 16 height 14
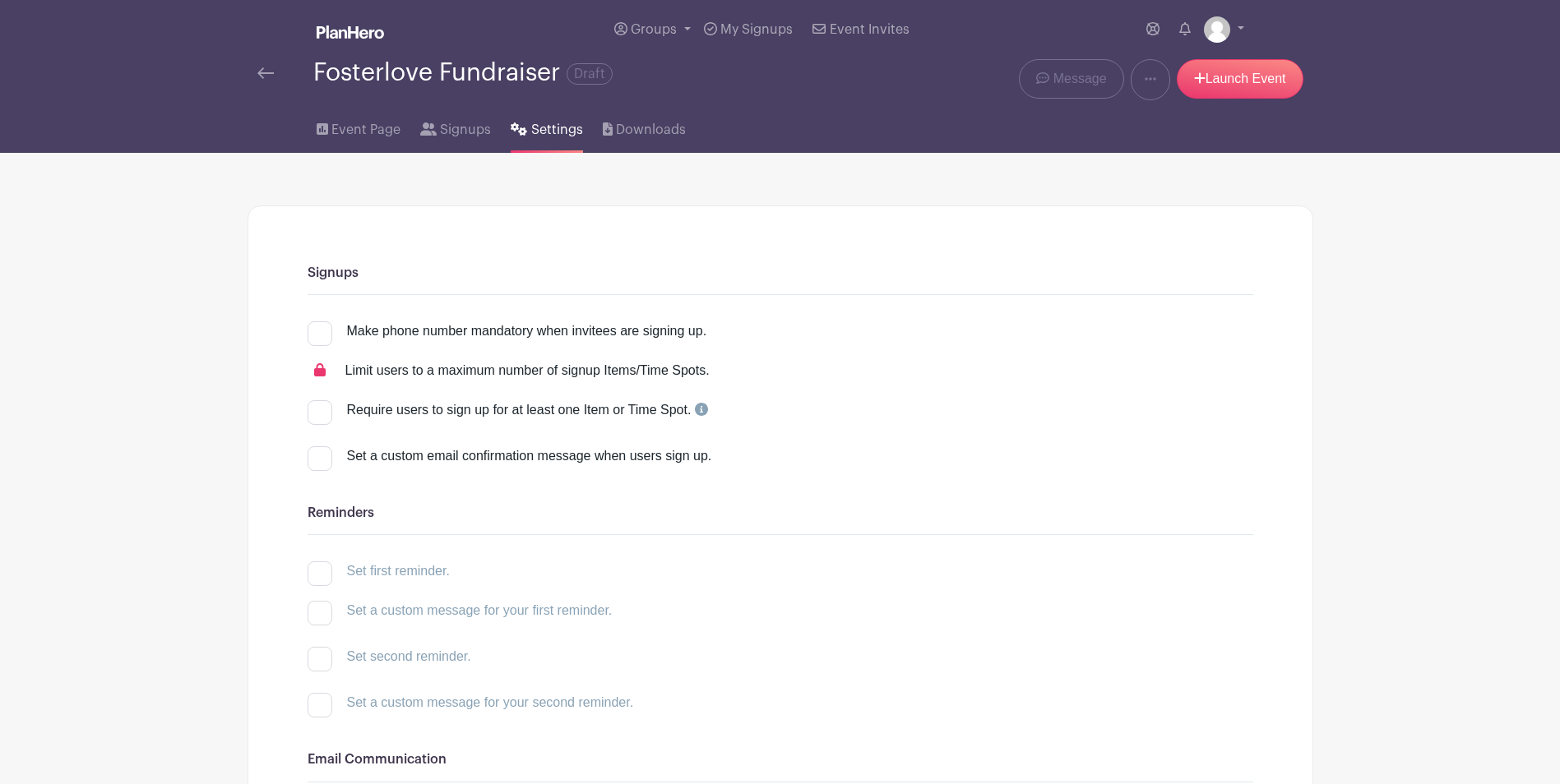
drag, startPoint x: 389, startPoint y: 404, endPoint x: 697, endPoint y: 417, distance: 308.3
click at [697, 417] on div "Require users to sign up for at least one Item or Time Spot." at bounding box center [527, 409] width 361 height 19
drag, startPoint x: 361, startPoint y: 454, endPoint x: 602, endPoint y: 464, distance: 241.2
click at [602, 464] on div "Set a custom email confirmation message when users sign up." at bounding box center [800, 456] width 906 height 19
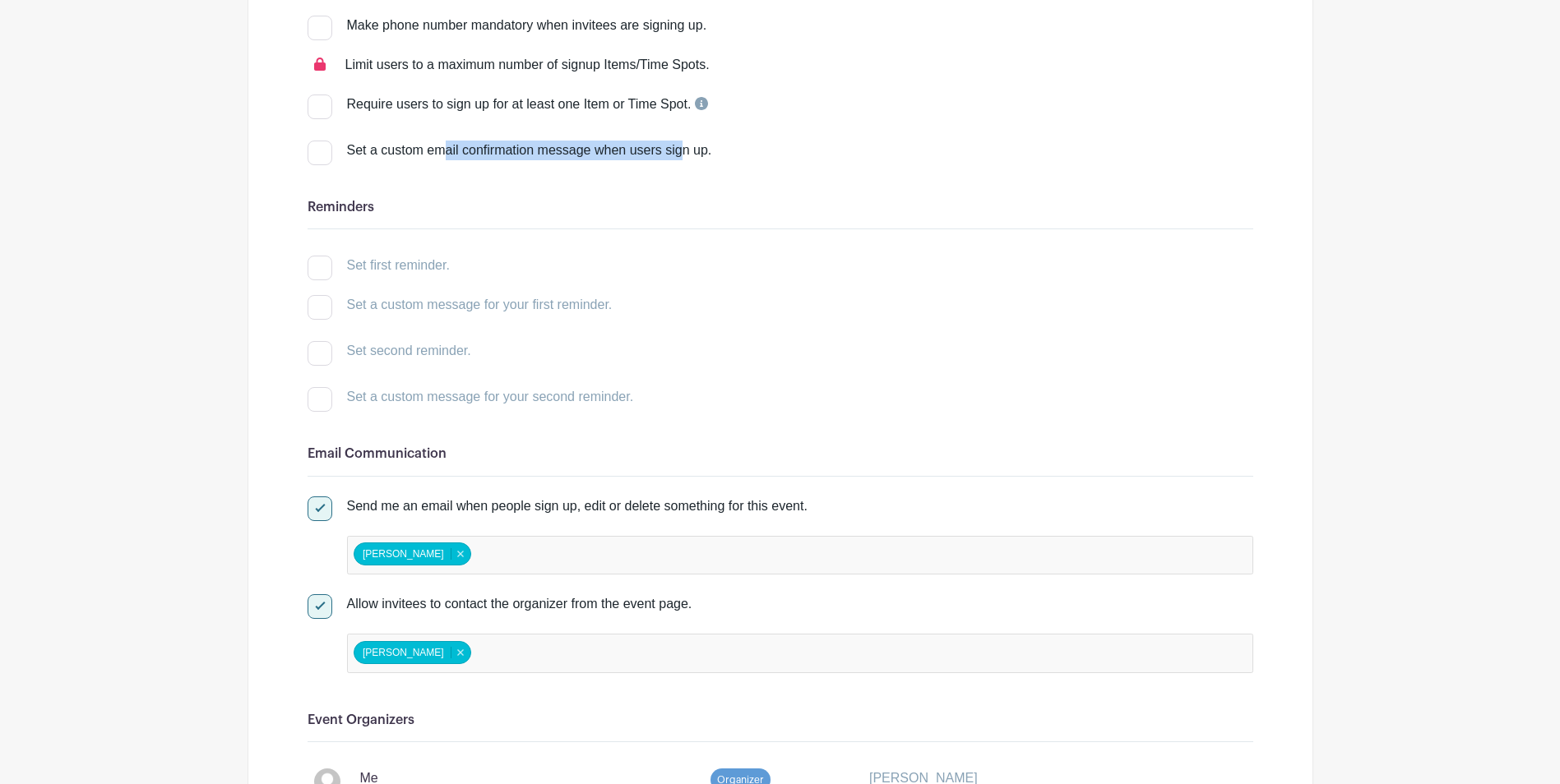
scroll to position [328, 0]
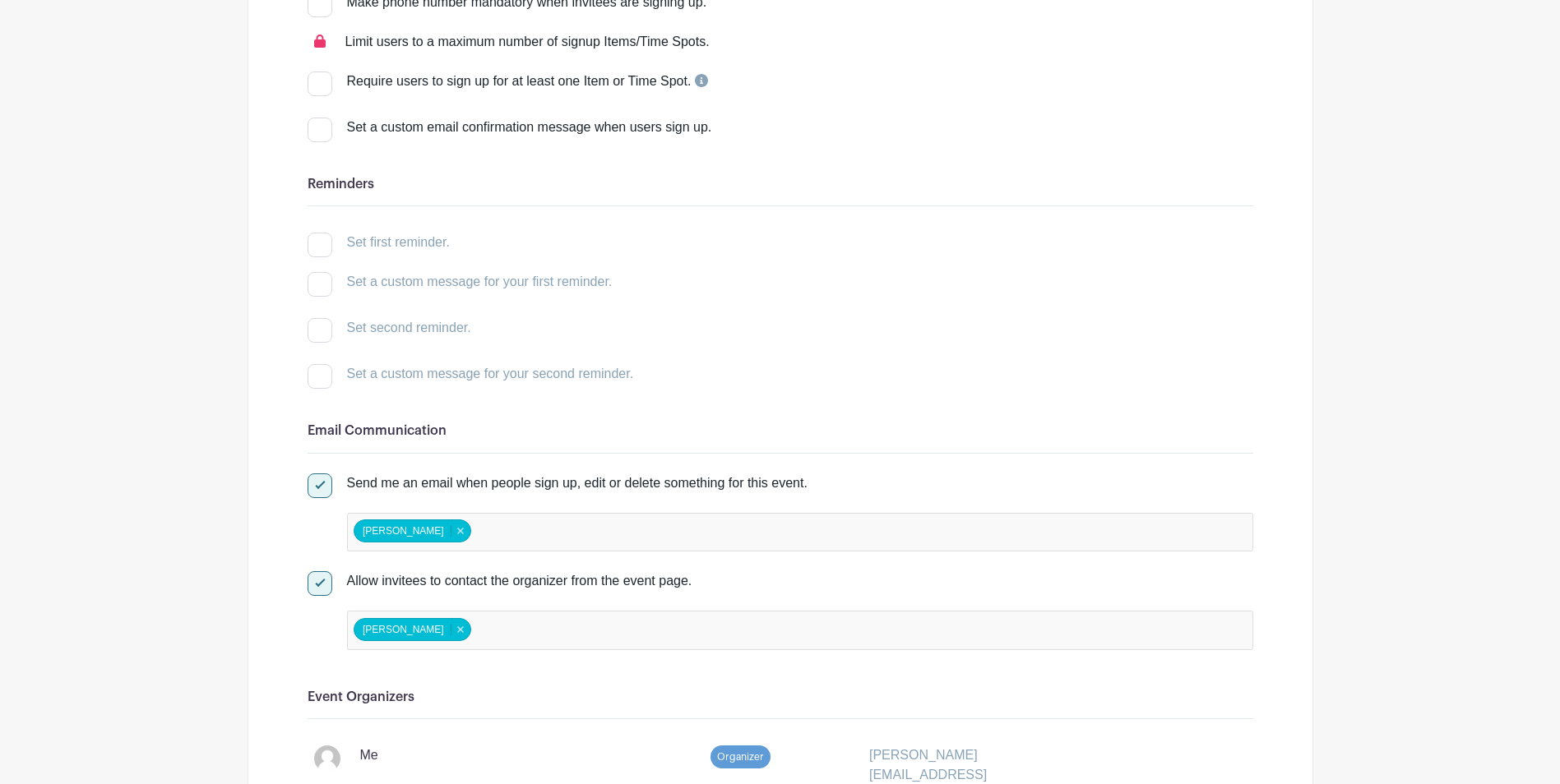
click at [328, 489] on div at bounding box center [320, 486] width 25 height 25
click at [318, 484] on input "Send me an email when people sign up, edit or delete something for this event." at bounding box center [312, 478] width 11 height 11
checkbox input "false"
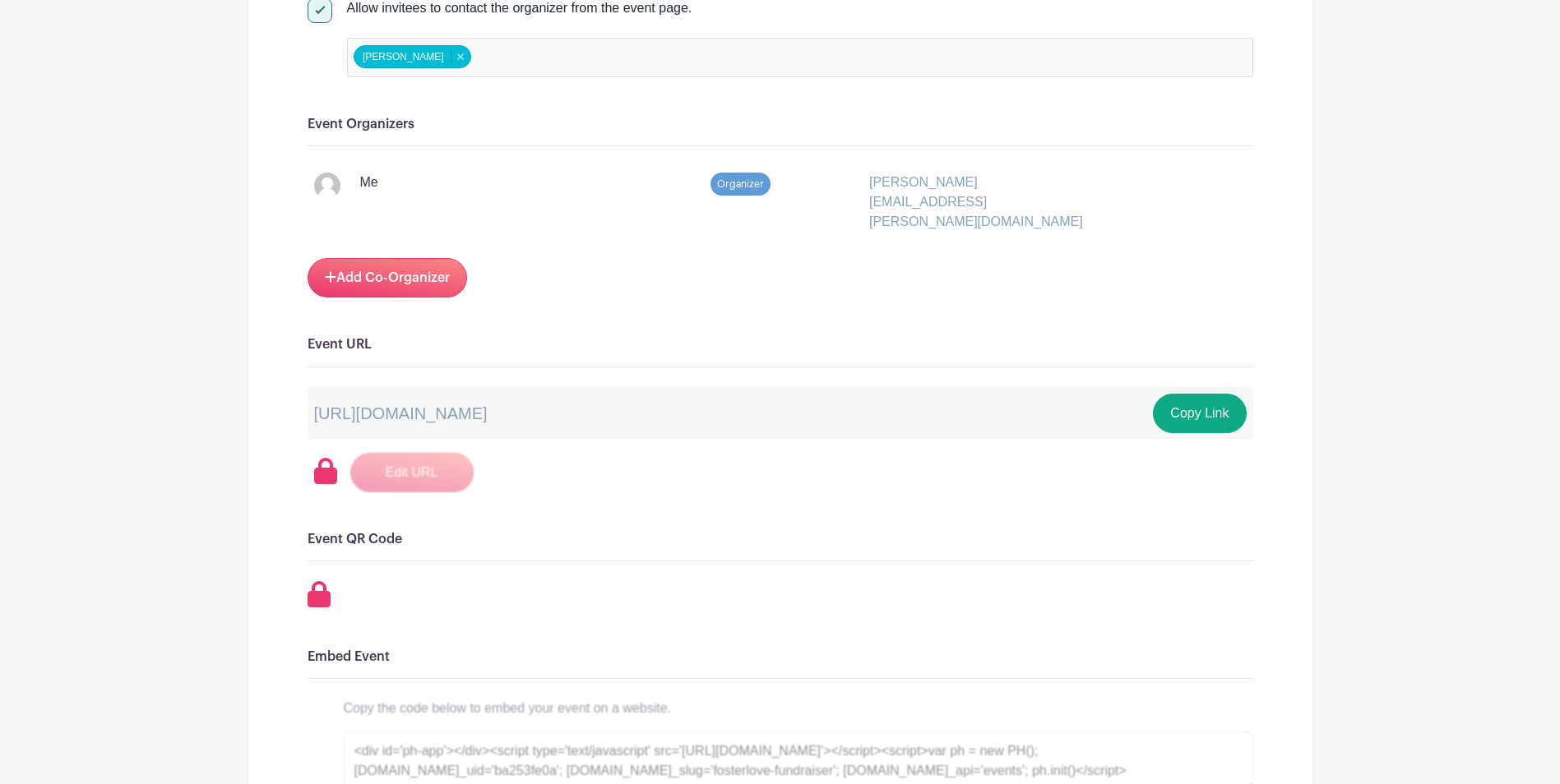
scroll to position [904, 0]
click at [1192, 400] on button "Copy Link" at bounding box center [1199, 410] width 93 height 40
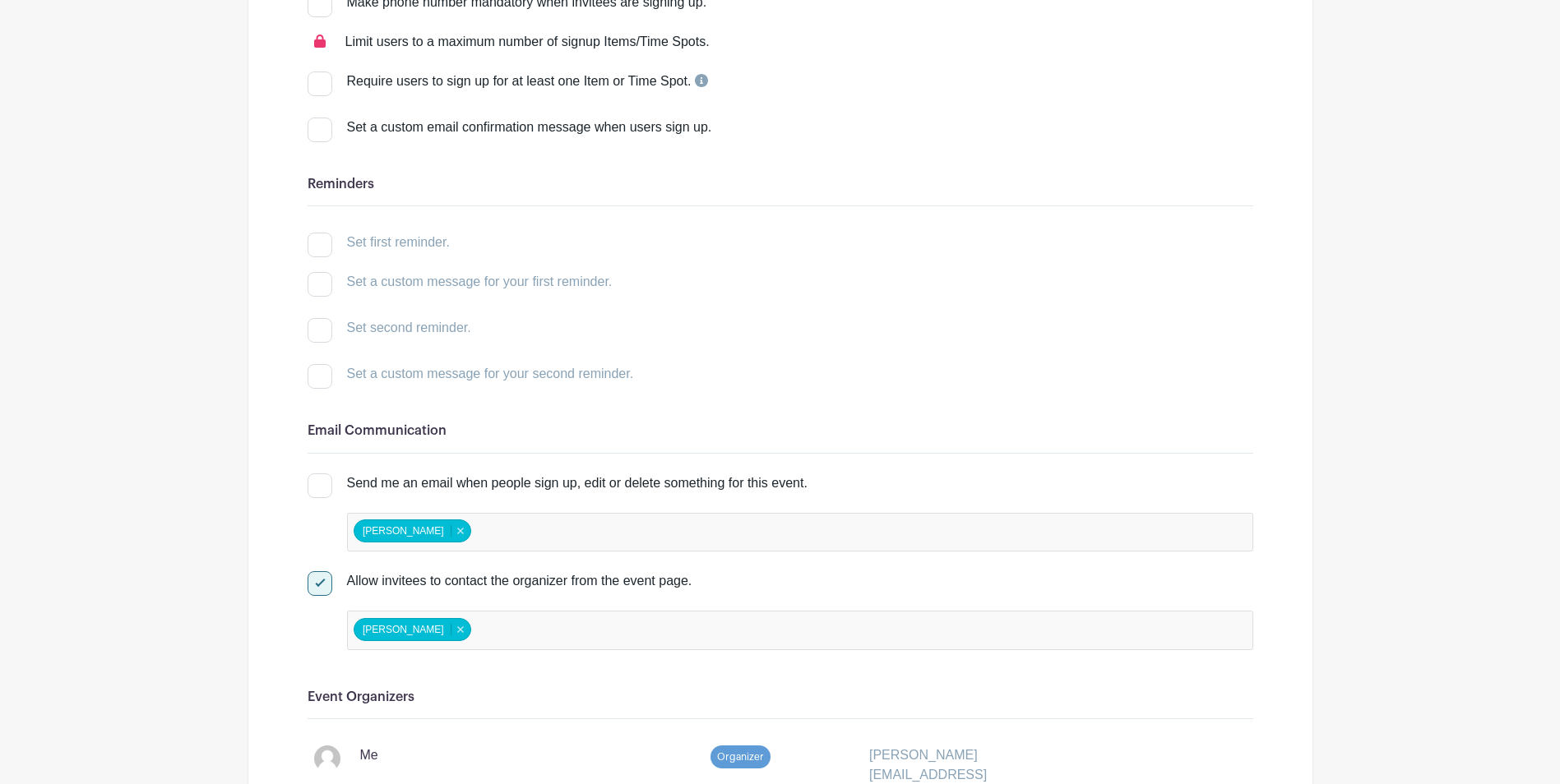
scroll to position [0, 0]
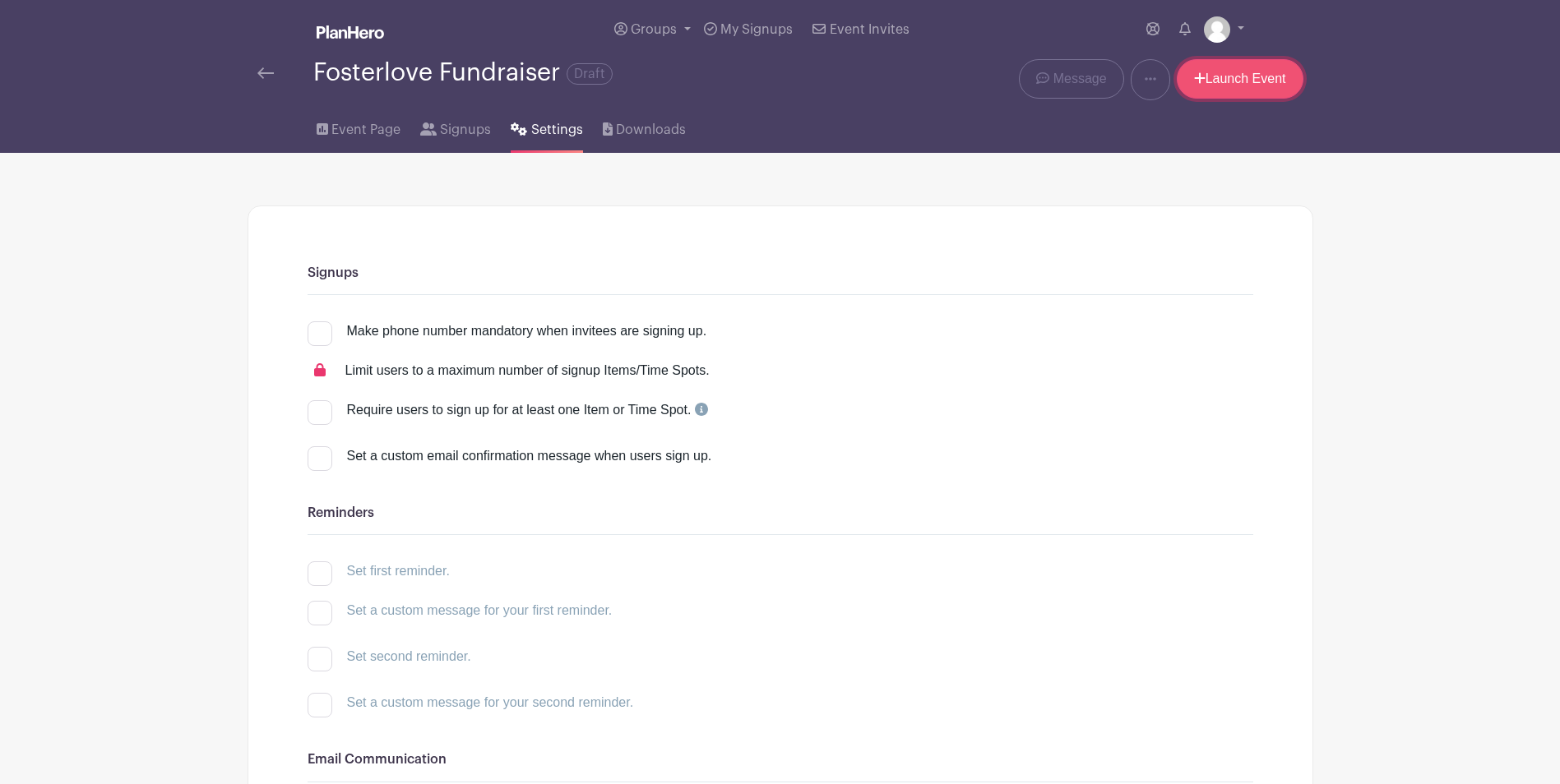
click at [1225, 80] on link "Launch Event" at bounding box center [1239, 78] width 127 height 40
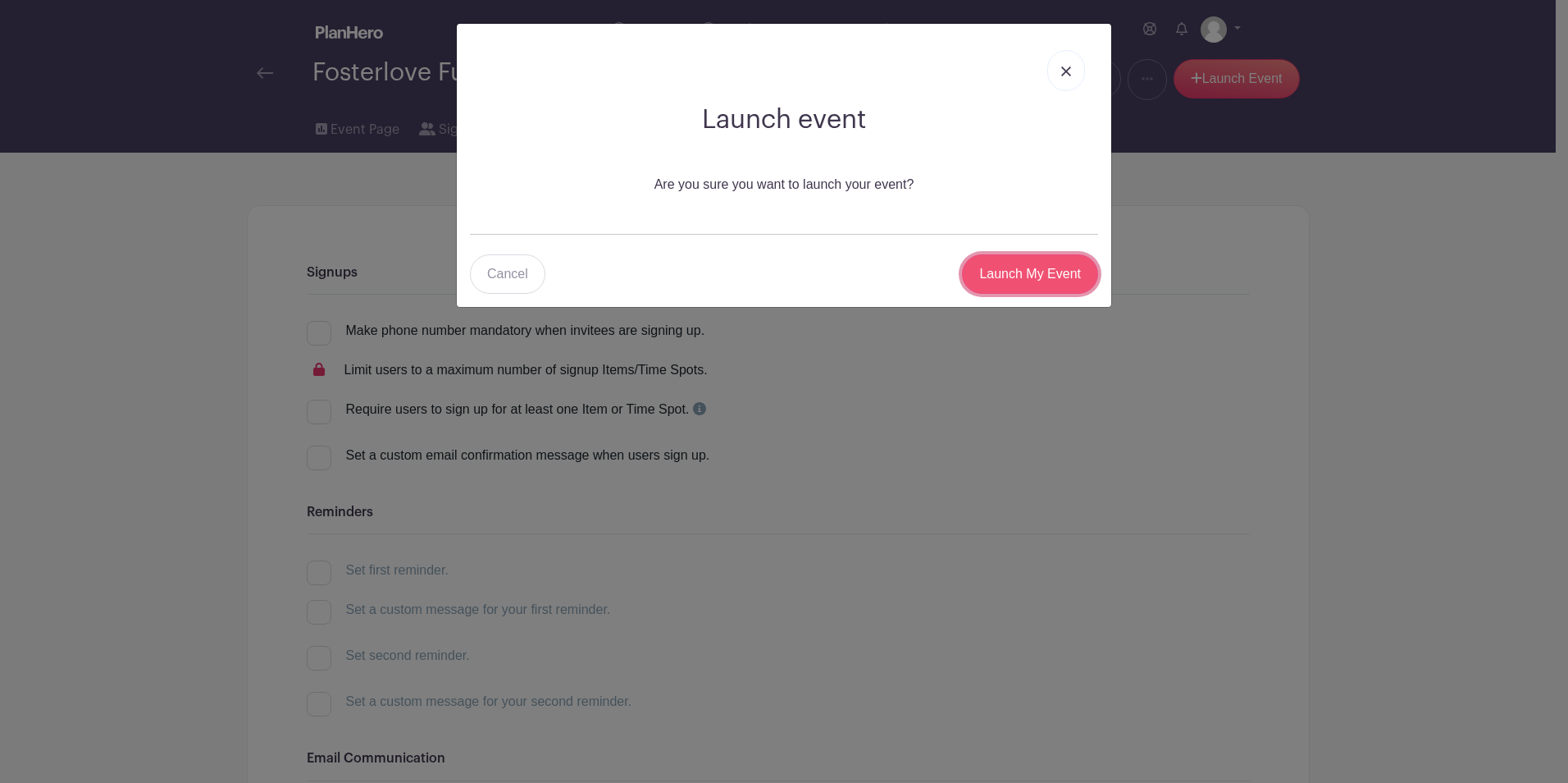
click at [1065, 279] on input "Launch My Event" at bounding box center [1029, 274] width 136 height 40
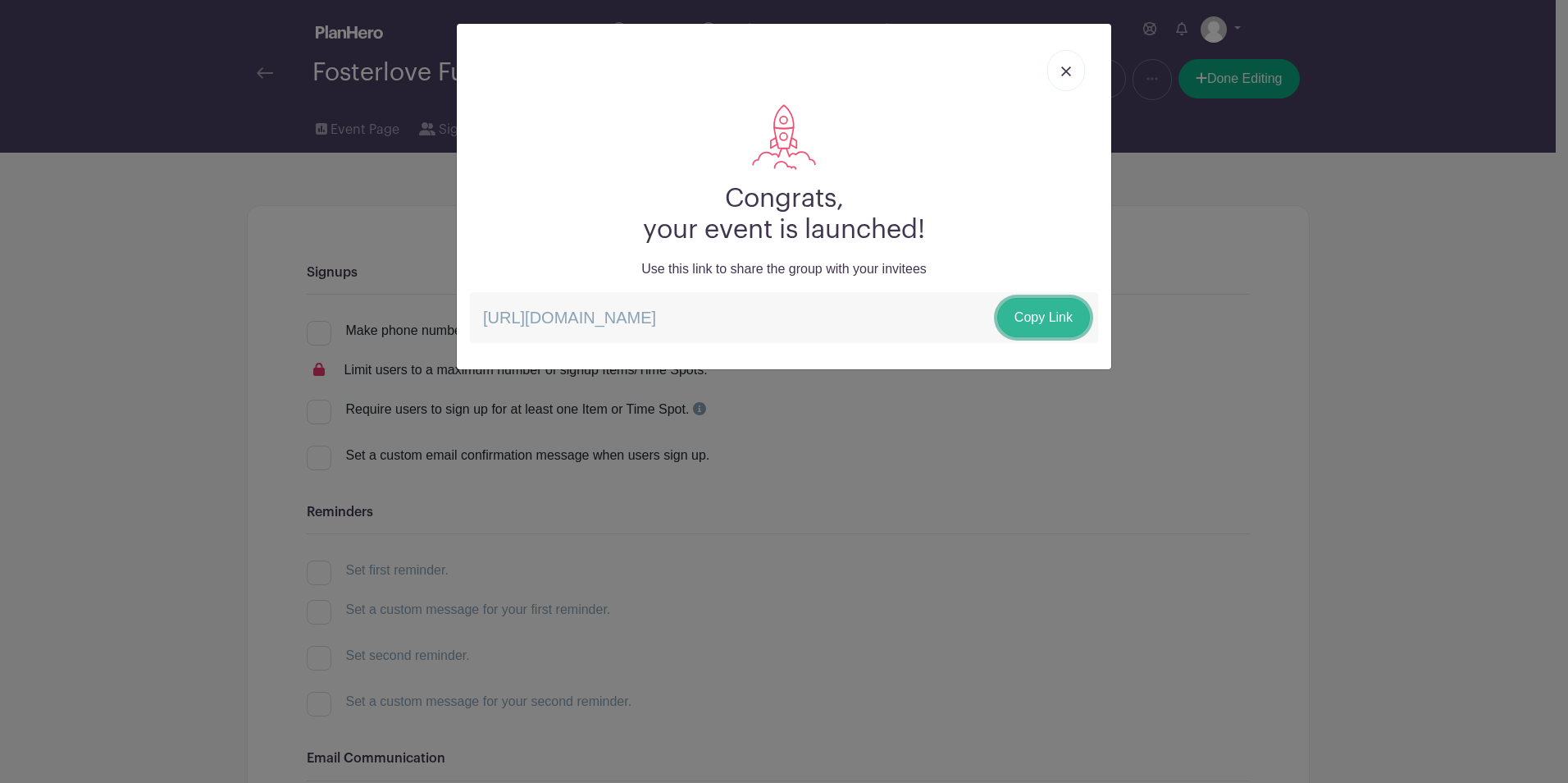
click at [1046, 317] on link "Copy Link" at bounding box center [1044, 317] width 93 height 40
click at [1025, 317] on link "Copy Link" at bounding box center [1044, 317] width 93 height 40
click at [1074, 68] on link at bounding box center [1066, 70] width 38 height 41
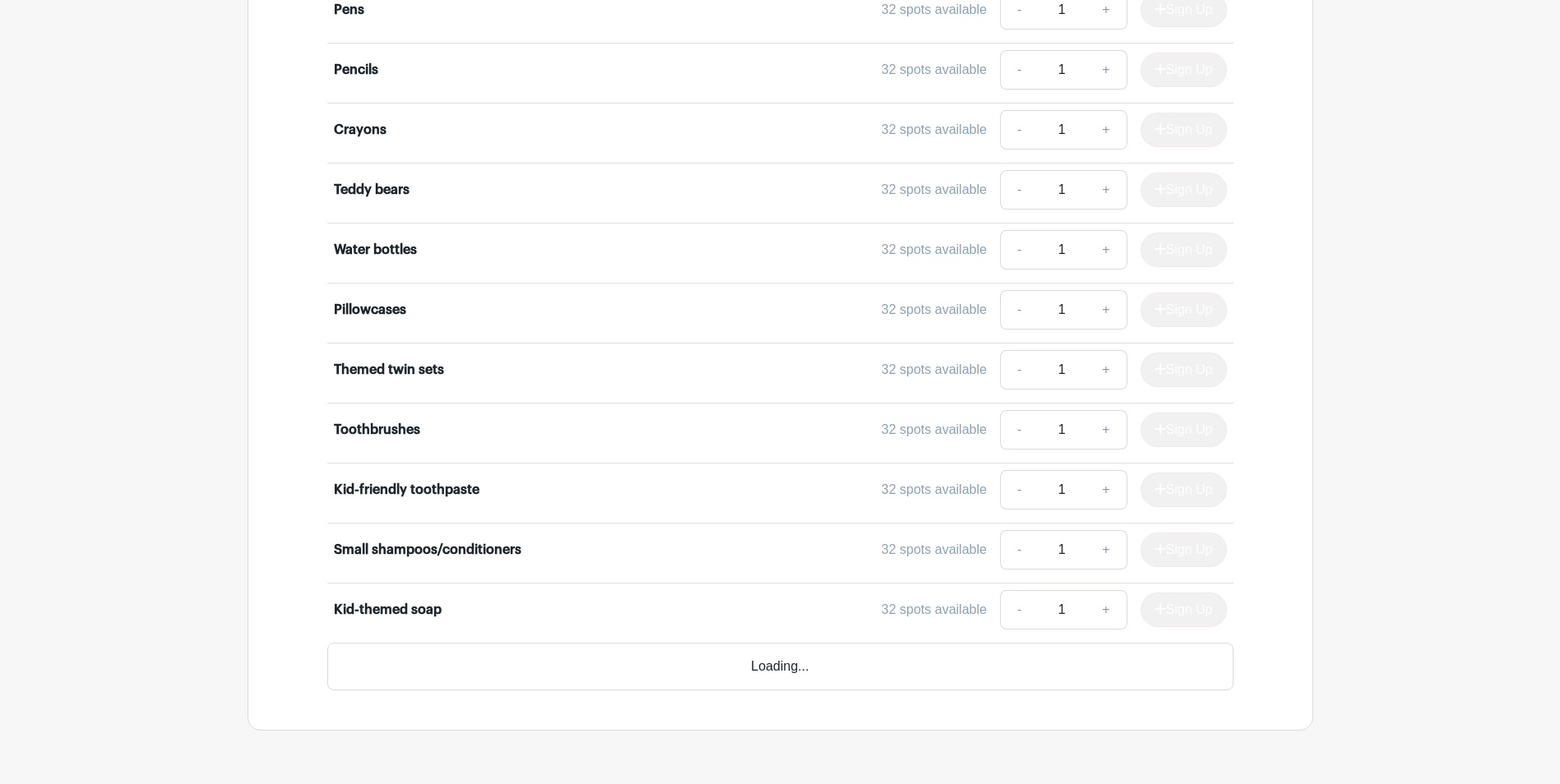
scroll to position [940, 0]
click at [1106, 371] on link "+" at bounding box center [1105, 367] width 42 height 40
type input "2"
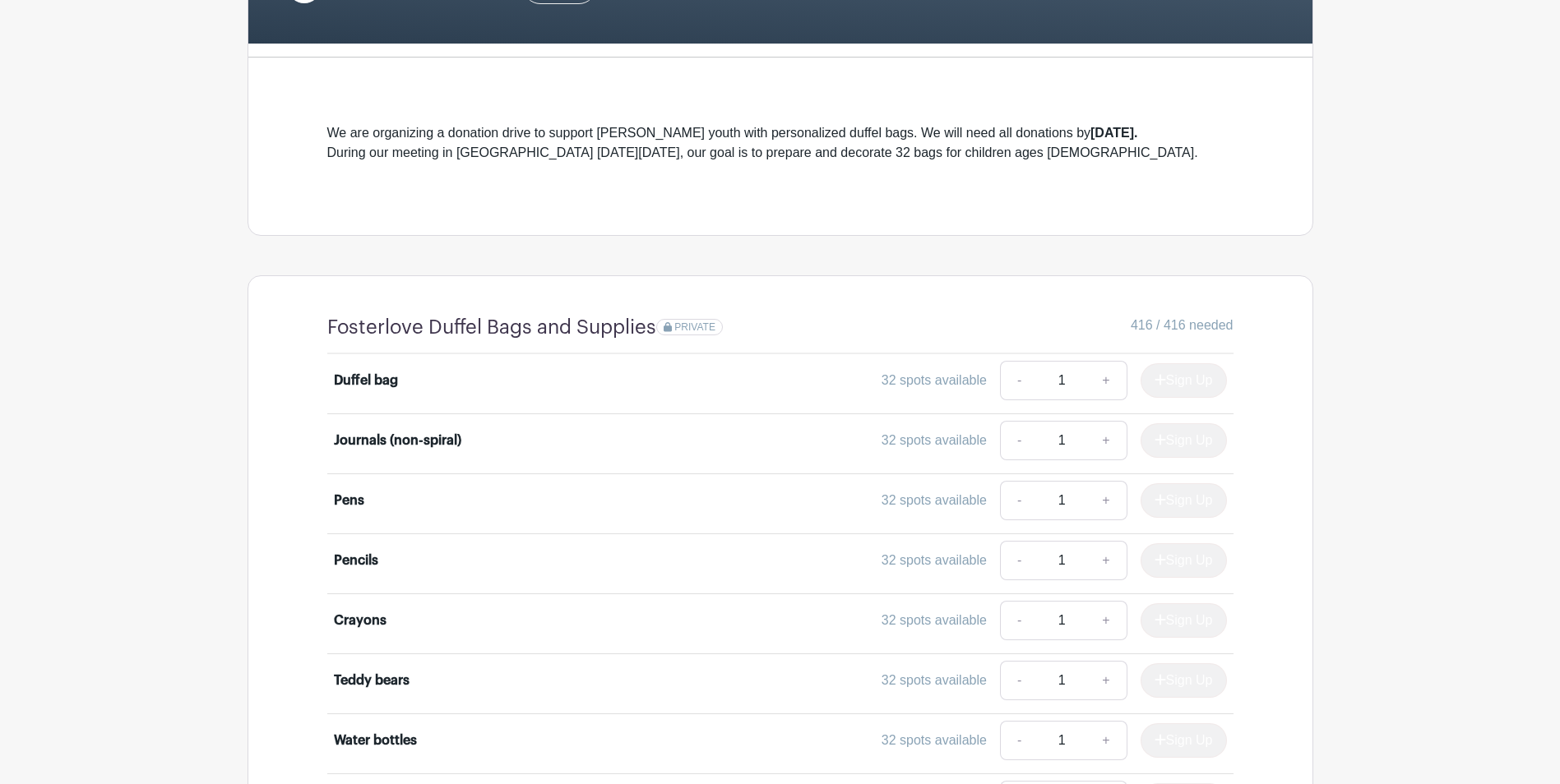
scroll to position [36, 0]
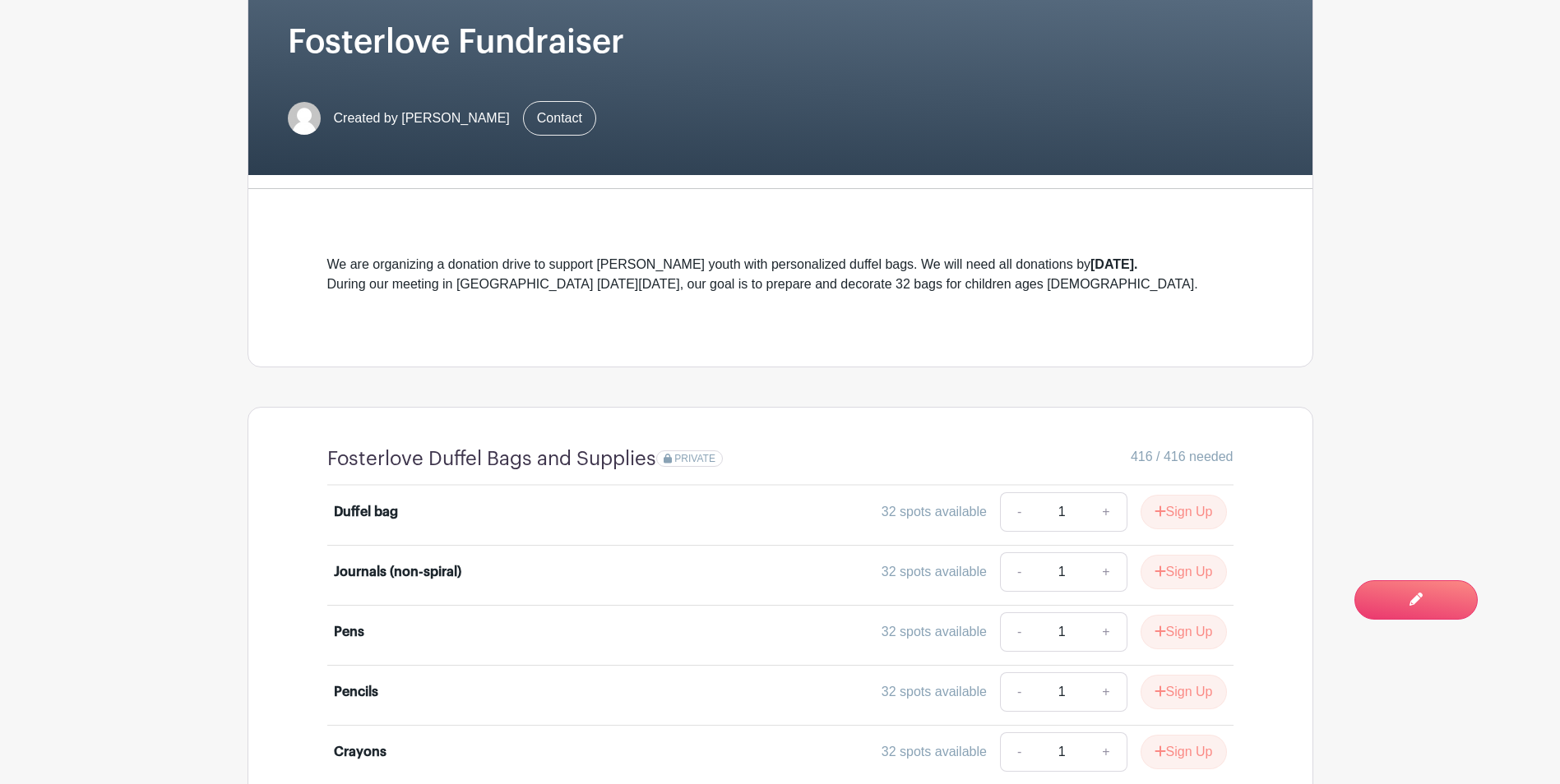
scroll to position [658, 0]
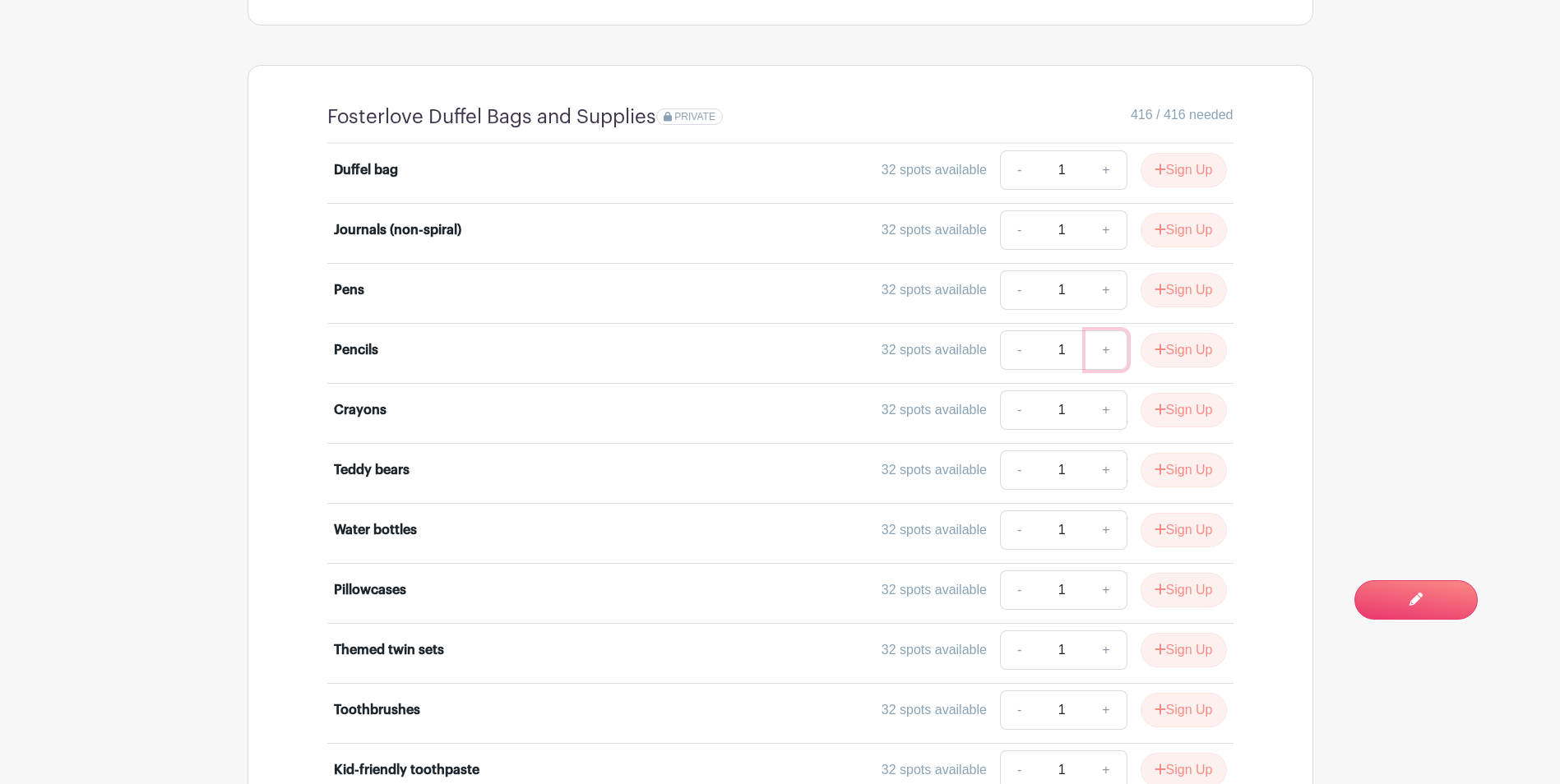
click at [1109, 348] on link "+" at bounding box center [1105, 350] width 42 height 40
type input "2"
click at [1164, 351] on button "Sign Up" at bounding box center [1182, 350] width 86 height 35
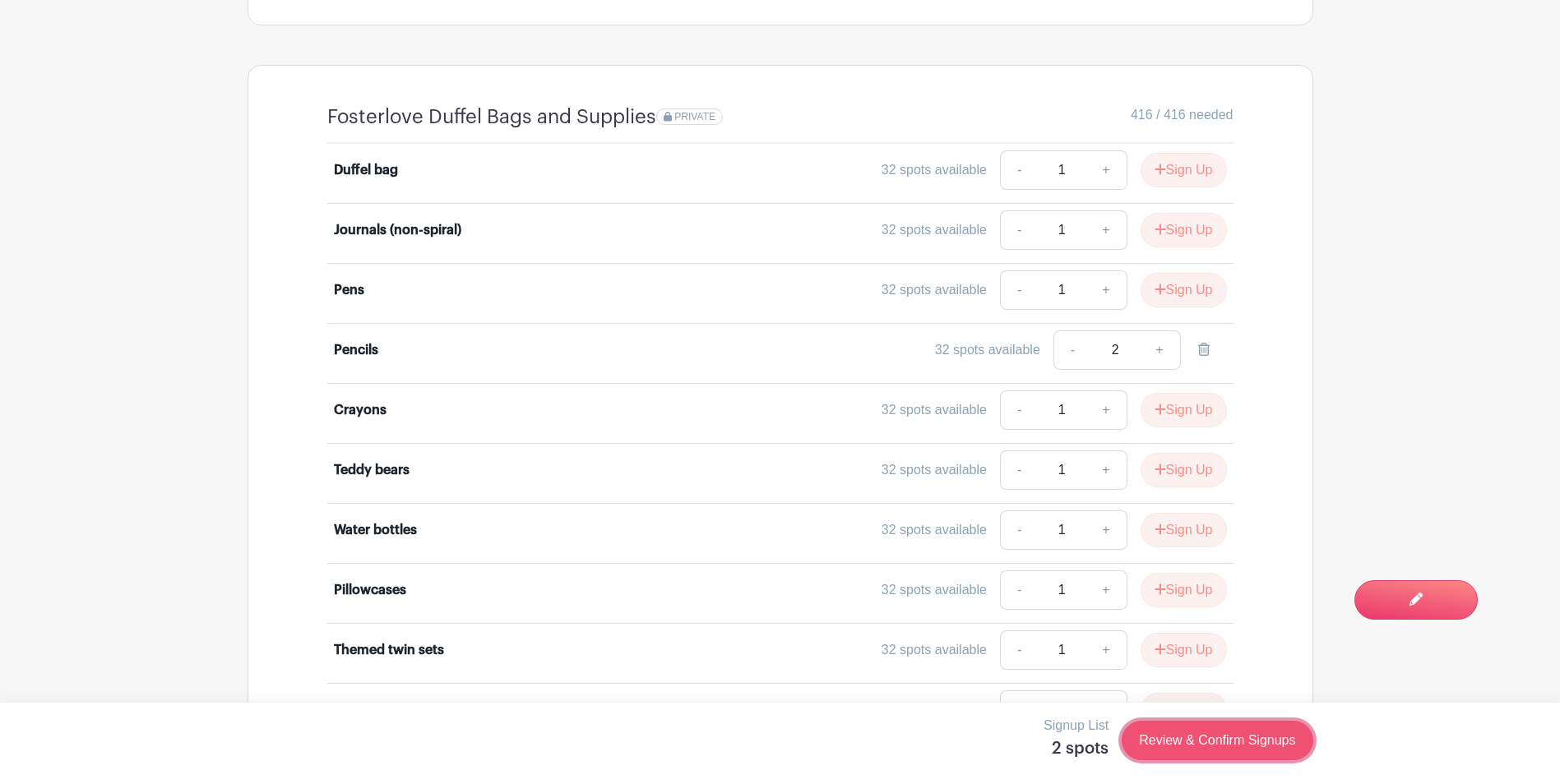
click at [1251, 748] on link "Review & Confirm Signups" at bounding box center [1216, 740] width 190 height 40
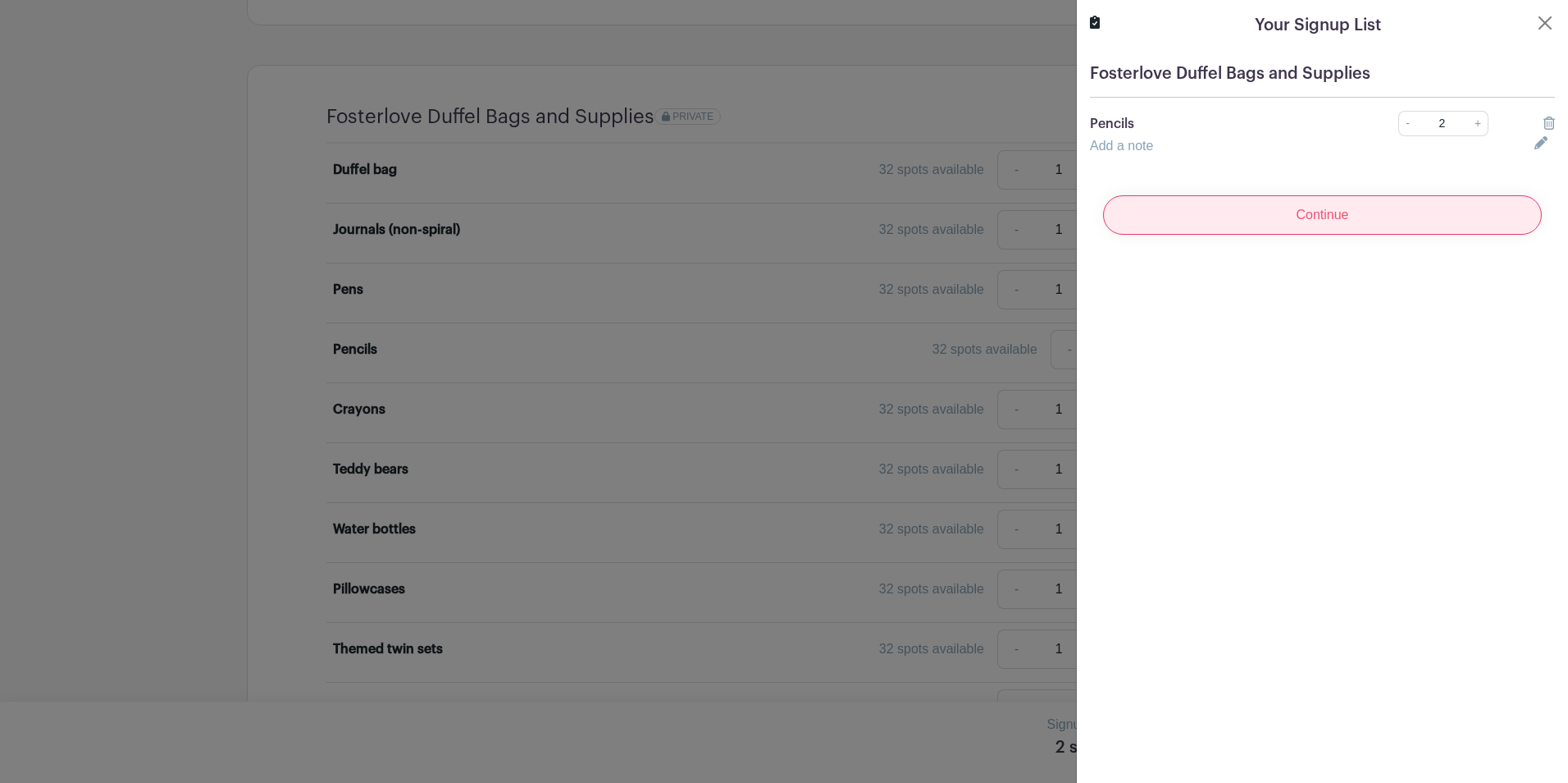
click at [1234, 219] on input "Continue" at bounding box center [1322, 215] width 439 height 40
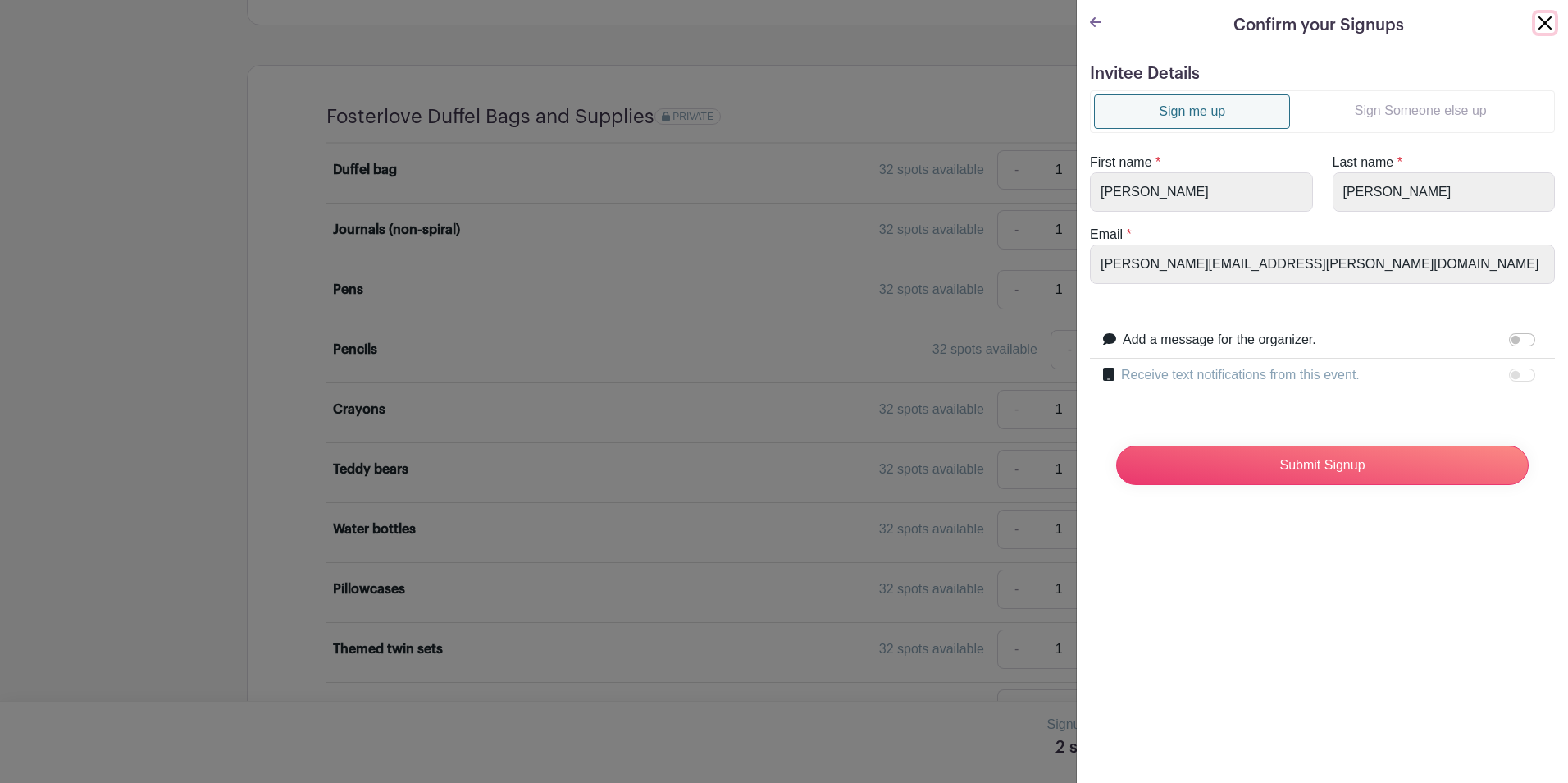
click at [1536, 29] on button "Close" at bounding box center [1545, 23] width 19 height 19
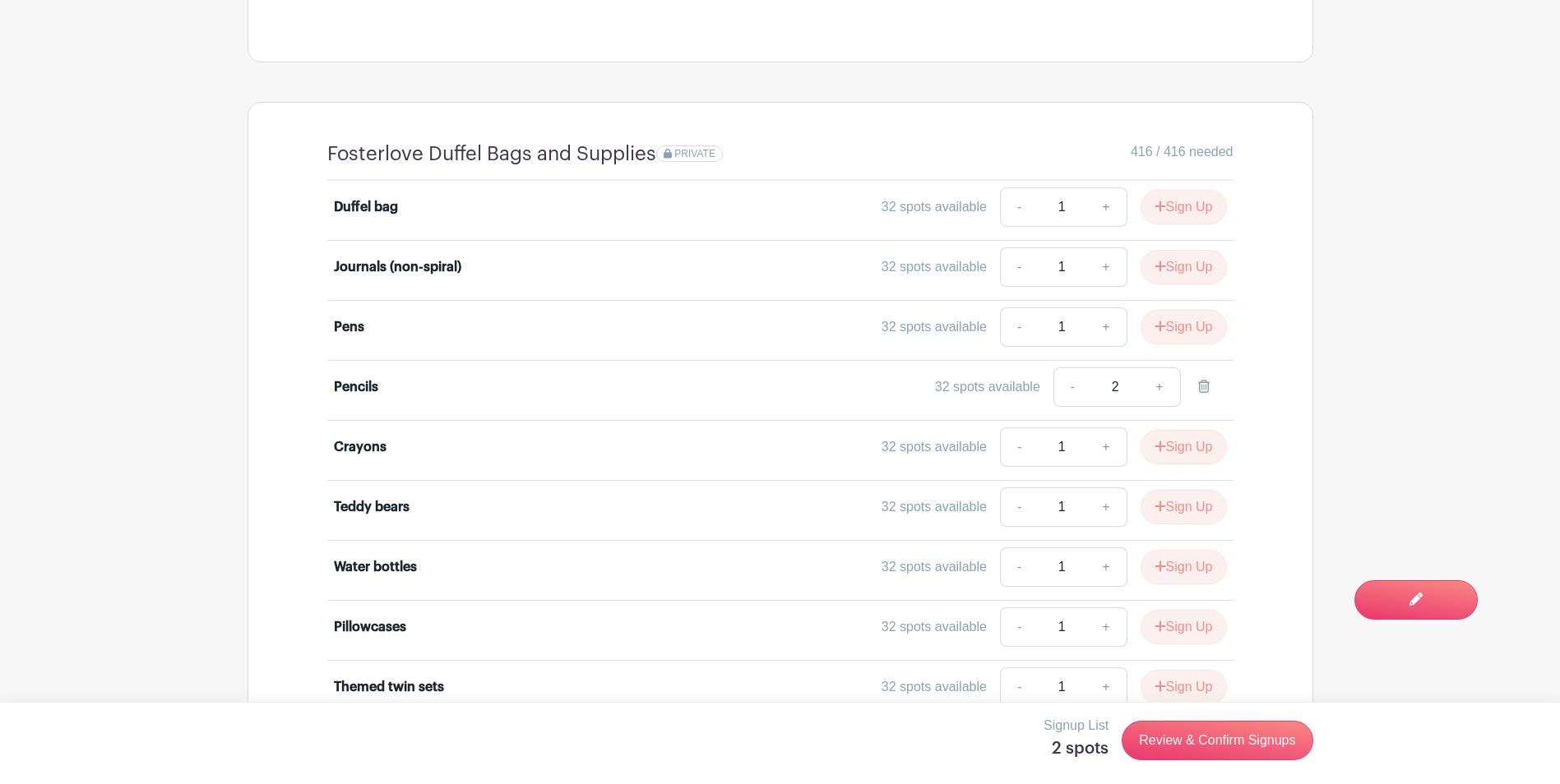
scroll to position [246, 0]
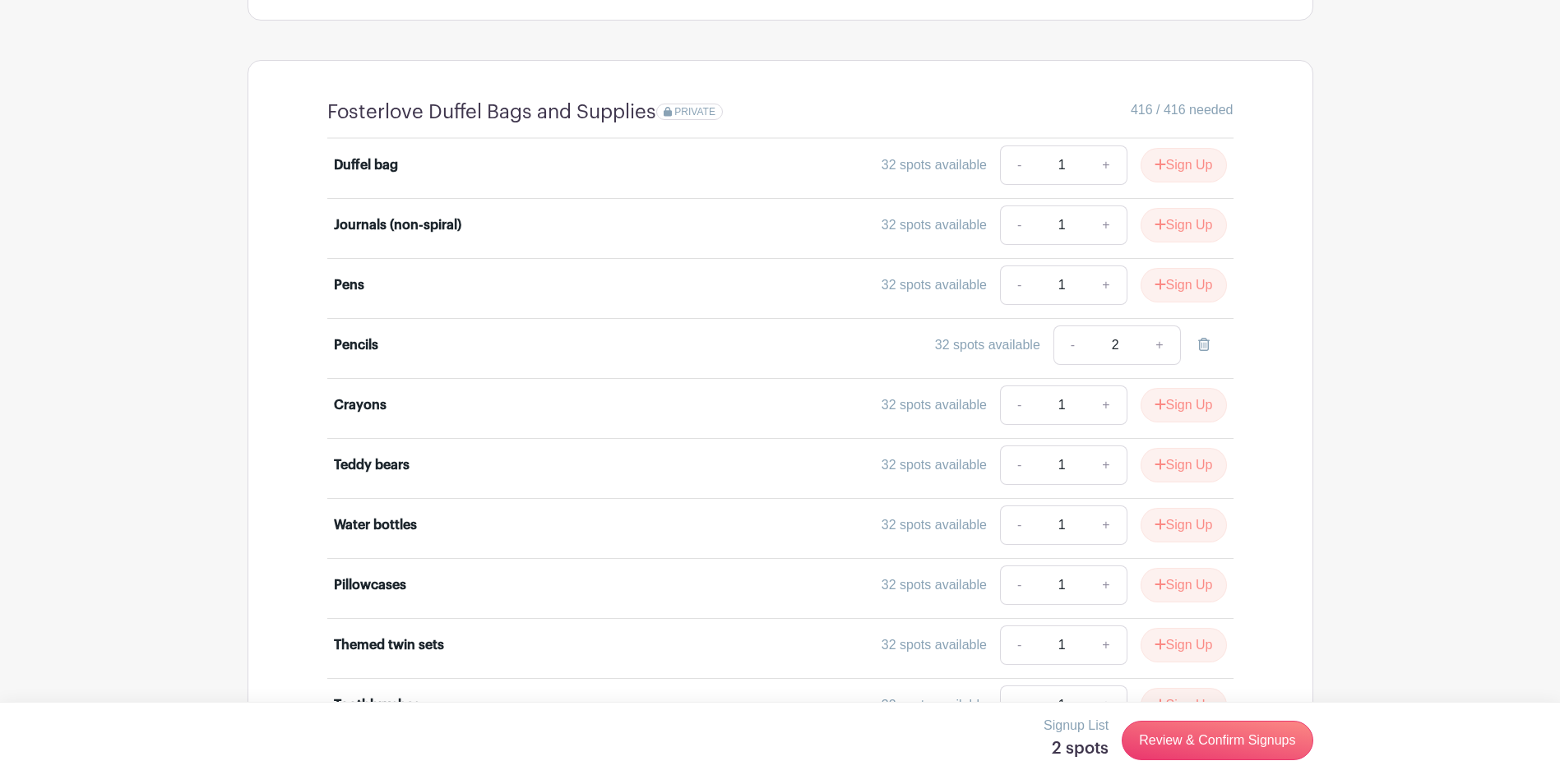
scroll to position [529, 0]
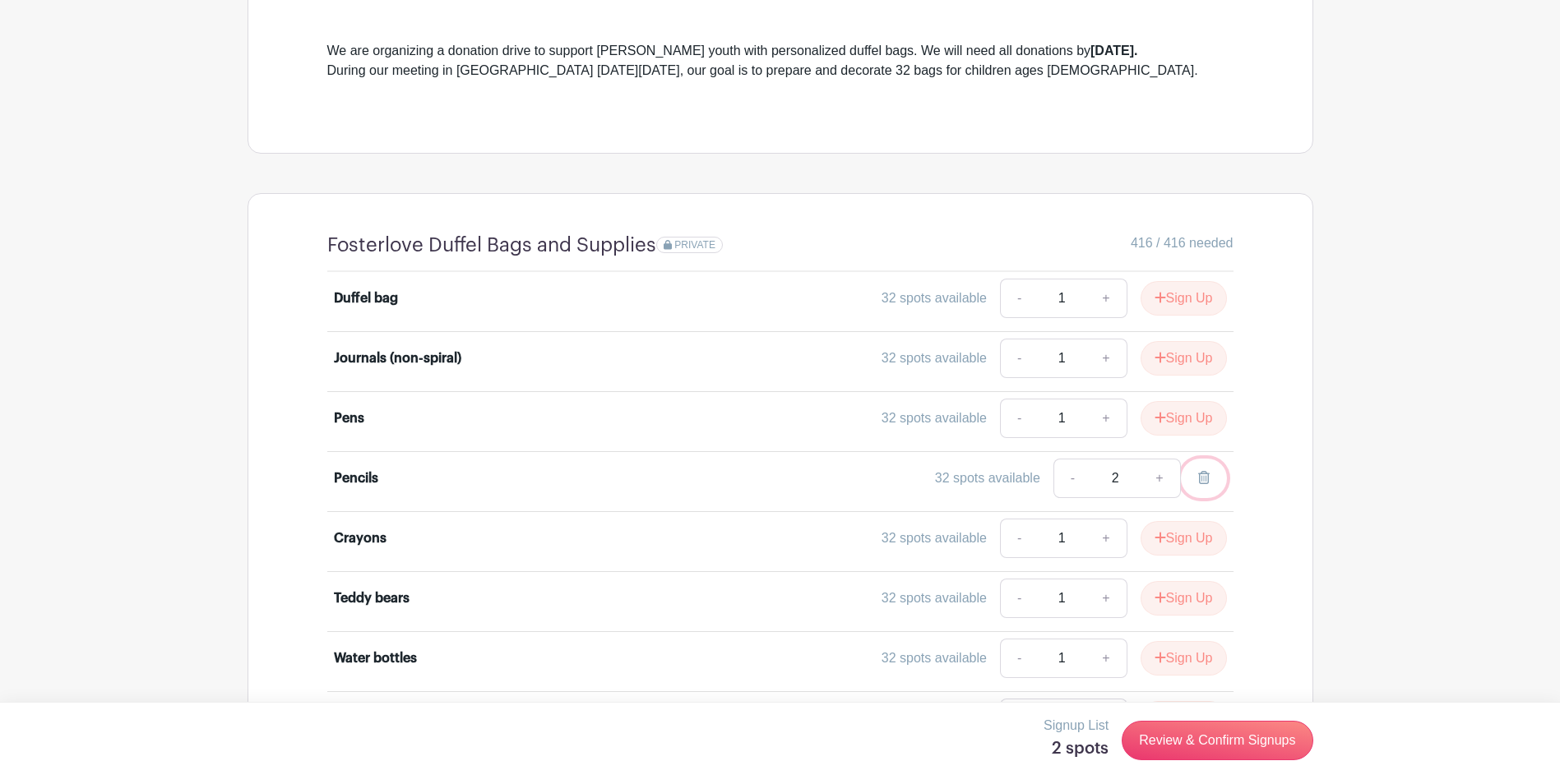
click at [1207, 475] on icon at bounding box center [1204, 478] width 12 height 14
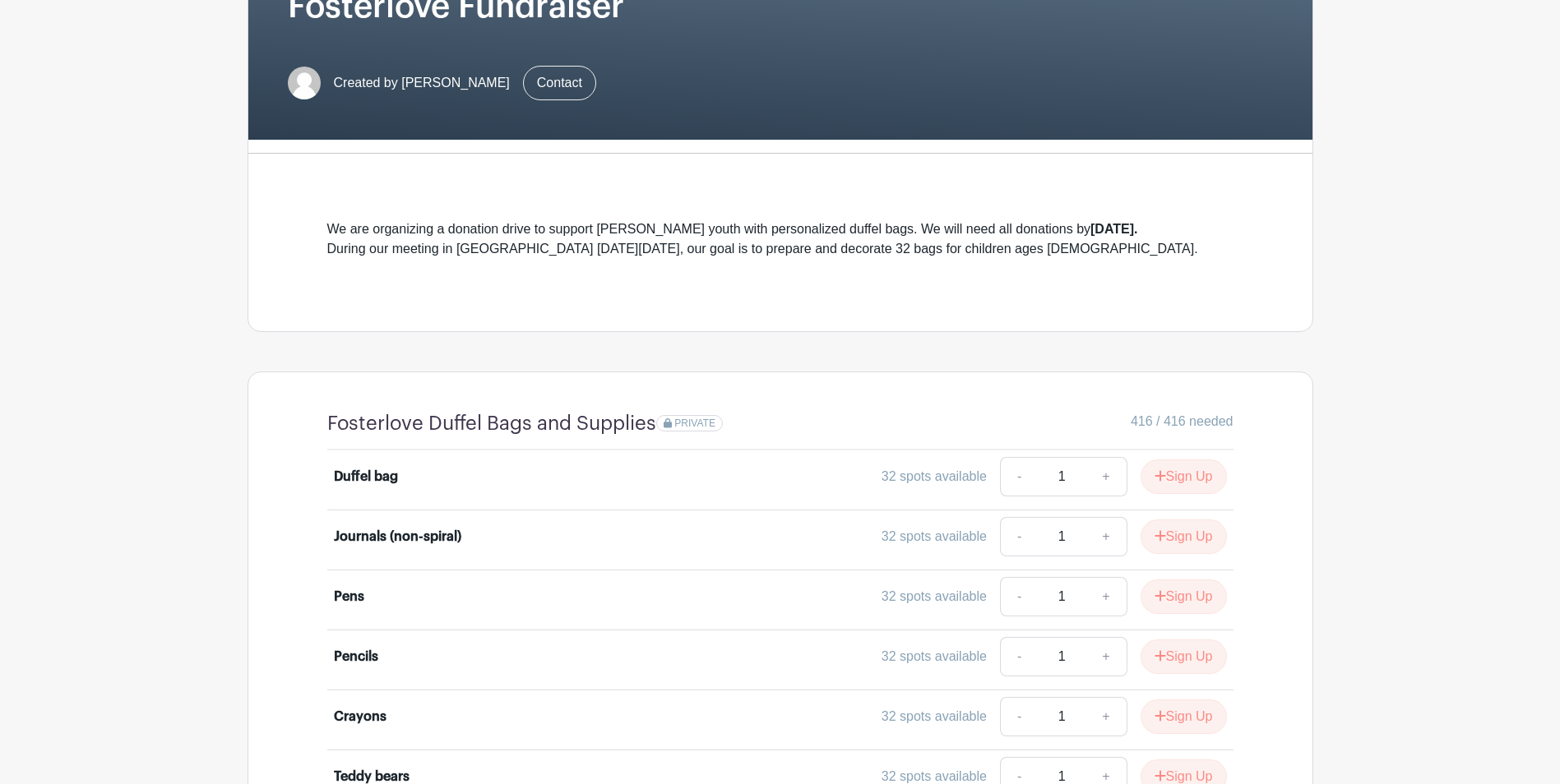
scroll to position [411, 0]
